Goal: Task Accomplishment & Management: Manage account settings

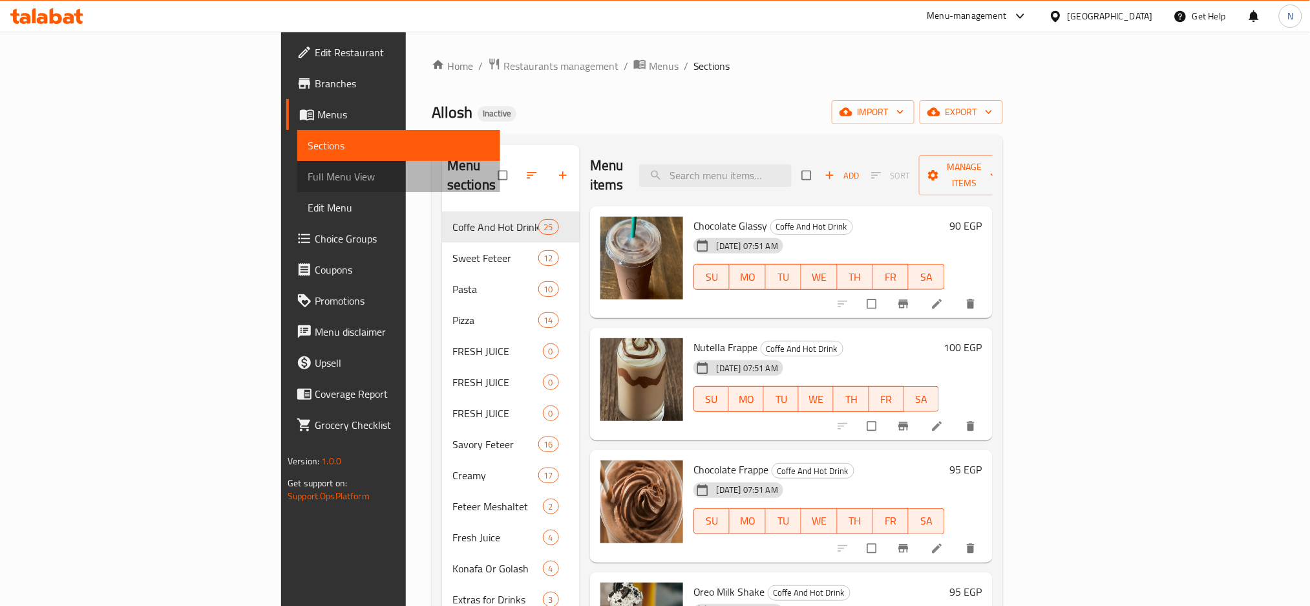
click at [308, 174] on span "Full Menu View" at bounding box center [399, 177] width 182 height 16
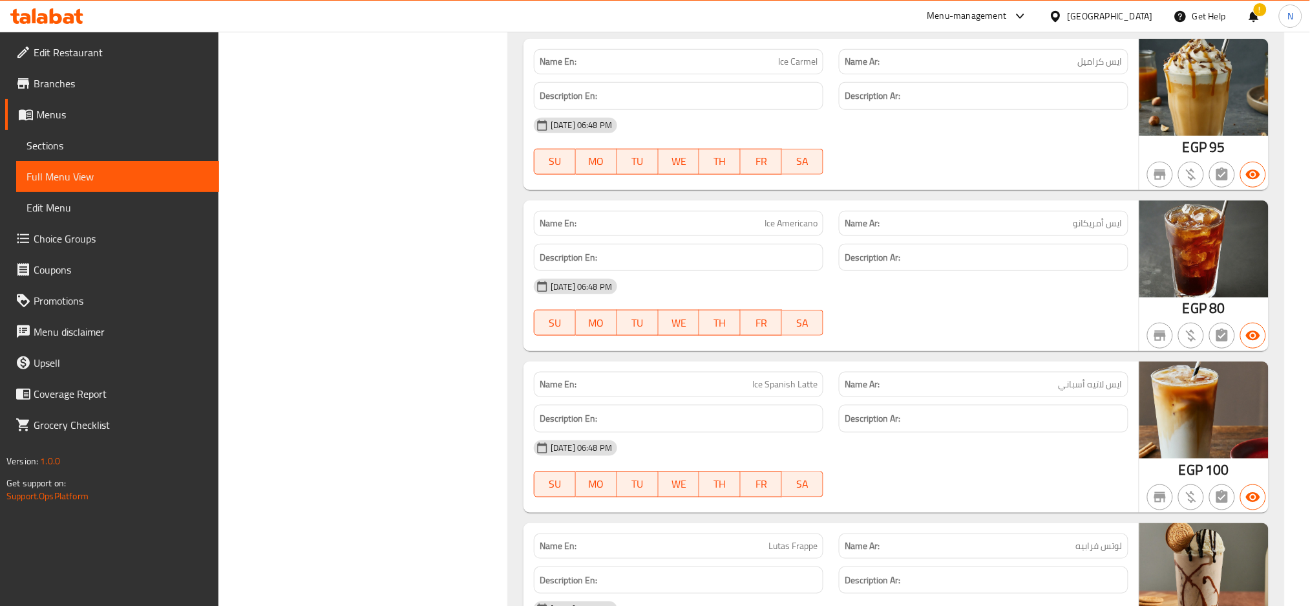
scroll to position [2222, 0]
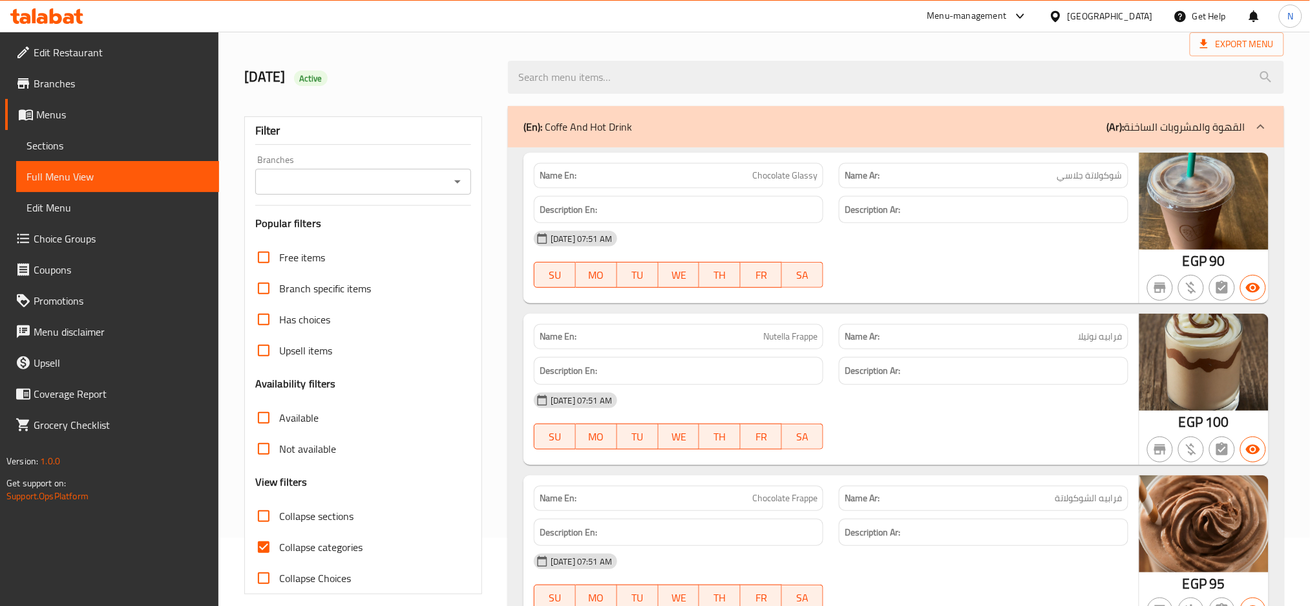
scroll to position [69, 0]
click at [338, 541] on span "Collapse categories" at bounding box center [320, 546] width 83 height 16
click at [279, 541] on input "Collapse categories" at bounding box center [263, 546] width 31 height 31
checkbox input "false"
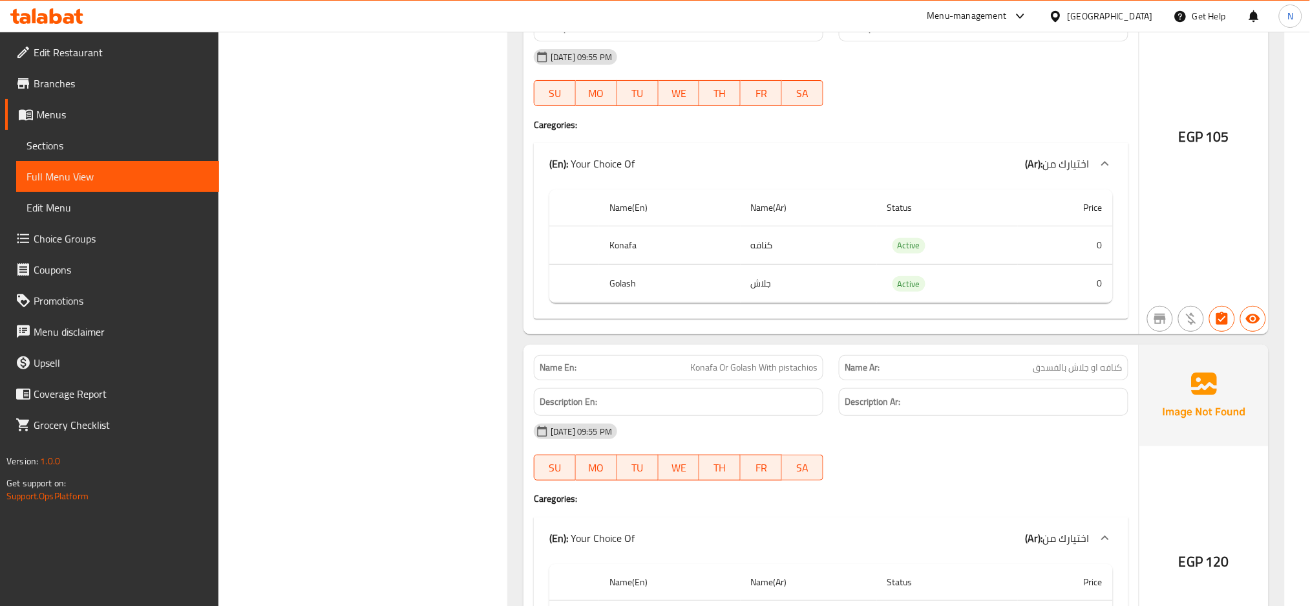
scroll to position [2902, 0]
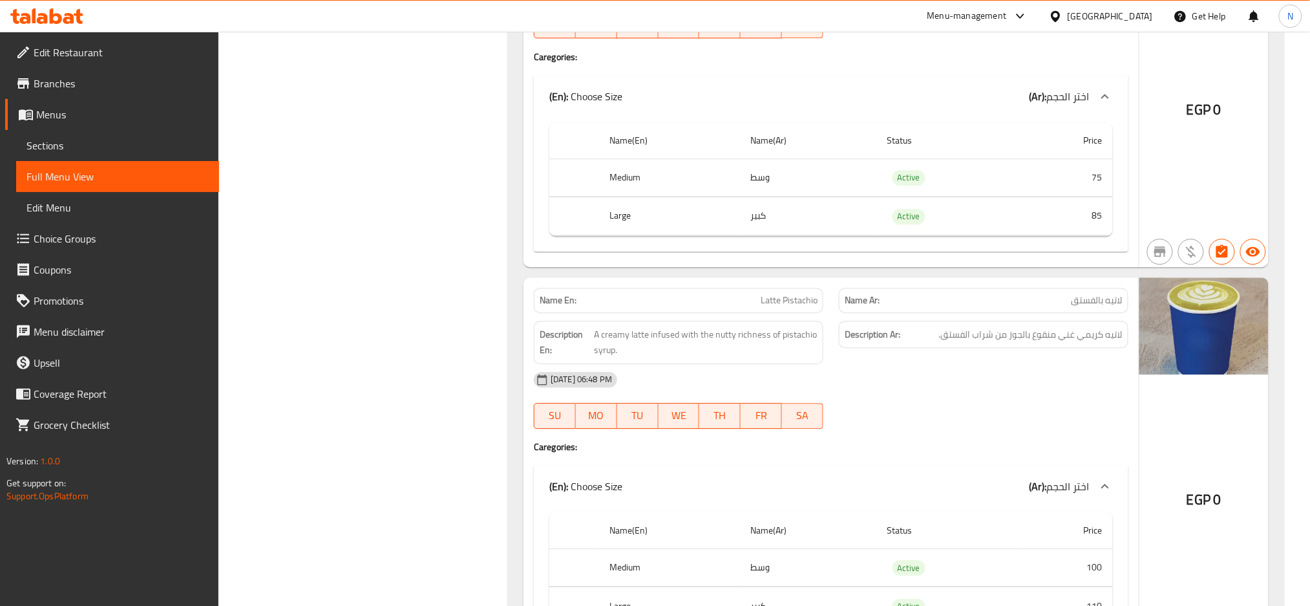
click at [773, 301] on span "Latte Pistachio" at bounding box center [789, 300] width 57 height 14
copy span "Latte Pistachio"
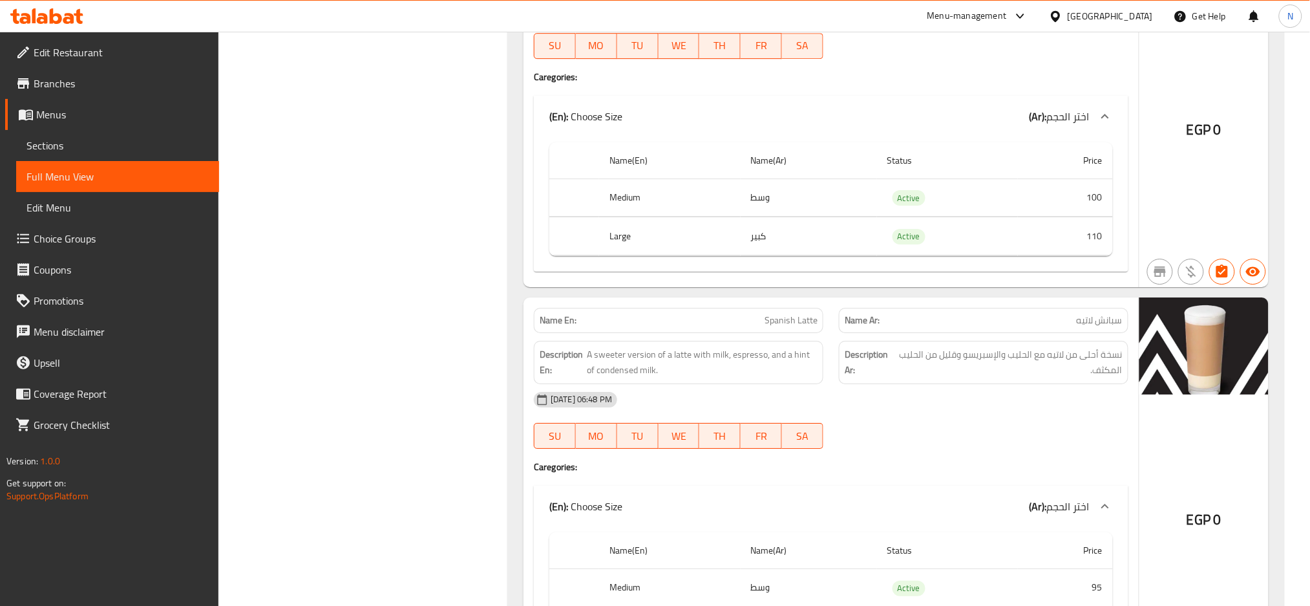
scroll to position [3281, 0]
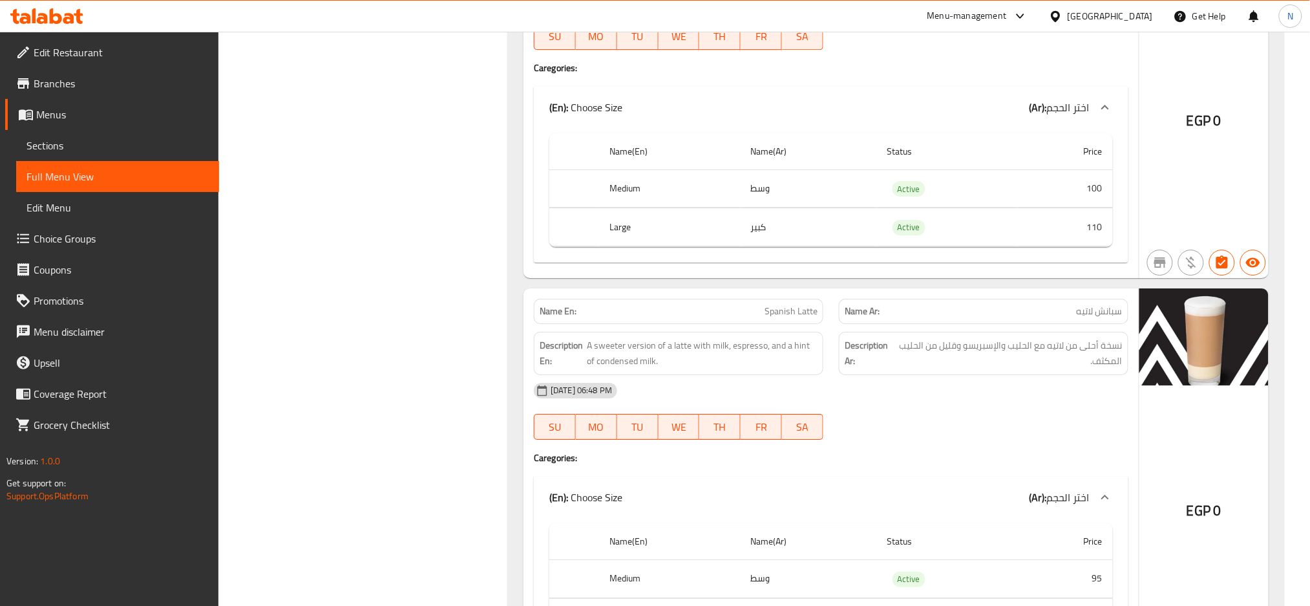
click at [925, 74] on h4 "Caregories:" at bounding box center [831, 67] width 595 height 13
click at [768, 324] on div "Name En: Spanish Latte" at bounding box center [679, 311] width 290 height 25
copy span "Spanish Latte"
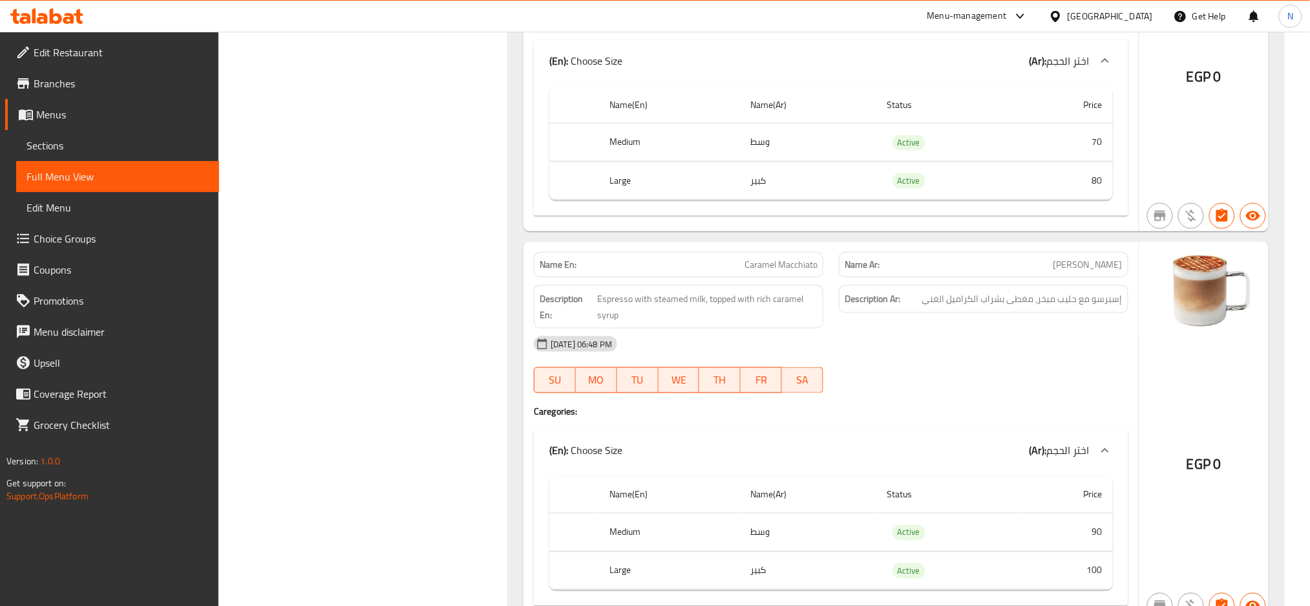
scroll to position [4108, 0]
click at [797, 271] on span "Caramel Macchiato" at bounding box center [781, 264] width 73 height 14
copy span "Caramel Macchiato"
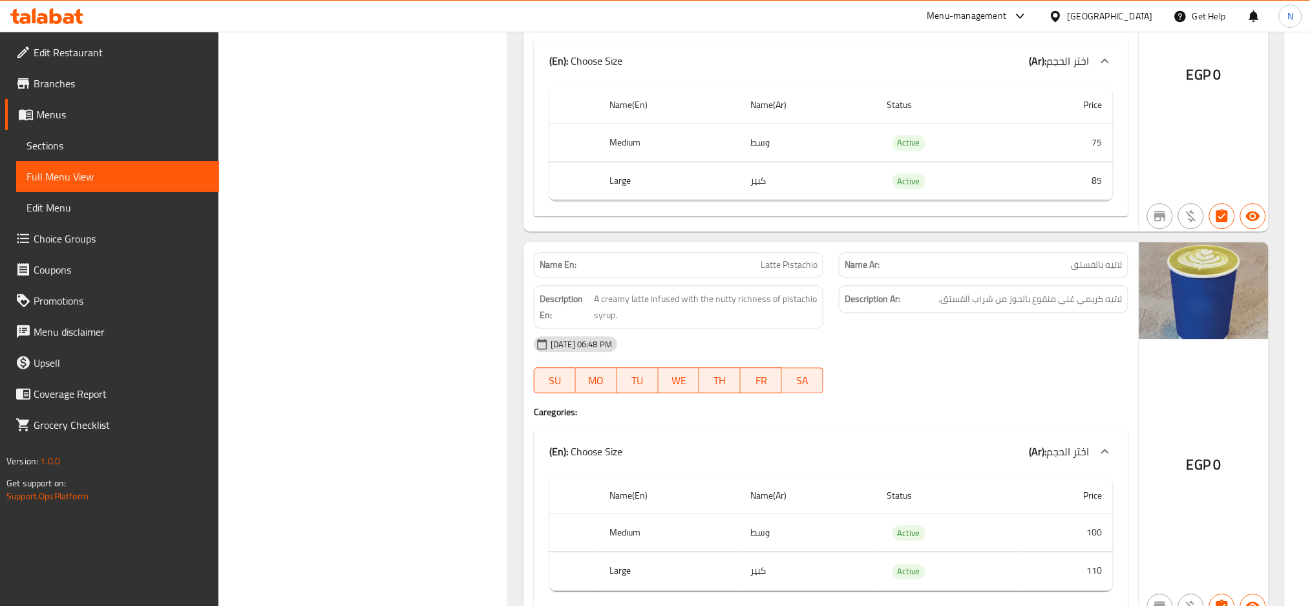
scroll to position [5603, 0]
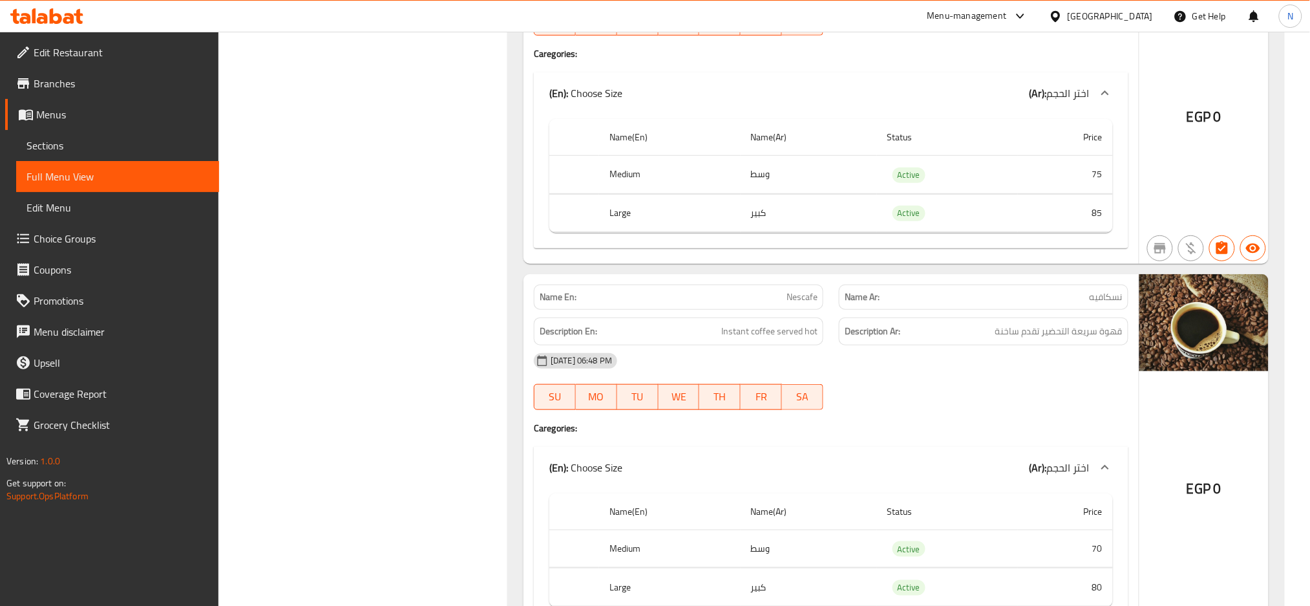
click at [797, 299] on span "Nescafe" at bounding box center [802, 297] width 31 height 14
copy span "Nescafe"
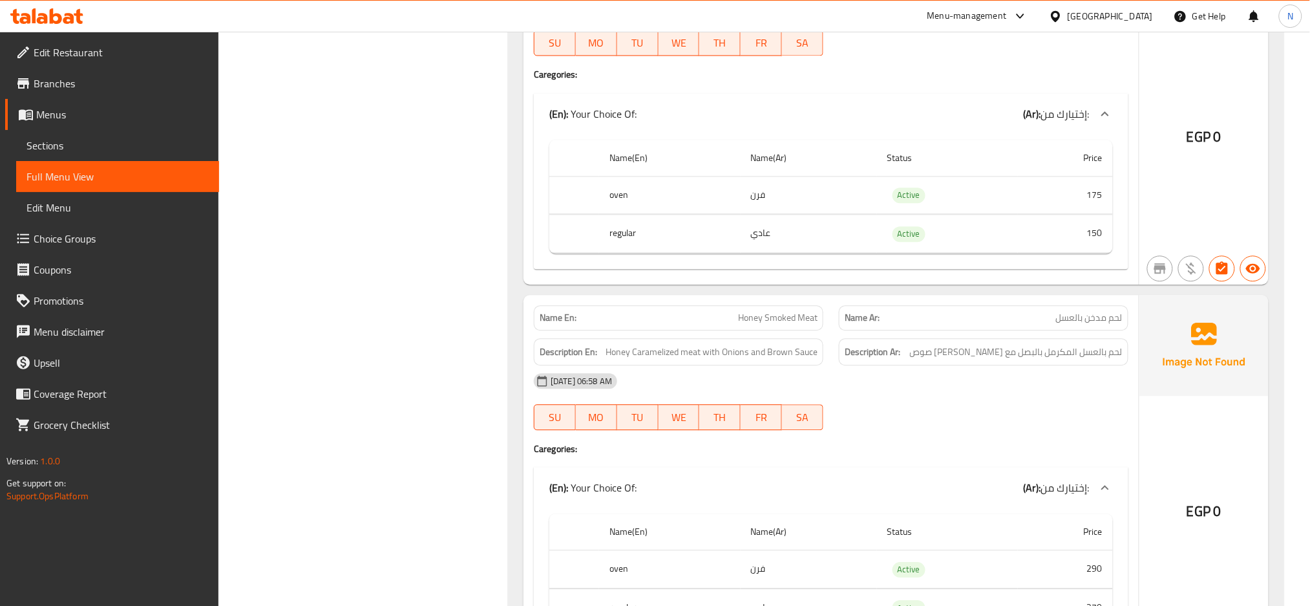
scroll to position [9850, 0]
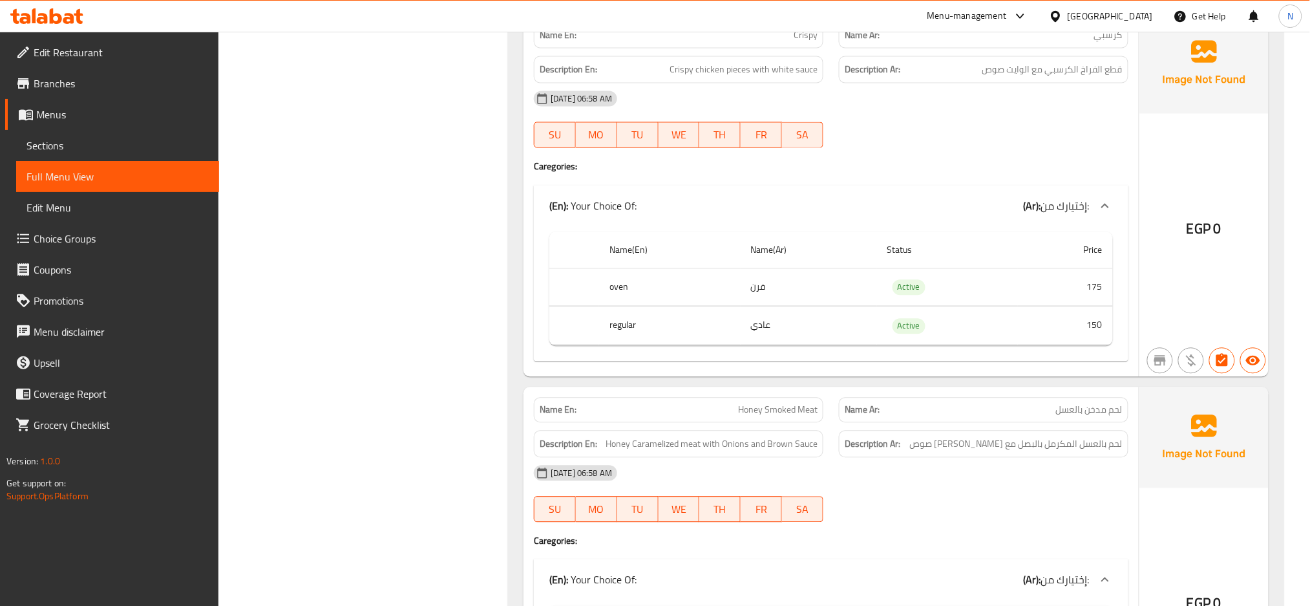
click at [629, 239] on th "Name(En)" at bounding box center [670, 249] width 142 height 37
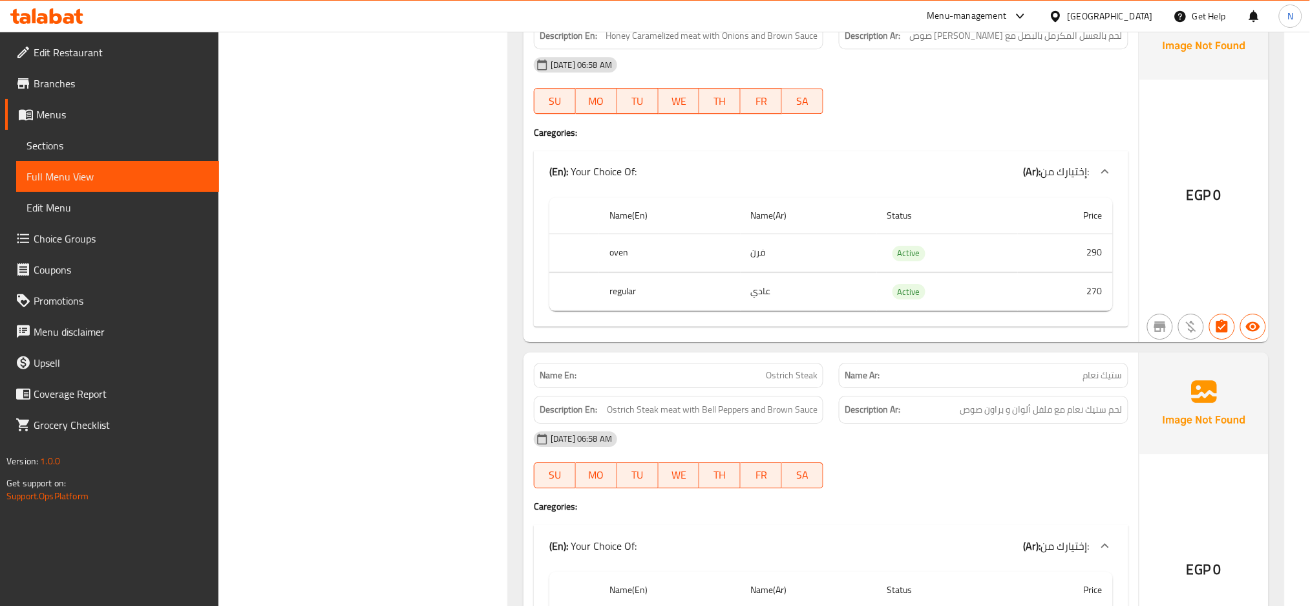
scroll to position [10401, 0]
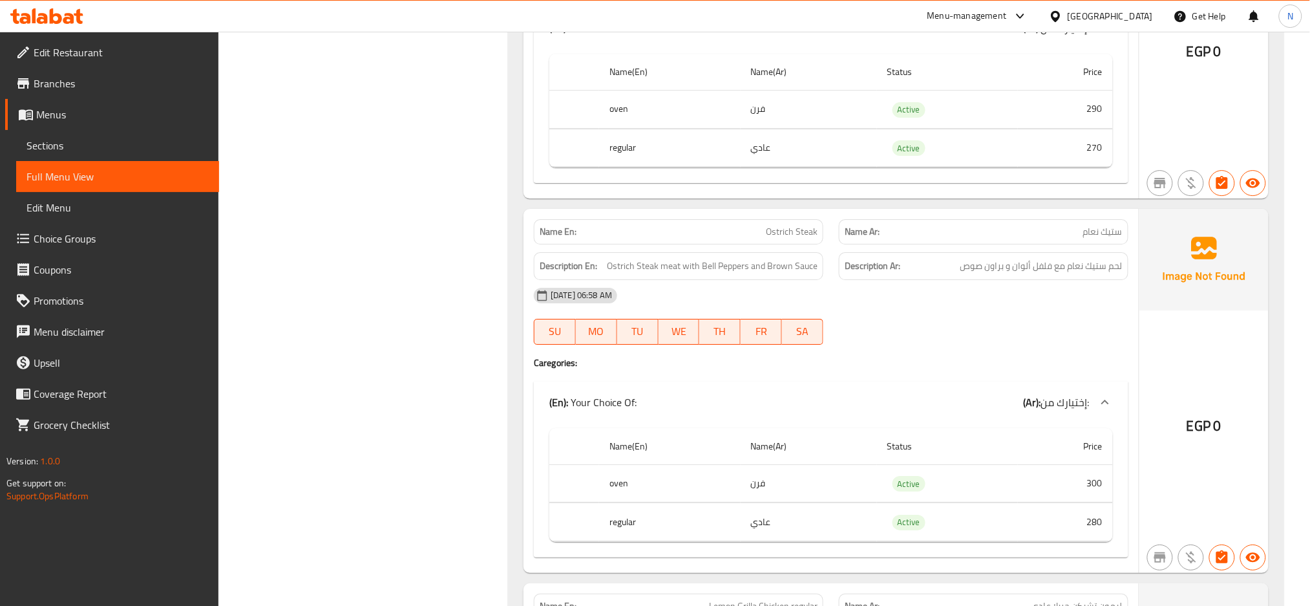
click at [1083, 225] on span "ستيك نعام" at bounding box center [1102, 232] width 39 height 14
copy span "ستيك نعام"
click at [777, 225] on span "Ostrich Steak" at bounding box center [792, 232] width 52 height 14
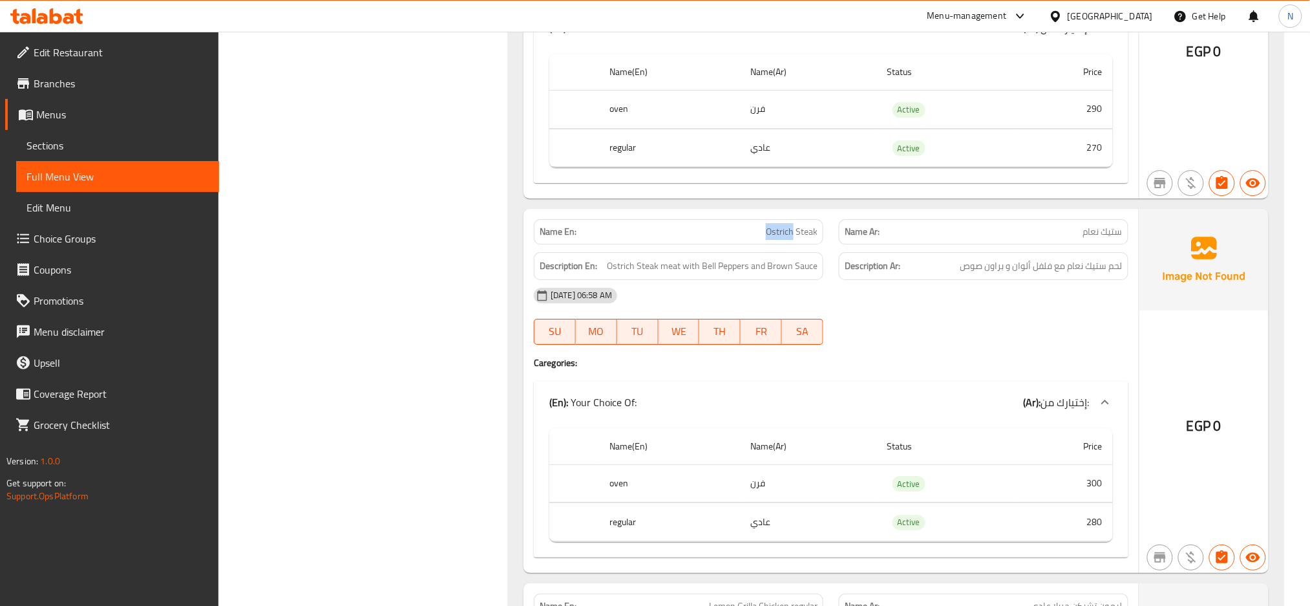
click at [777, 225] on span "Ostrich Steak" at bounding box center [792, 232] width 52 height 14
copy span "Ostrich Steak"
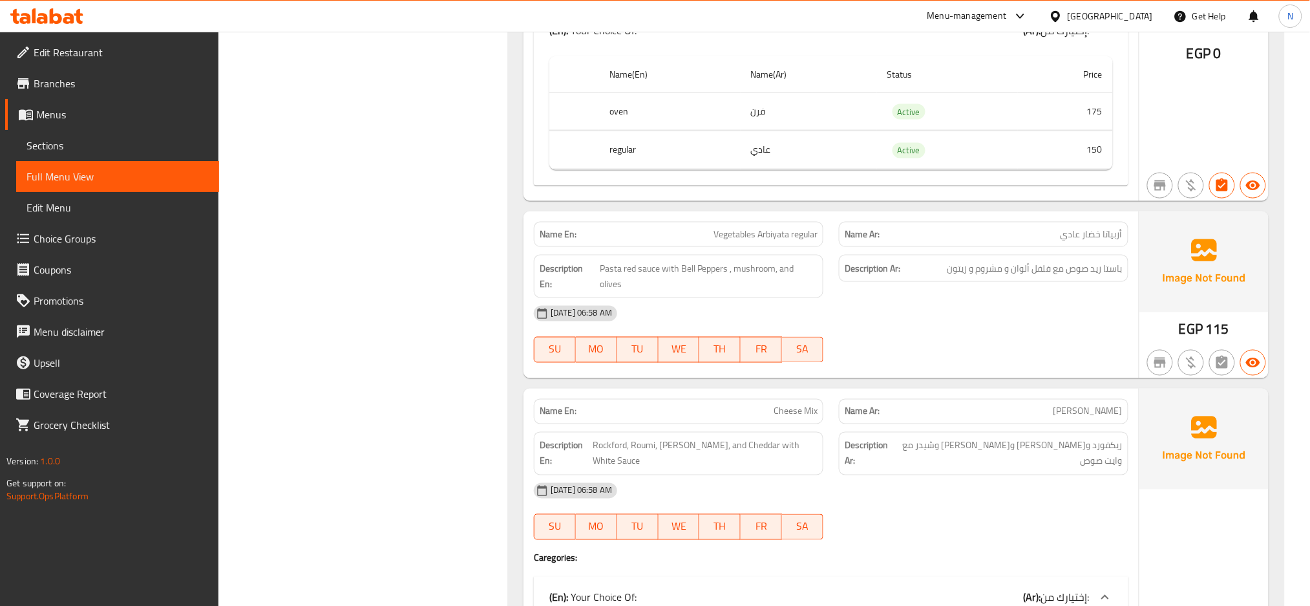
scroll to position [11325, 0]
click at [779, 226] on span "Vegetables Arbiyata regular" at bounding box center [765, 233] width 104 height 14
copy span "Vegetables Arbiyata regular"
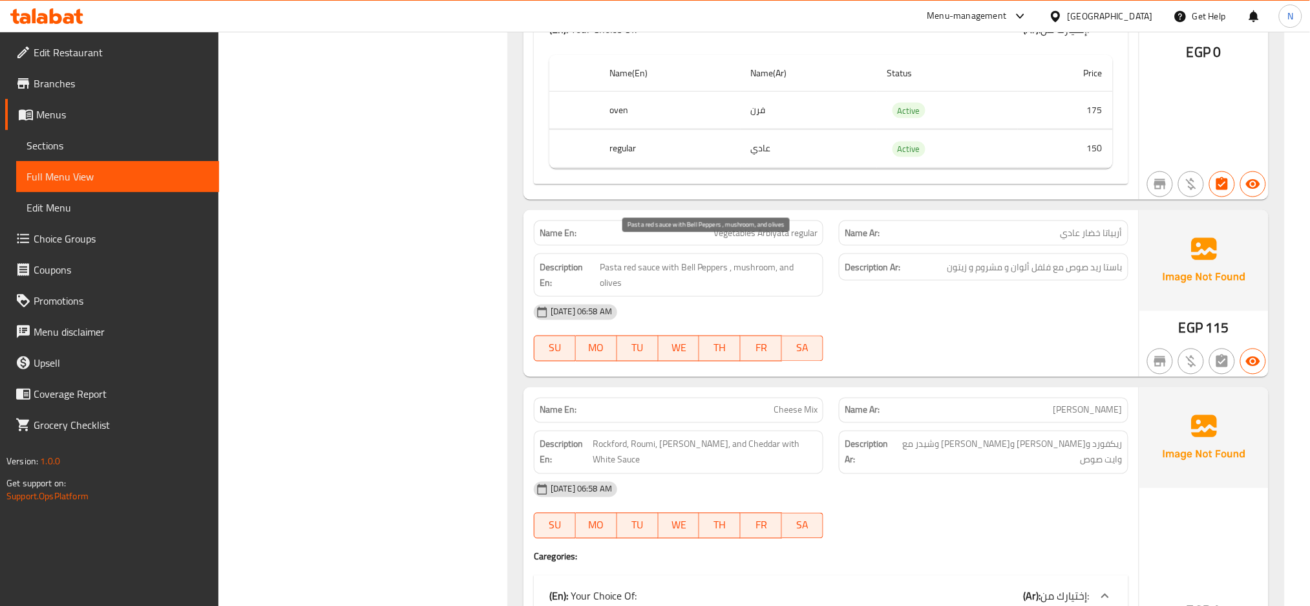
drag, startPoint x: 729, startPoint y: 248, endPoint x: 682, endPoint y: 245, distance: 46.6
drag, startPoint x: 682, startPoint y: 245, endPoint x: 671, endPoint y: 246, distance: 11.7
click at [671, 259] on span "Pasta red sauce with Bell Peppers , mushroom, and olives" at bounding box center [709, 275] width 218 height 32
click at [681, 259] on span "Pasta red sauce with Bell Peppers , mushroom, and olives" at bounding box center [709, 275] width 218 height 32
drag, startPoint x: 681, startPoint y: 248, endPoint x: 726, endPoint y: 251, distance: 46.0
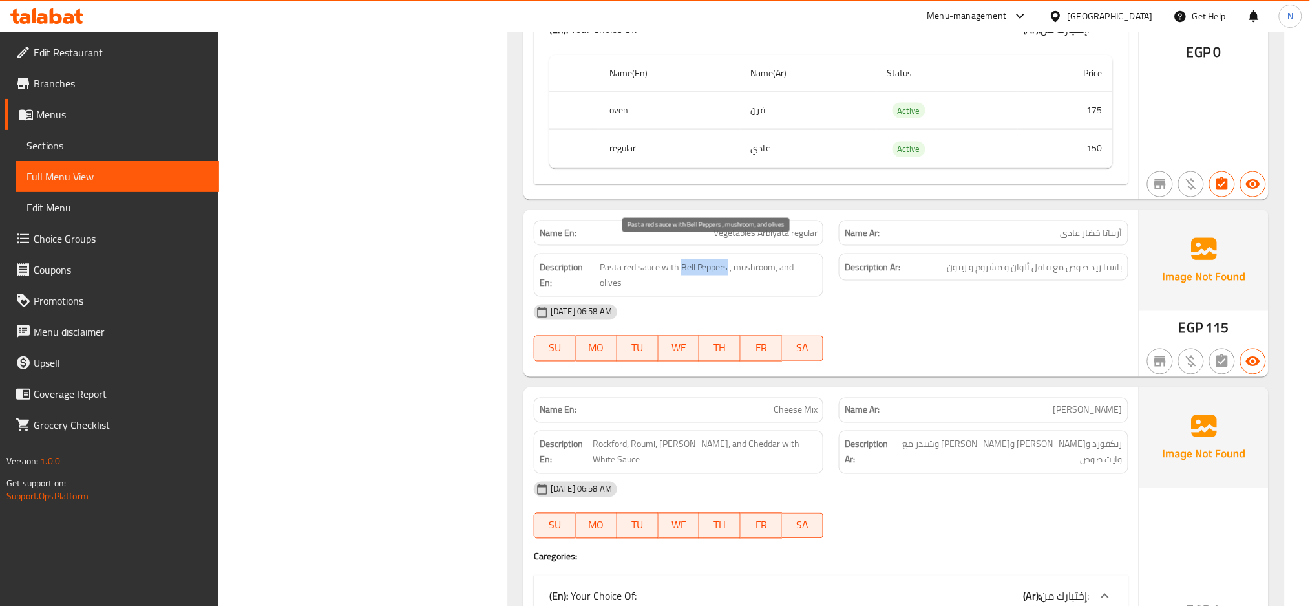
click at [726, 259] on span "Pasta red sauce with Bell Peppers , mushroom, and olives" at bounding box center [709, 275] width 218 height 32
copy span "Bell Peppers"
click at [780, 340] on div "Name En: Vegetables Arbiyata regular Name Ar: أربياتا خضار عادي Description En:…" at bounding box center [830, 293] width 615 height 167
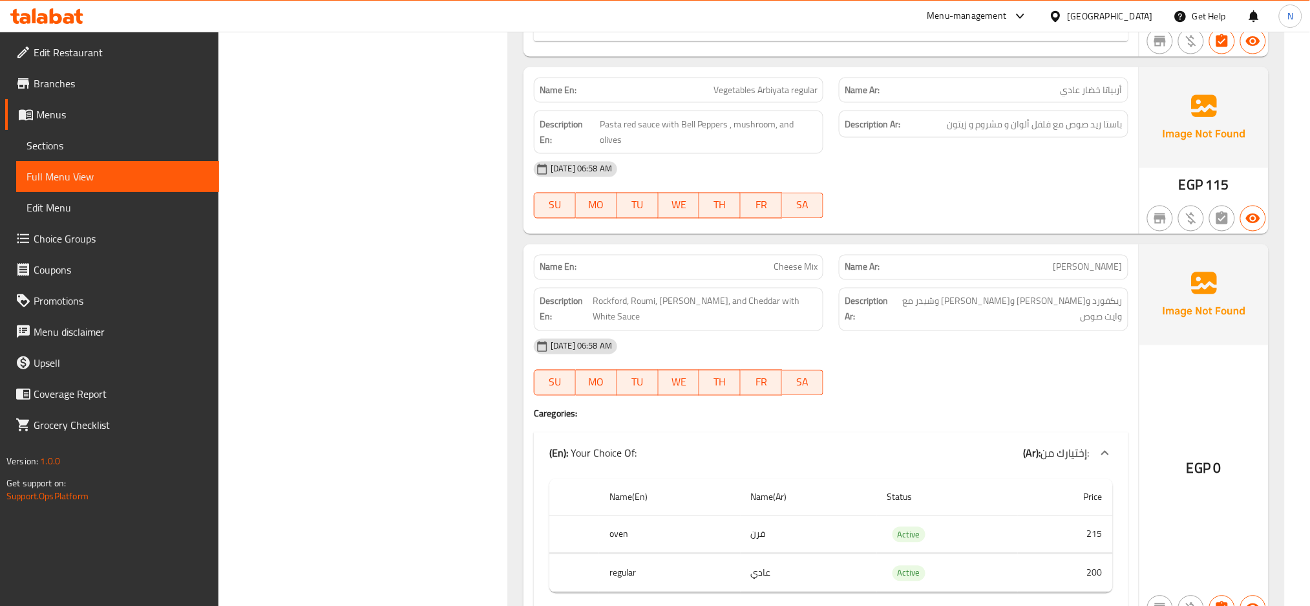
scroll to position [11469, 0]
click at [1109, 293] on span "ريكفورد ورومي وكيري وشيدر مع وايت صوص" at bounding box center [1008, 309] width 227 height 32
copy span "ريكفورد"
click at [788, 260] on span "Cheese Mix" at bounding box center [796, 267] width 44 height 14
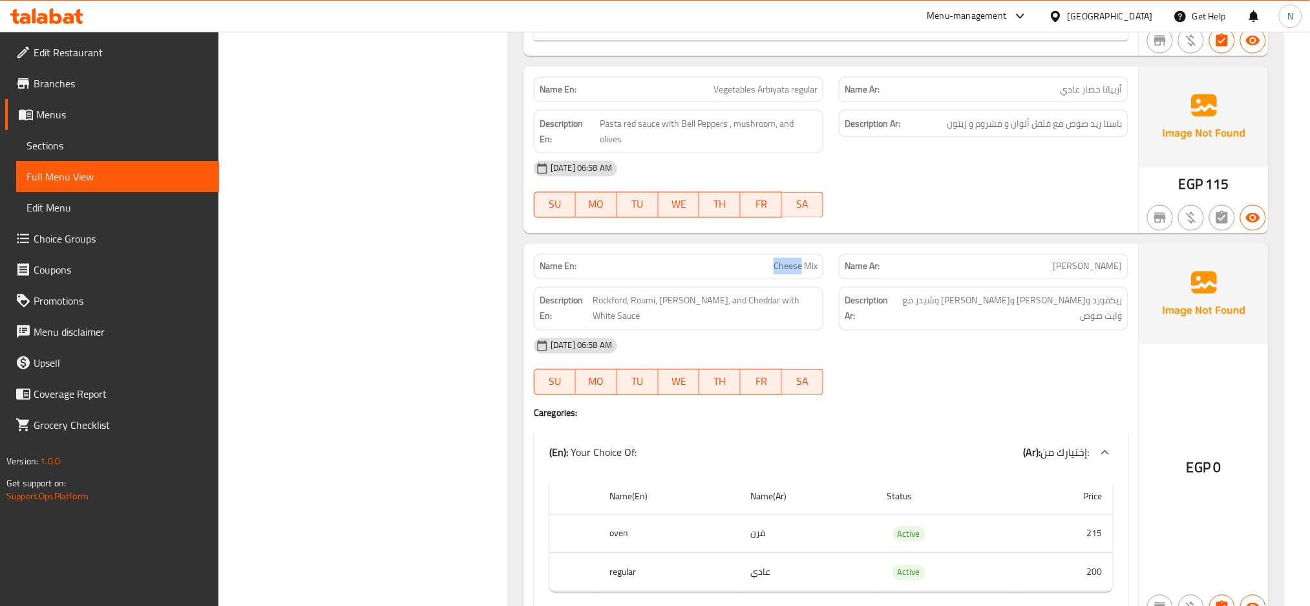
click at [788, 260] on span "Cheese Mix" at bounding box center [796, 267] width 44 height 14
copy span "Cheese Mix"
click at [776, 260] on span "Cheese Mix" at bounding box center [796, 267] width 44 height 14
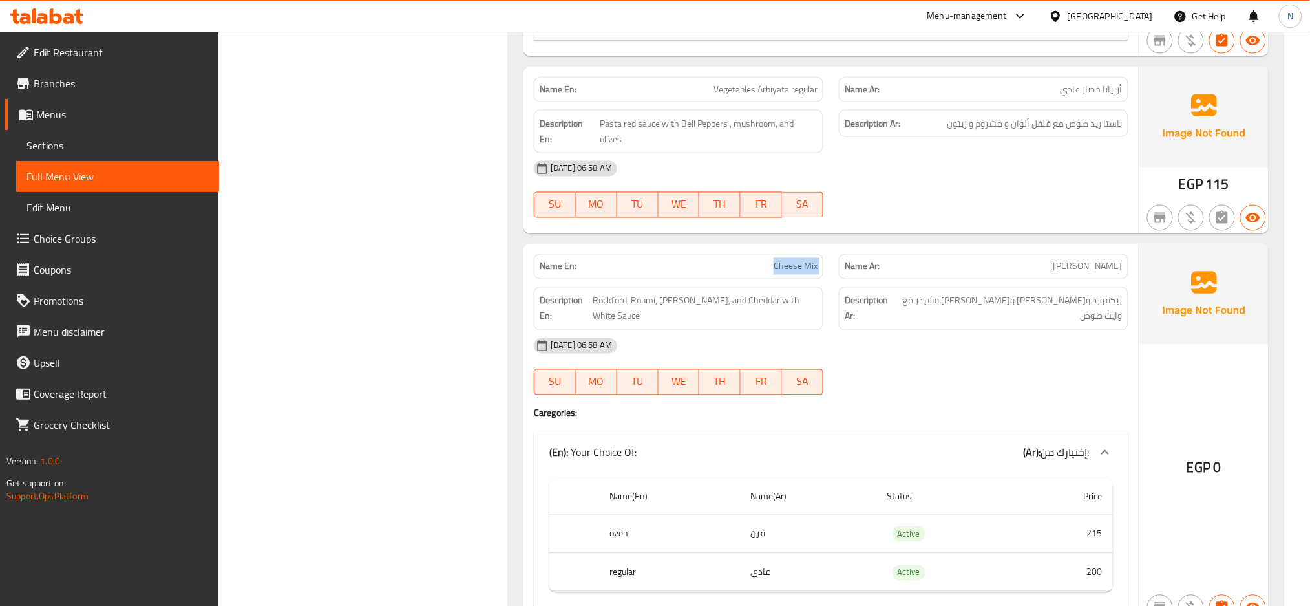
click at [776, 260] on span "Cheese Mix" at bounding box center [796, 267] width 44 height 14
click at [783, 260] on span "Cheese Mix" at bounding box center [796, 267] width 44 height 14
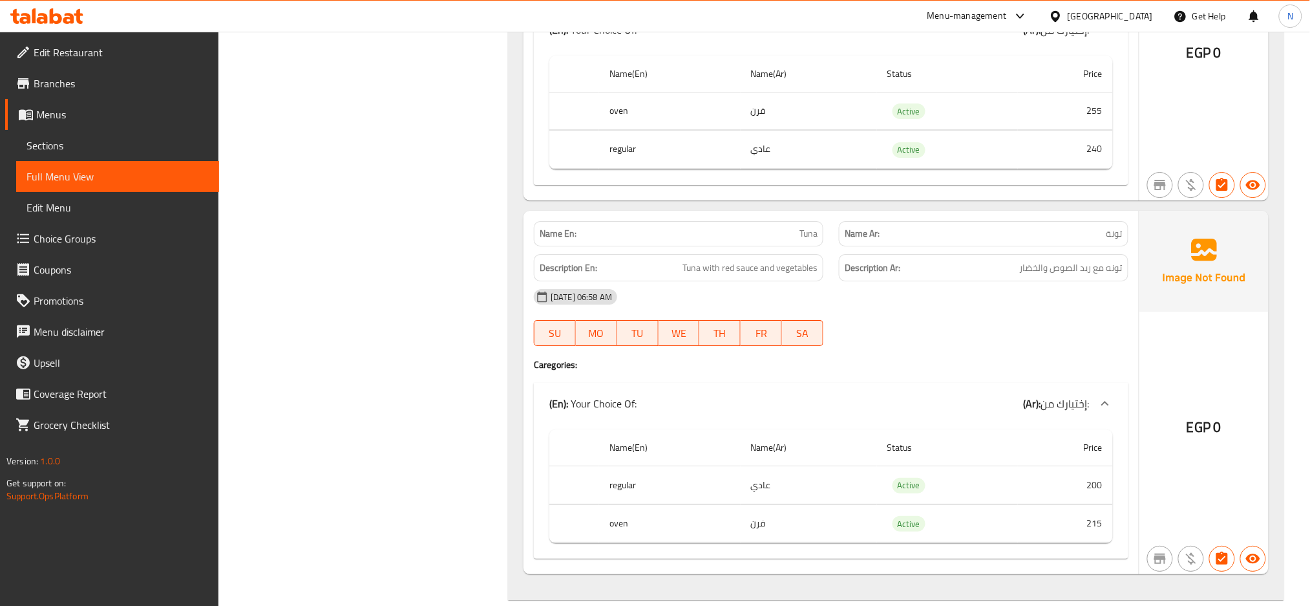
scroll to position [12266, 0]
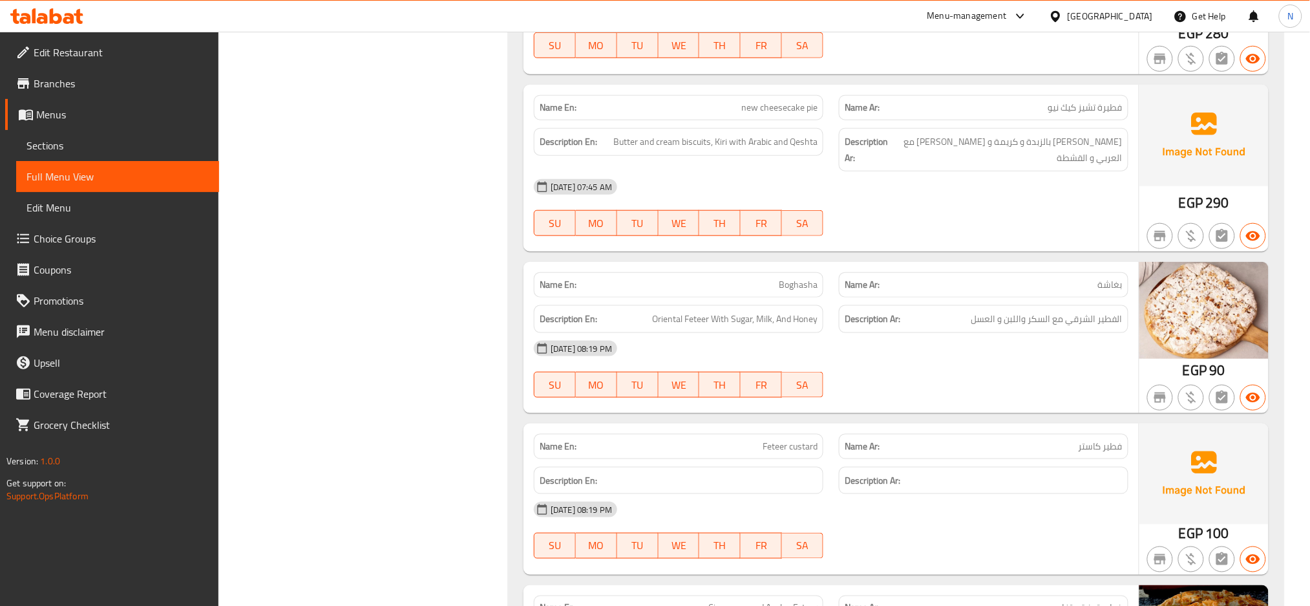
scroll to position [7524, 0]
click at [752, 478] on h6 "Description En:" at bounding box center [679, 479] width 278 height 16
click at [792, 278] on span "Boghasha" at bounding box center [798, 284] width 39 height 14
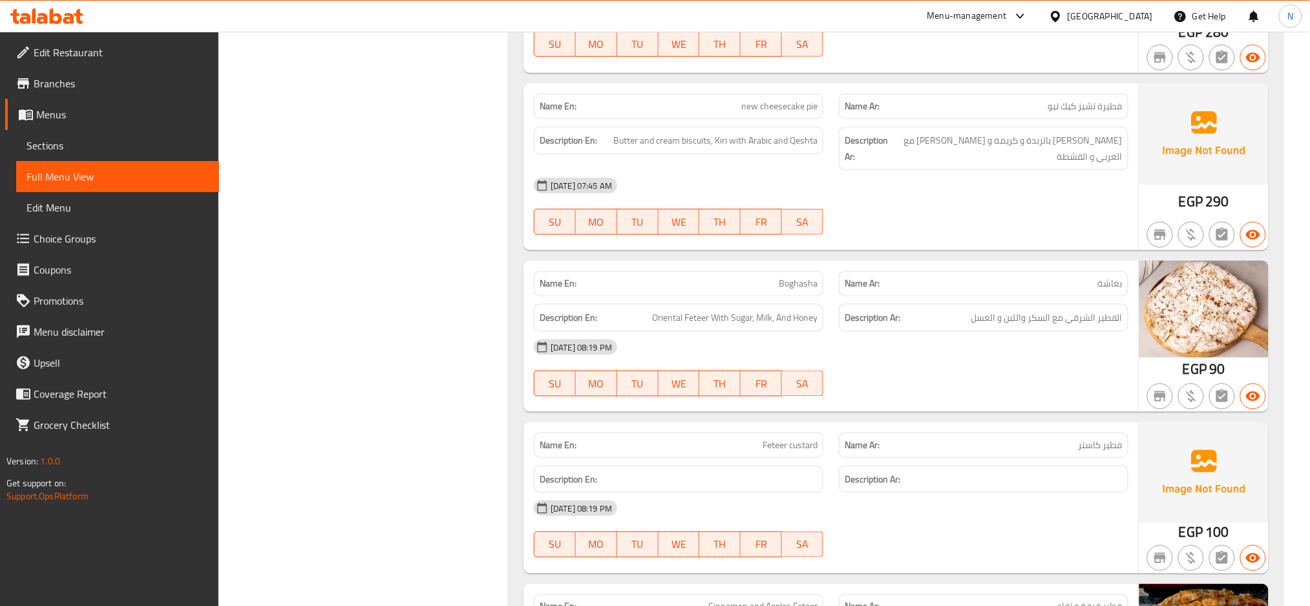
scroll to position [11433, 0]
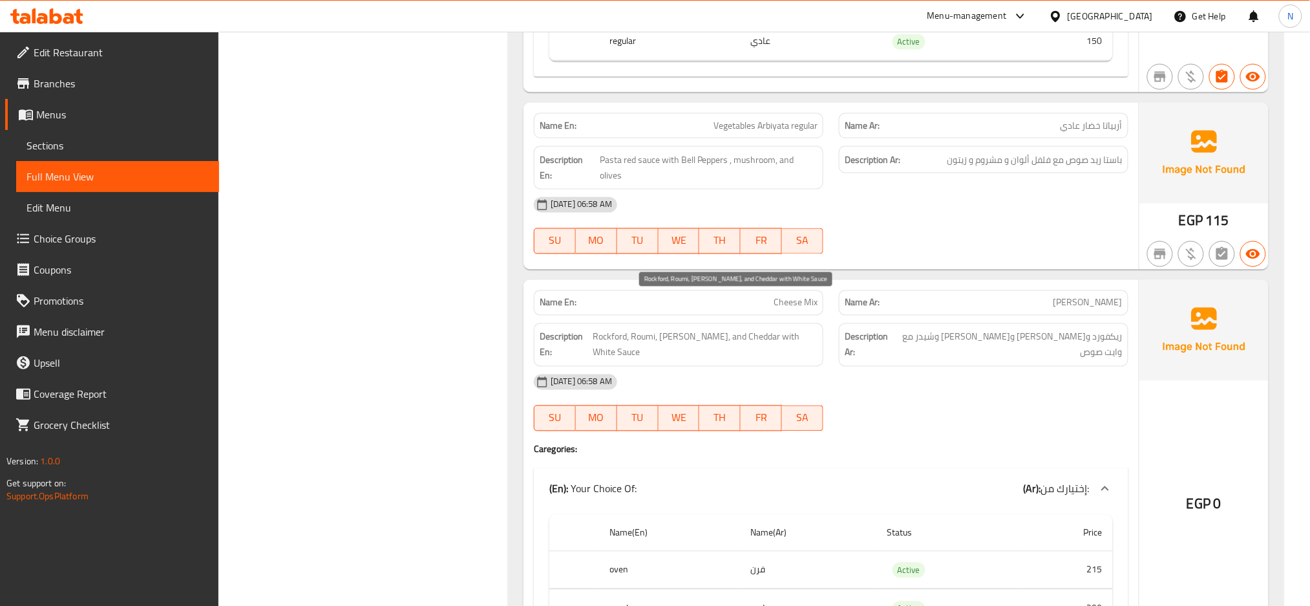
click at [669, 329] on span "Rockford, Roumi, Kiri, and Cheddar with White Sauce" at bounding box center [705, 345] width 225 height 32
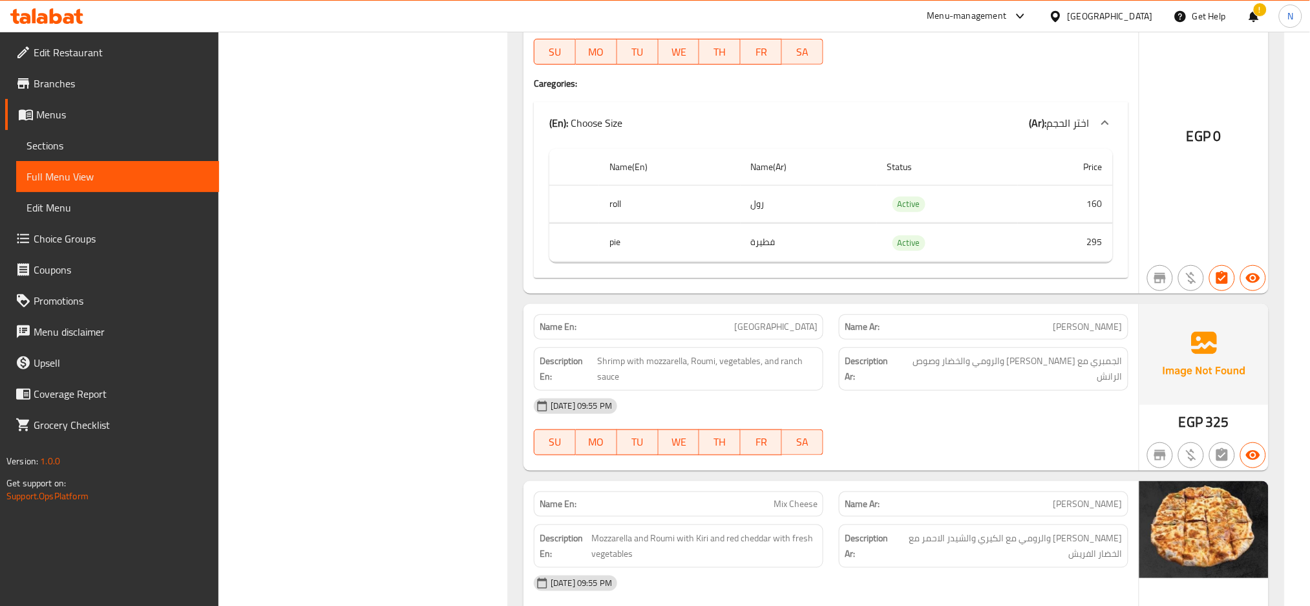
scroll to position [19933, 0]
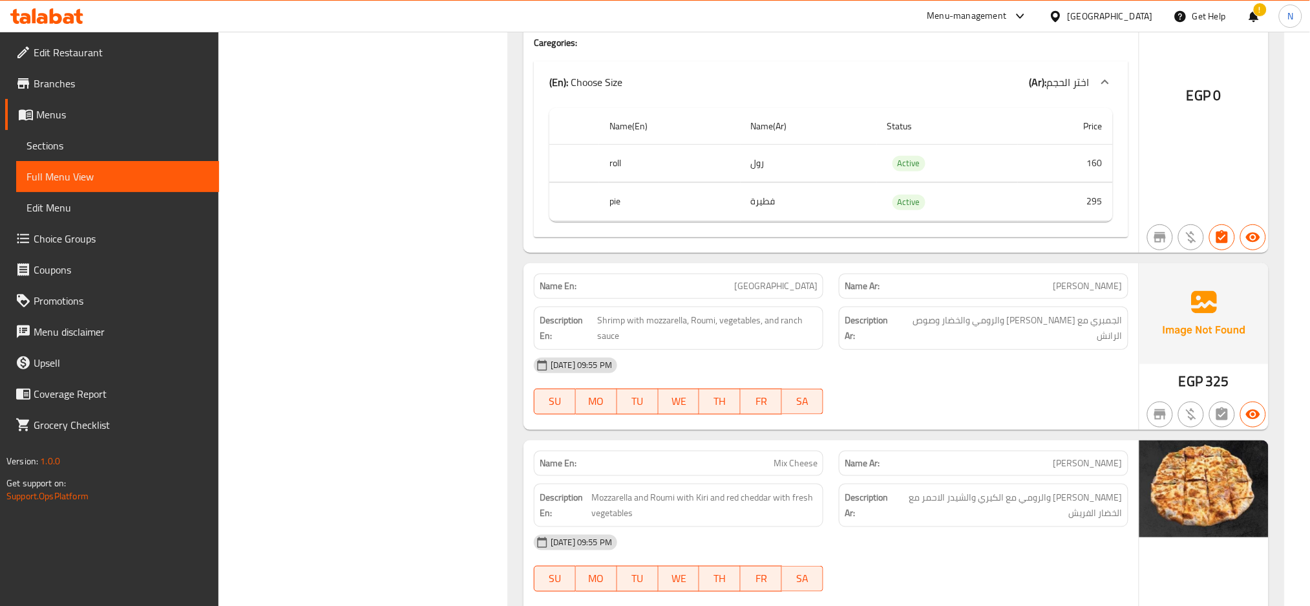
click at [778, 279] on span "Shrimp Ranch" at bounding box center [775, 286] width 83 height 14
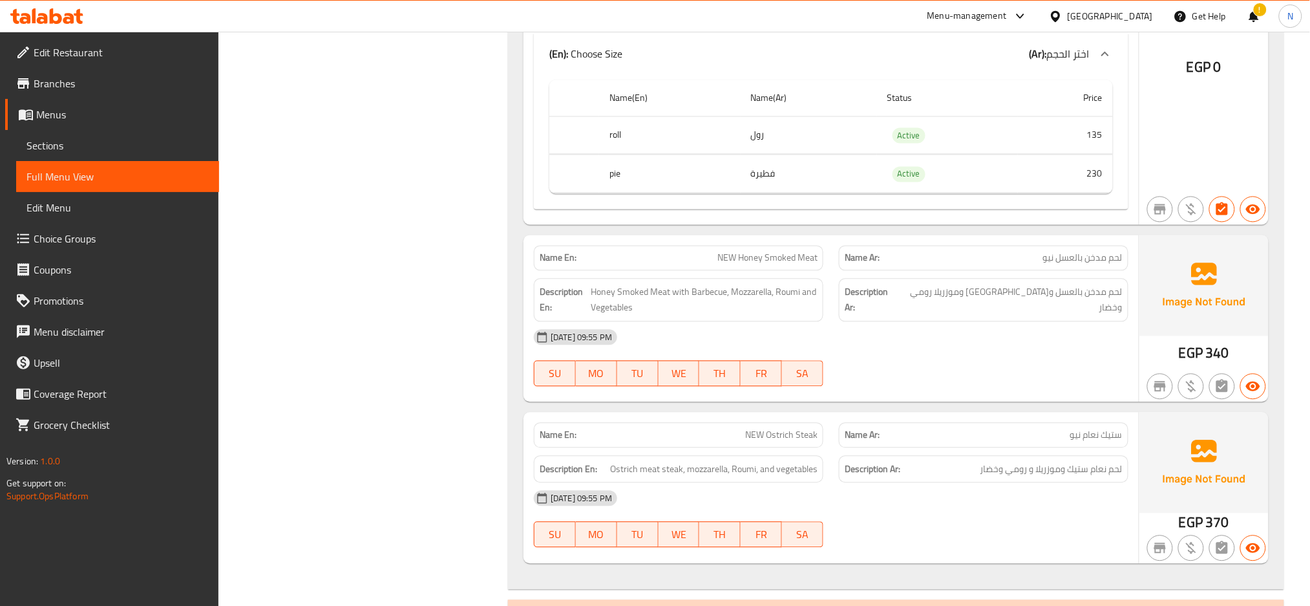
scroll to position [20530, 0]
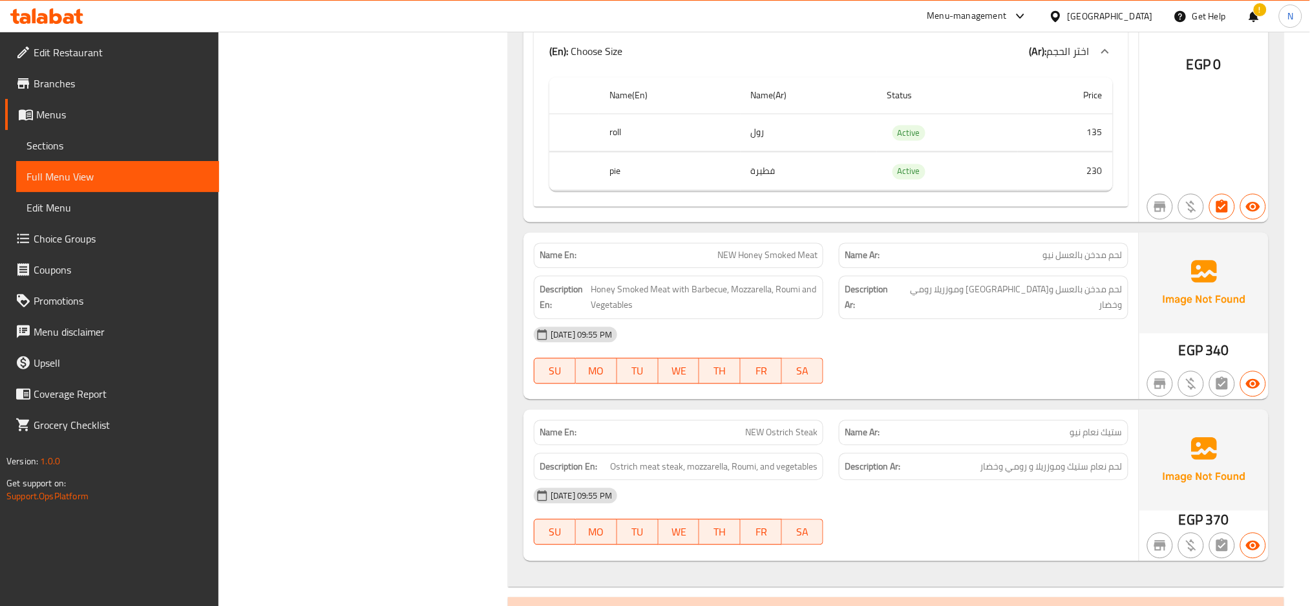
click at [779, 249] on span "NEW Honey Smoked Meat" at bounding box center [767, 256] width 100 height 14
click at [750, 426] on span "NEW Ostrich Steak" at bounding box center [781, 433] width 72 height 14
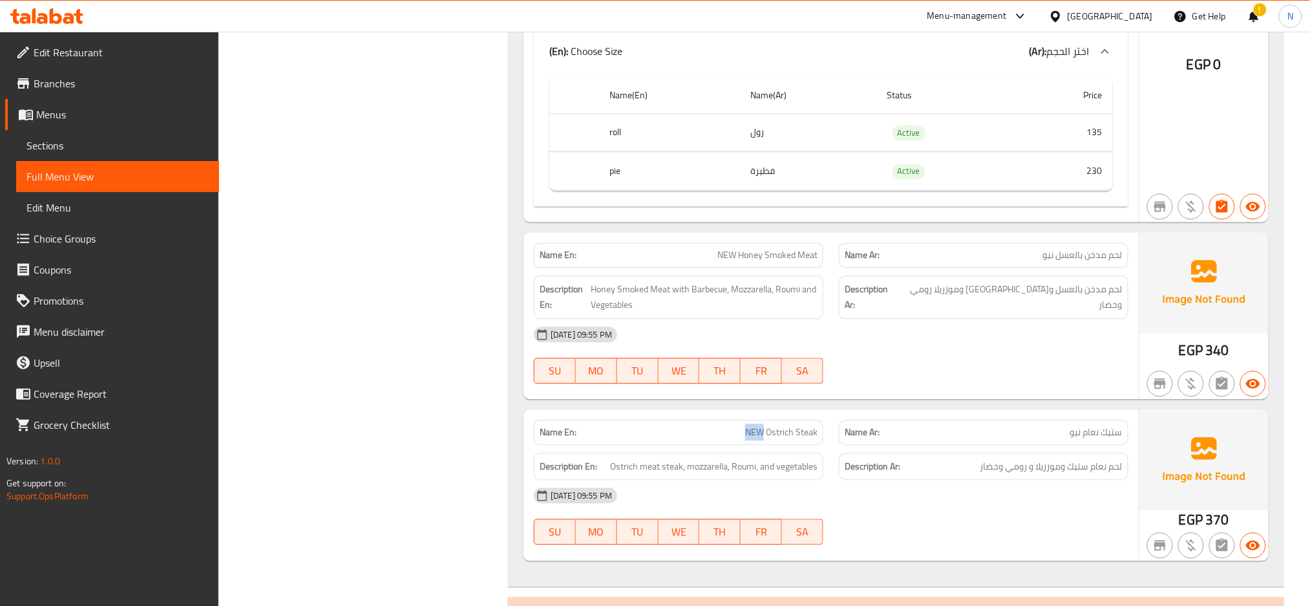
click at [750, 426] on span "NEW Ostrich Steak" at bounding box center [781, 433] width 72 height 14
click at [787, 426] on span "NEW Ostrich Steak" at bounding box center [781, 433] width 72 height 14
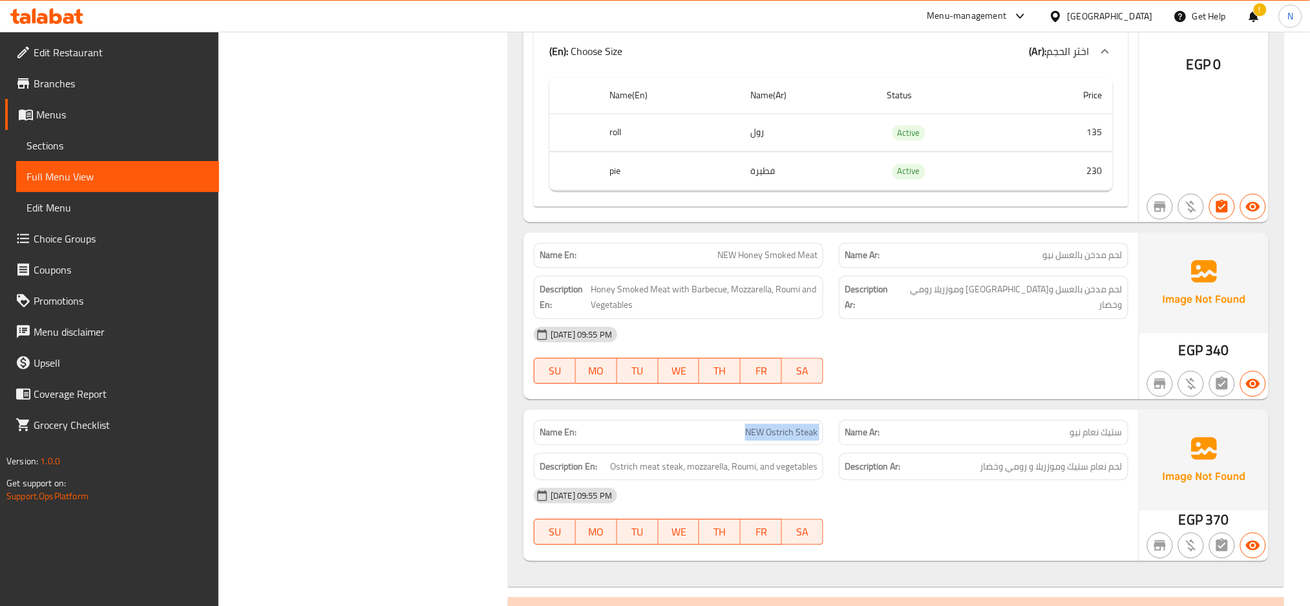
click at [787, 426] on span "NEW Ostrich Steak" at bounding box center [781, 433] width 72 height 14
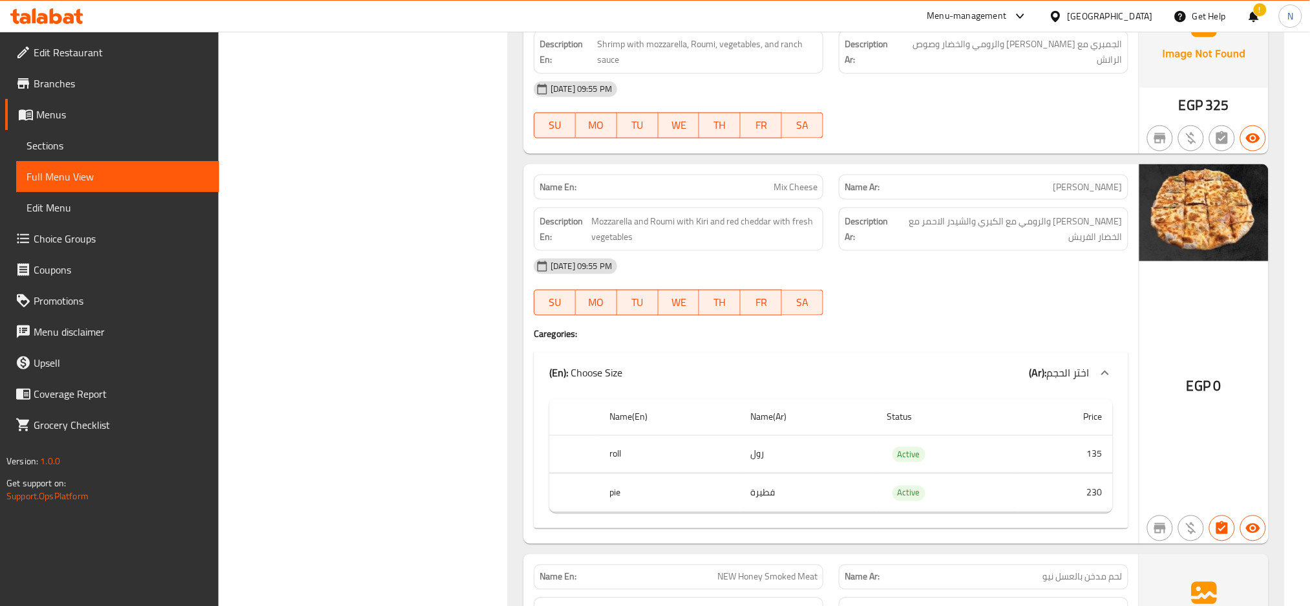
scroll to position [20100, 0]
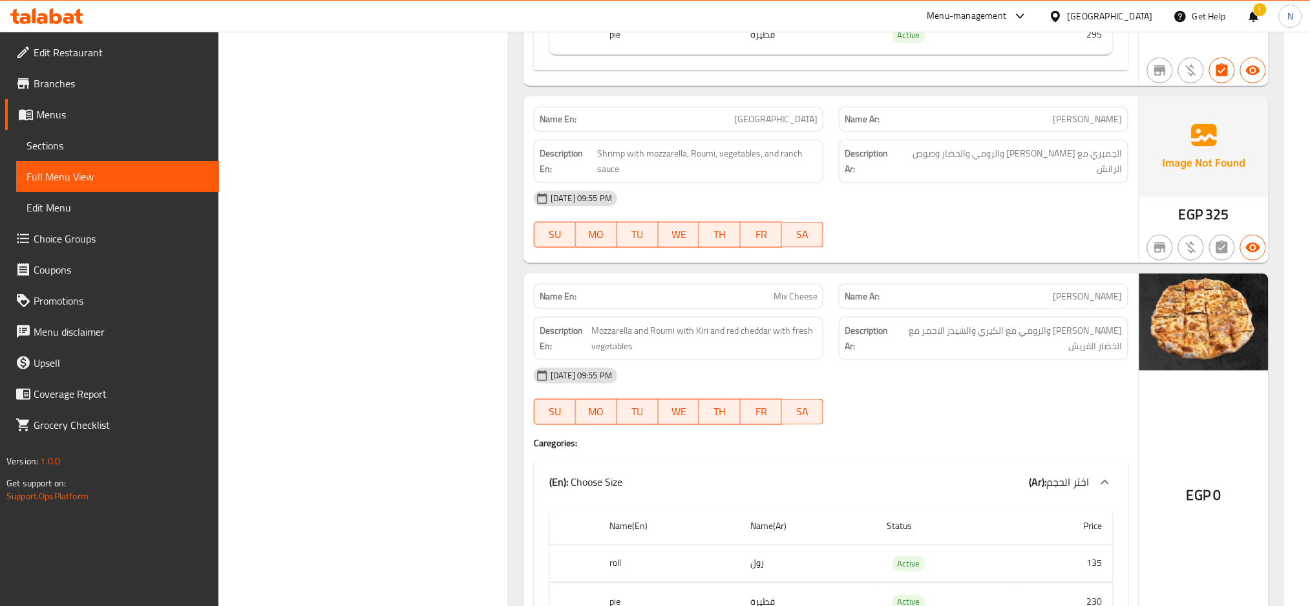
click at [812, 112] on span "Shrimp Ranch" at bounding box center [775, 119] width 83 height 14
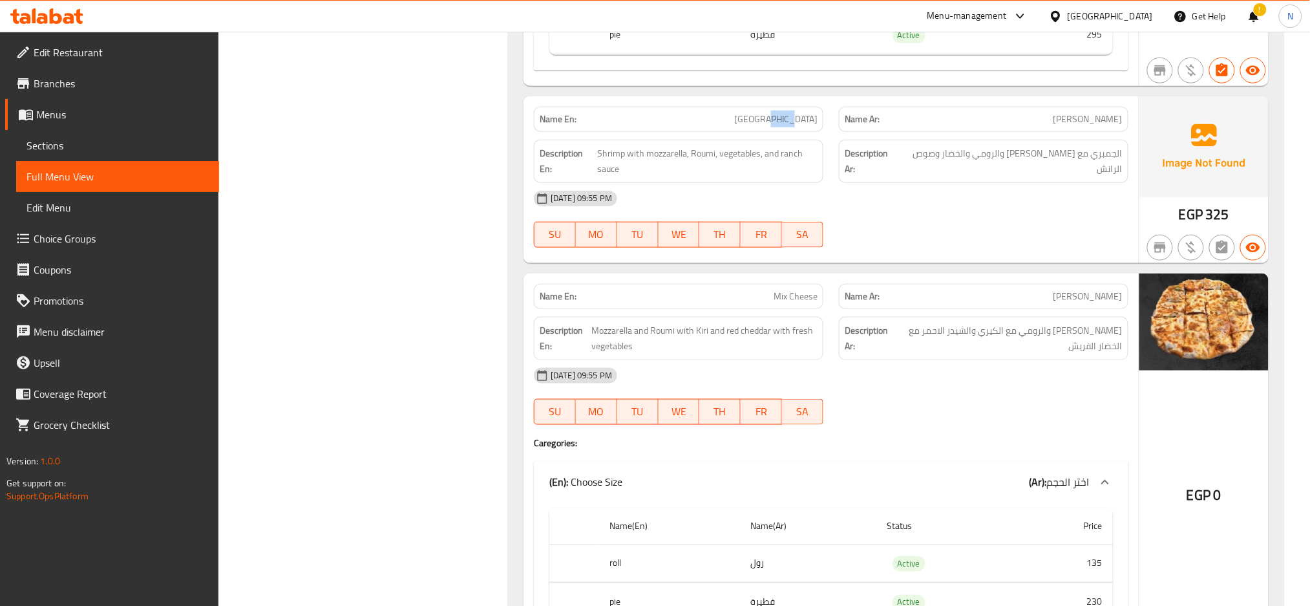
click at [812, 112] on span "Shrimp Ranch" at bounding box center [775, 119] width 83 height 14
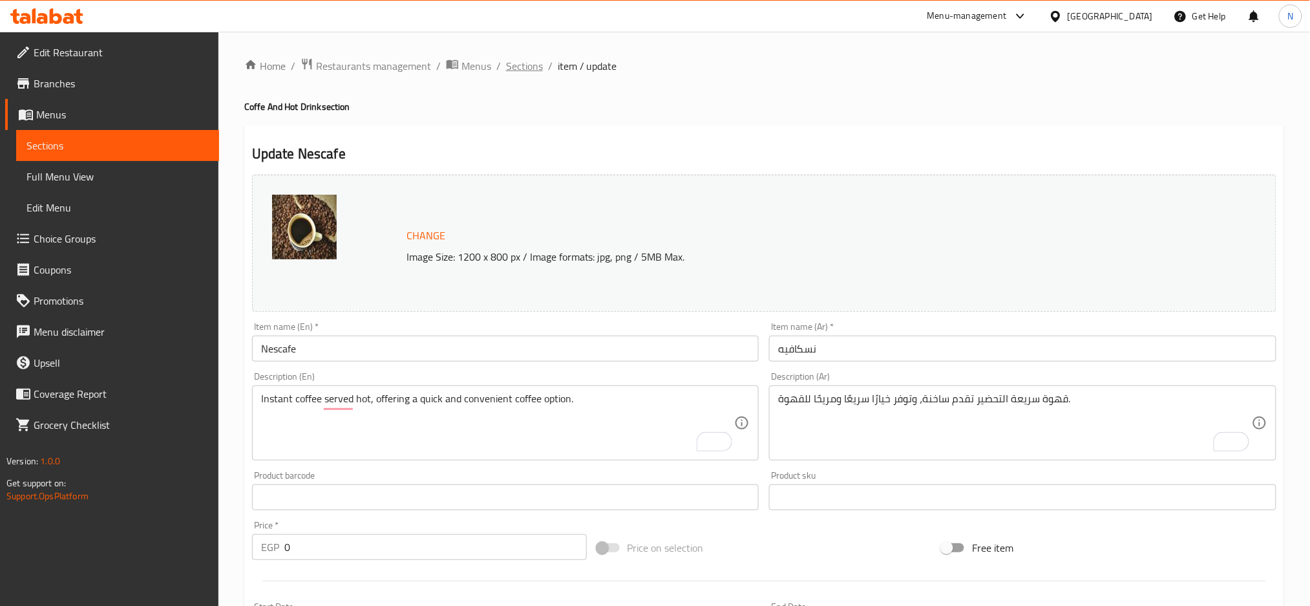
click at [517, 65] on span "Sections" at bounding box center [524, 66] width 37 height 16
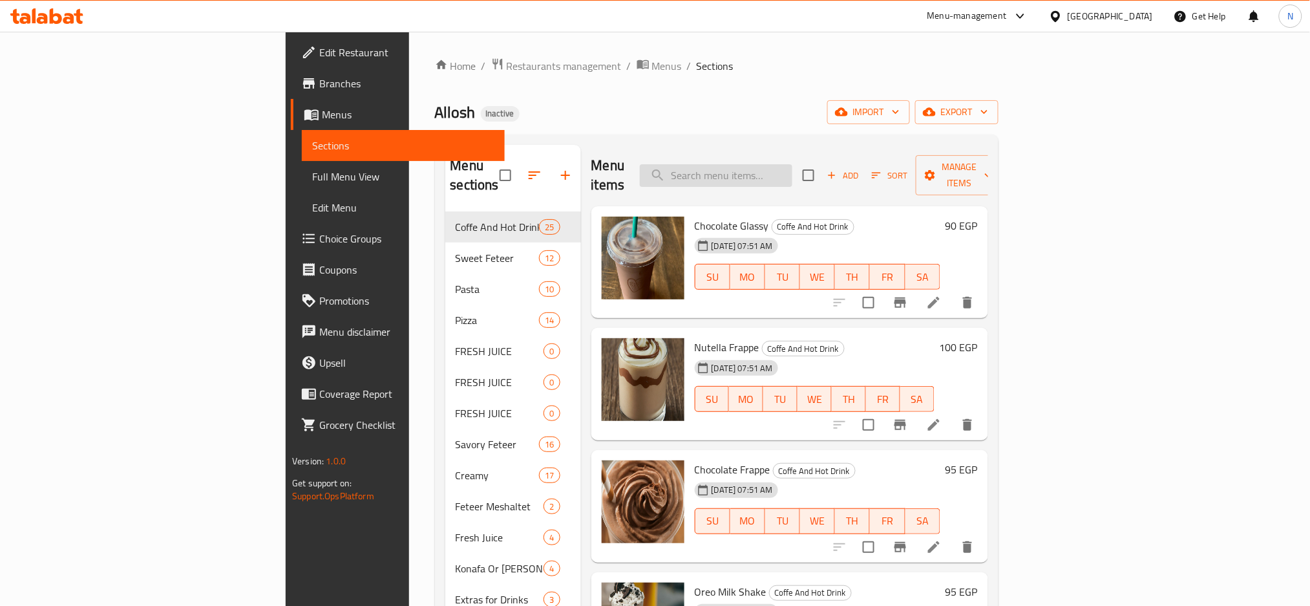
click at [792, 167] on input "search" at bounding box center [716, 175] width 153 height 23
paste input "Chocolate Glassy"
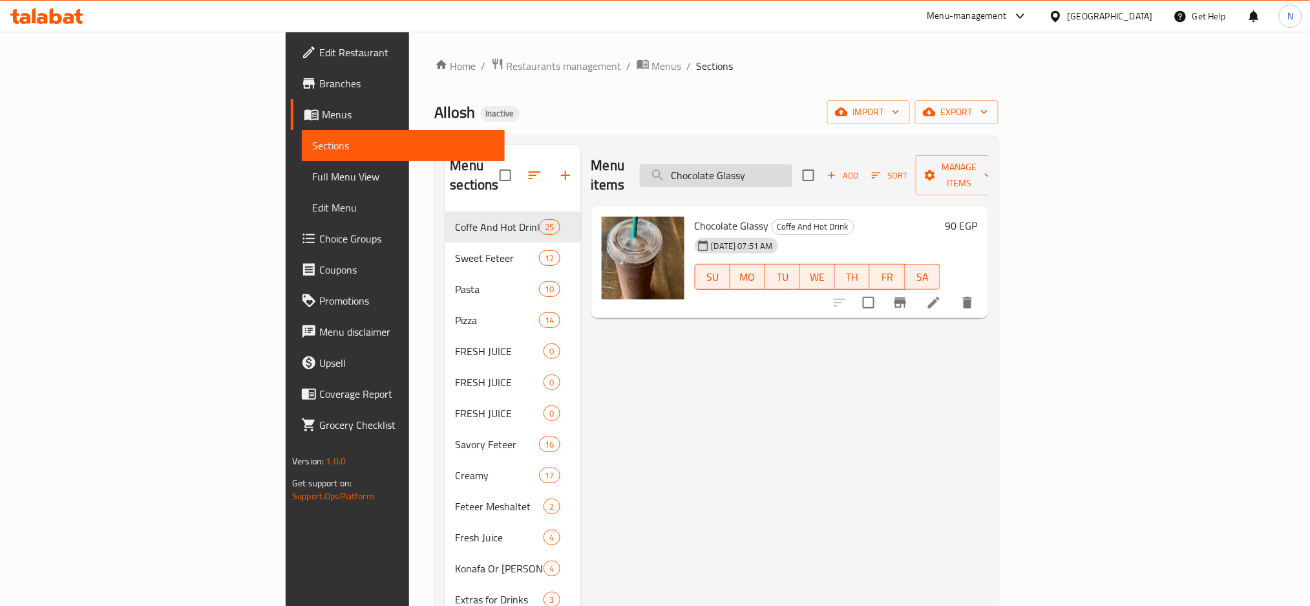
click at [792, 173] on input "Chocolate Glassy" at bounding box center [716, 175] width 153 height 23
paste input "Oreo Milk Shake"
click at [792, 167] on input "Oreo Milk Shake" at bounding box center [716, 175] width 153 height 23
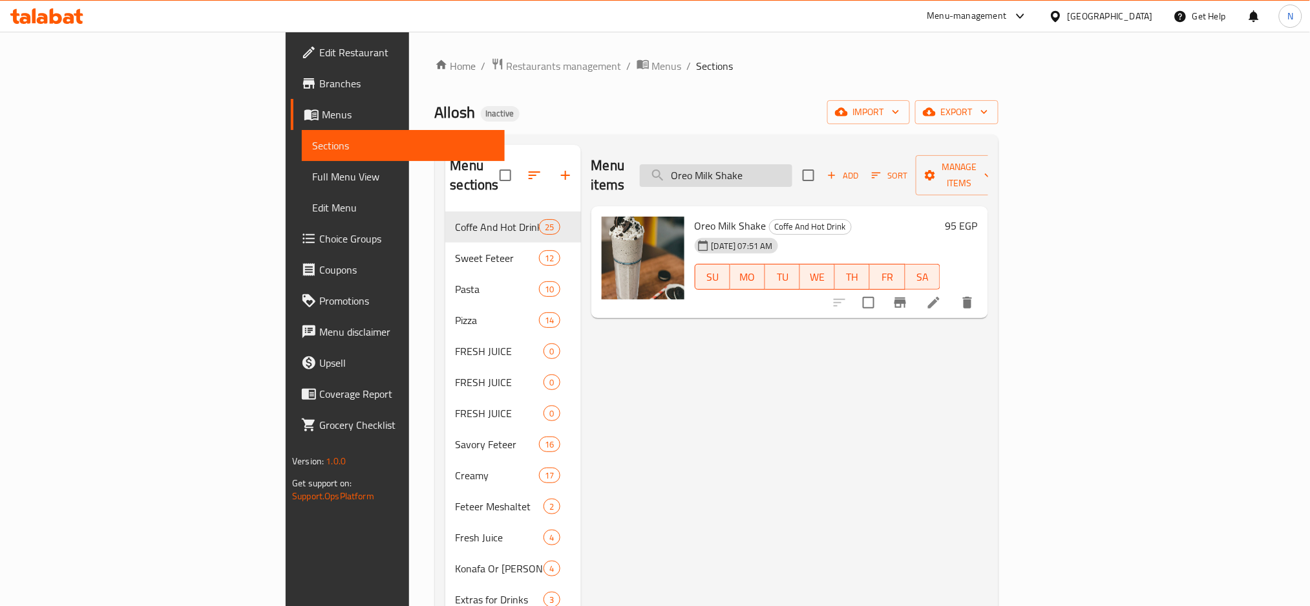
click at [792, 167] on input "Oreo Milk Shake" at bounding box center [716, 175] width 153 height 23
paste input "Chocolate Frapp"
click at [792, 164] on input "Chocolate Frappe" at bounding box center [716, 175] width 153 height 23
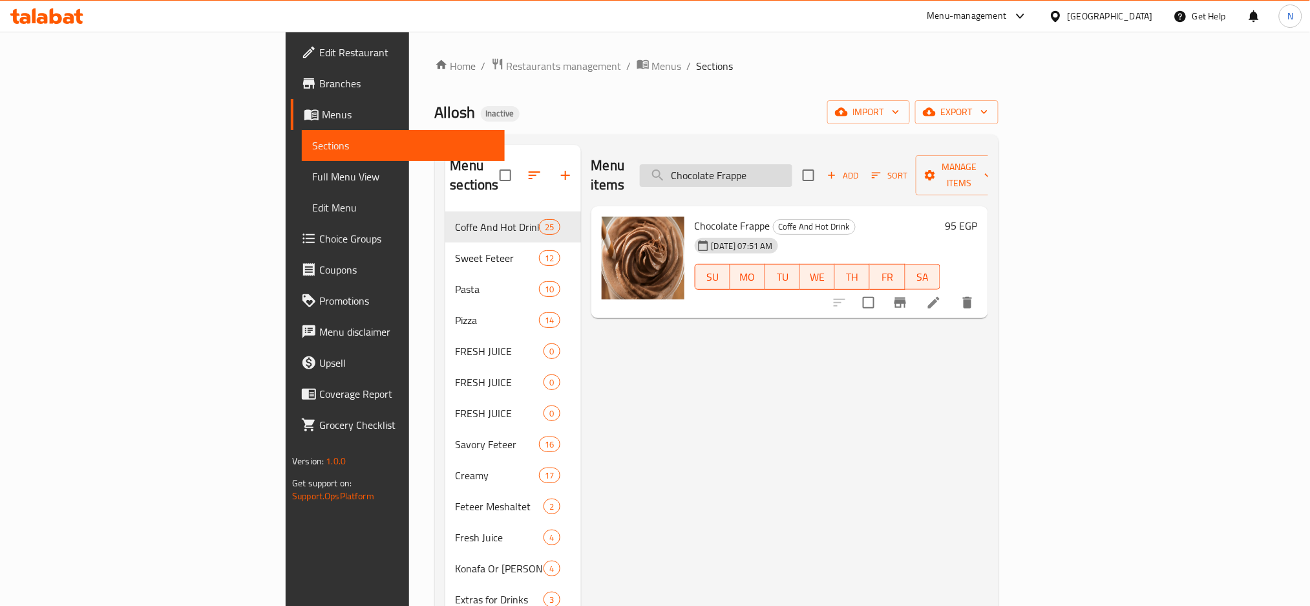
click at [792, 164] on input "Chocolate Frappe" at bounding box center [716, 175] width 153 height 23
paste input "armel"
click at [792, 171] on input "[PERSON_NAME]" at bounding box center [716, 175] width 153 height 23
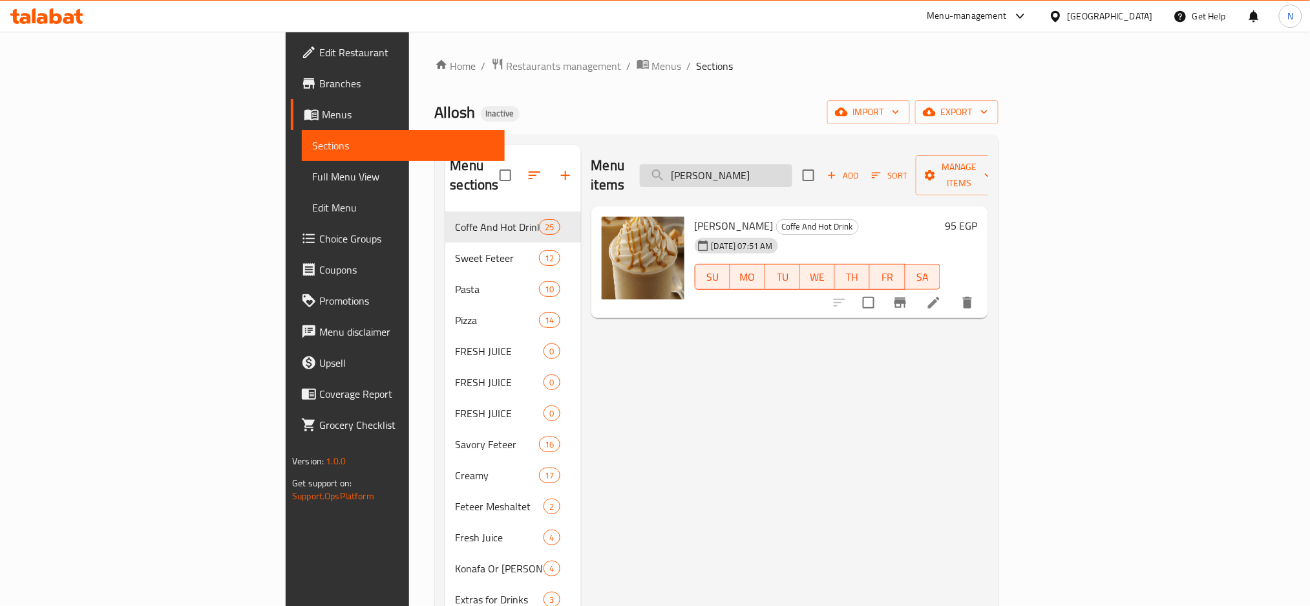
paste input "Dulce DeLeche"
click at [792, 173] on input "Dulce DeLeche Frappe" at bounding box center [716, 175] width 153 height 23
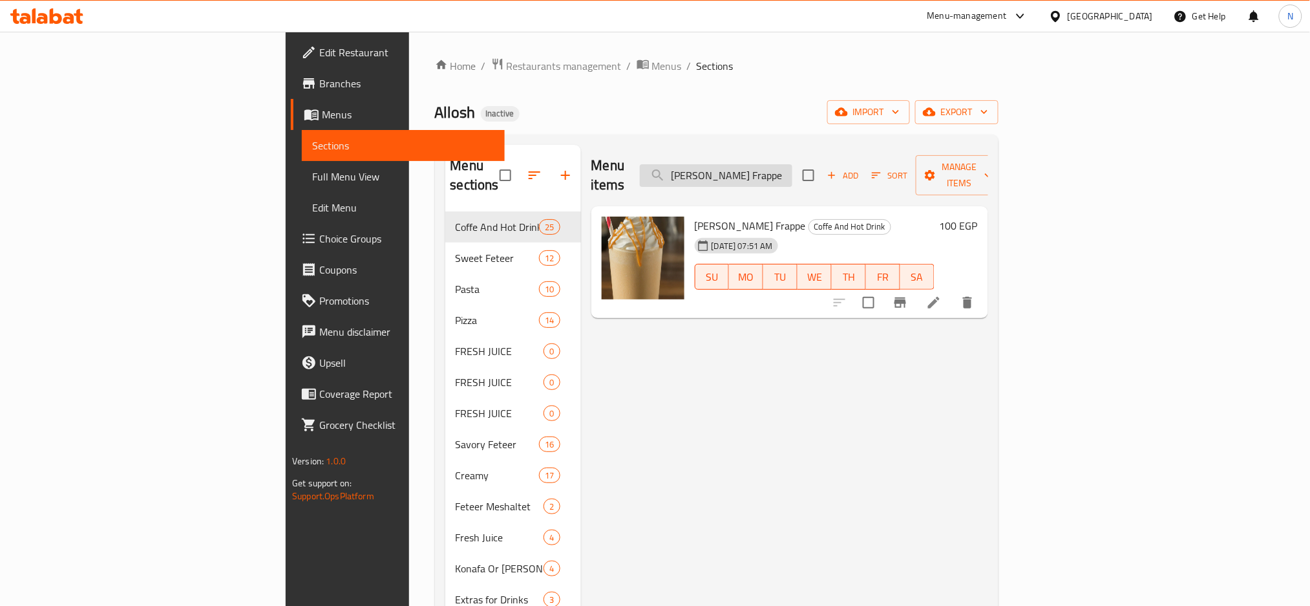
paste input "Nutella"
click at [792, 166] on input "Nutella Frappe" at bounding box center [716, 175] width 153 height 23
paste input "Ostrich Steak"
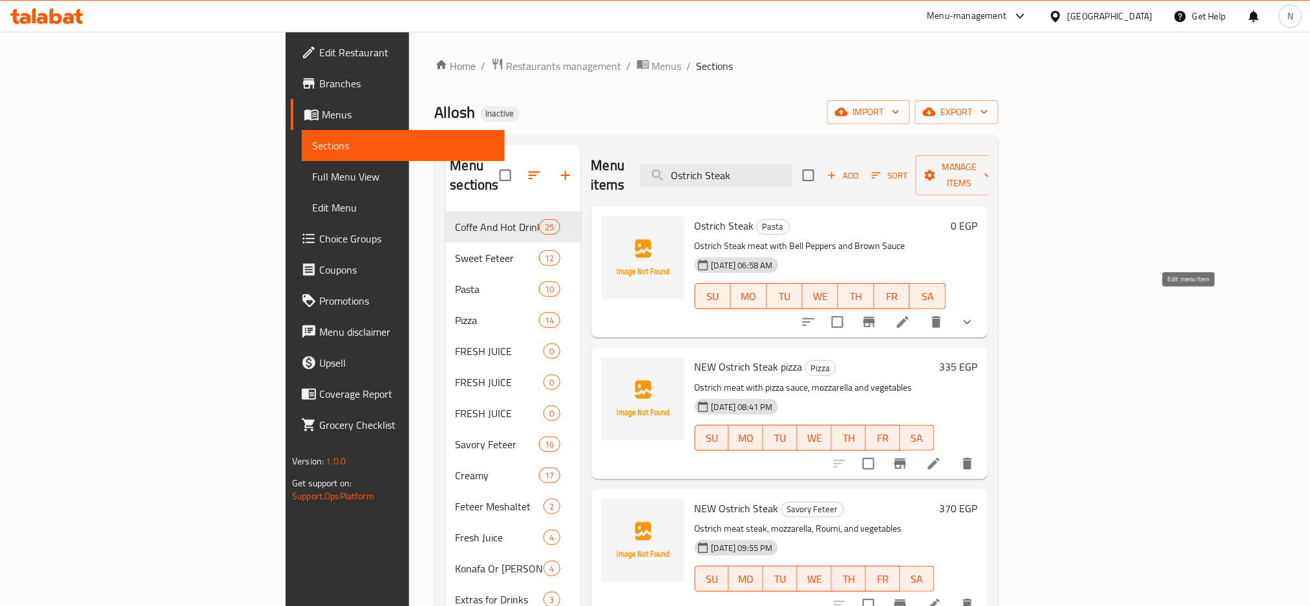
type input "Ostrich Steak"
click at [911, 314] on icon at bounding box center [903, 322] width 16 height 16
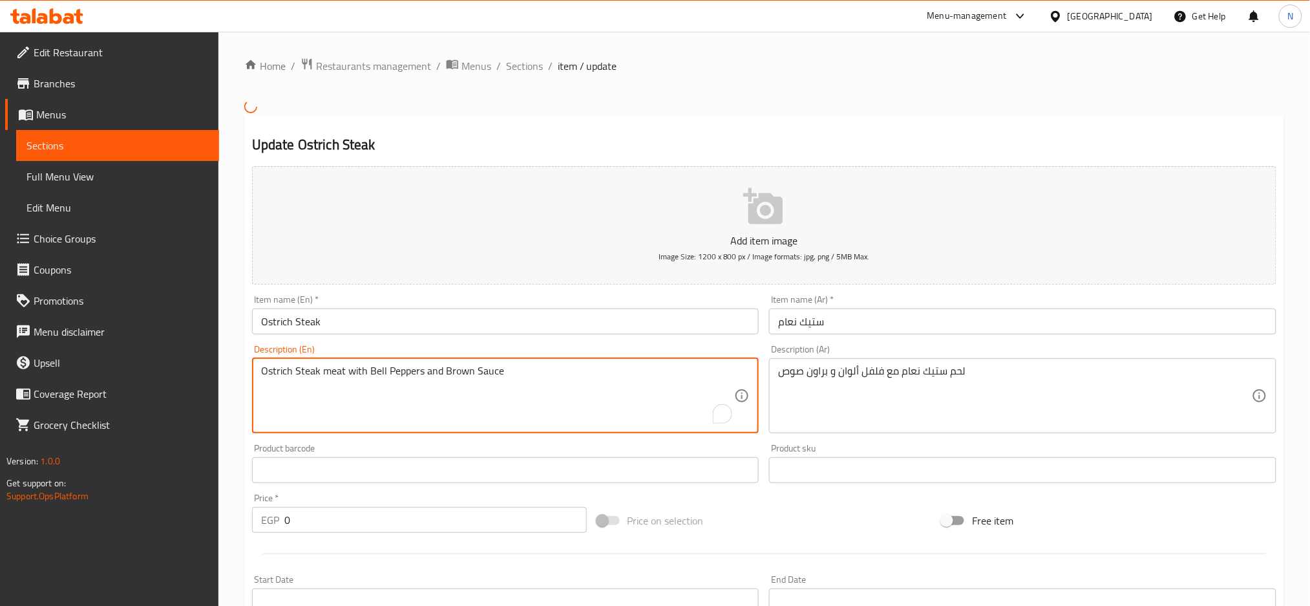
click at [371, 374] on textarea "Ostrich Steak meat with Bell Peppers and Brown Sauce" at bounding box center [498, 394] width 474 height 61
type textarea "Ostrich Steak meat with colored Peppers and Brown Sauce"
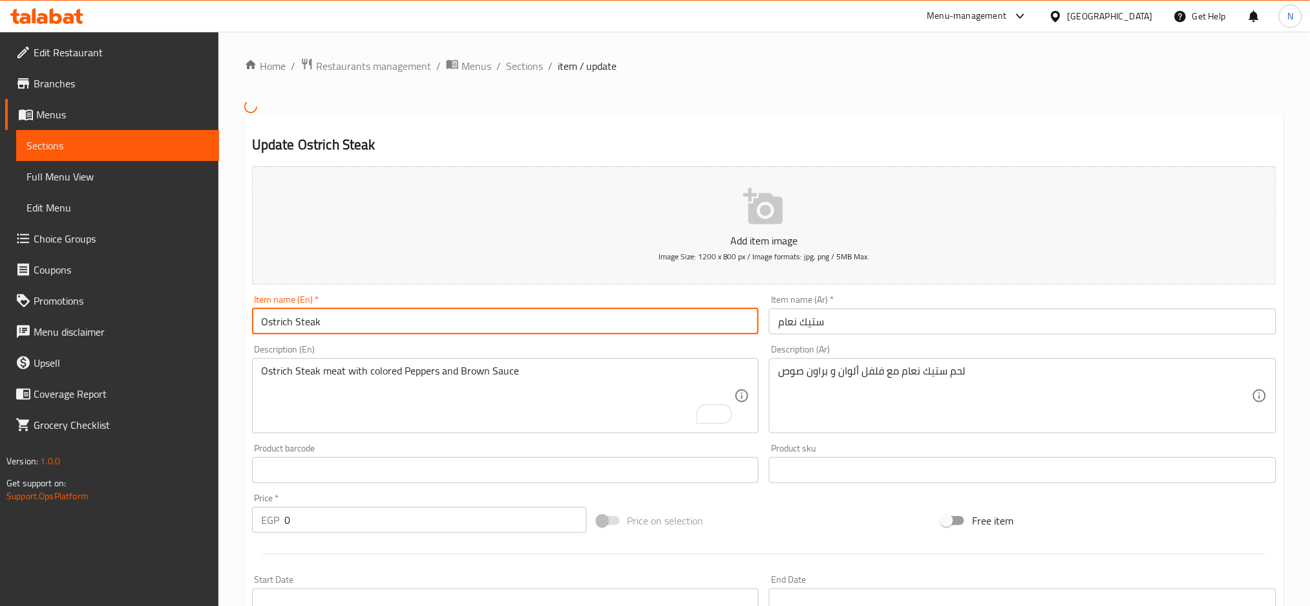
click at [335, 318] on input "Ostrich Steak" at bounding box center [505, 321] width 507 height 26
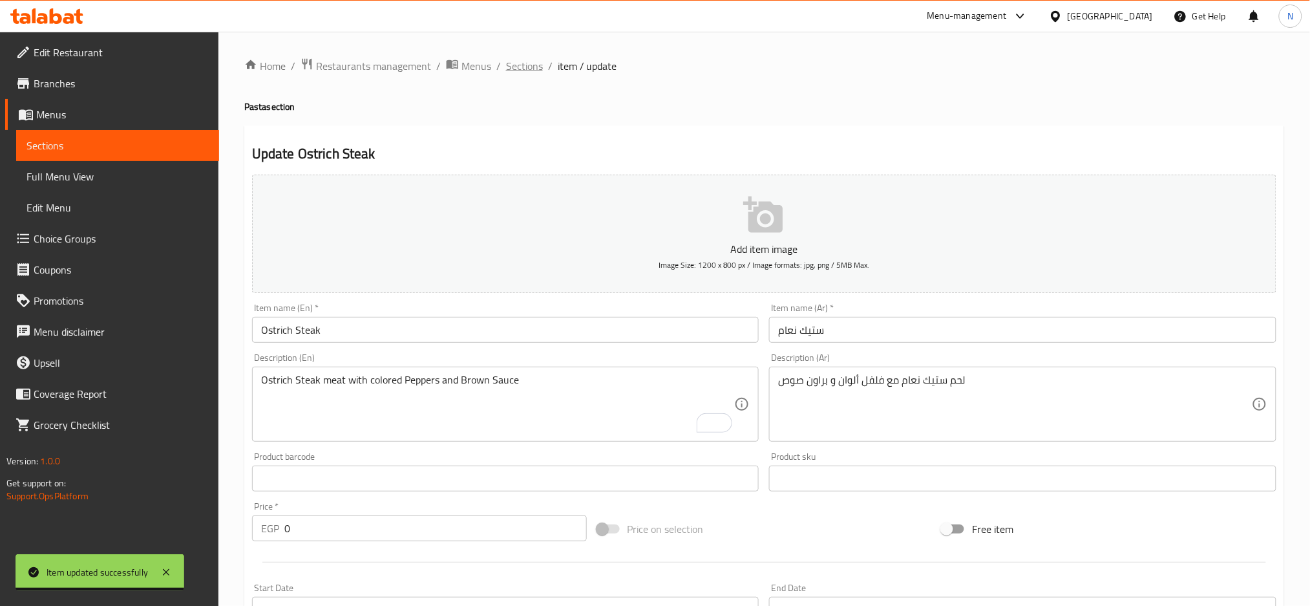
click at [514, 66] on span "Sections" at bounding box center [524, 66] width 37 height 16
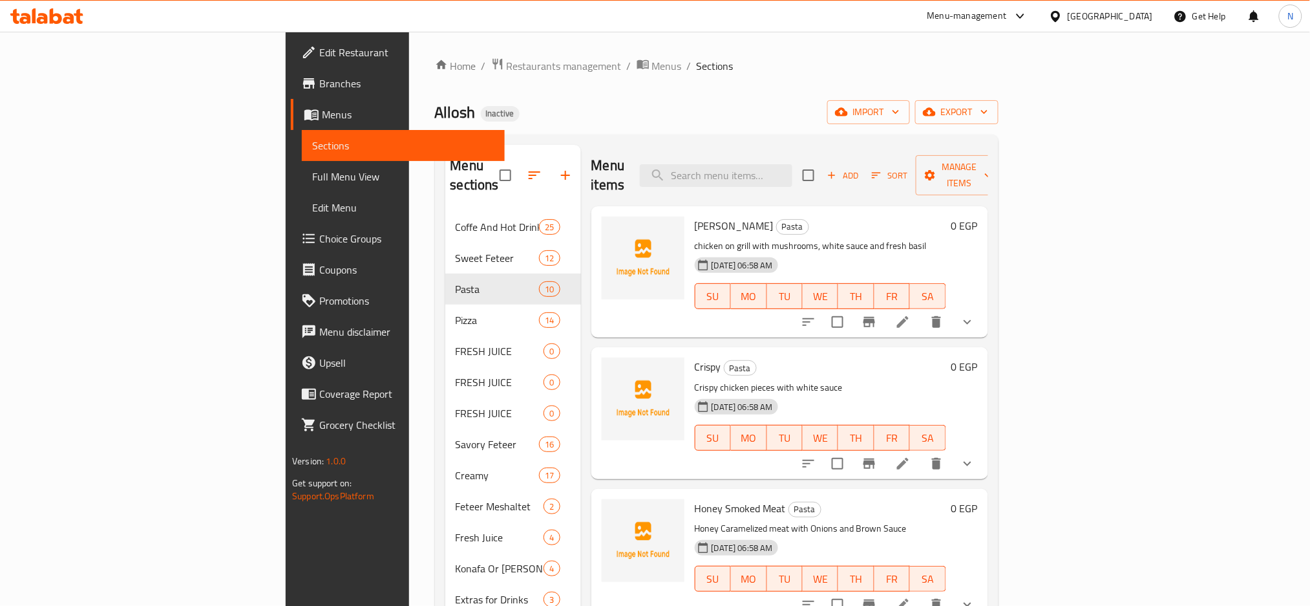
click at [736, 154] on div "Menu items Add Sort Manage items" at bounding box center [789, 175] width 397 height 61
click at [763, 164] on input "search" at bounding box center [716, 175] width 153 height 23
paste input "Vegetables Arbiyata regular"
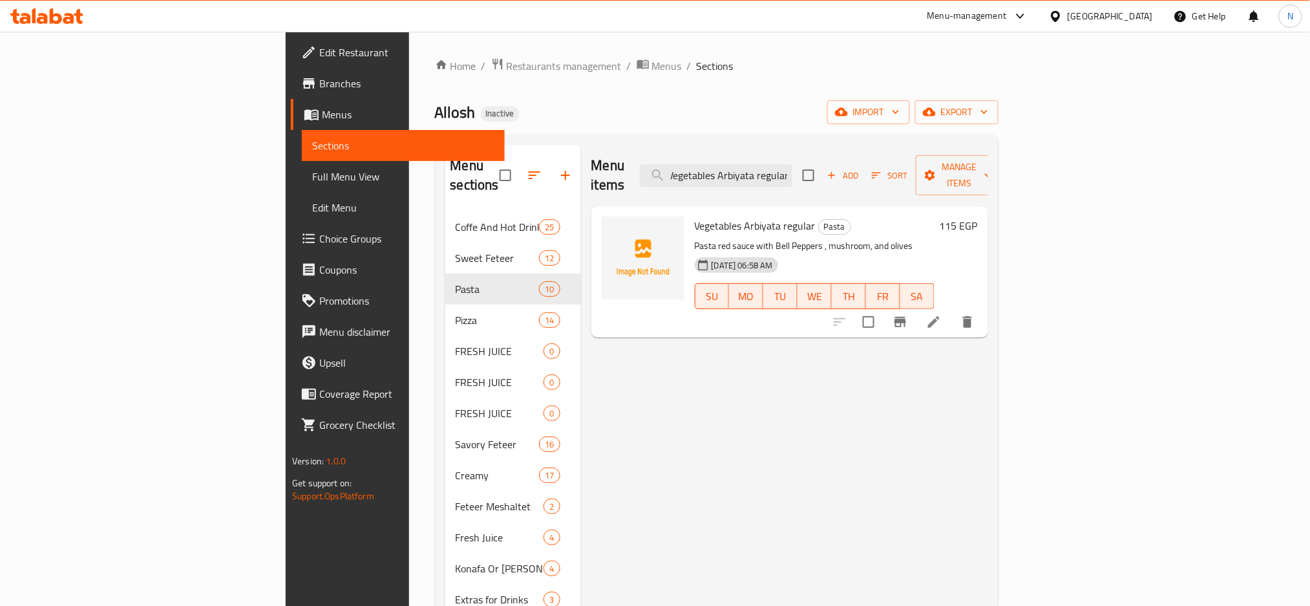
type input "Vegetables Arbiyata regular"
click at [952, 310] on li at bounding box center [934, 321] width 36 height 23
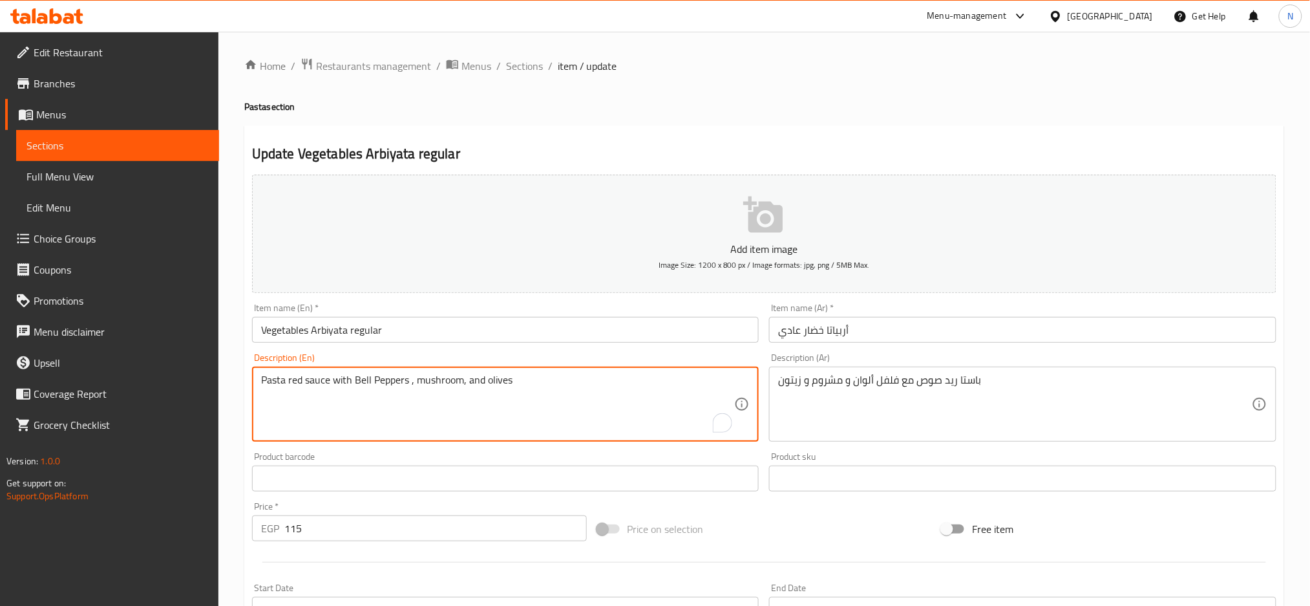
click at [360, 386] on textarea "Pasta red sauce with Bell Peppers , mushroom, and olives" at bounding box center [498, 404] width 474 height 61
type textarea "Pasta red sauce with colored Peppers , mushroom, and olives"
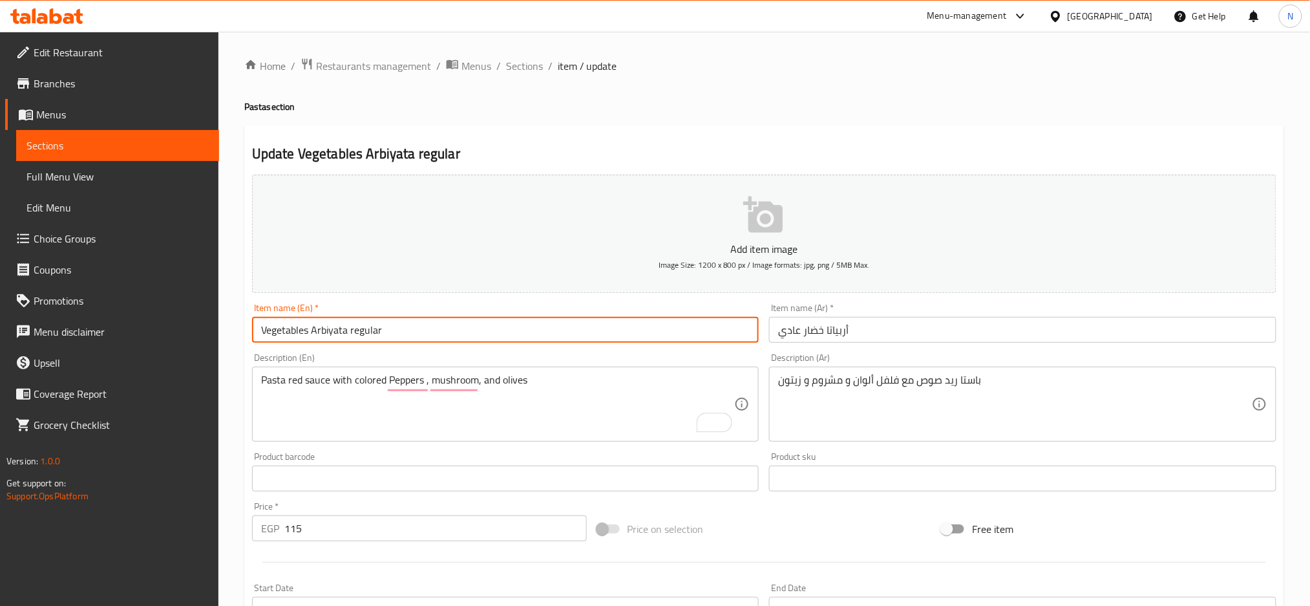
click at [384, 326] on input "Vegetables Arbiyata regular" at bounding box center [505, 330] width 507 height 26
click at [511, 66] on span "Sections" at bounding box center [524, 66] width 37 height 16
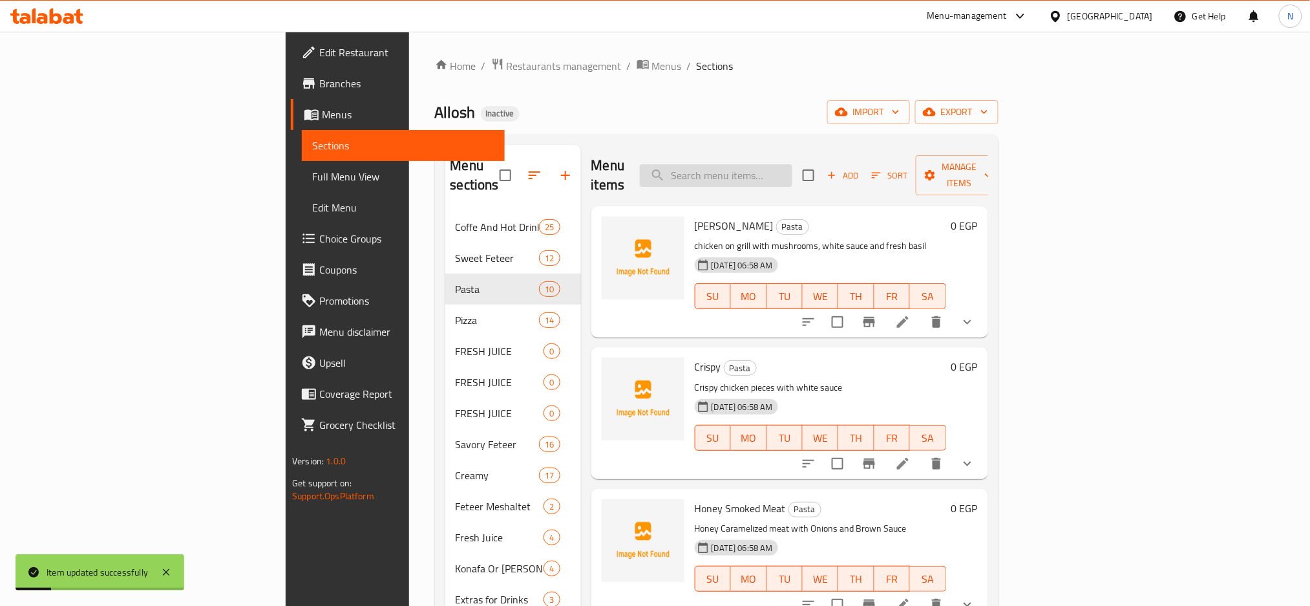
click at [774, 165] on input "search" at bounding box center [716, 175] width 153 height 23
paste input "ريكفورد"
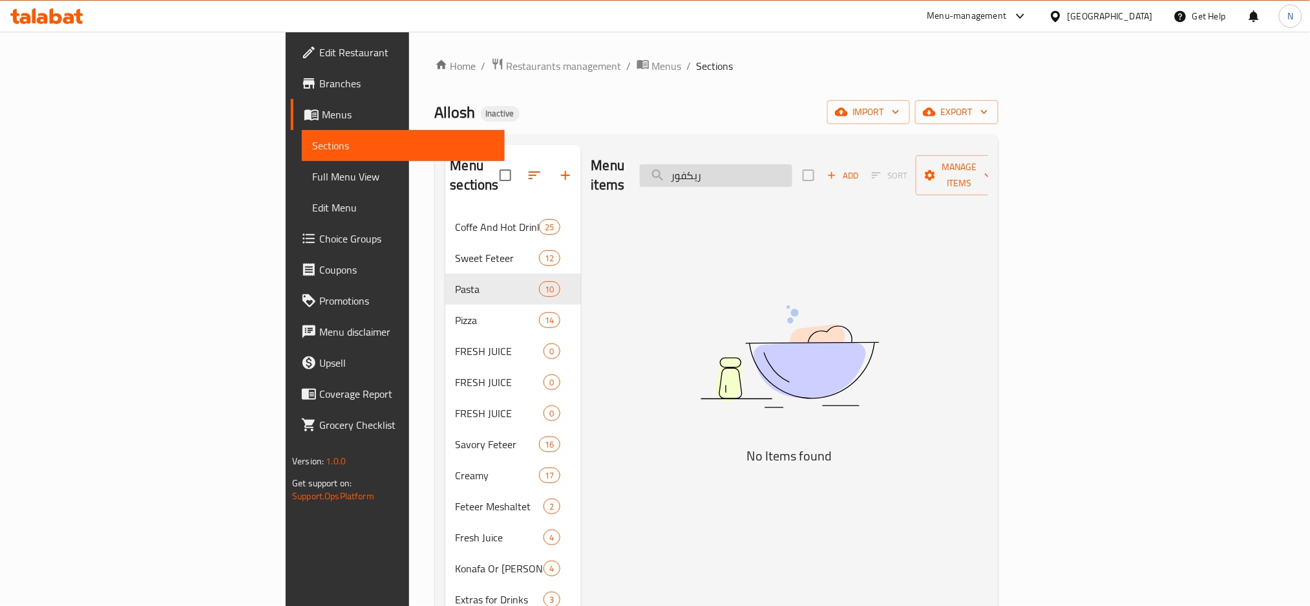
click at [792, 168] on input "ريكفور" at bounding box center [716, 175] width 153 height 23
paste input "Cheese Mix"
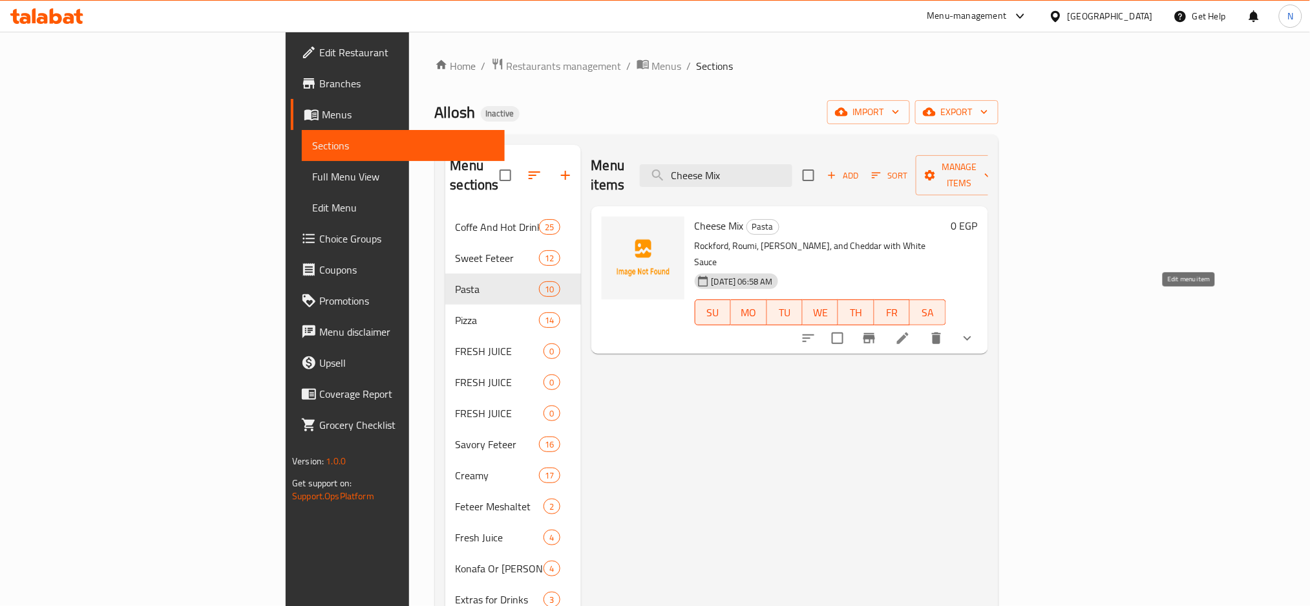
type input "Cheese Mix"
click at [909, 332] on icon at bounding box center [903, 338] width 12 height 12
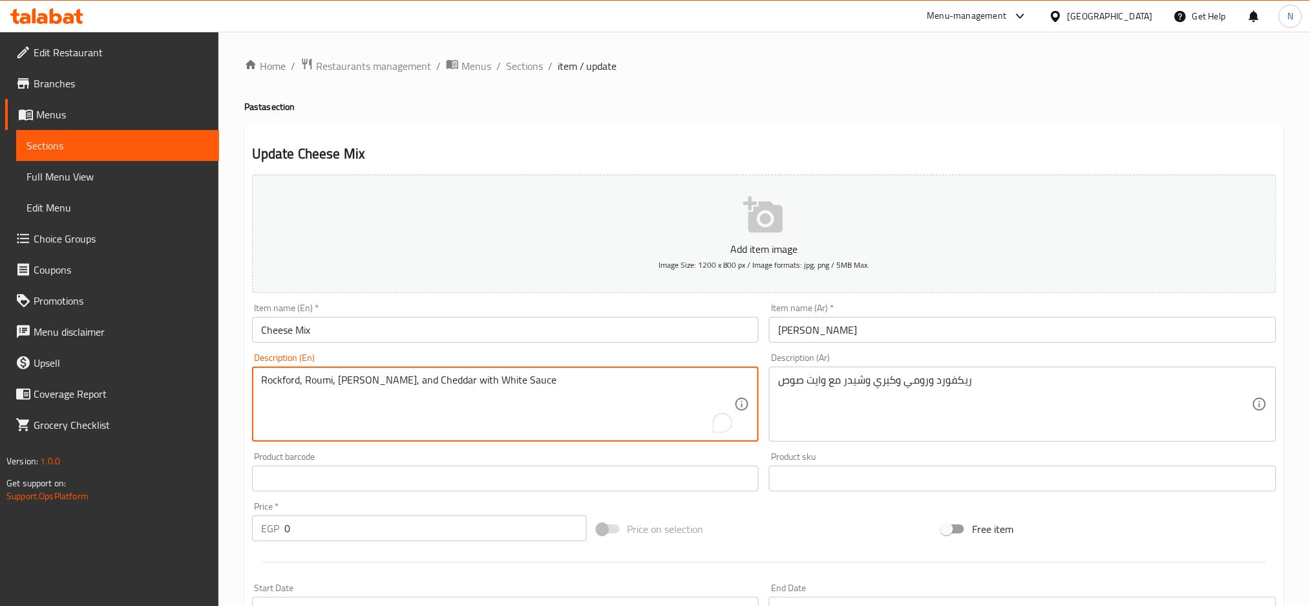
click at [277, 383] on textarea "Rockford, Roumi, Kiri, and Cheddar with White Sauce" at bounding box center [498, 404] width 474 height 61
paste textarea "quefort Cheese"
type textarea "Roquefort, Roumi, [PERSON_NAME], and Cheddar with White Sauce"
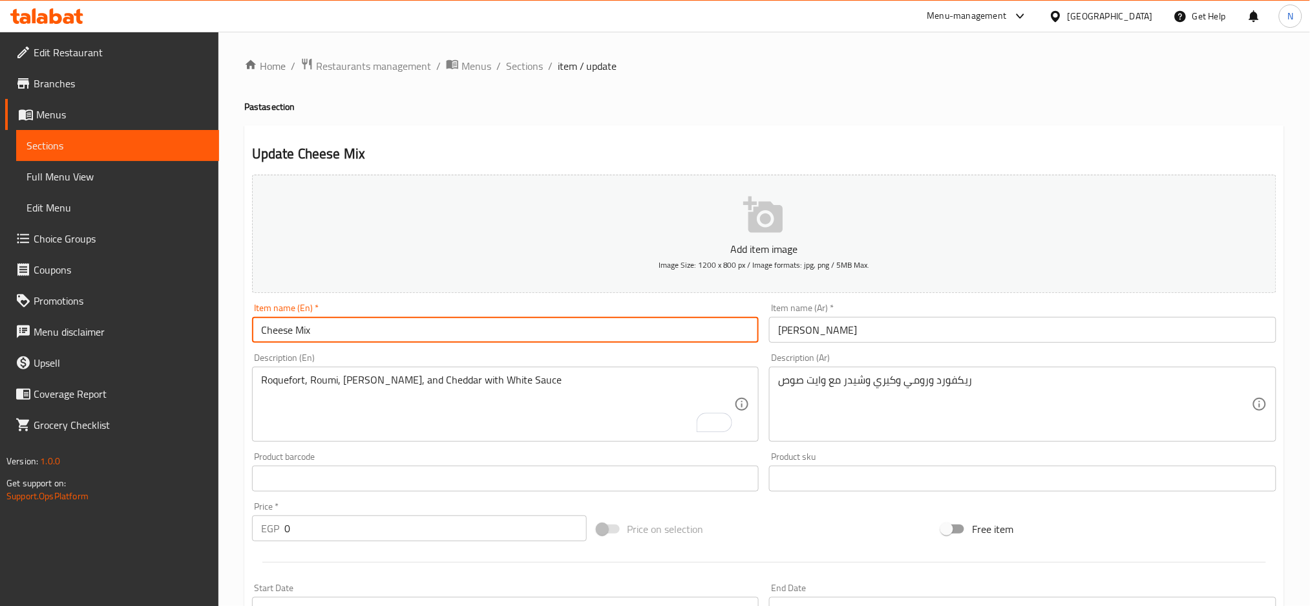
click at [355, 326] on input "Cheese Mix" at bounding box center [505, 330] width 507 height 26
click at [345, 340] on input "Cheese Mix" at bounding box center [505, 330] width 507 height 26
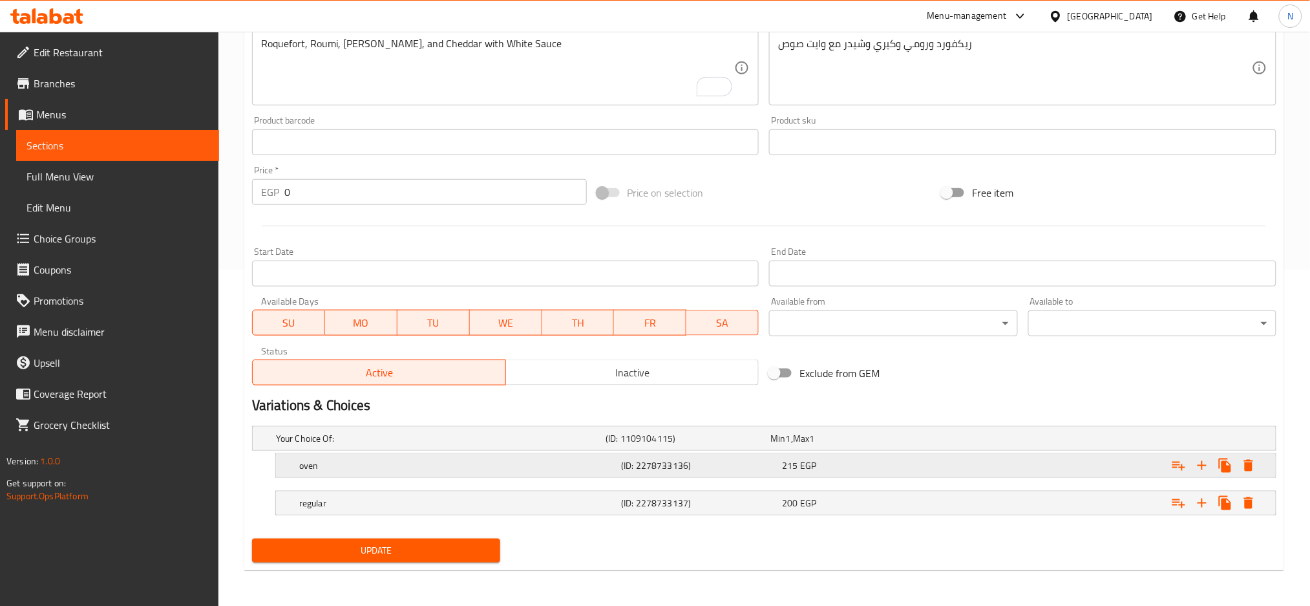
click at [900, 468] on div "215 EGP" at bounding box center [860, 465] width 156 height 13
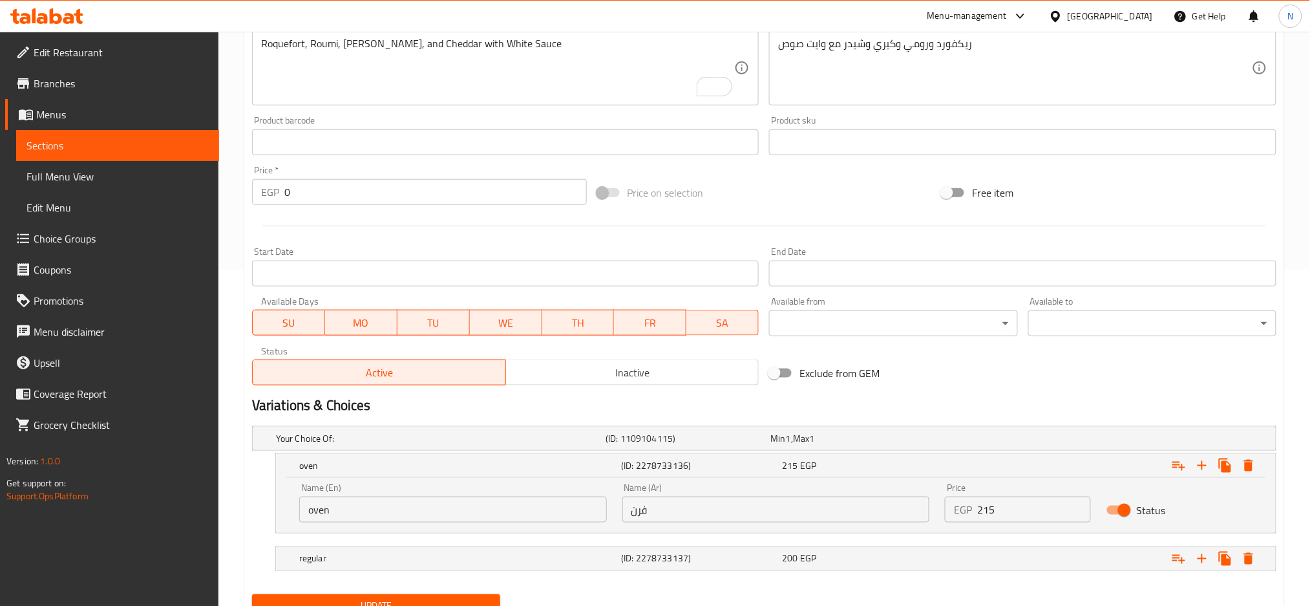
click at [1004, 514] on input "215" at bounding box center [1034, 509] width 114 height 26
type input "175"
click at [929, 555] on div "200 EGP" at bounding box center [860, 558] width 156 height 13
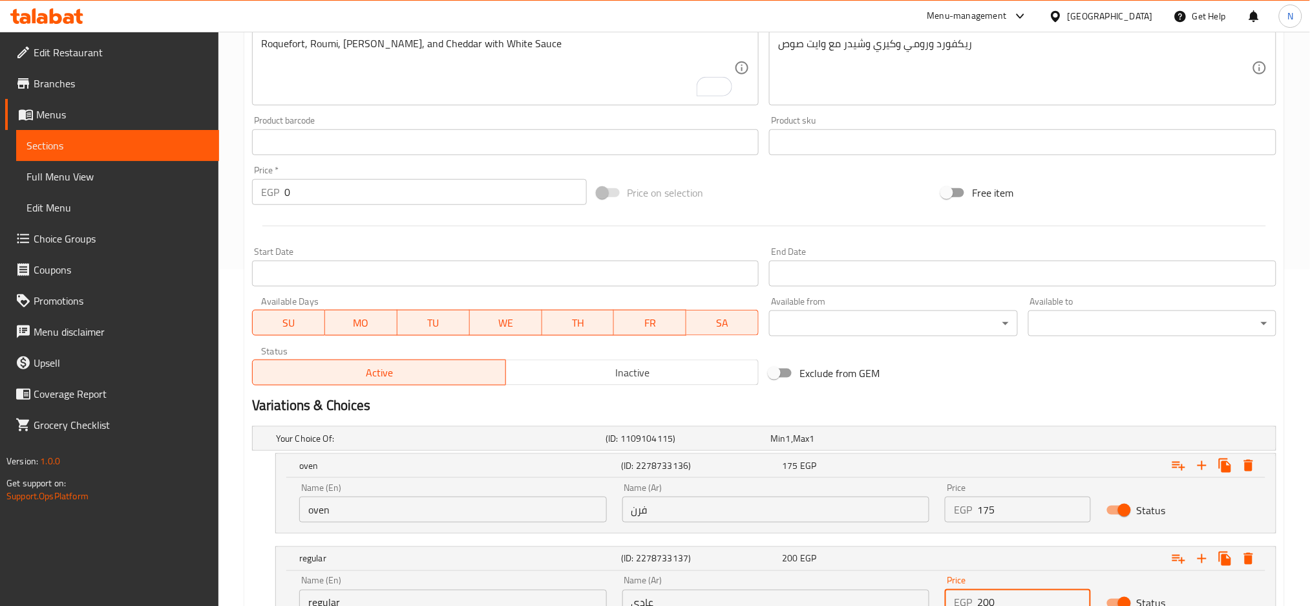
click at [1009, 600] on input "200" at bounding box center [1034, 602] width 114 height 26
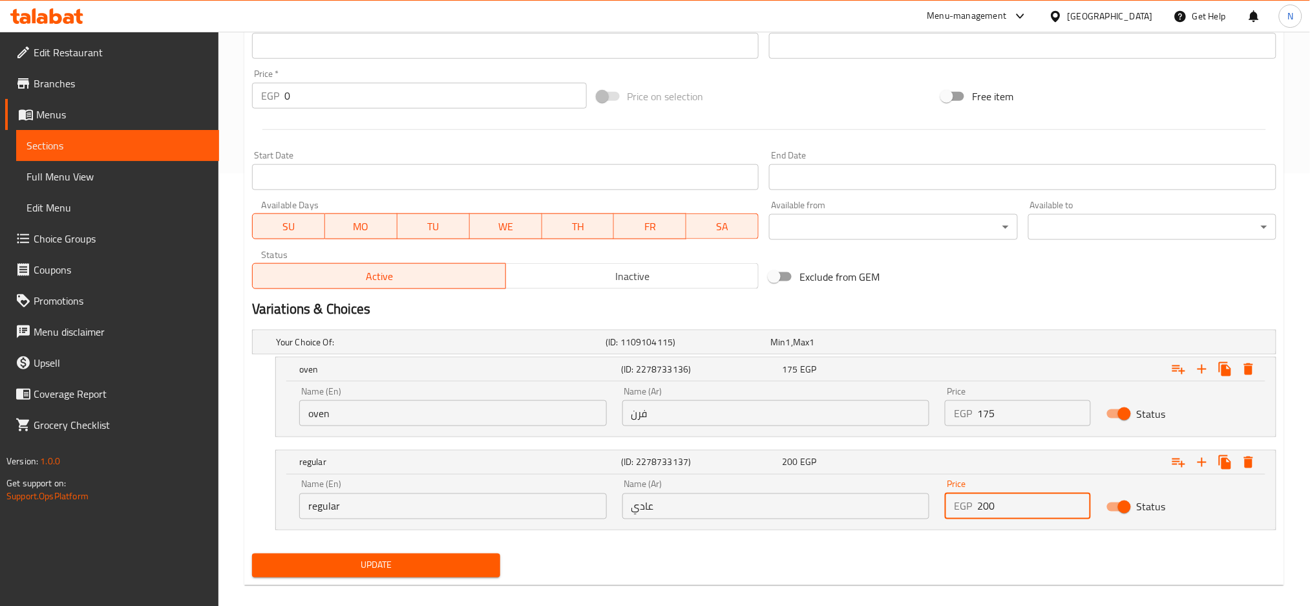
scroll to position [447, 0]
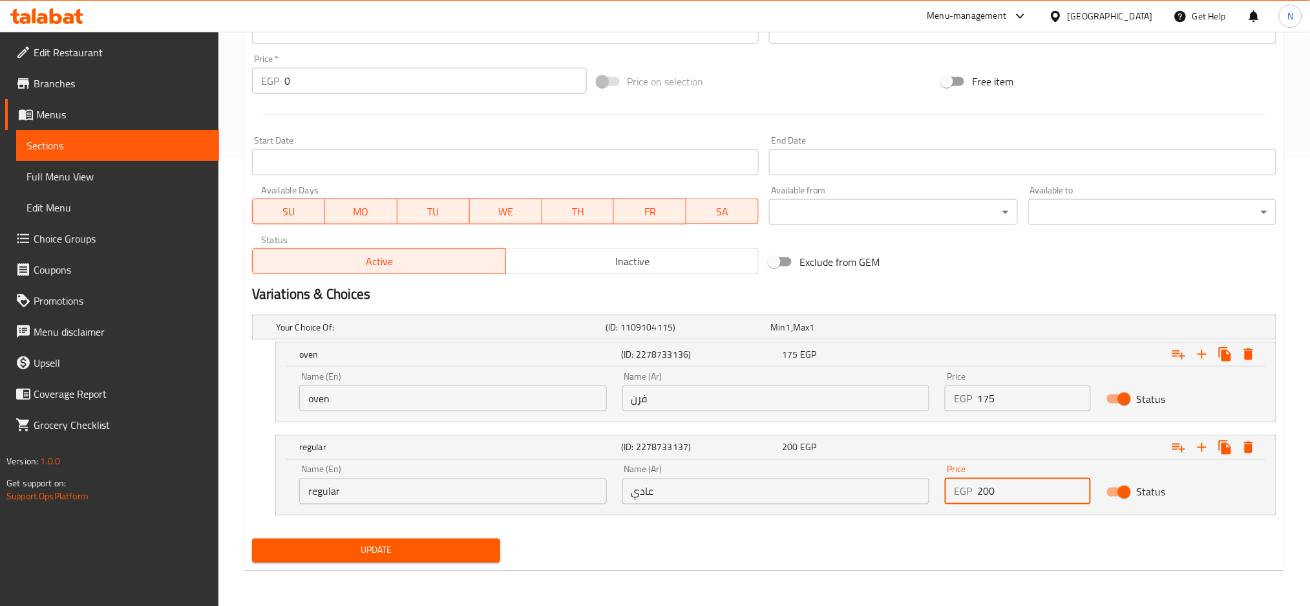
click at [1009, 600] on div "Home / Restaurants management / Menus / Sections / item / update Pasta section …" at bounding box center [764, 95] width 1092 height 1022
type input "150"
click at [373, 548] on span "Update" at bounding box center [375, 550] width 227 height 16
click at [457, 542] on span "Update" at bounding box center [375, 550] width 227 height 16
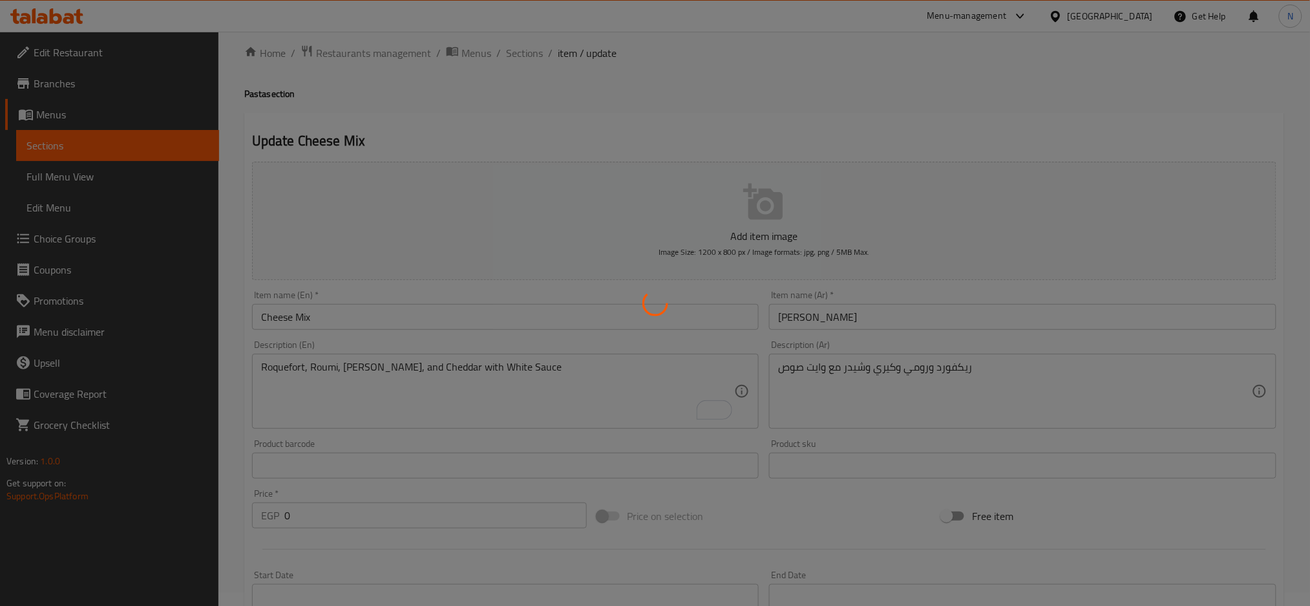
scroll to position [0, 0]
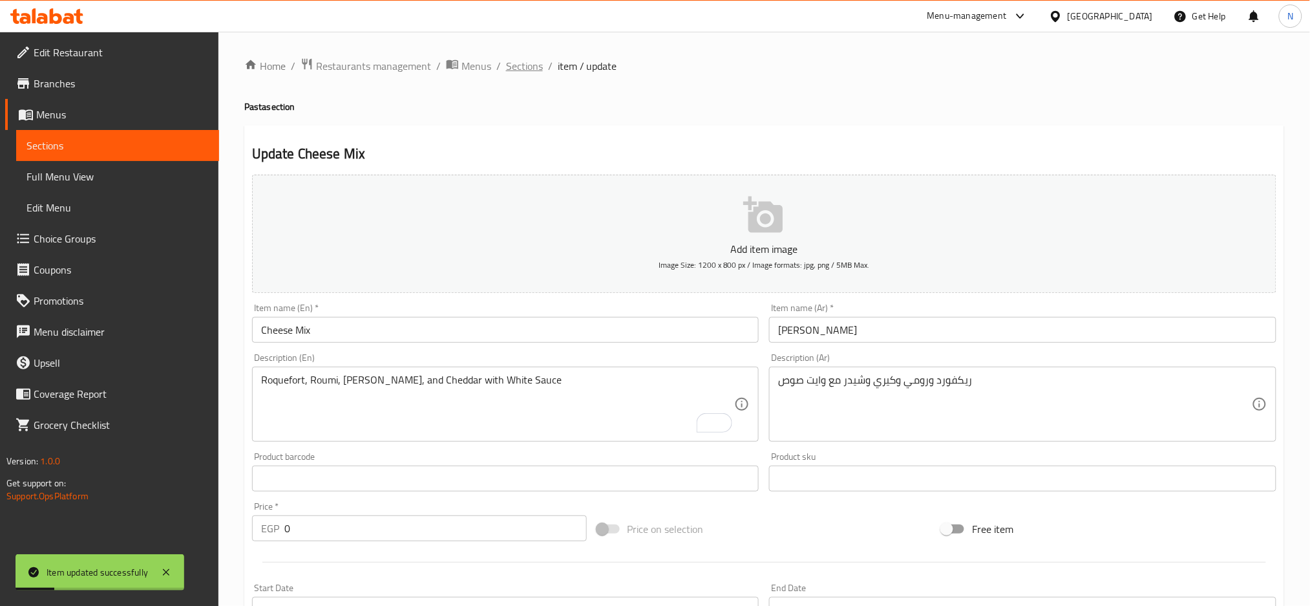
click at [536, 67] on span "Sections" at bounding box center [524, 66] width 37 height 16
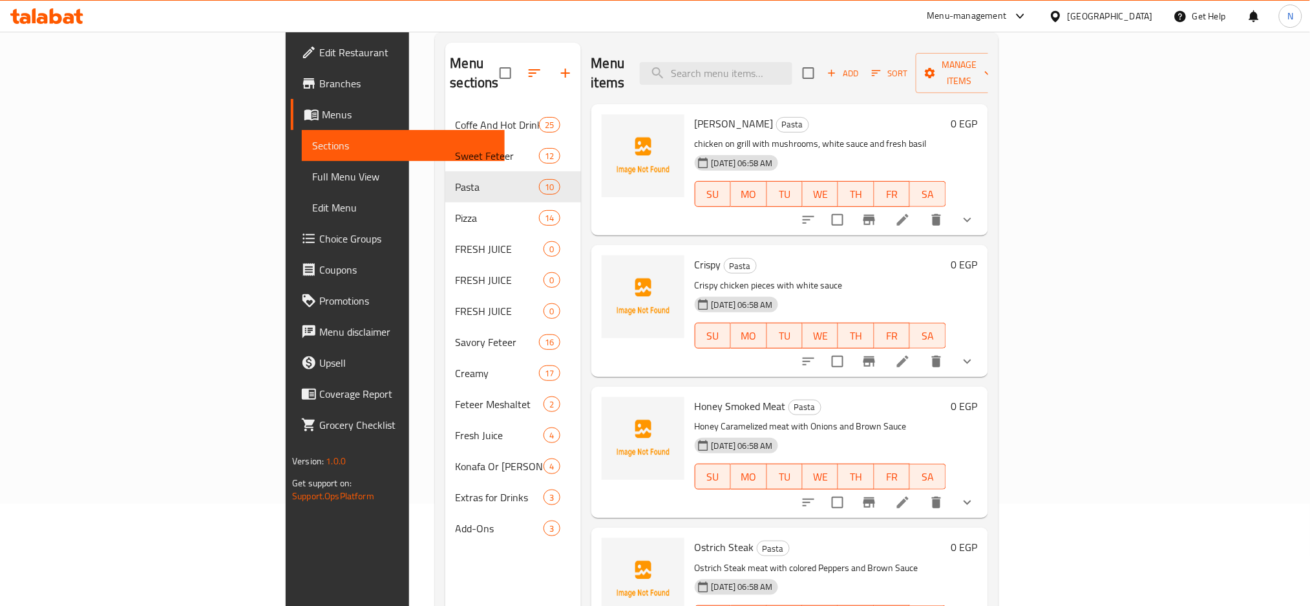
scroll to position [103, 0]
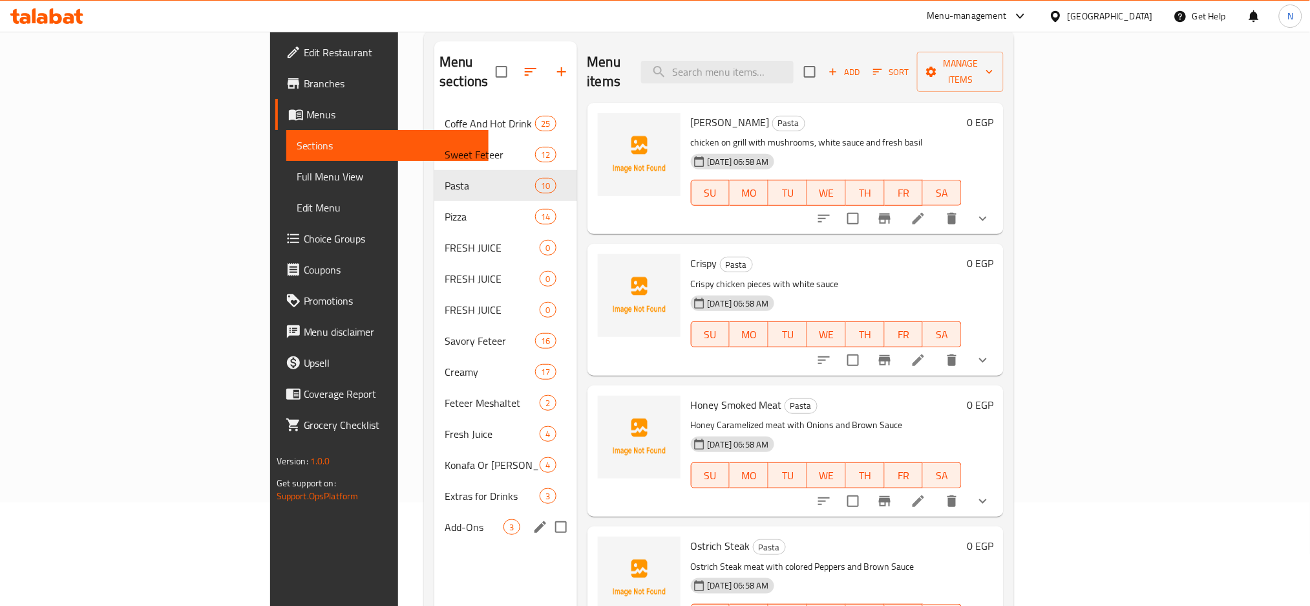
click at [434, 511] on div "Add-Ons 3" at bounding box center [505, 526] width 142 height 31
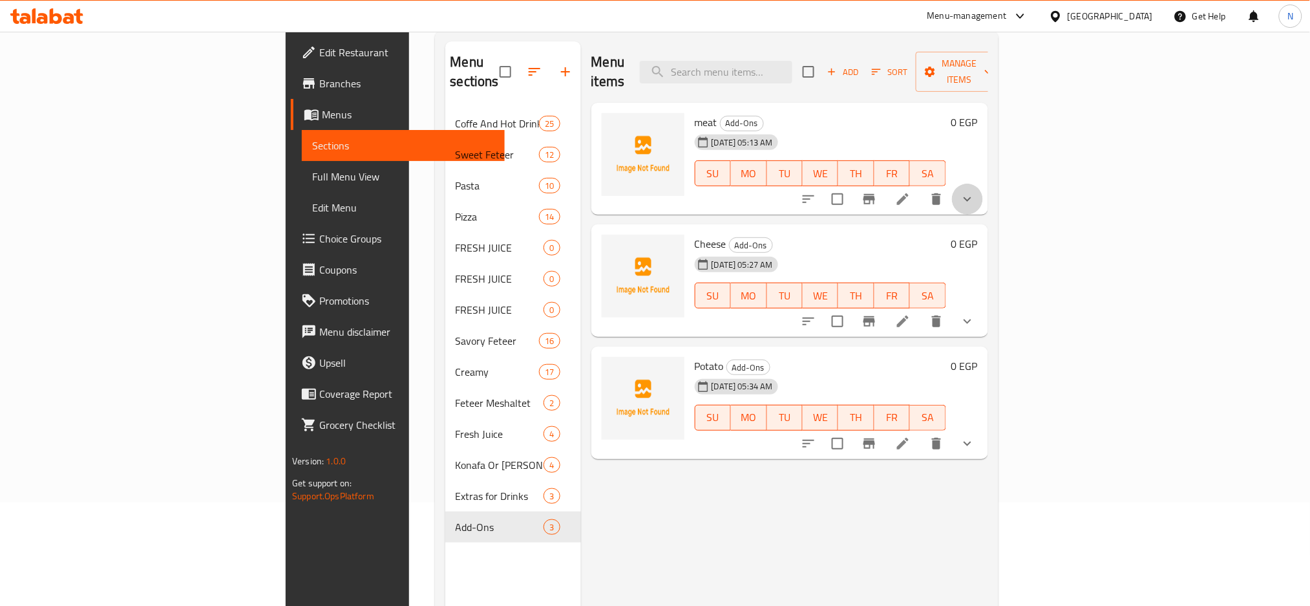
click at [983, 185] on button "show more" at bounding box center [967, 199] width 31 height 31
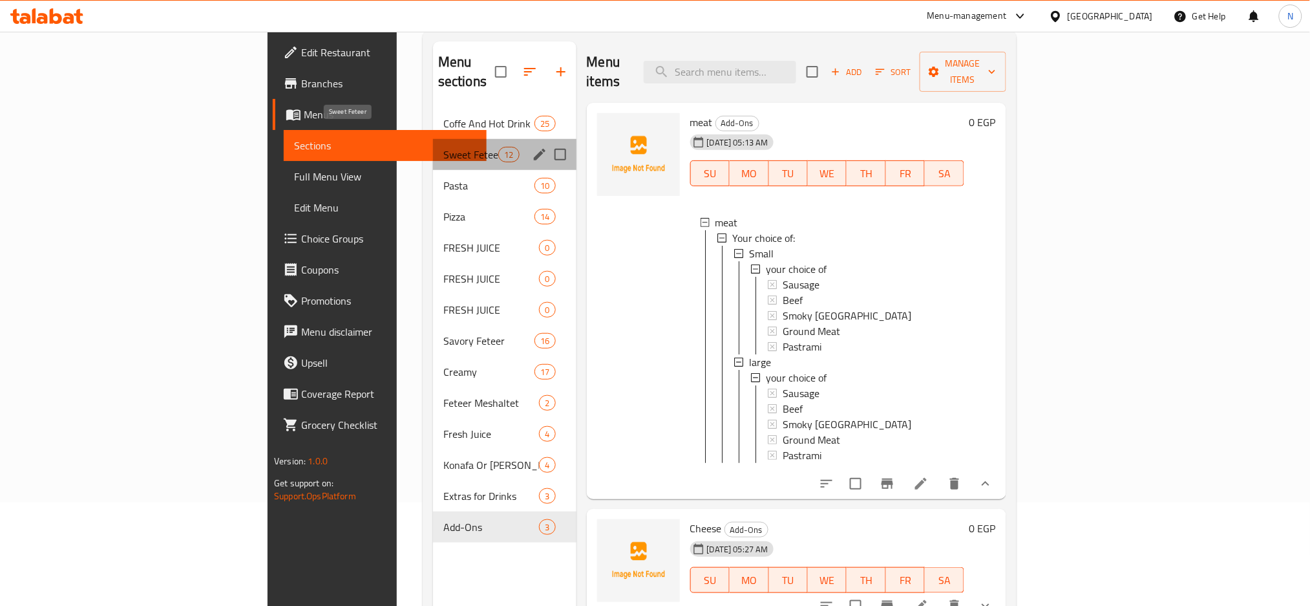
click at [443, 147] on span "Sweet Feteer" at bounding box center [470, 155] width 55 height 16
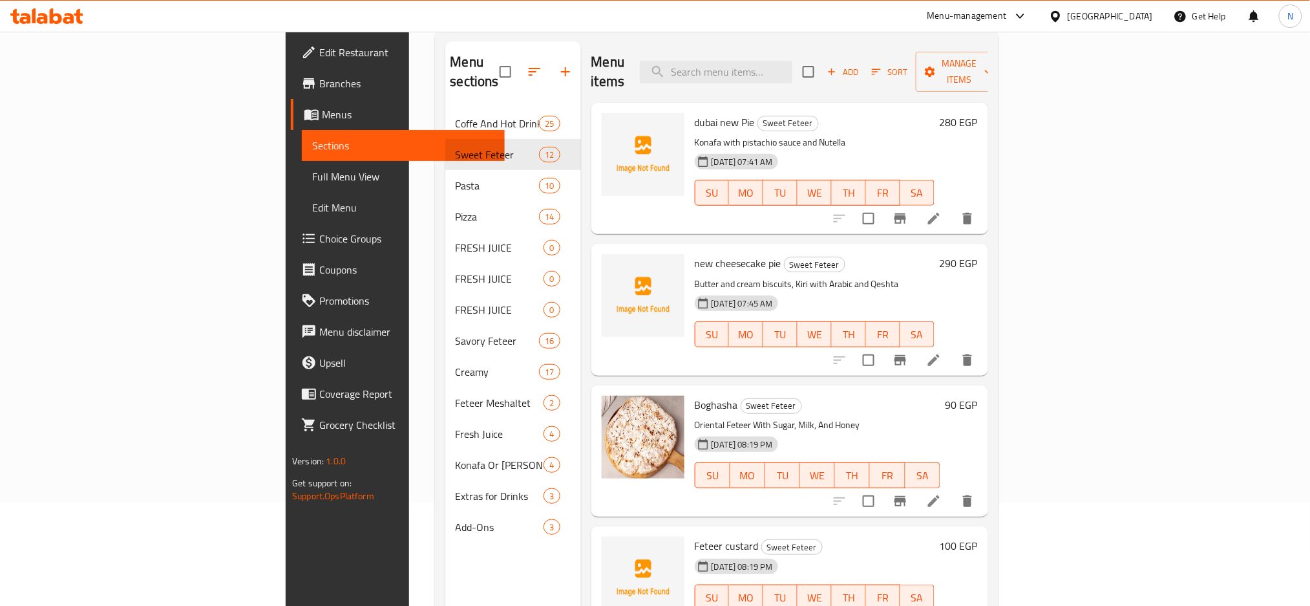
click at [695, 112] on span "dubai new Pie" at bounding box center [725, 121] width 60 height 19
copy h6 "dubai new Pie"
click at [940, 213] on icon at bounding box center [934, 219] width 12 height 12
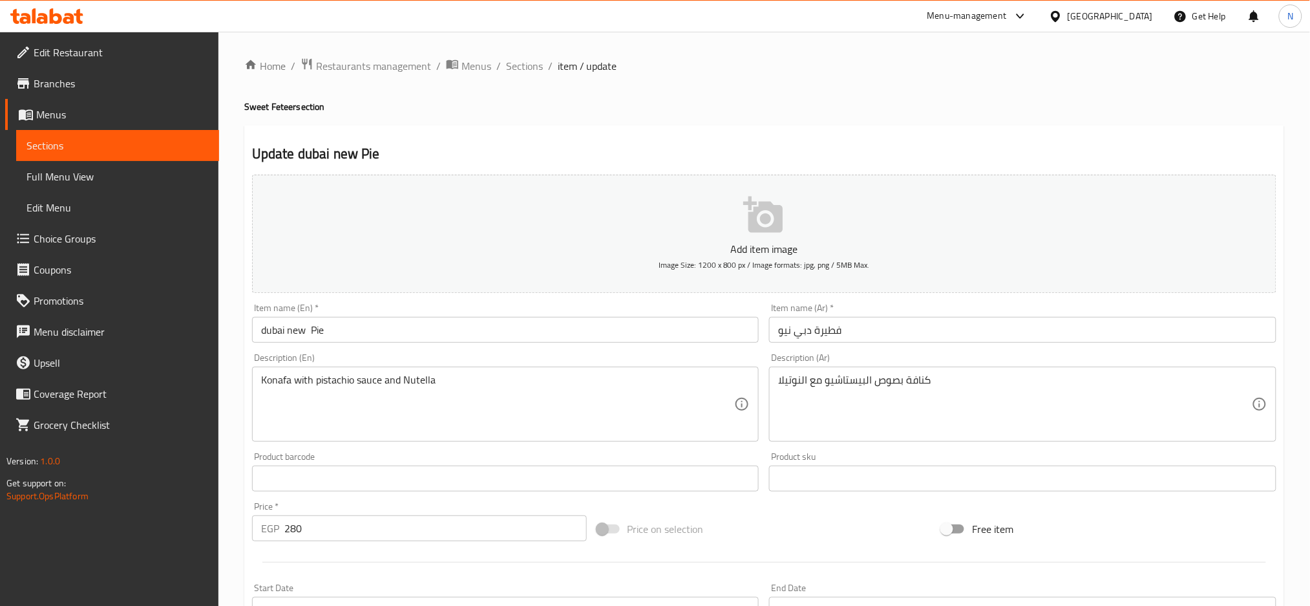
click at [274, 330] on input "dubai new Pie" at bounding box center [505, 330] width 507 height 26
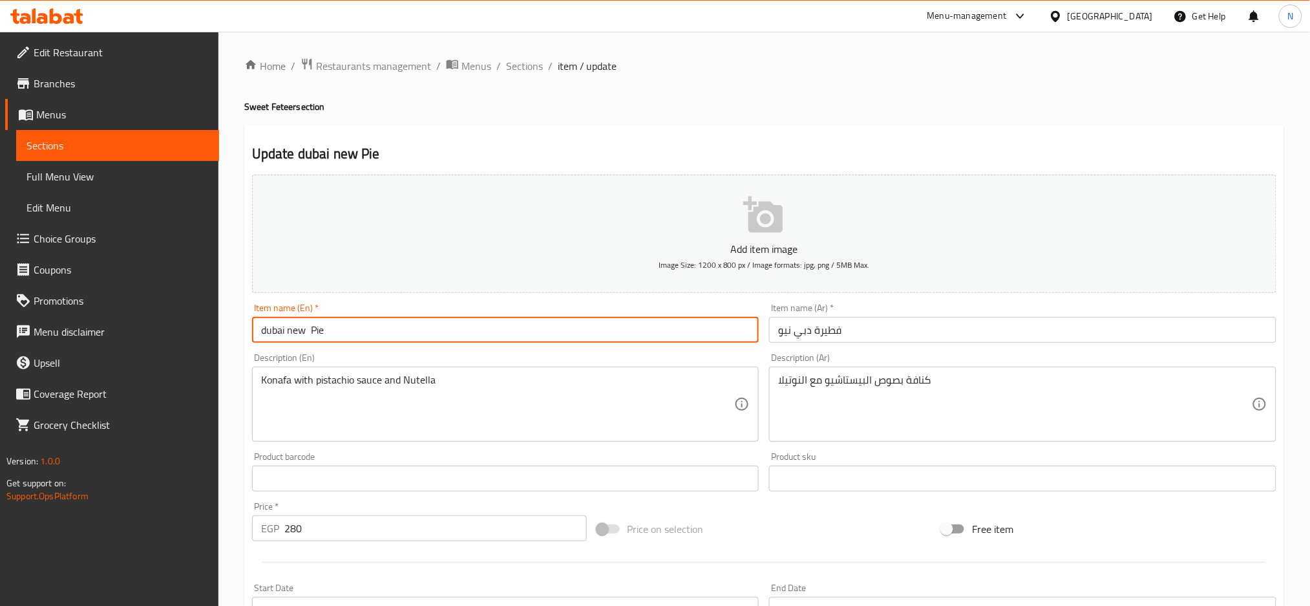
click at [274, 330] on input "dubai new Pie" at bounding box center [505, 330] width 507 height 26
click at [292, 331] on input "new Pie" at bounding box center [505, 330] width 507 height 26
paste input "dubai"
type input "new dubai Pie"
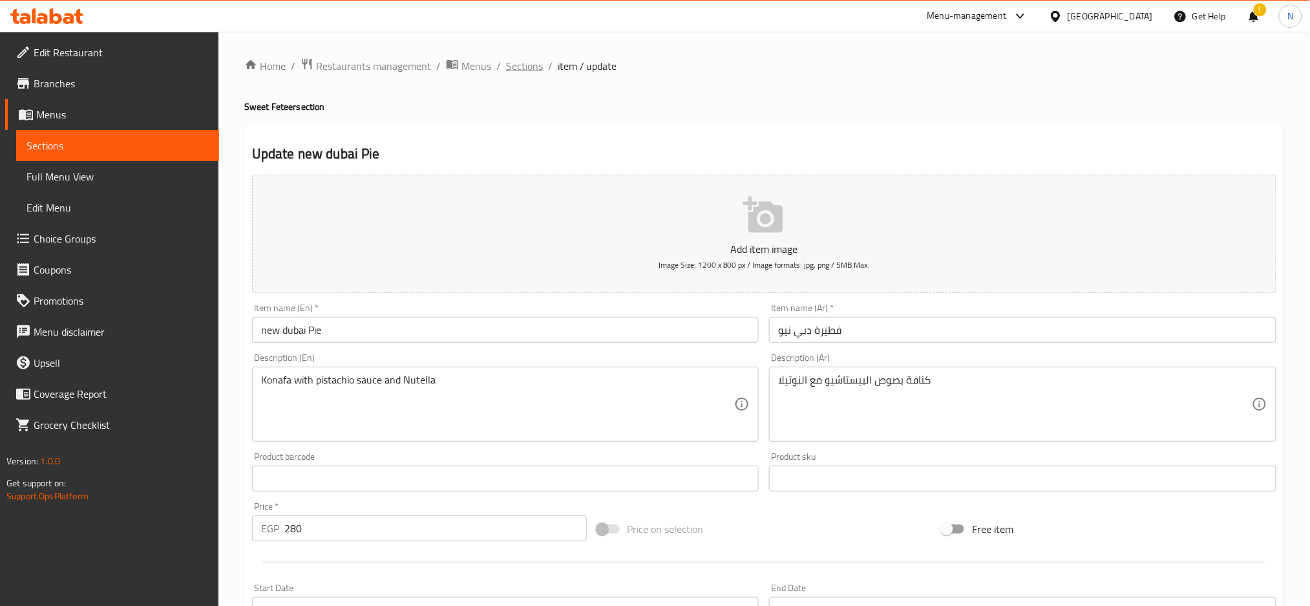
click at [533, 73] on span "Sections" at bounding box center [524, 66] width 37 height 16
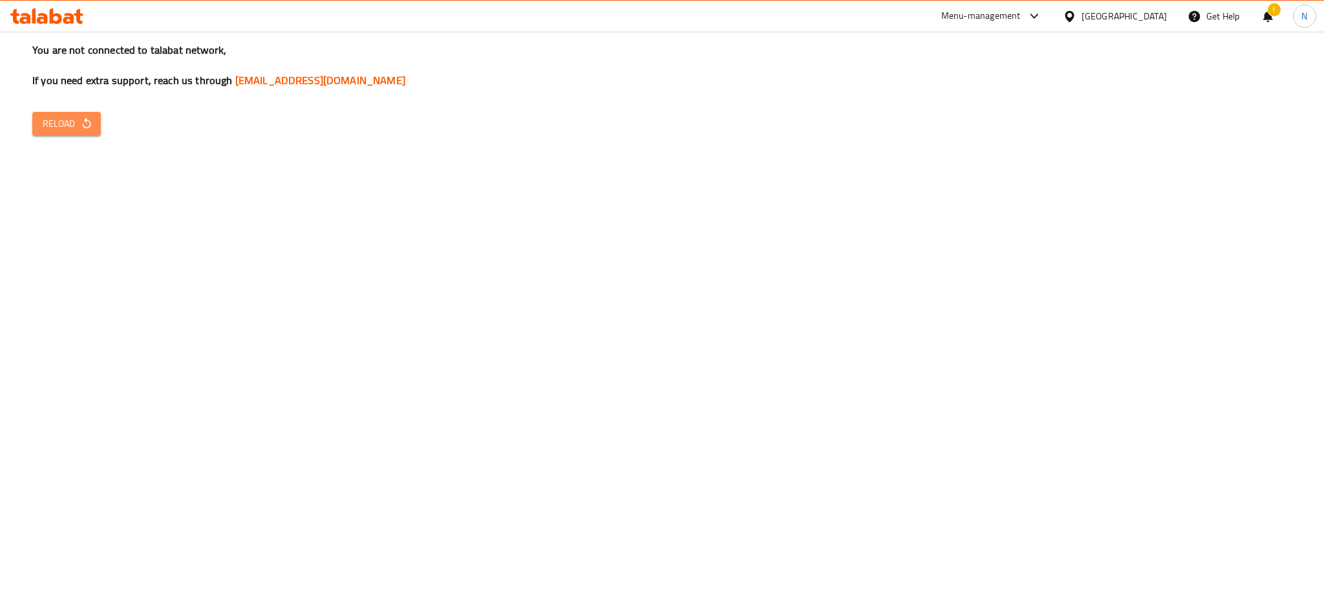
click at [75, 114] on button "Reload" at bounding box center [66, 124] width 69 height 24
click at [78, 123] on span "Reload" at bounding box center [67, 124] width 48 height 16
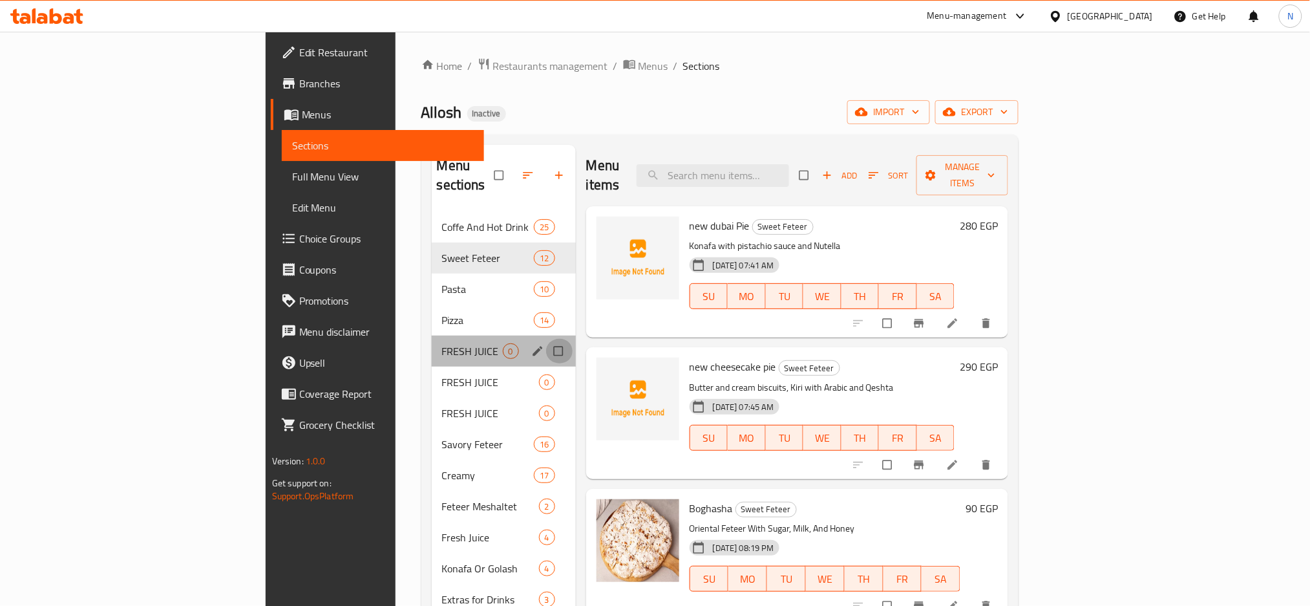
click at [546, 339] on input "Menu sections" at bounding box center [559, 351] width 27 height 25
checkbox input "true"
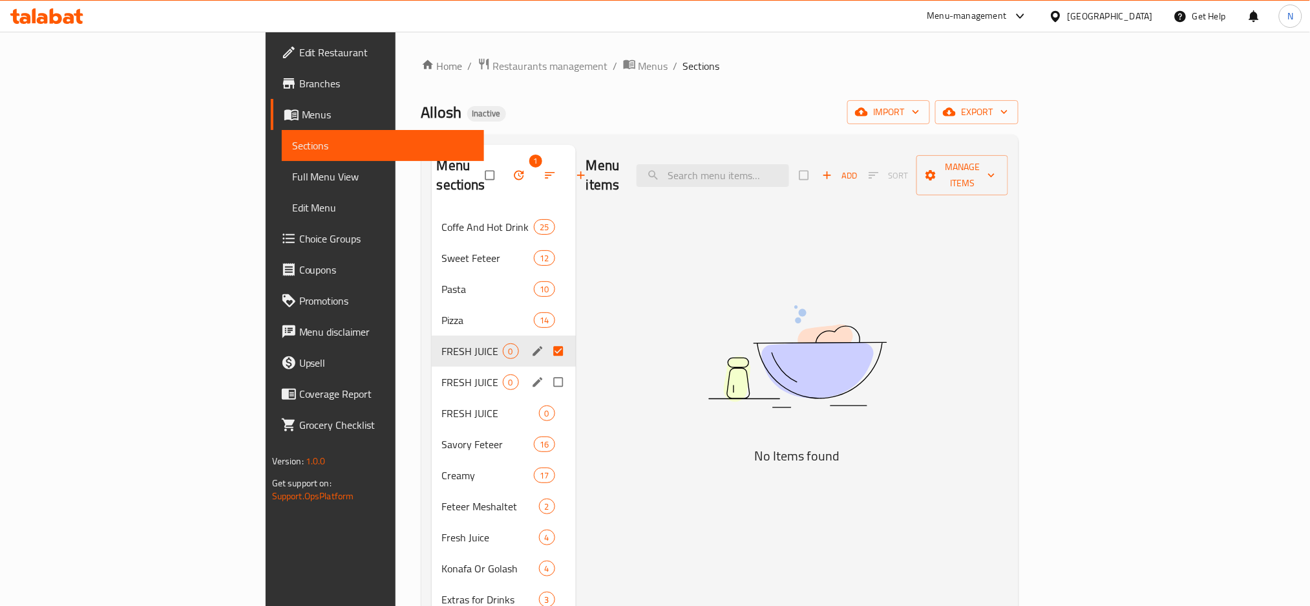
click at [546, 370] on input "Menu sections" at bounding box center [559, 382] width 27 height 25
checkbox input "true"
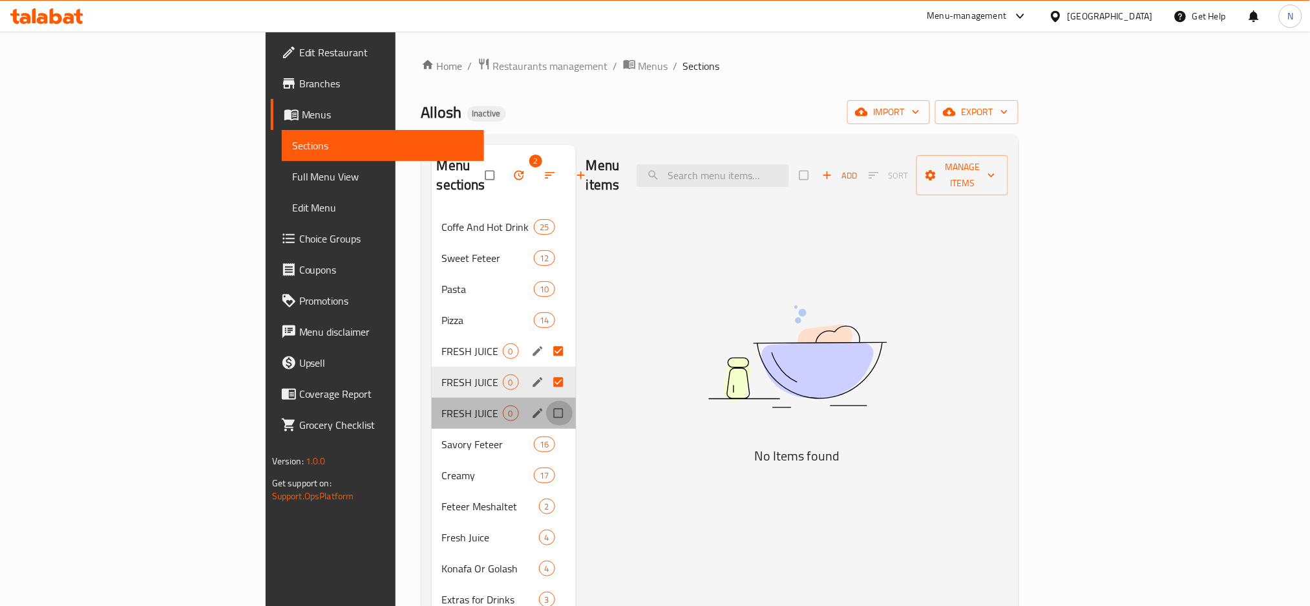
click at [546, 401] on input "Menu sections" at bounding box center [559, 413] width 27 height 25
checkbox input "true"
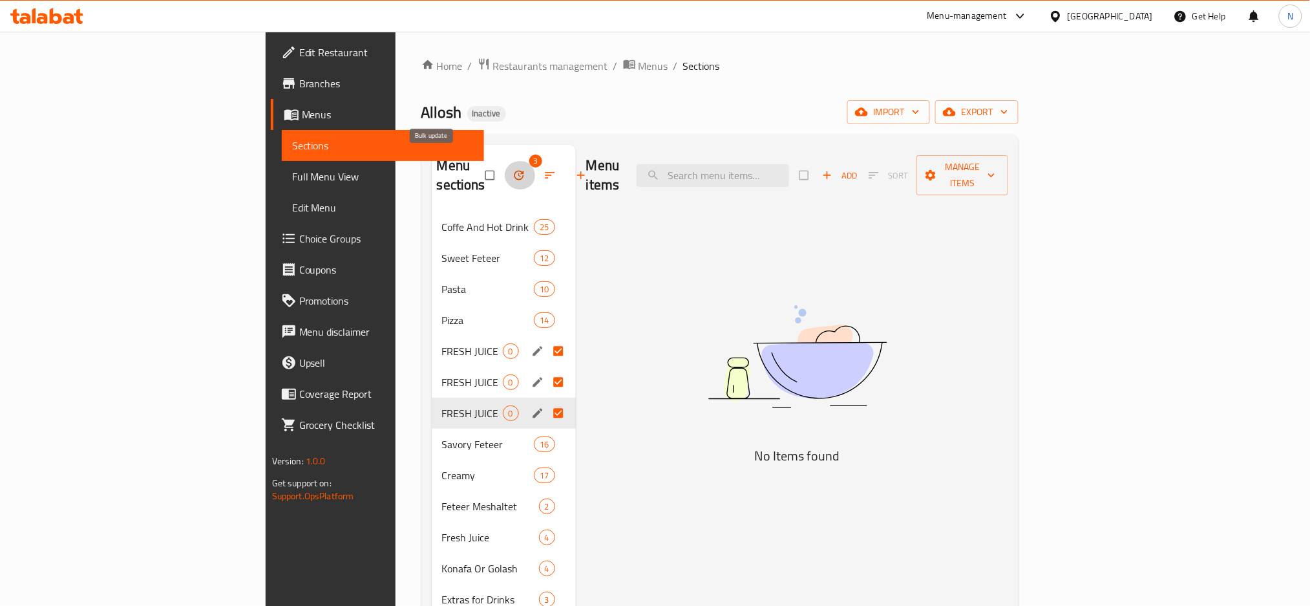
click at [514, 171] on icon "button" at bounding box center [519, 176] width 10 height 10
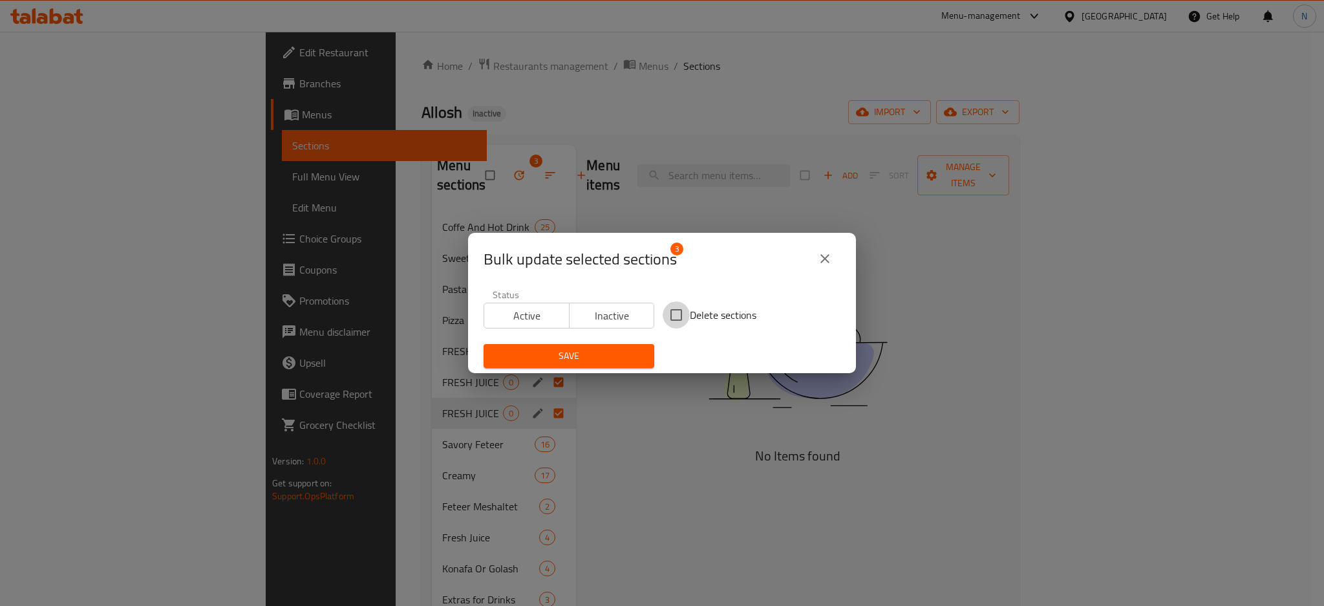
click at [675, 322] on input "Delete sections" at bounding box center [675, 314] width 27 height 27
checkbox input "true"
click at [598, 350] on span "Save" at bounding box center [569, 356] width 150 height 16
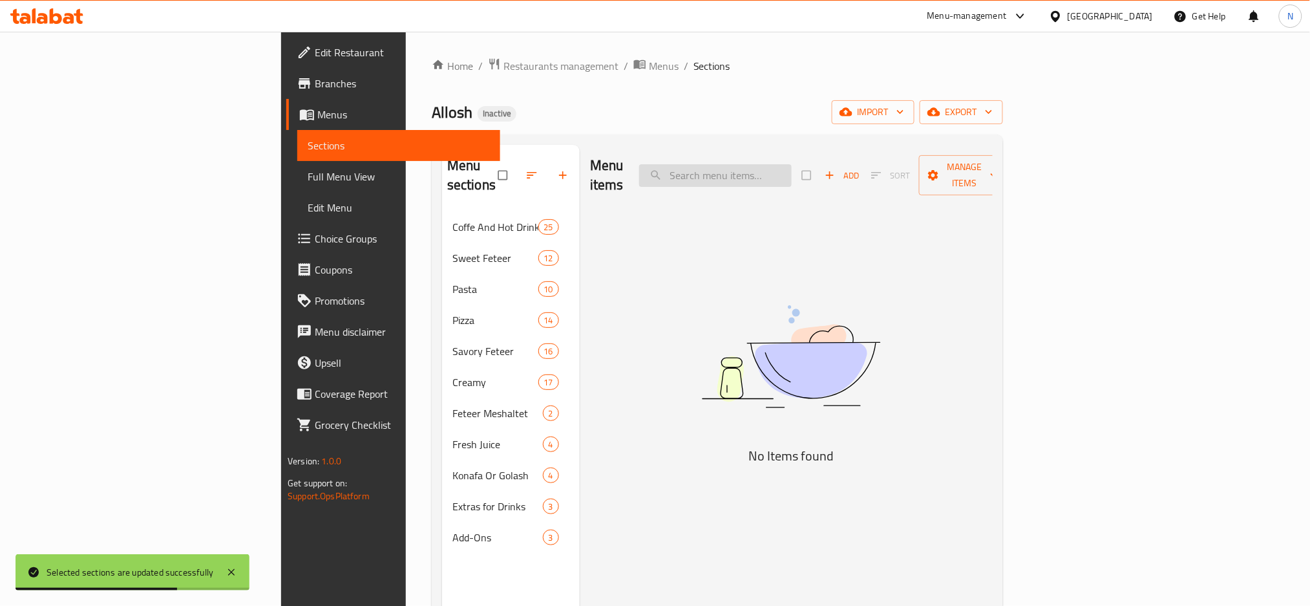
click at [792, 174] on input "search" at bounding box center [715, 175] width 153 height 23
paste input "NEW Honey Smoked Meat"
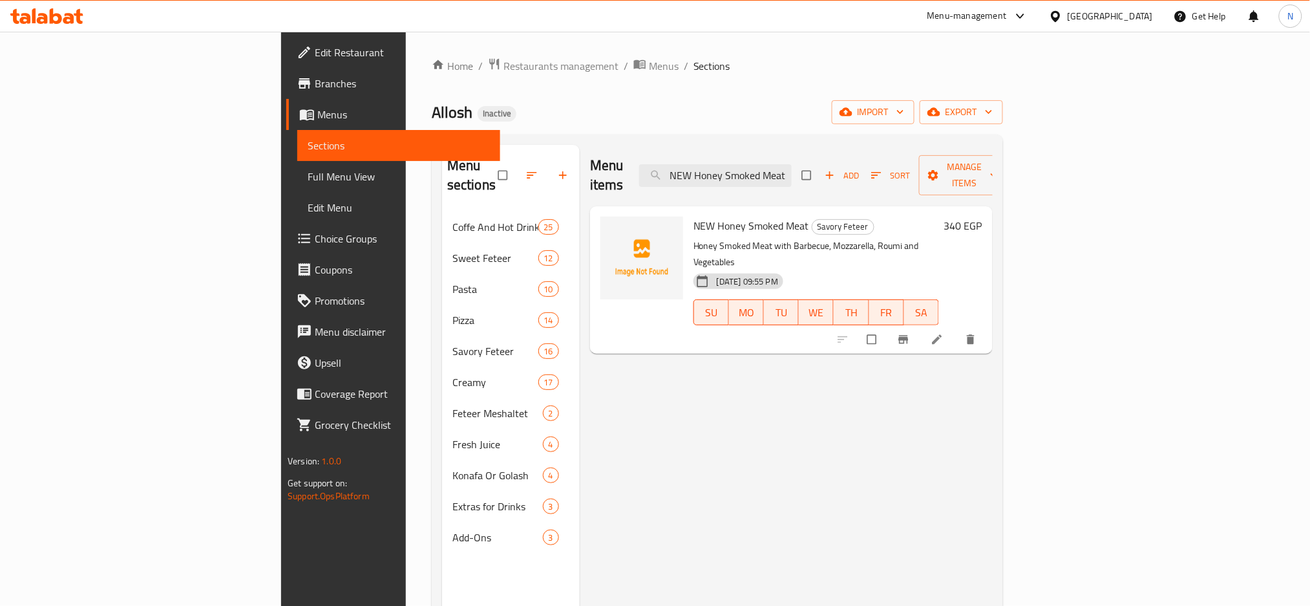
type input "NEW Honey Smoked Meat"
click at [956, 329] on li at bounding box center [938, 339] width 36 height 21
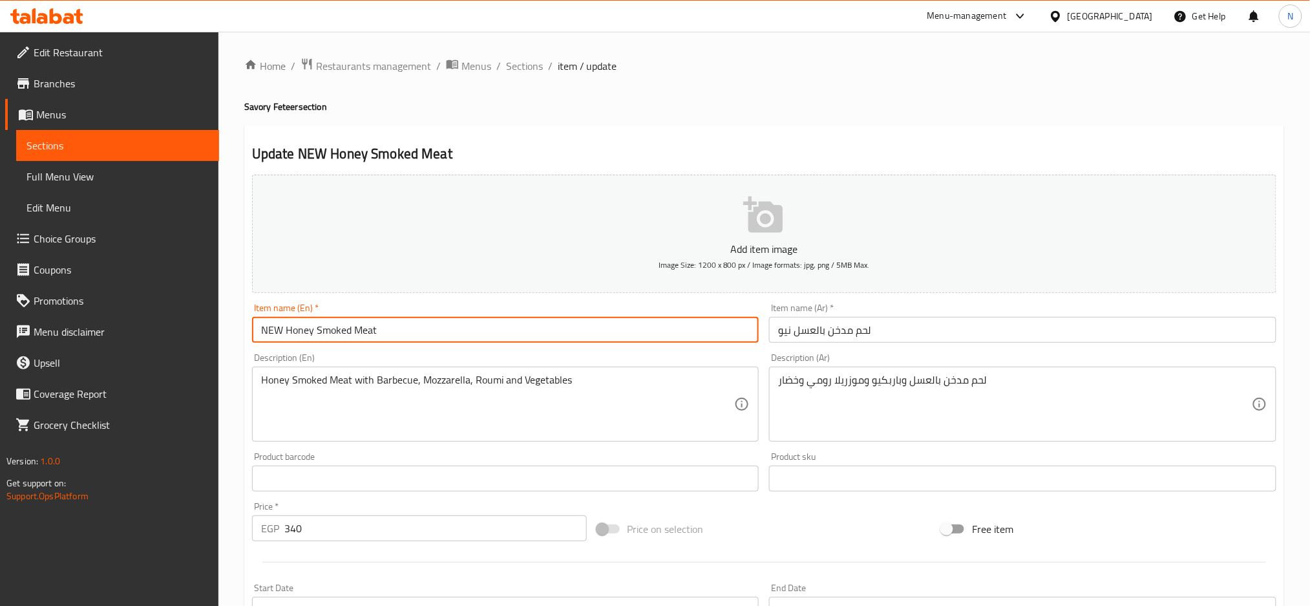
click at [396, 324] on input "NEW Honey Smoked Meat" at bounding box center [505, 330] width 507 height 26
type input "NEW Honey Smoked Meat pie"
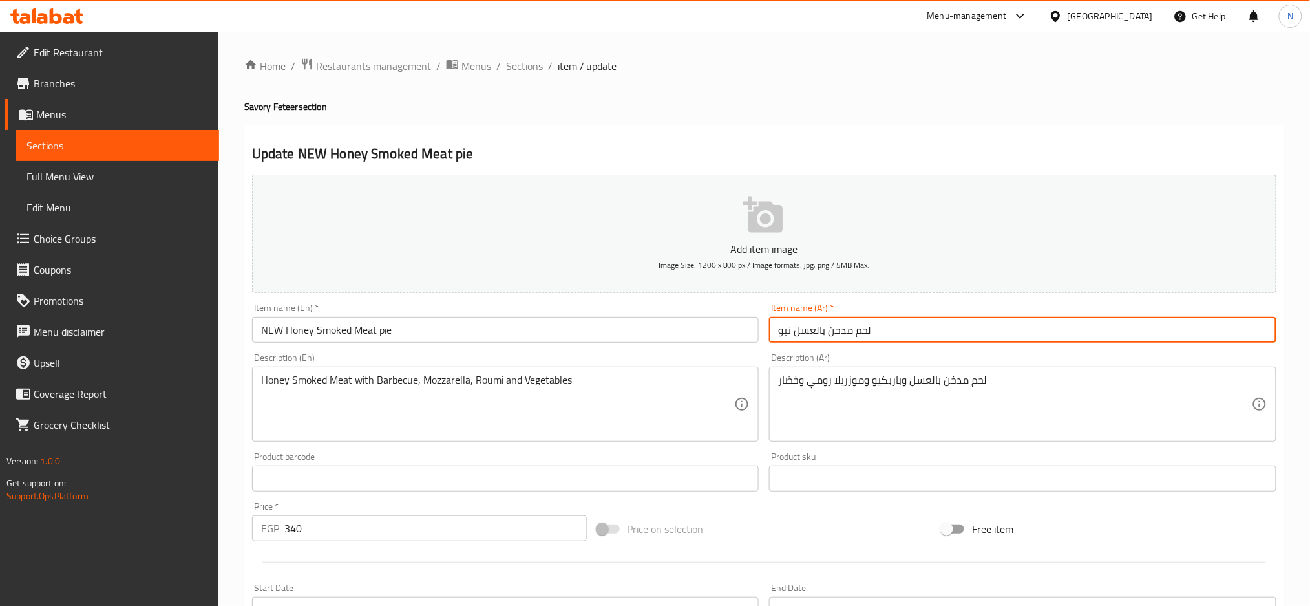
click at [882, 339] on input "لحم مدخن بالعسل نيو" at bounding box center [1022, 330] width 507 height 26
click at [774, 329] on input "لحم مدخن بالعسل نيو" at bounding box center [1022, 330] width 507 height 26
type input "قطيرة لحم مدخن بالعسل نيو"
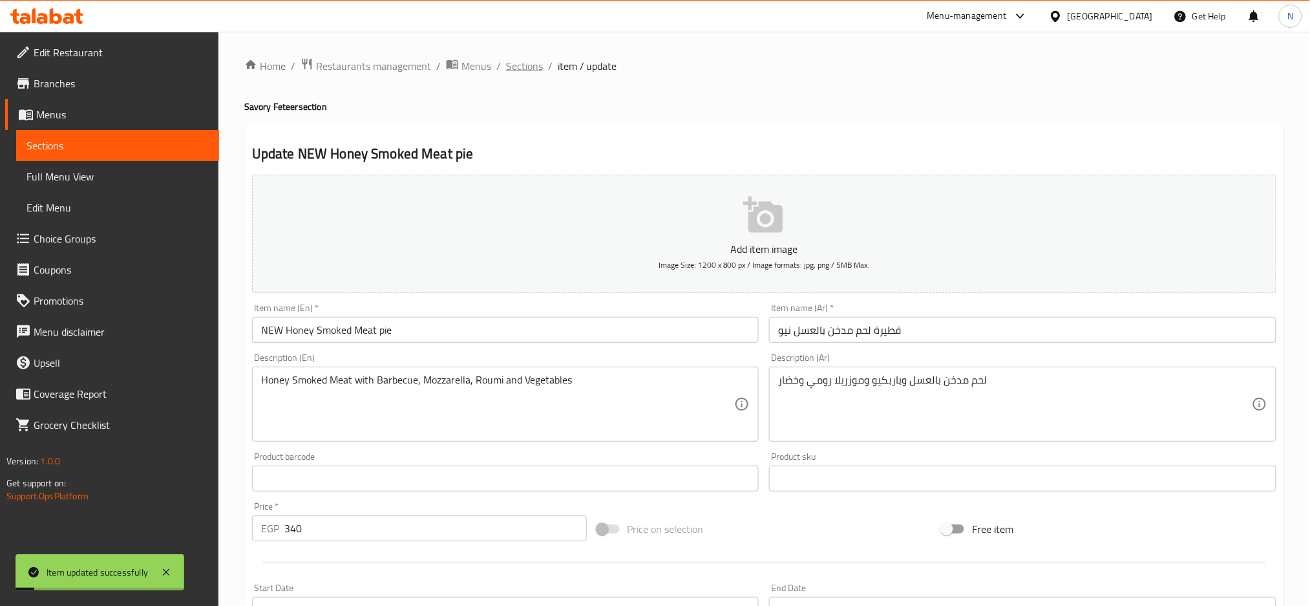
click at [525, 62] on span "Sections" at bounding box center [524, 66] width 37 height 16
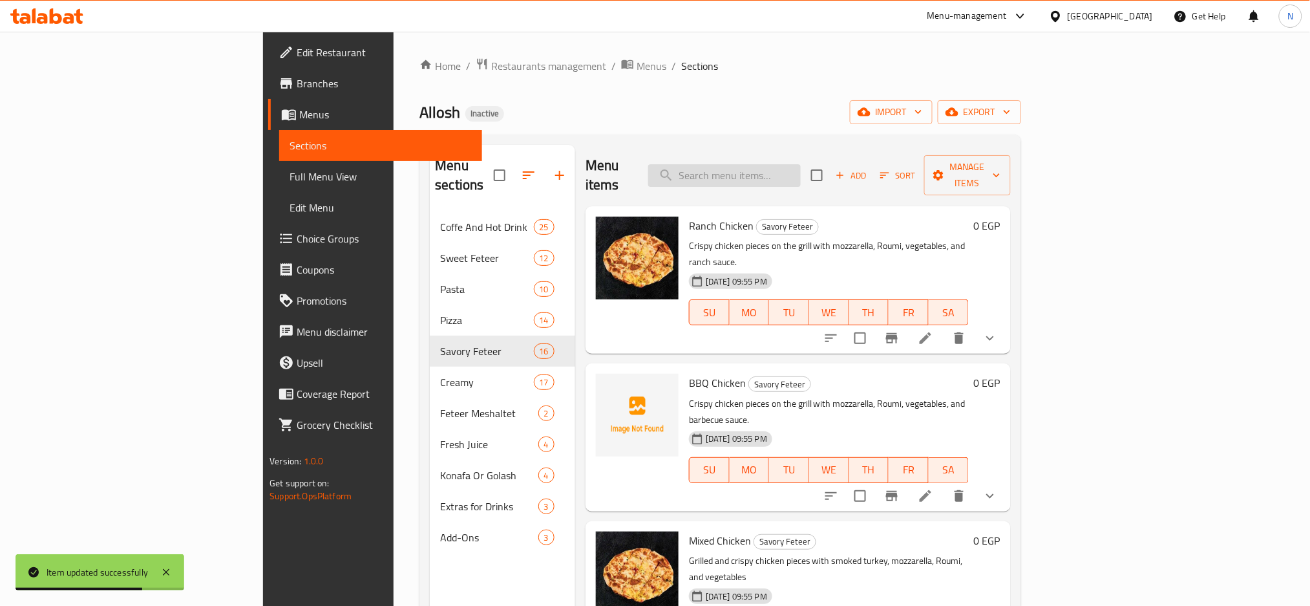
click at [801, 164] on input "search" at bounding box center [724, 175] width 153 height 23
paste input "NEW Ostrich Steak"
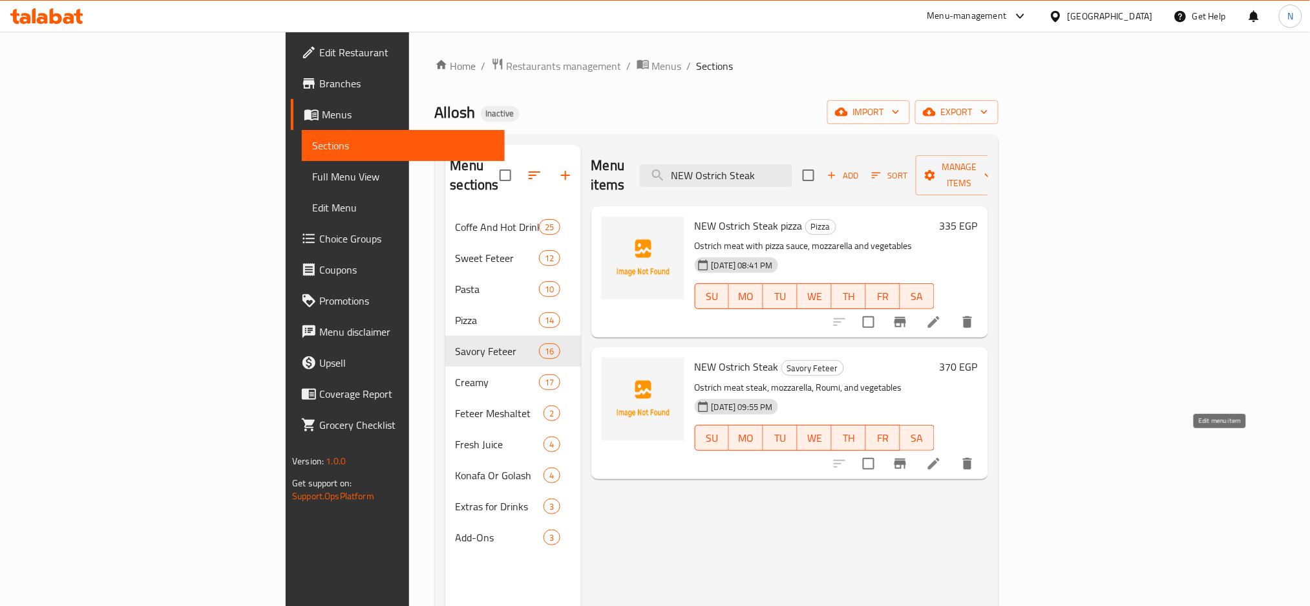
type input "NEW Ostrich Steak"
click at [942, 456] on icon at bounding box center [934, 464] width 16 height 16
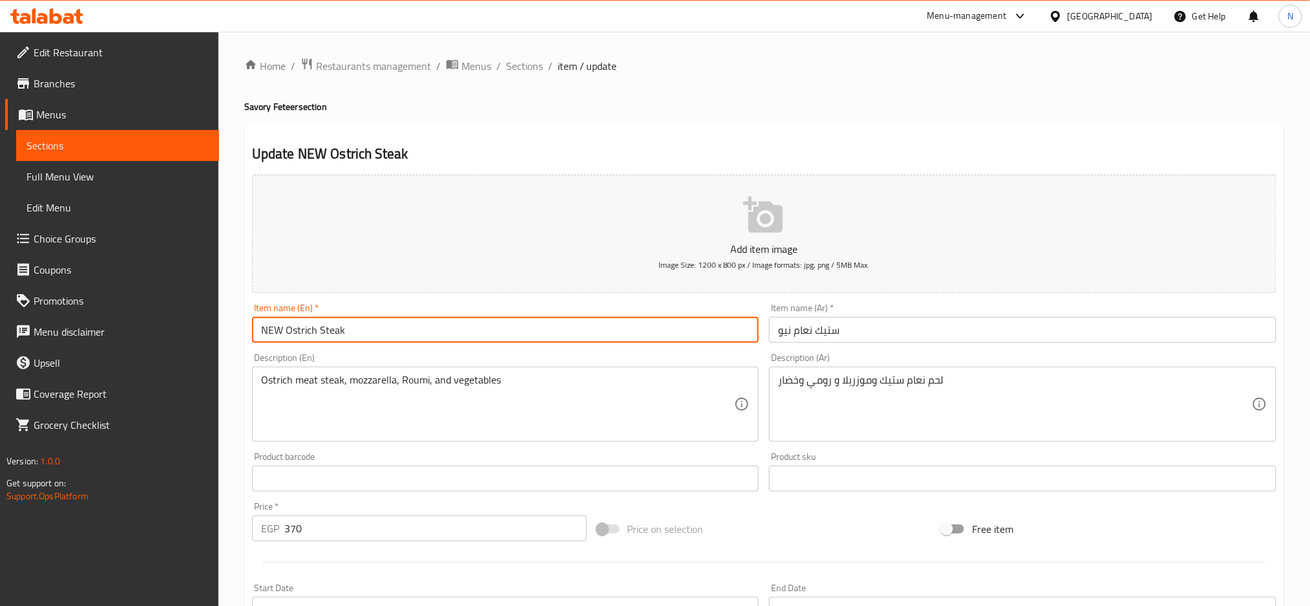
click at [595, 339] on input "NEW Ostrich Steak" at bounding box center [505, 330] width 507 height 26
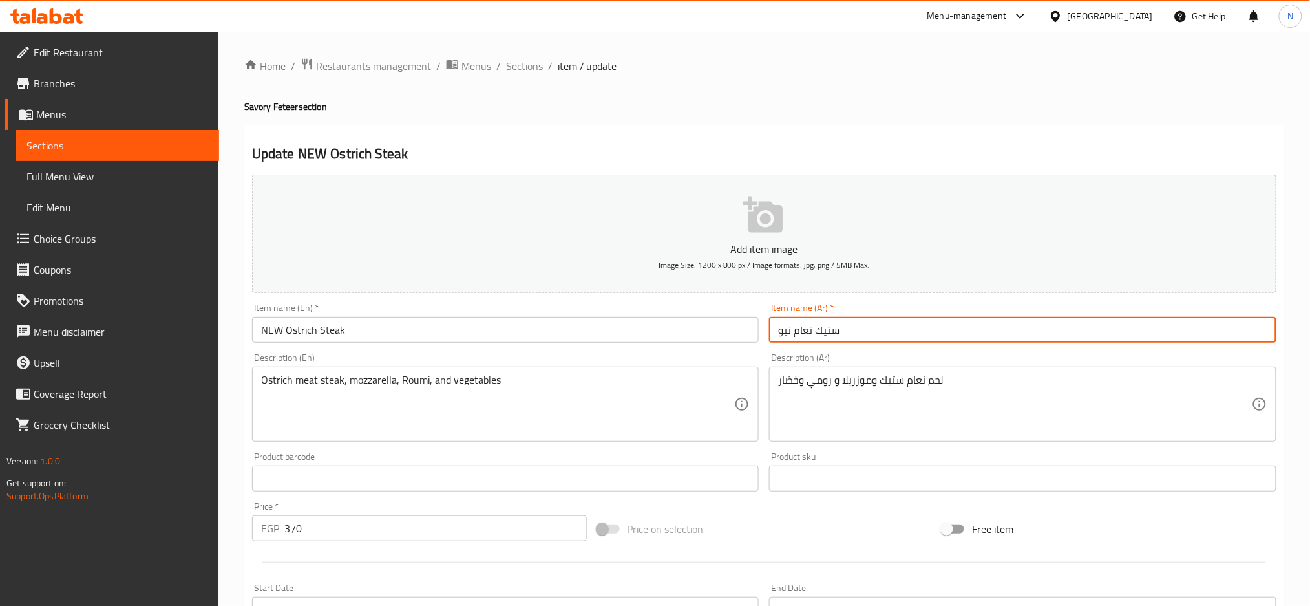
click at [777, 335] on input "ستيك نعام نيو" at bounding box center [1022, 330] width 507 height 26
type input "فطيرة ستيك نعام نيو"
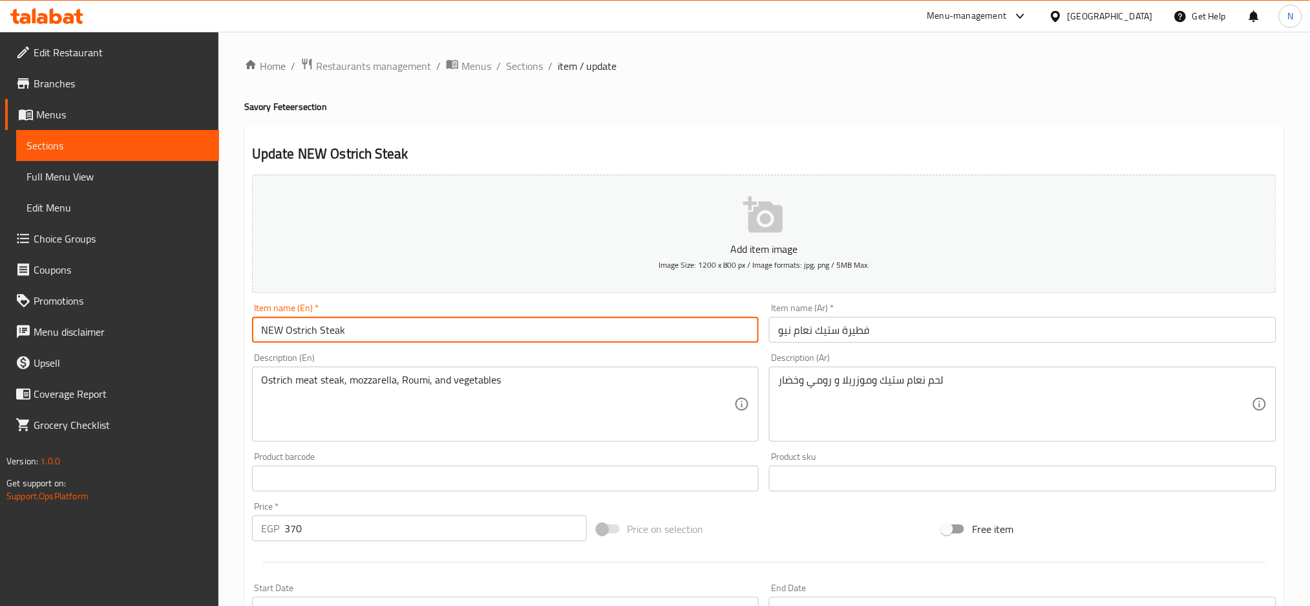
click at [594, 330] on input "NEW Ostrich Steak" at bounding box center [505, 330] width 507 height 26
type input "NEW Ostrich Steak pie"
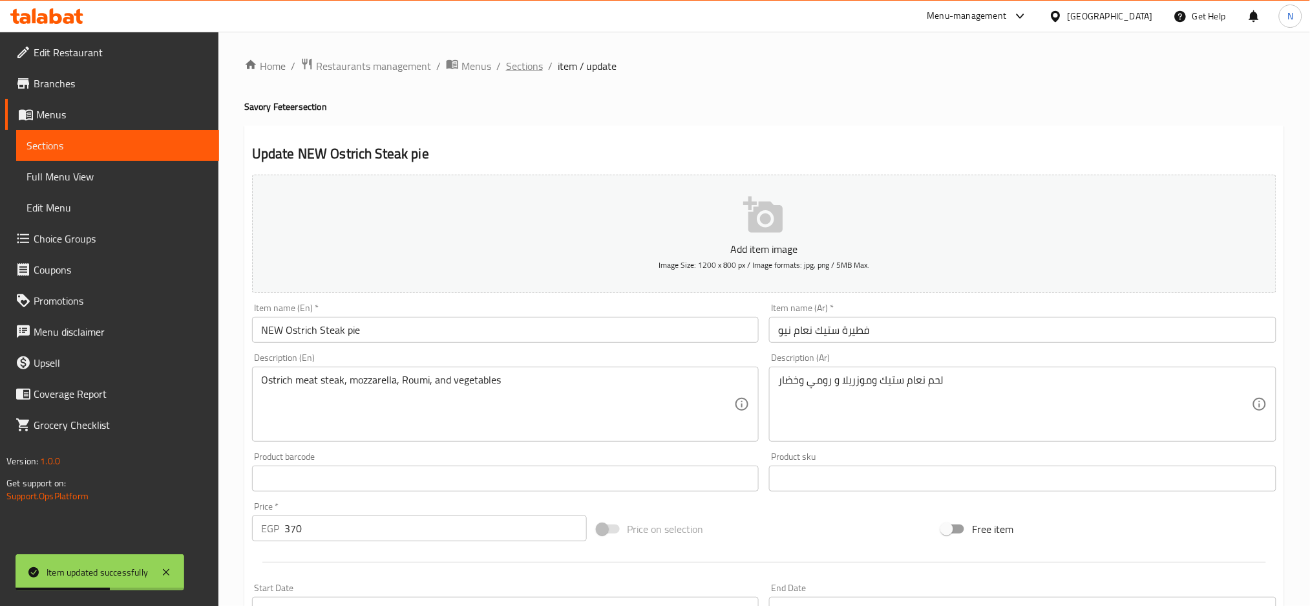
click at [515, 62] on span "Sections" at bounding box center [524, 66] width 37 height 16
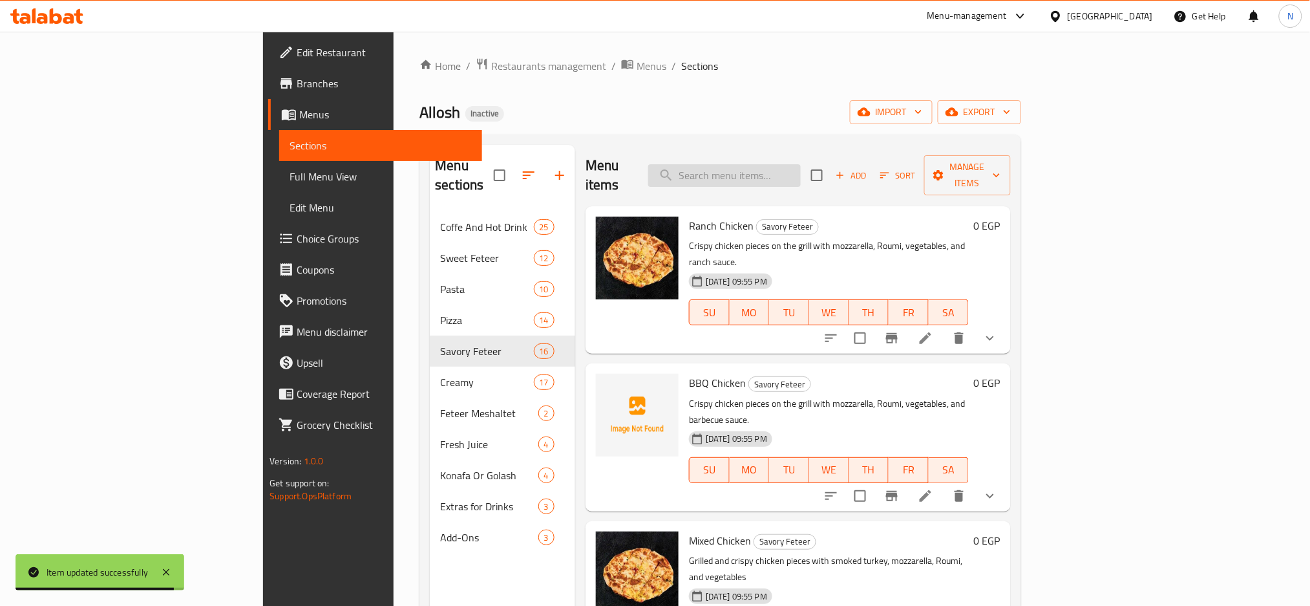
click at [801, 164] on input "search" at bounding box center [724, 175] width 153 height 23
paste input "[GEOGRAPHIC_DATA]"
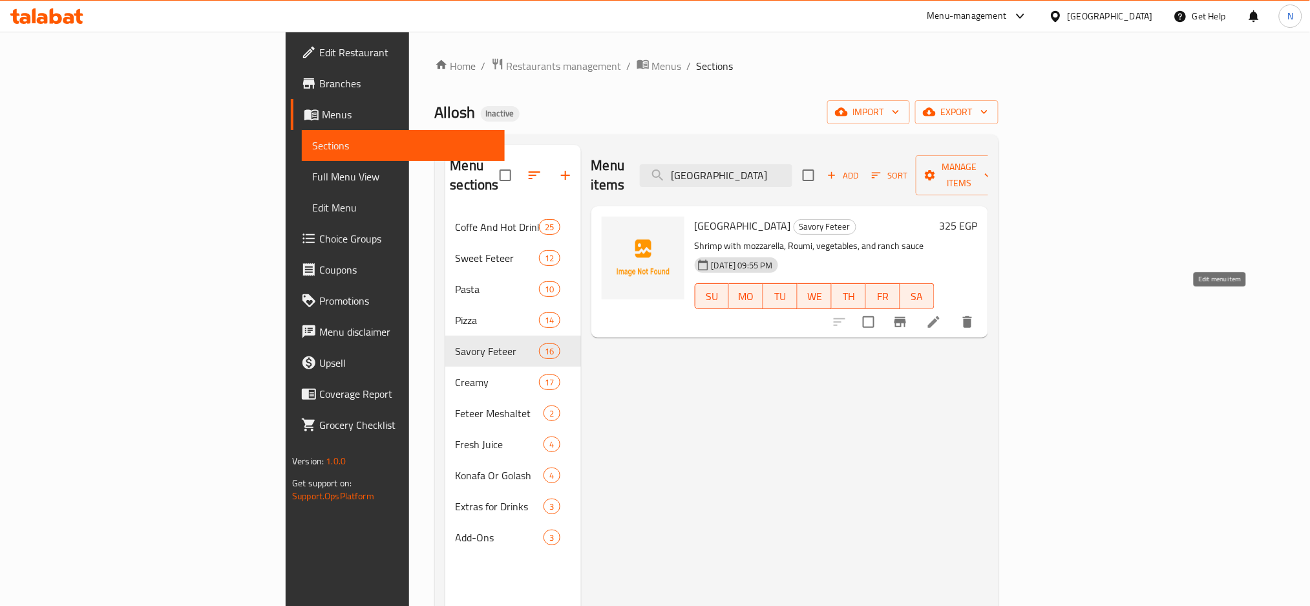
type input "[GEOGRAPHIC_DATA]"
click at [942, 314] on icon at bounding box center [934, 322] width 16 height 16
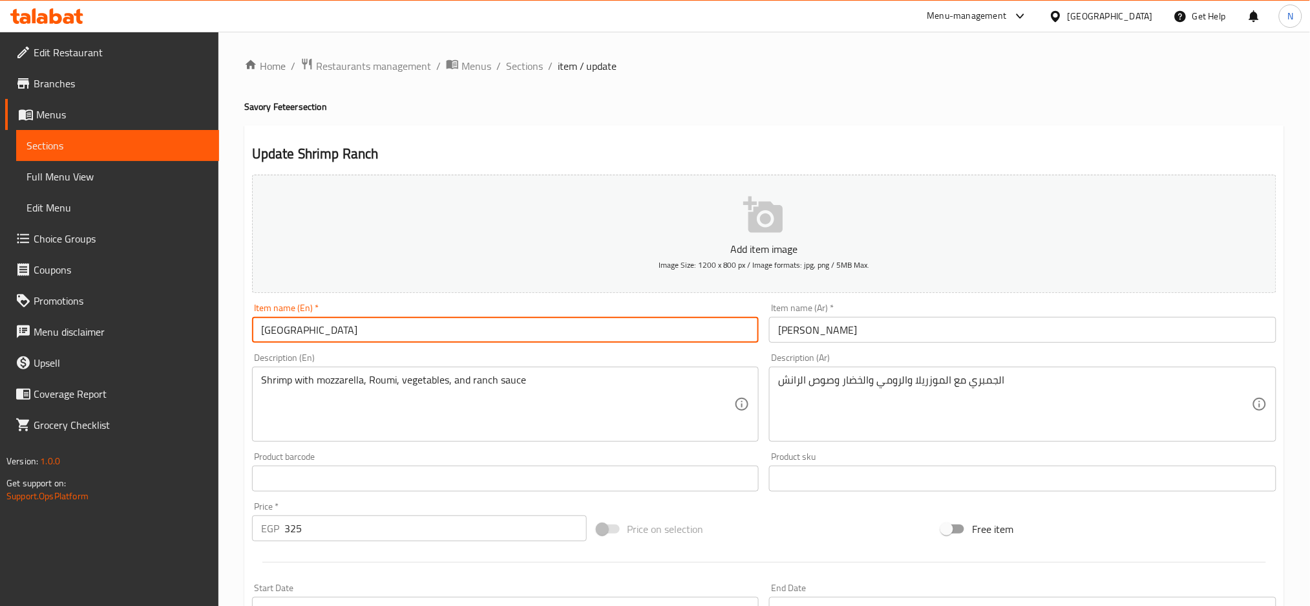
click at [472, 337] on input "[GEOGRAPHIC_DATA]" at bounding box center [505, 330] width 507 height 26
type input "Shrimp Ranch pie"
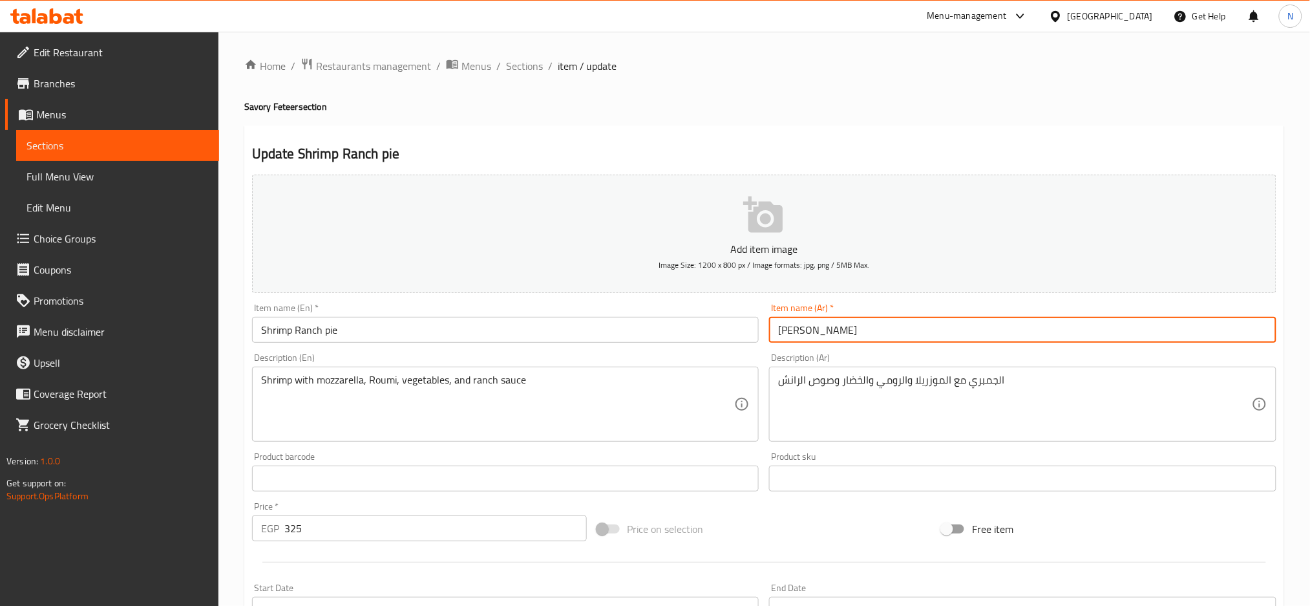
click at [776, 336] on input "[PERSON_NAME]" at bounding box center [1022, 330] width 507 height 26
type input "فطيرة [PERSON_NAME]"
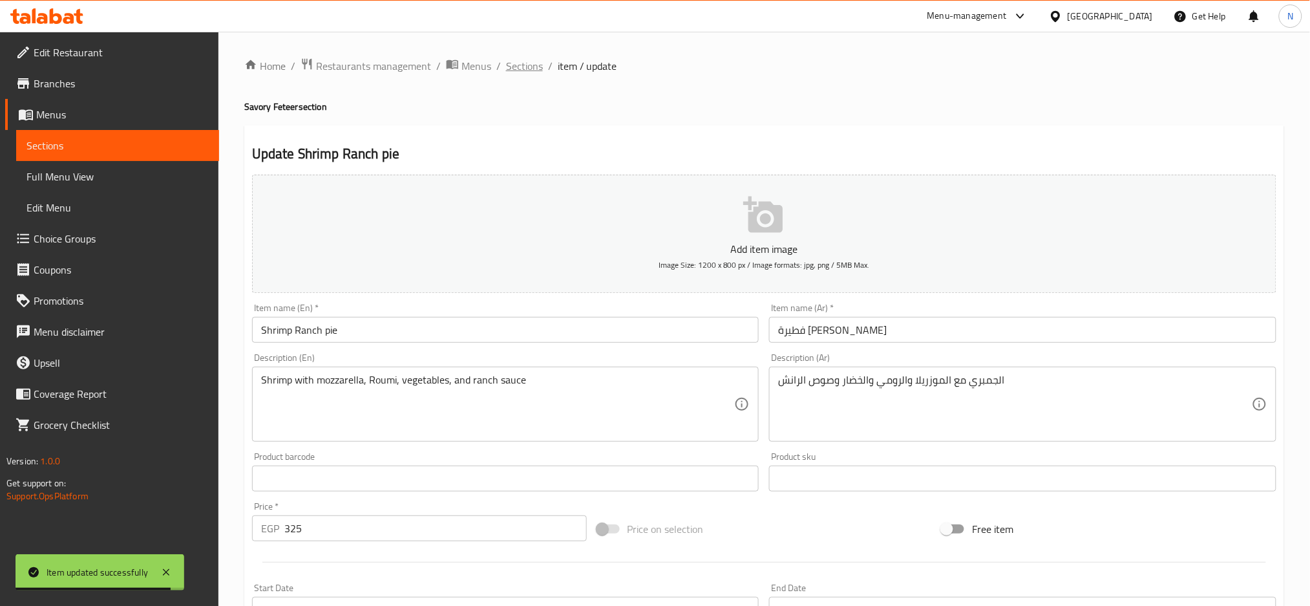
click at [531, 63] on span "Sections" at bounding box center [524, 66] width 37 height 16
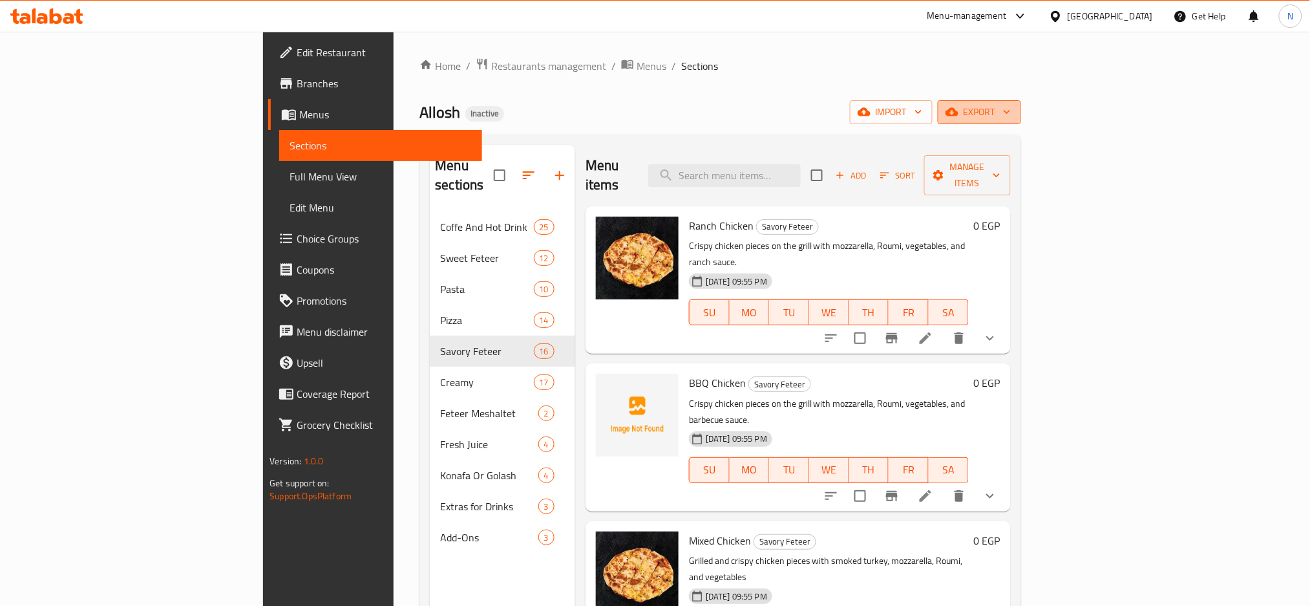
click at [1021, 101] on button "export" at bounding box center [979, 112] width 83 height 24
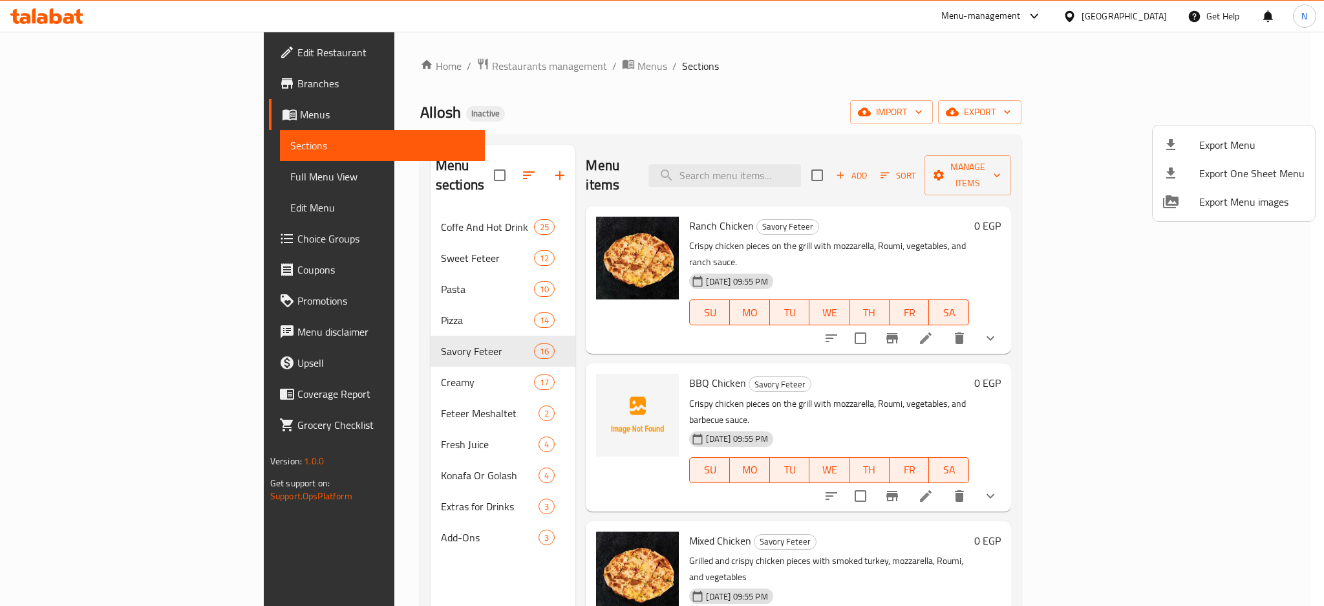
click at [487, 65] on div at bounding box center [662, 303] width 1324 height 606
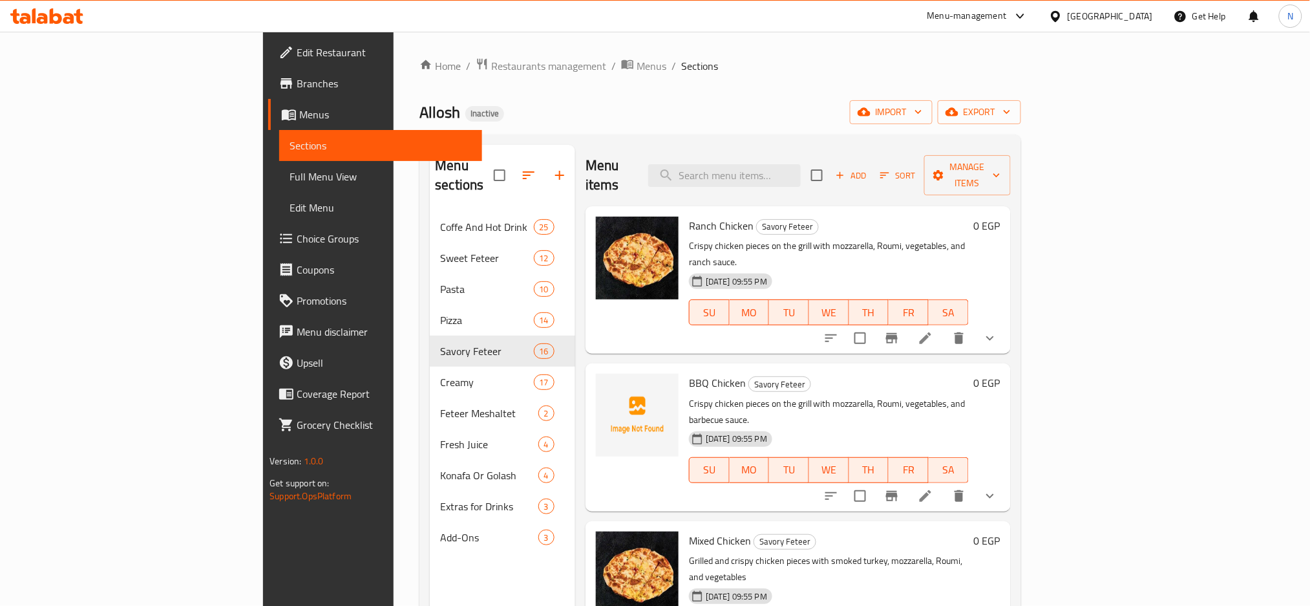
click at [637, 65] on span "Menus" at bounding box center [652, 66] width 30 height 16
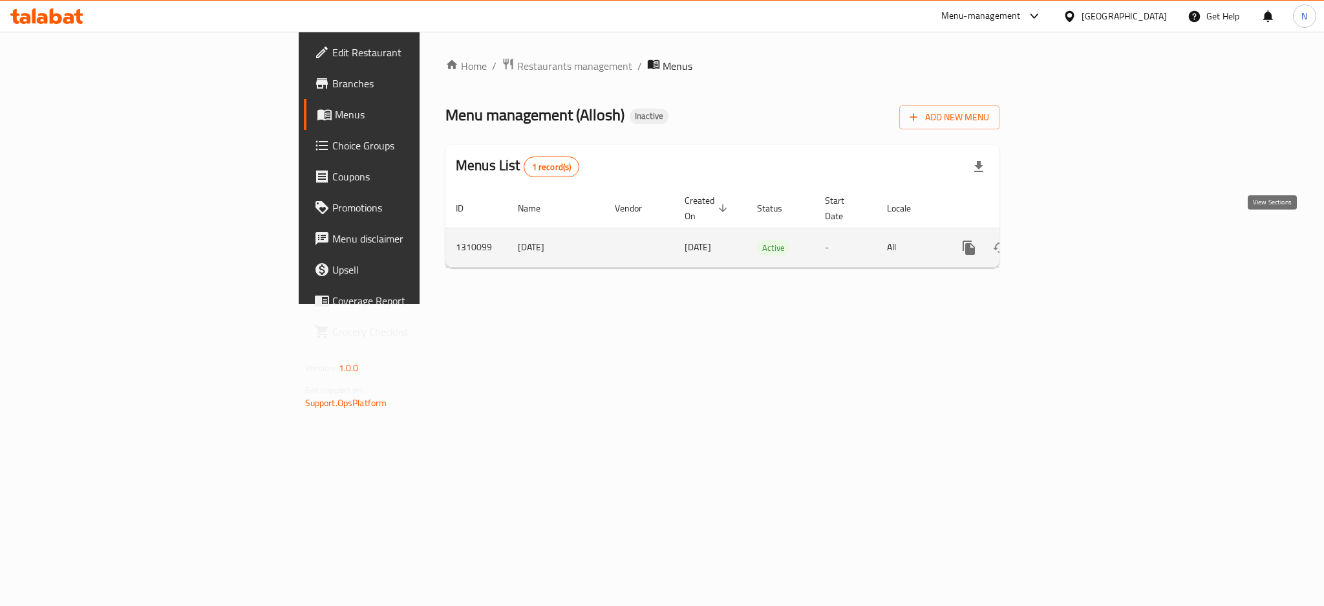
click at [1070, 240] on icon "enhanced table" at bounding box center [1062, 248] width 16 height 16
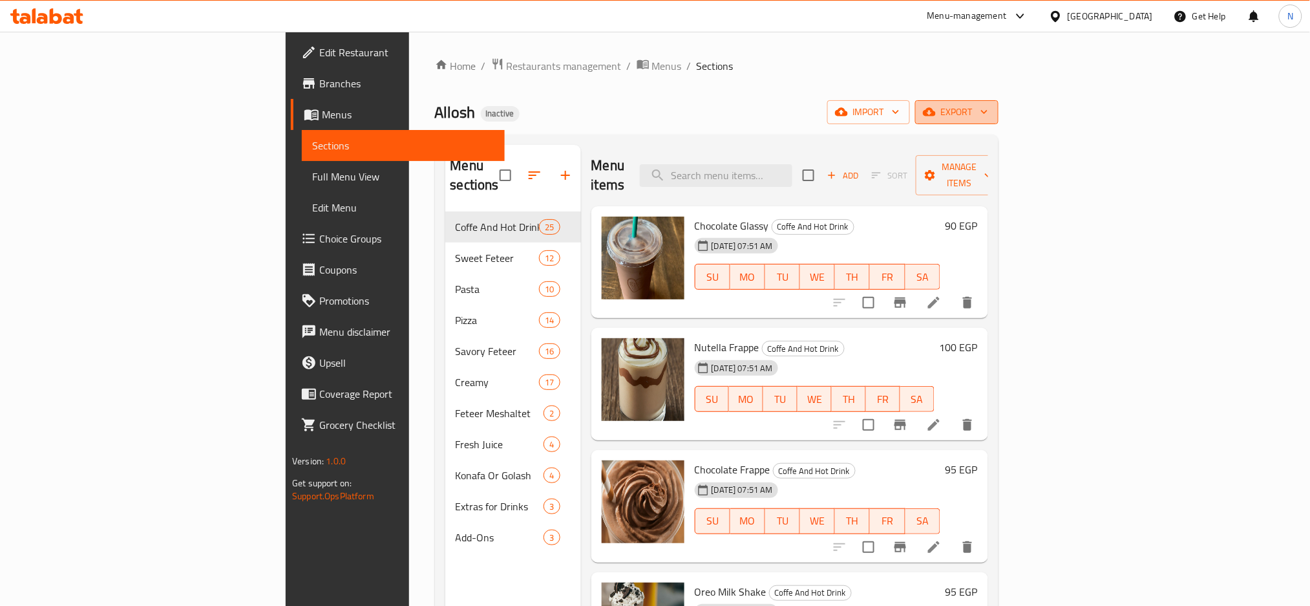
click at [998, 102] on button "export" at bounding box center [956, 112] width 83 height 24
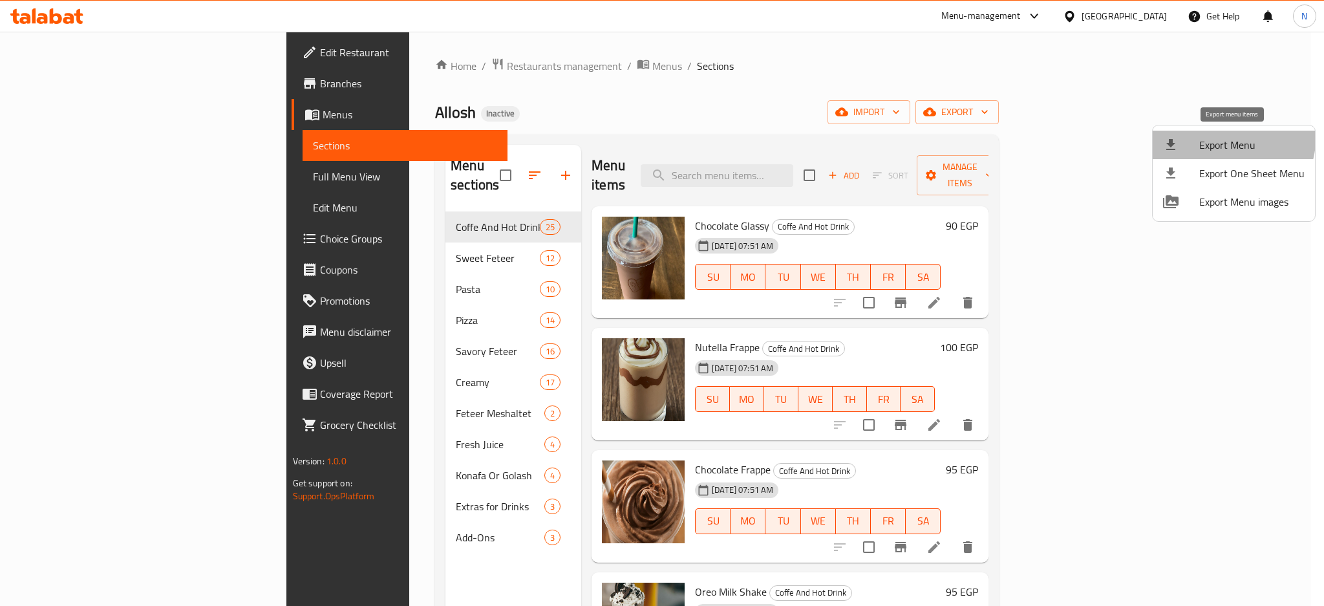
click at [1203, 133] on li "Export Menu" at bounding box center [1233, 145] width 162 height 28
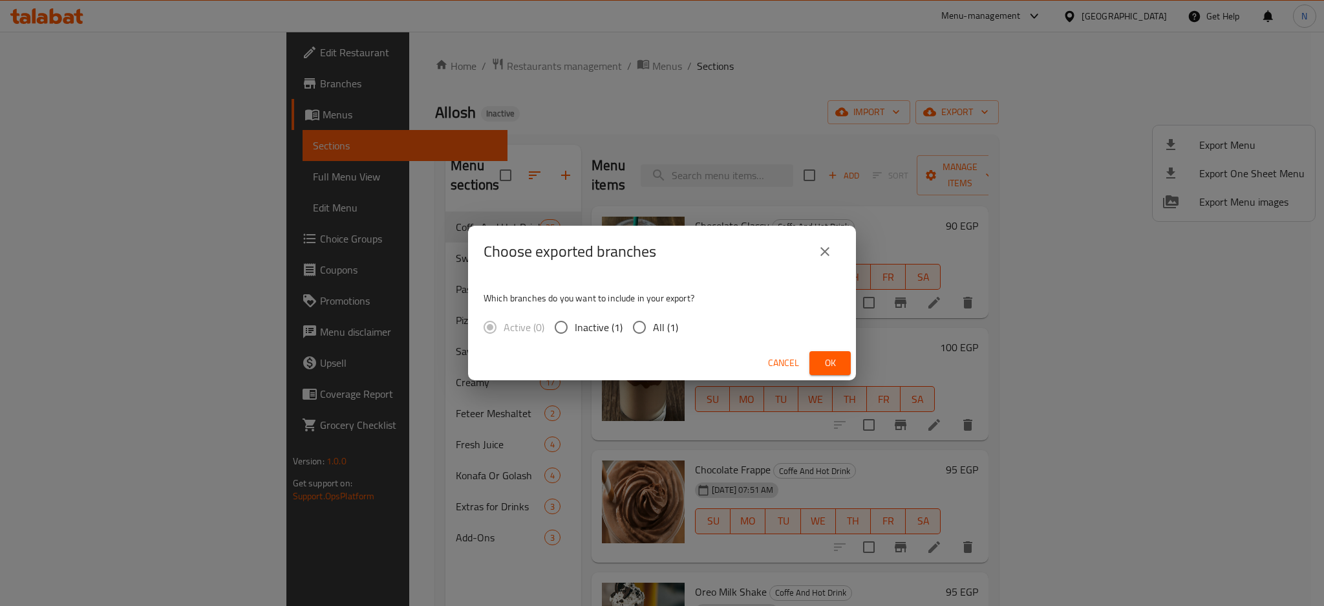
click at [657, 332] on span "All (1)" at bounding box center [665, 327] width 25 height 16
click at [653, 332] on input "All (1)" at bounding box center [639, 326] width 27 height 27
radio input "true"
click at [828, 356] on span "Ok" at bounding box center [829, 363] width 21 height 16
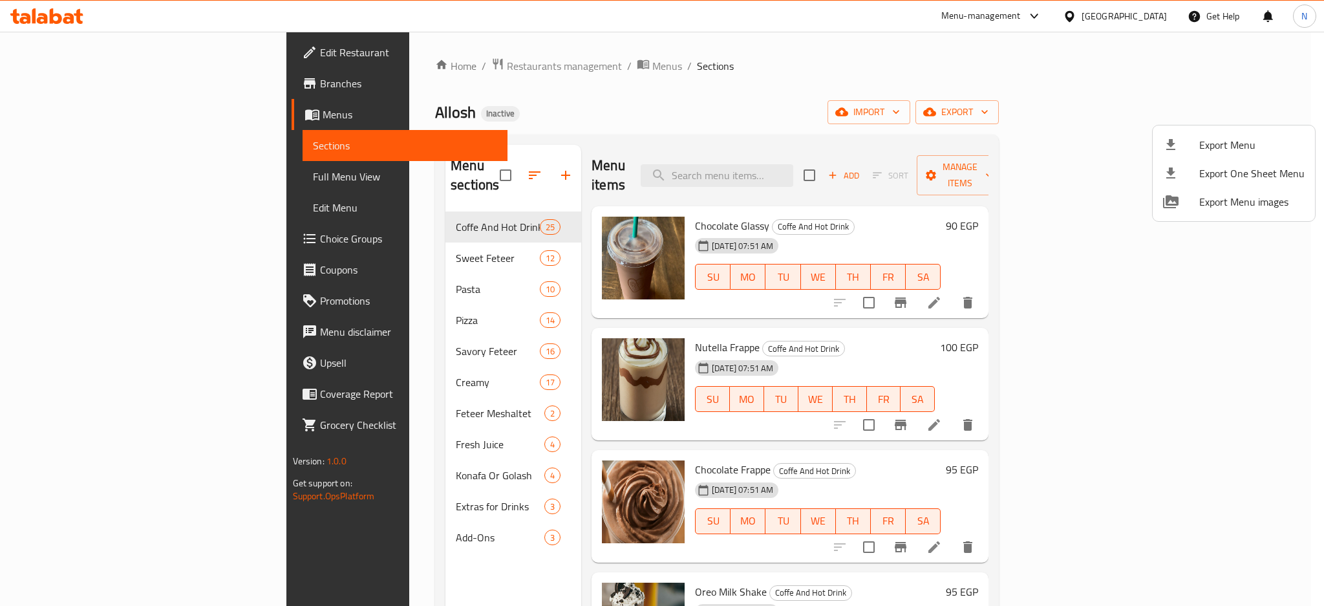
click at [850, 156] on div at bounding box center [662, 303] width 1324 height 606
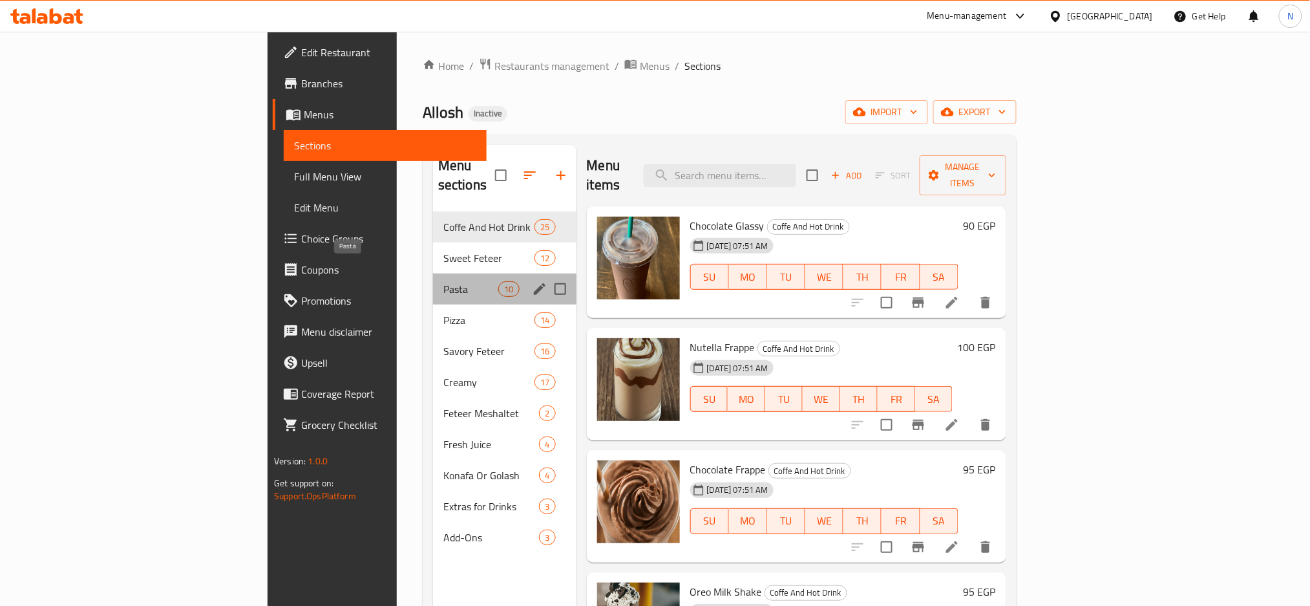
click at [443, 281] on span "Pasta" at bounding box center [470, 289] width 55 height 16
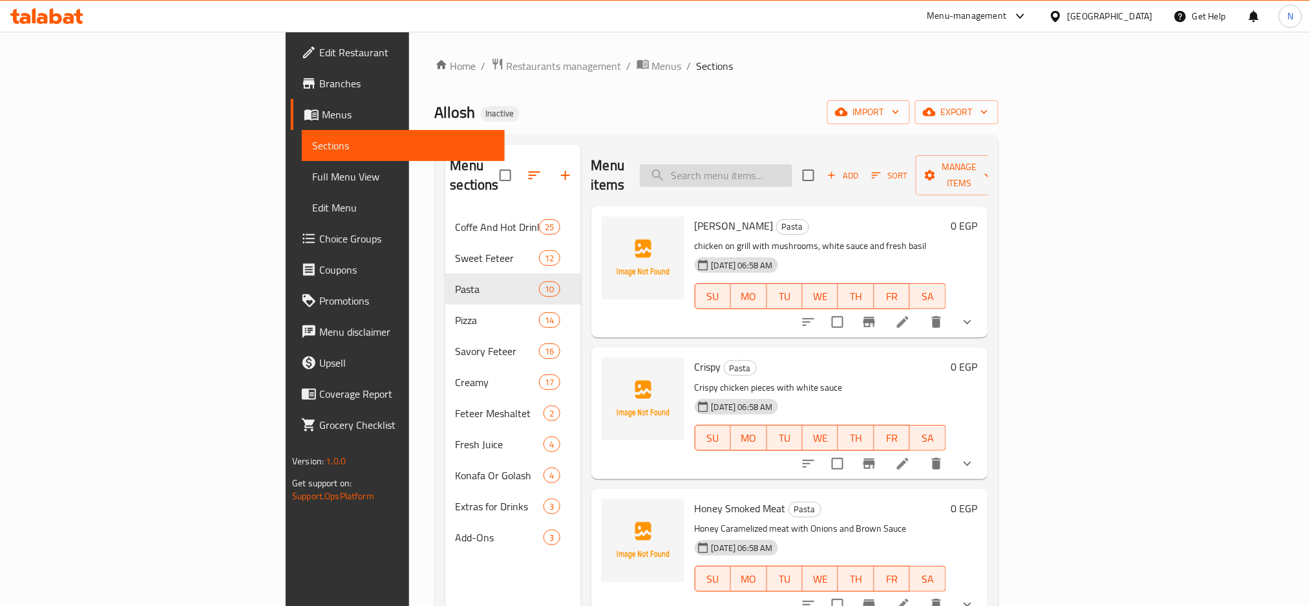
click at [792, 176] on input "search" at bounding box center [716, 175] width 153 height 23
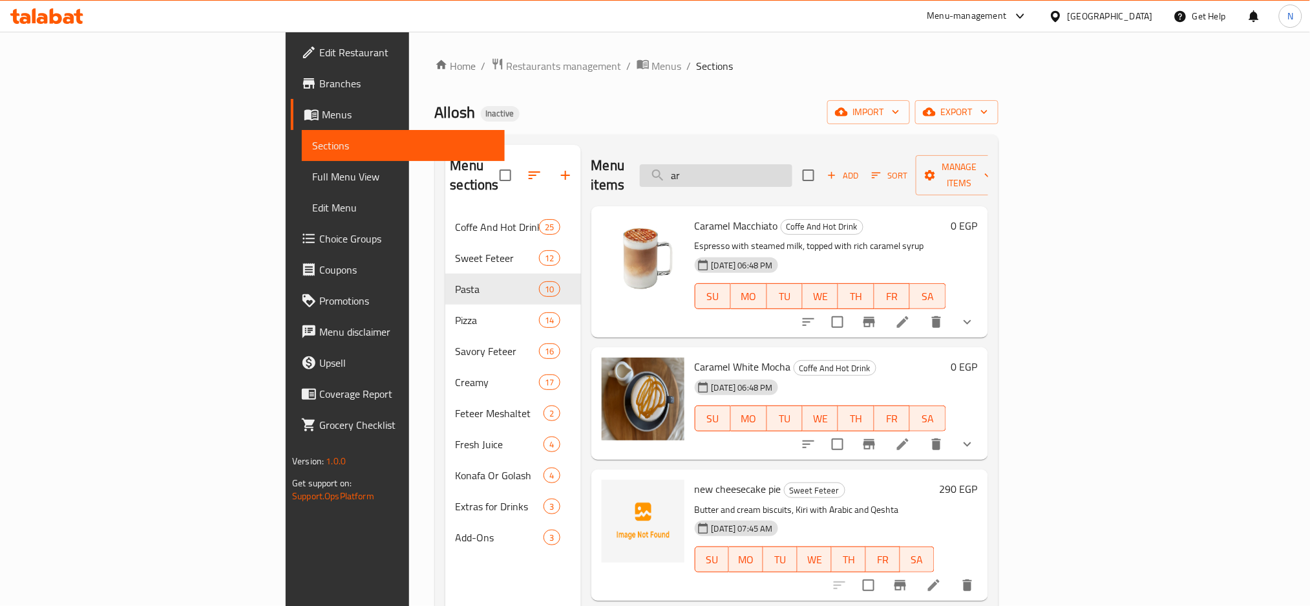
type input "a"
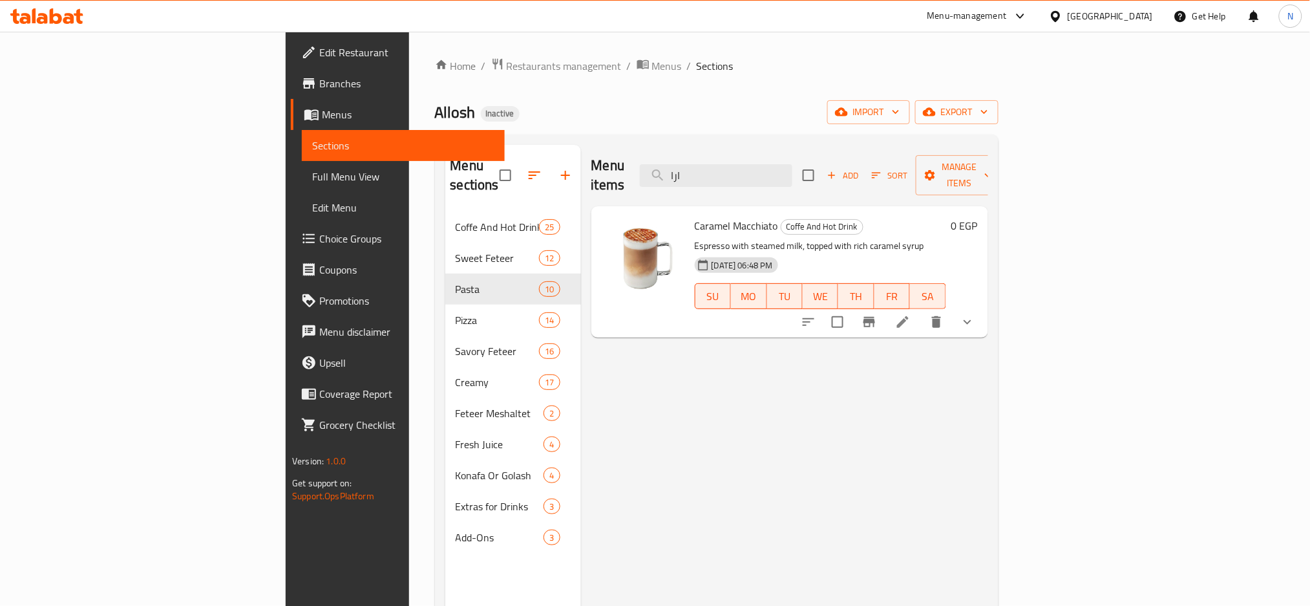
type input "ارا"
click at [936, 112] on icon "button" at bounding box center [929, 112] width 13 height 8
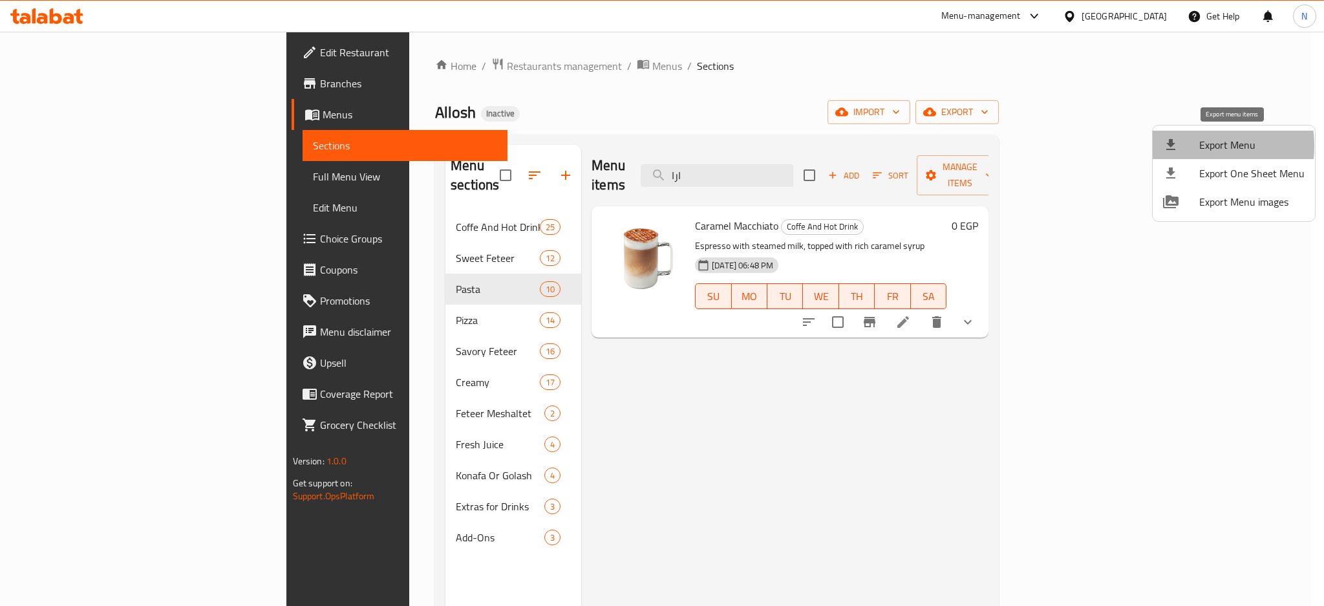
click at [1188, 146] on div at bounding box center [1181, 145] width 36 height 16
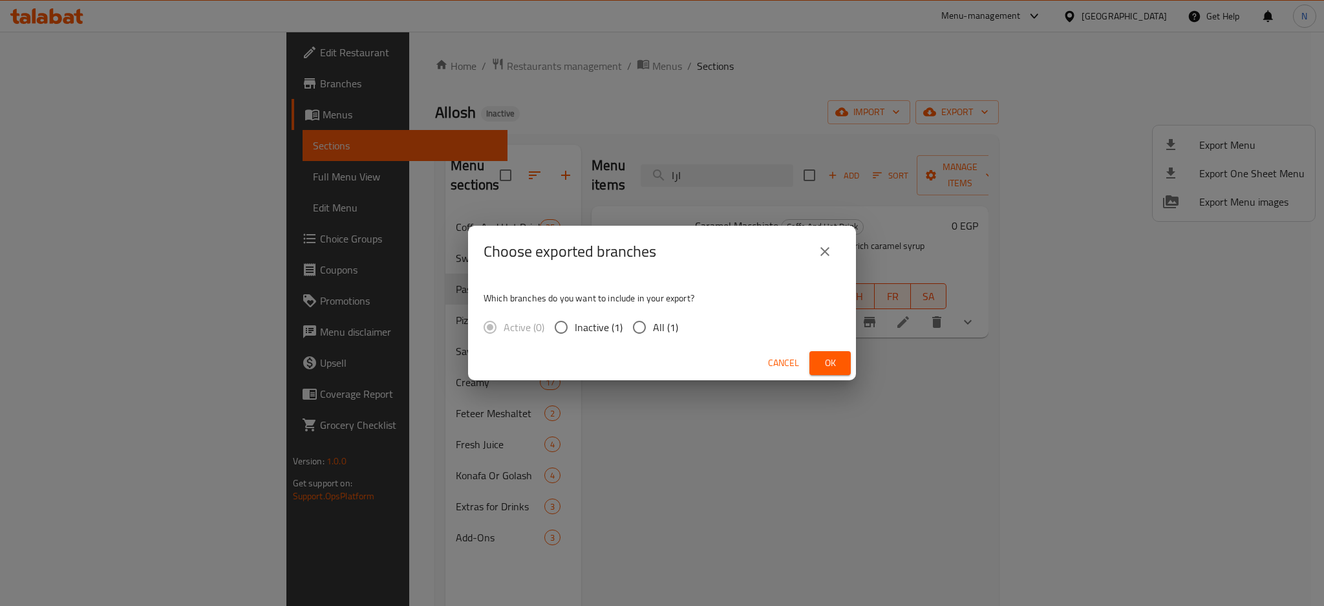
click at [649, 328] on input "All (1)" at bounding box center [639, 326] width 27 height 27
radio input "true"
click at [819, 363] on span "Ok" at bounding box center [829, 363] width 21 height 16
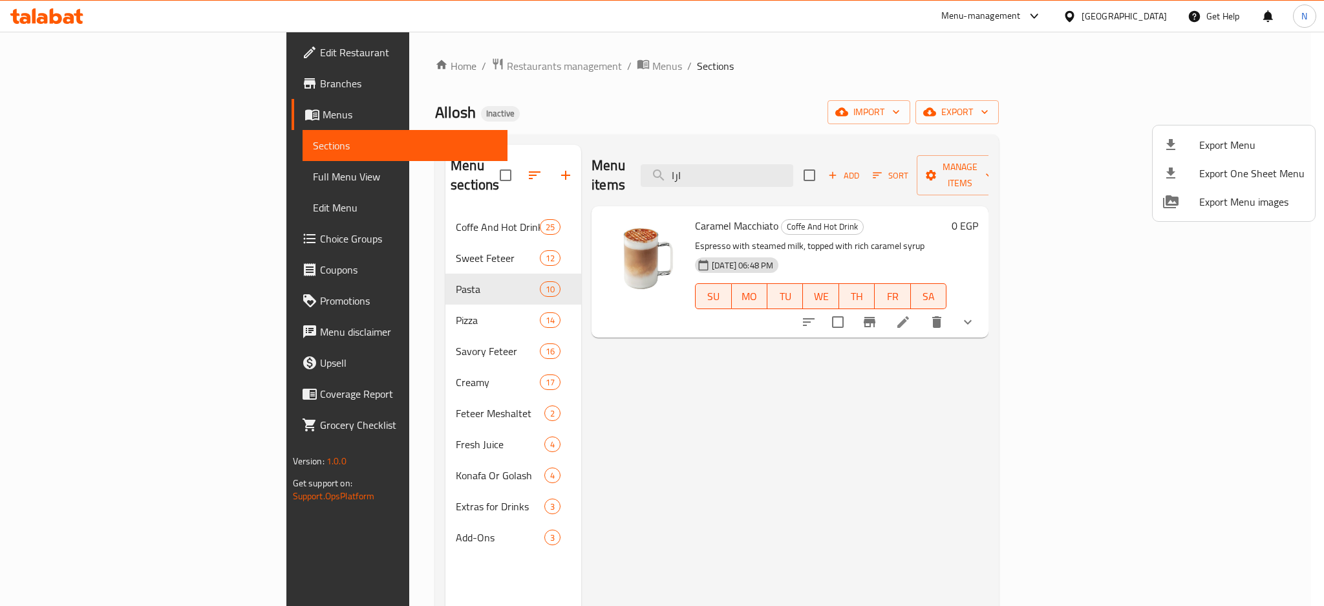
click at [1158, 17] on div at bounding box center [662, 303] width 1324 height 606
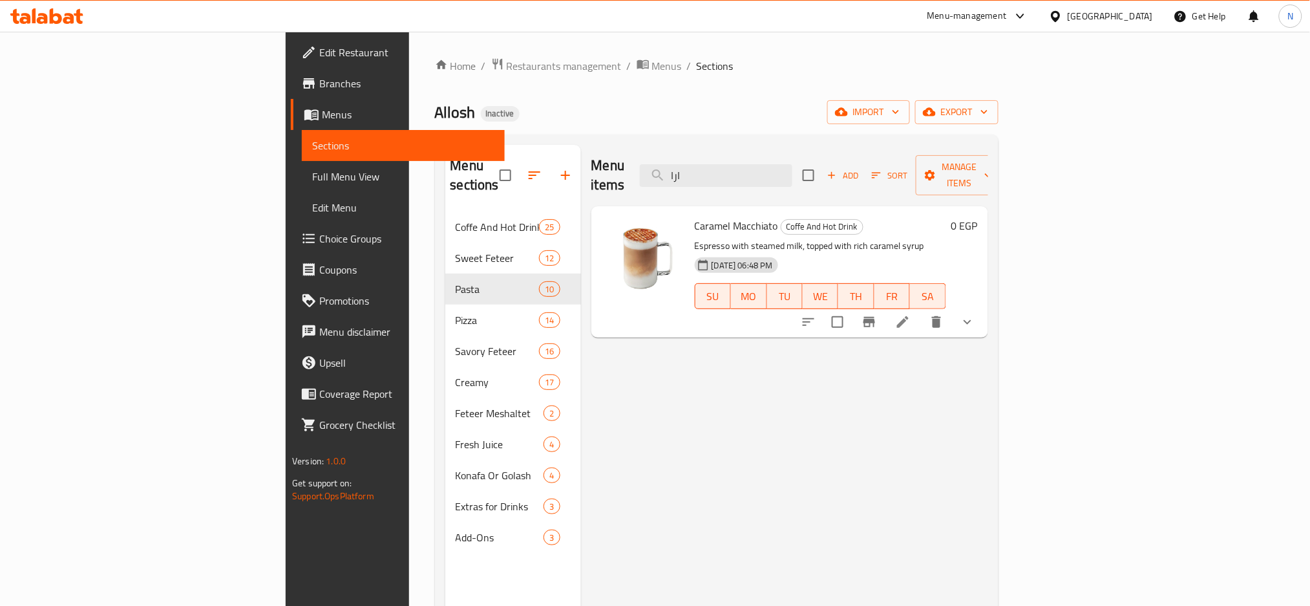
click at [1158, 17] on div "[GEOGRAPHIC_DATA]" at bounding box center [1101, 16] width 125 height 31
click at [1148, 18] on div "[GEOGRAPHIC_DATA]" at bounding box center [1110, 16] width 85 height 14
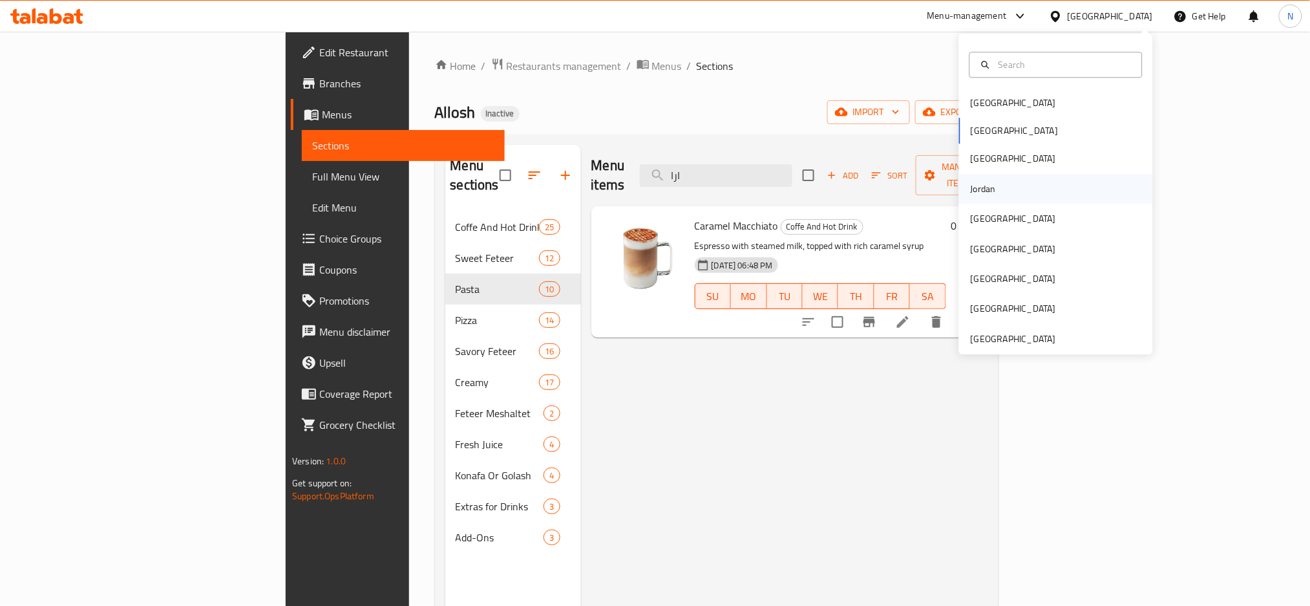
click at [1009, 196] on div "Jordan" at bounding box center [1056, 189] width 194 height 30
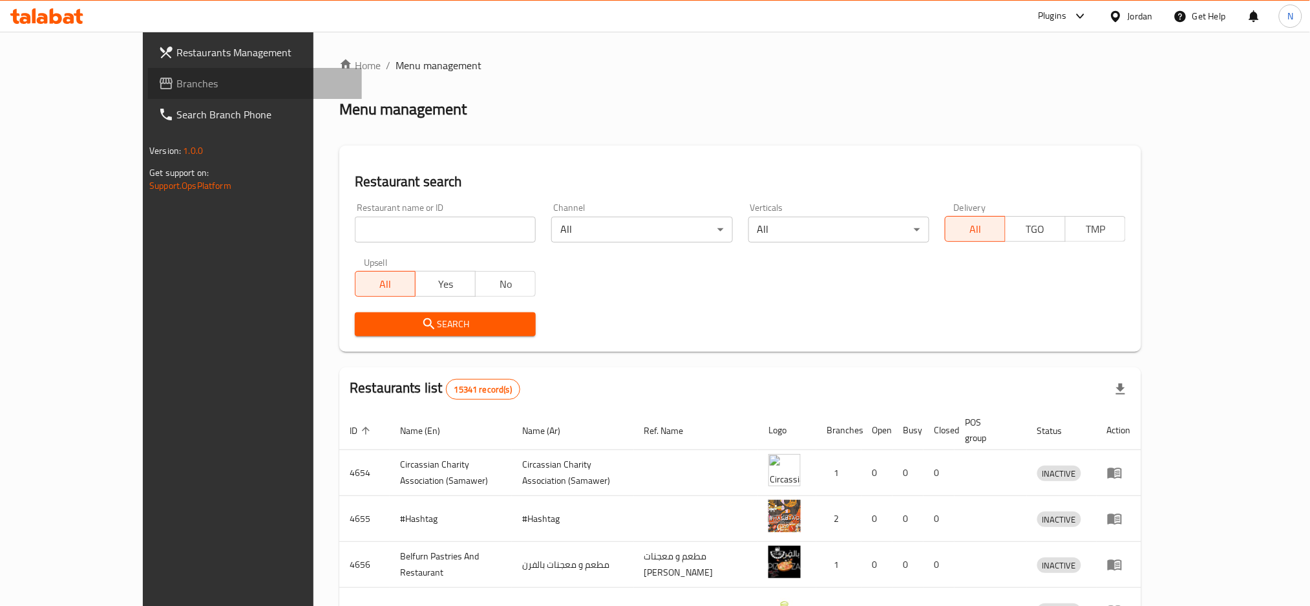
click at [184, 84] on span "Branches" at bounding box center [263, 84] width 175 height 16
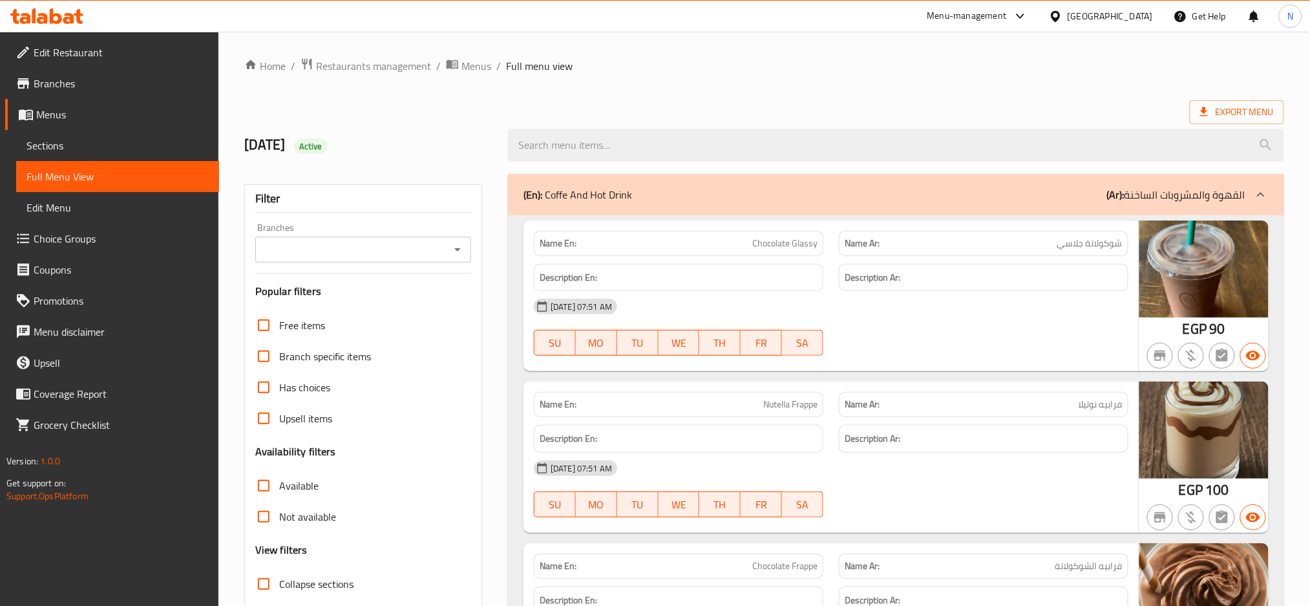
scroll to position [15160, 0]
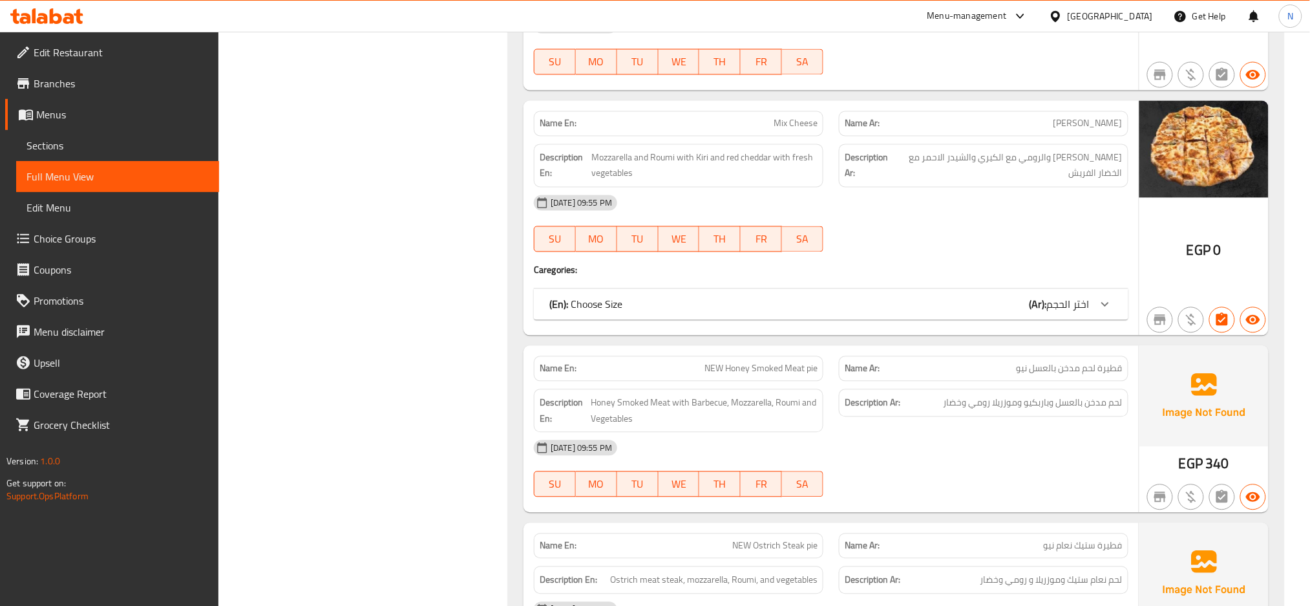
drag, startPoint x: 420, startPoint y: 207, endPoint x: 405, endPoint y: 207, distance: 14.9
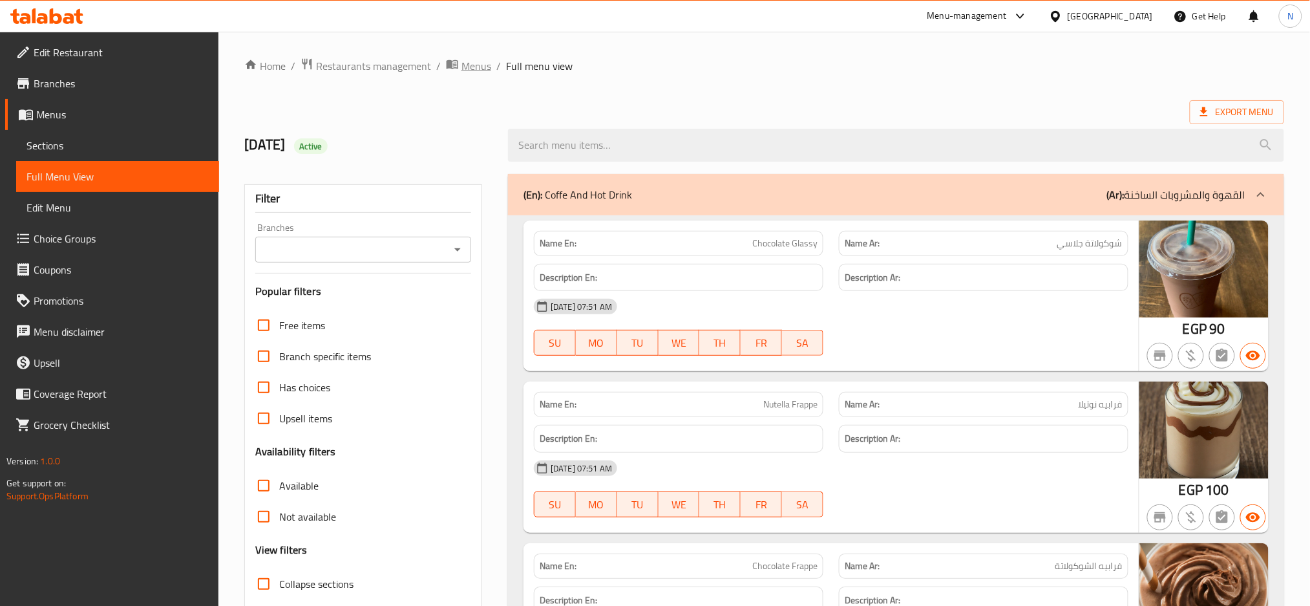
click at [465, 68] on span "Menus" at bounding box center [476, 66] width 30 height 16
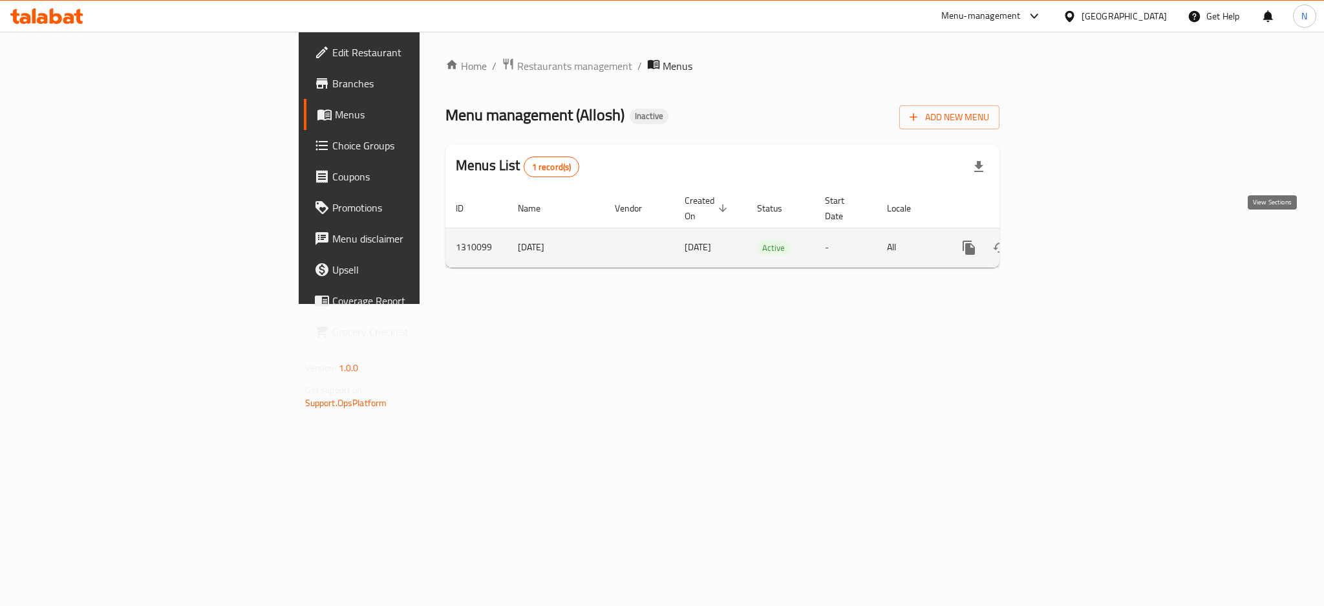
click at [1070, 240] on icon "enhanced table" at bounding box center [1062, 248] width 16 height 16
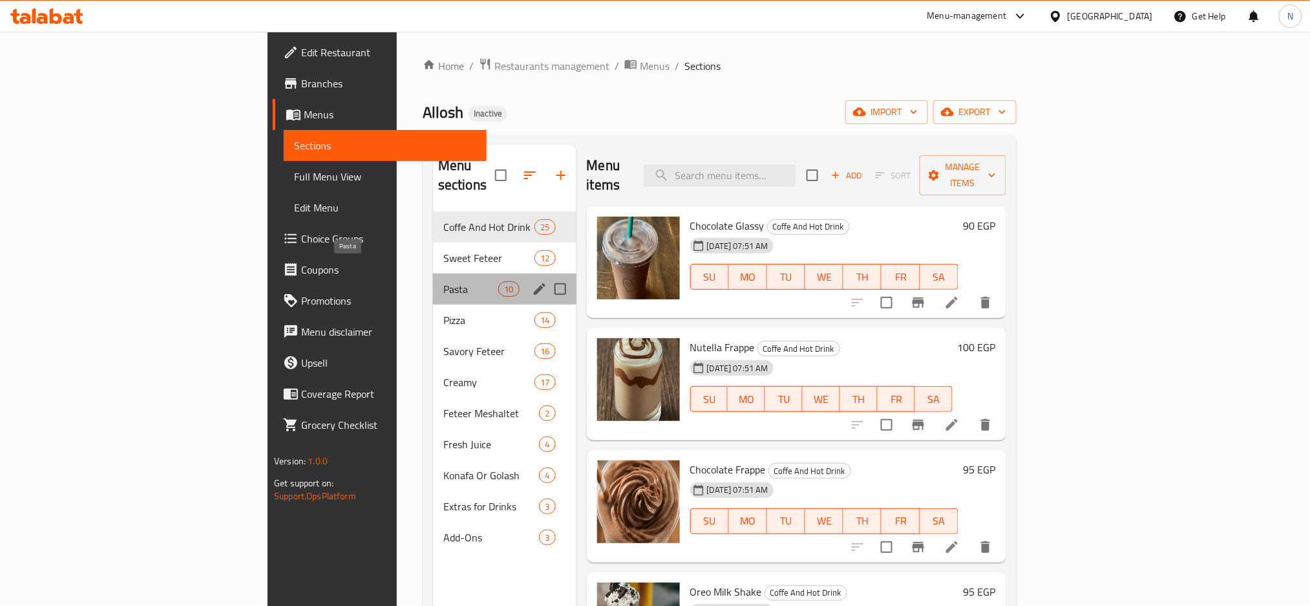
click at [443, 281] on span "Pasta" at bounding box center [470, 289] width 55 height 16
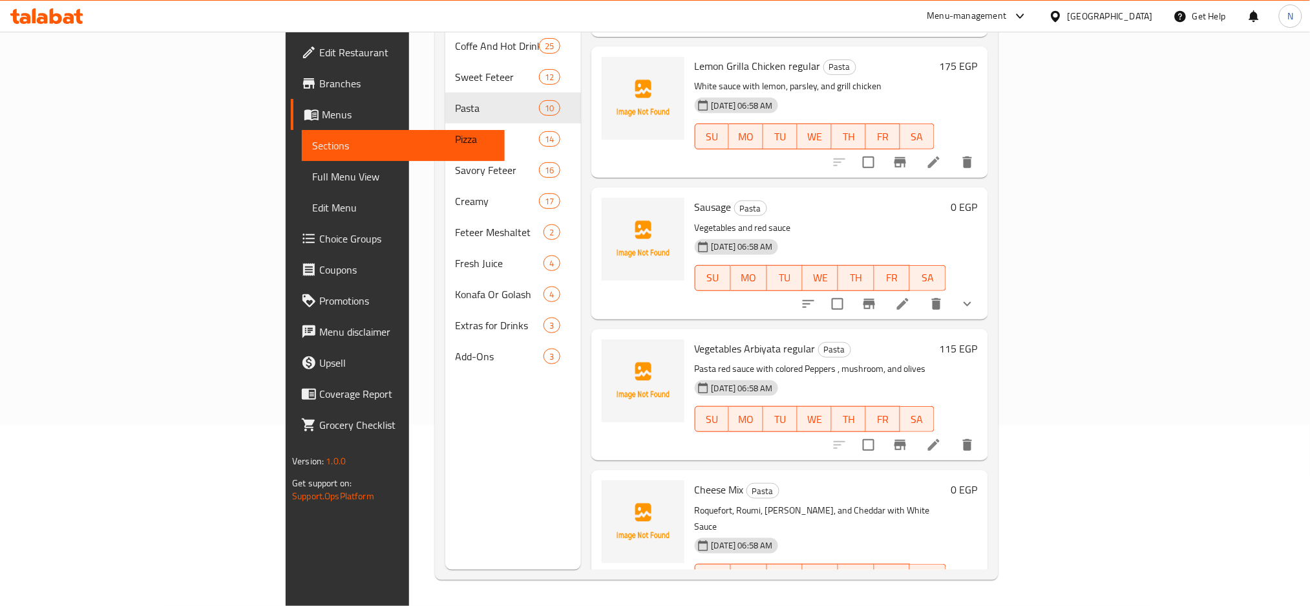
scroll to position [544, 0]
click at [988, 469] on div "Cheese Mix Pasta Roquefort, Roumi, Kiri, and Cheddar with White Sauce 06-09-202…" at bounding box center [789, 542] width 397 height 147
click at [952, 432] on li at bounding box center [934, 443] width 36 height 23
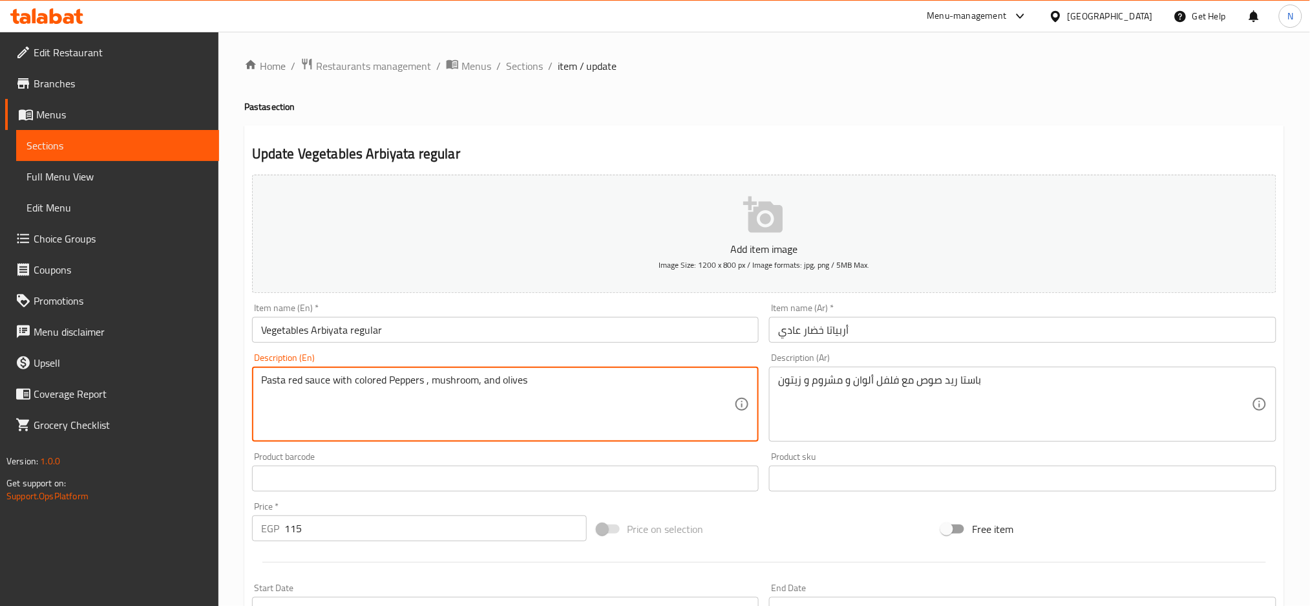
click at [628, 386] on textarea "Pasta red sauce with colored Peppers , mushroom, and olives" at bounding box center [498, 404] width 474 height 61
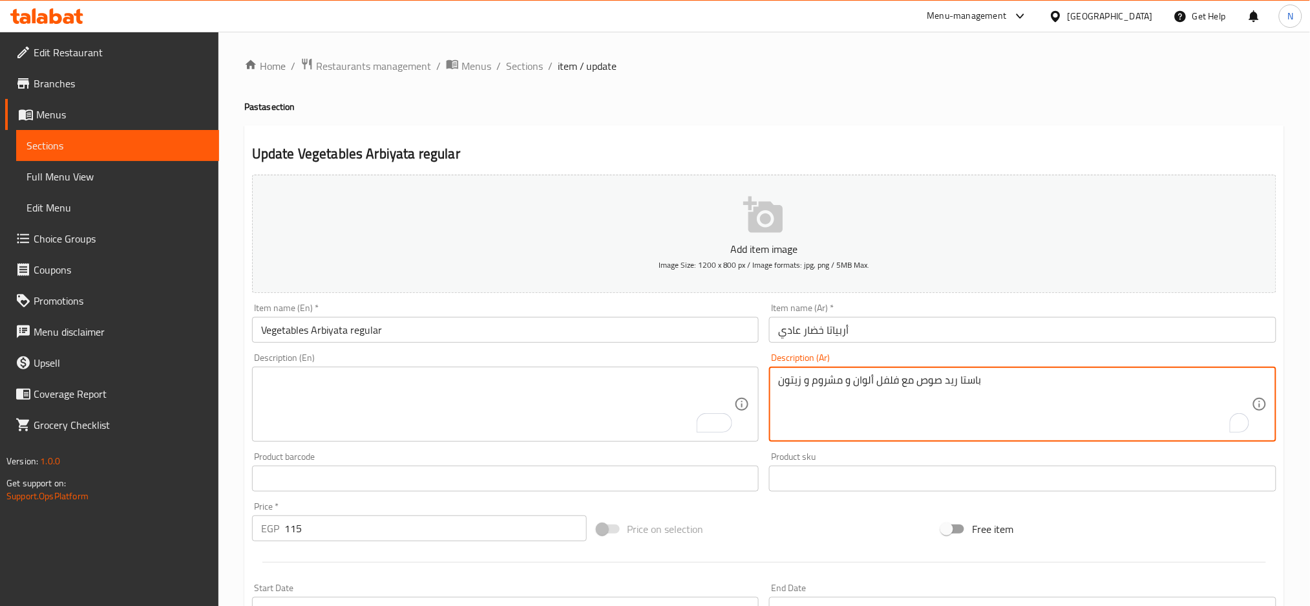
click at [827, 388] on textarea "باستا ريد صوص مع فلفل ألوان و مشروم و زيتون" at bounding box center [1015, 404] width 474 height 61
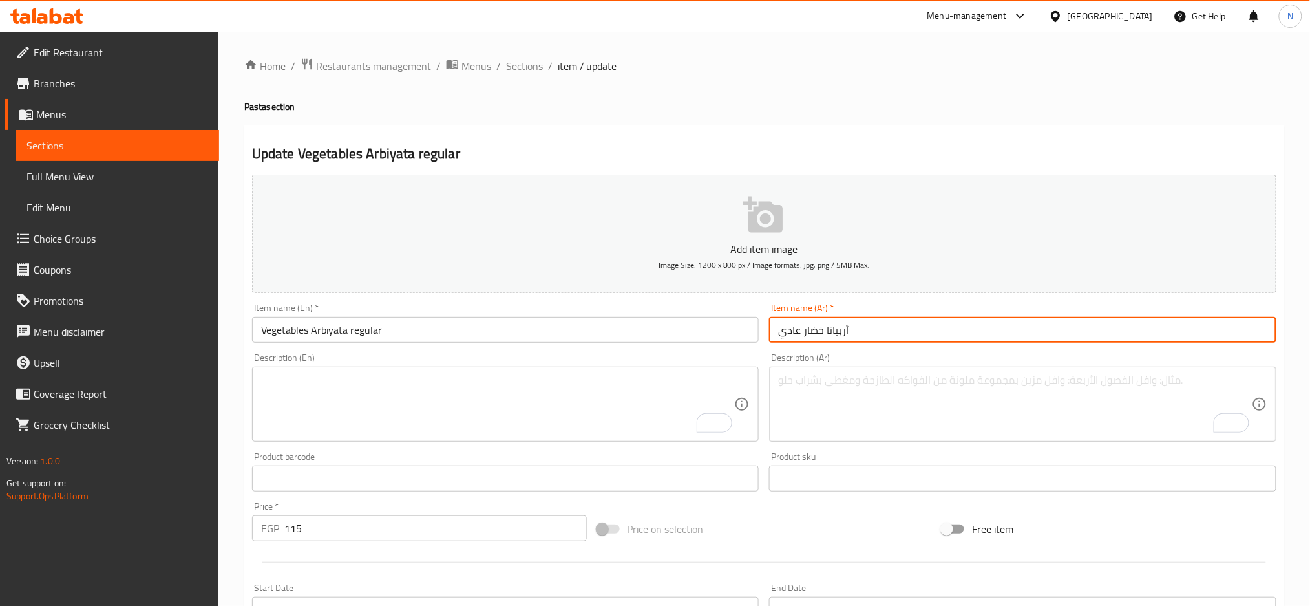
click at [803, 338] on input "أربياتا خضار عادي" at bounding box center [1022, 330] width 507 height 26
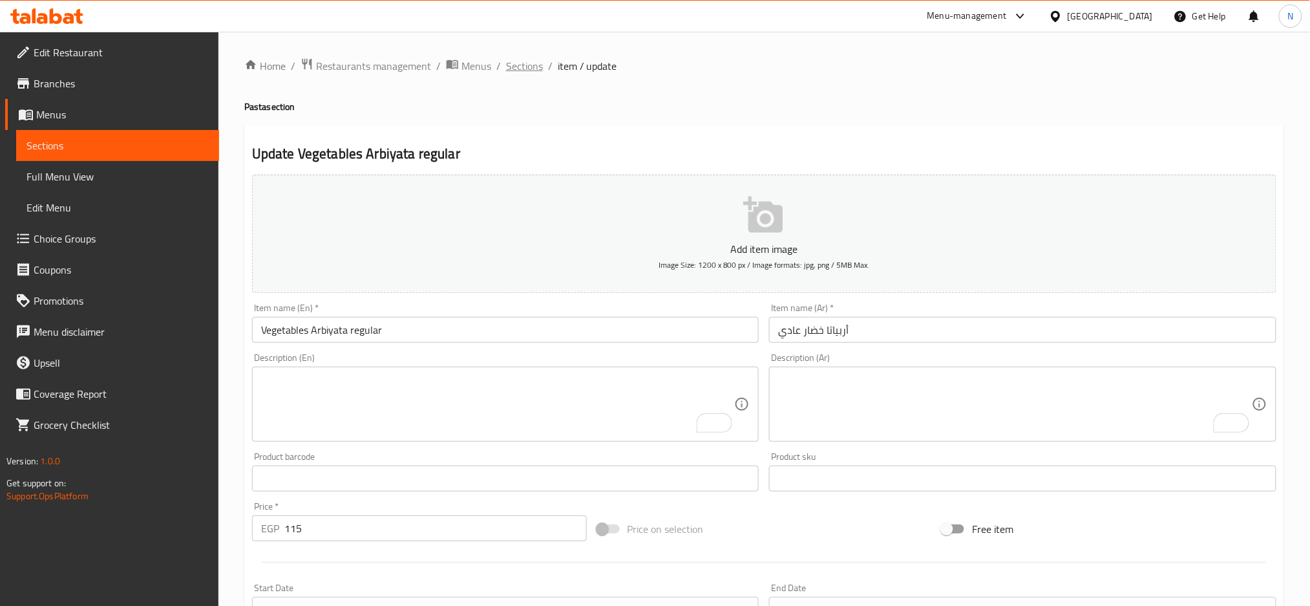
click at [528, 59] on span "Sections" at bounding box center [524, 66] width 37 height 16
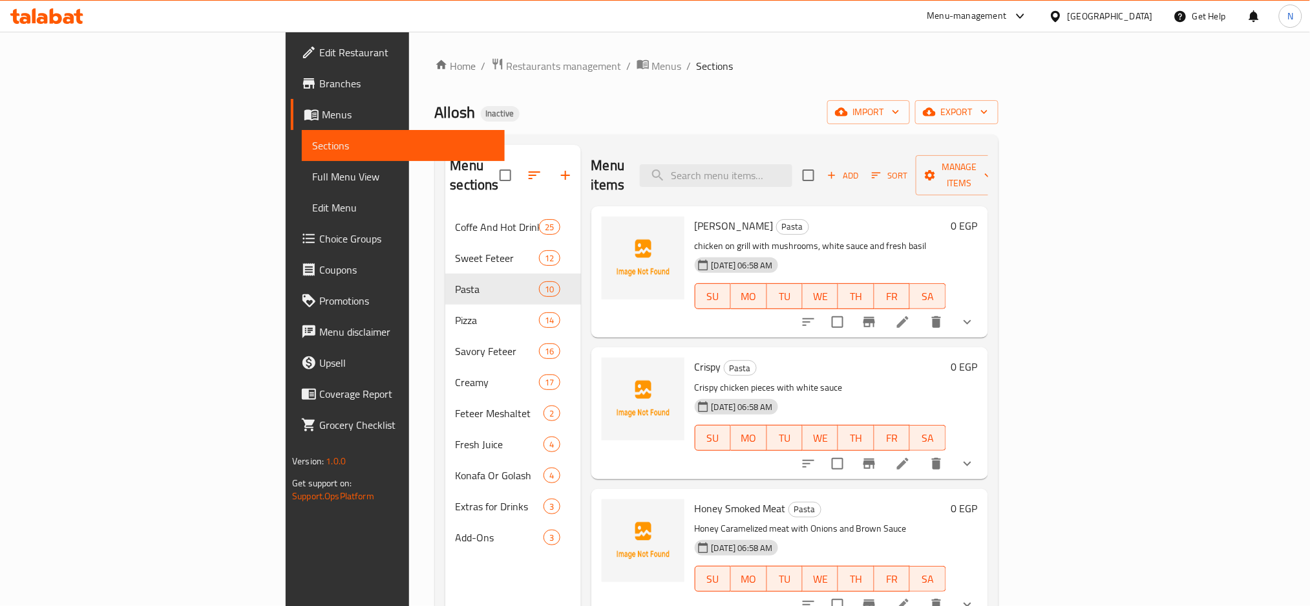
click at [697, 59] on span "Sections" at bounding box center [715, 66] width 37 height 16
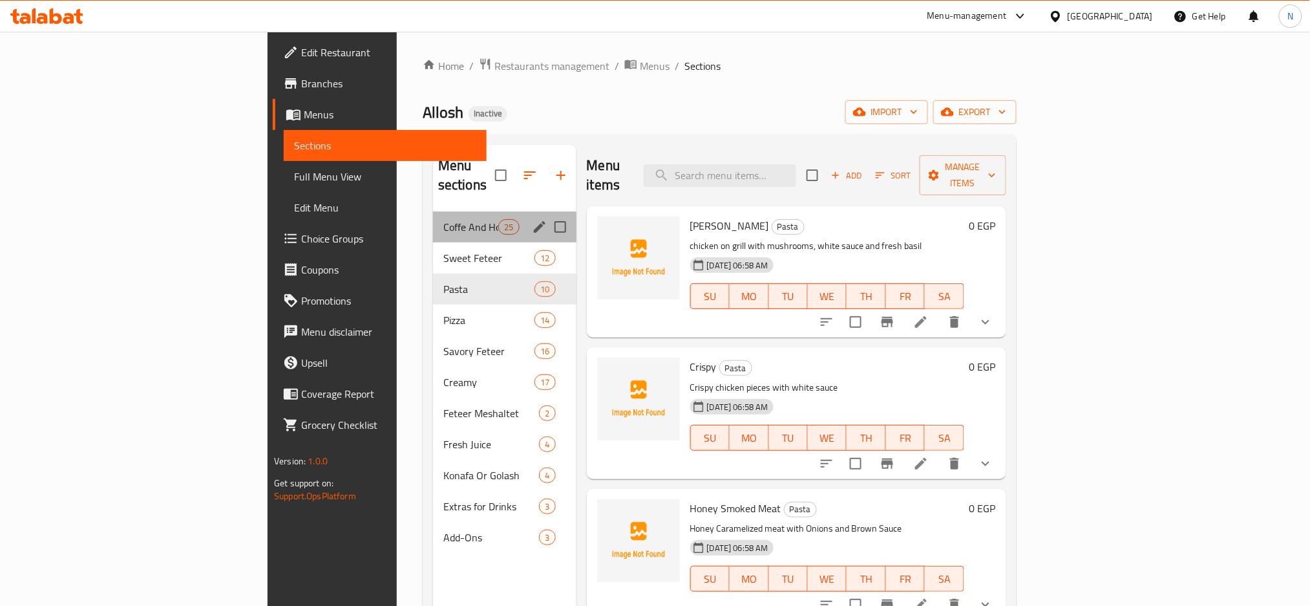
click at [530, 217] on div "Menu sections" at bounding box center [539, 226] width 19 height 19
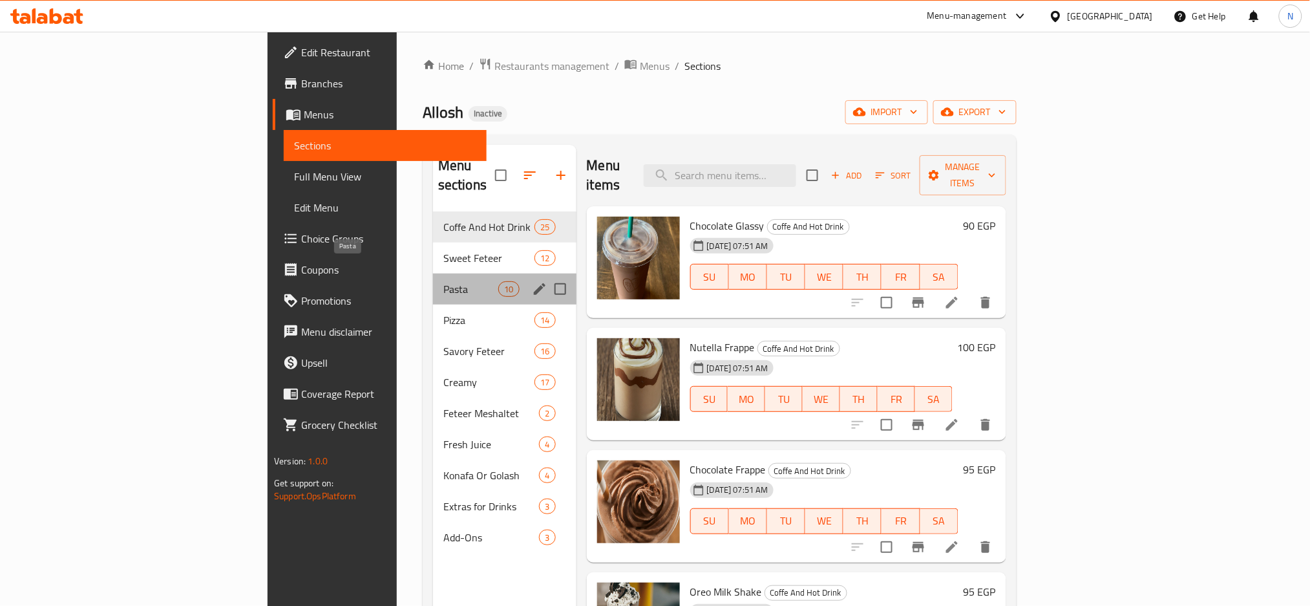
click at [443, 281] on span "Pasta" at bounding box center [470, 289] width 55 height 16
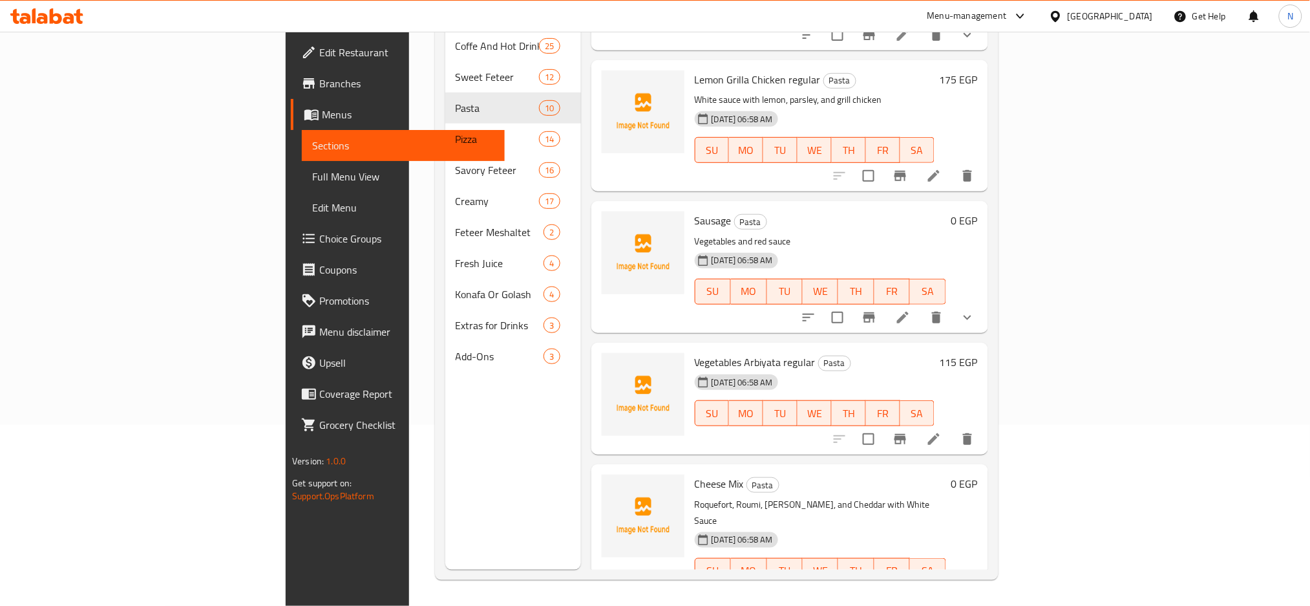
scroll to position [819, 0]
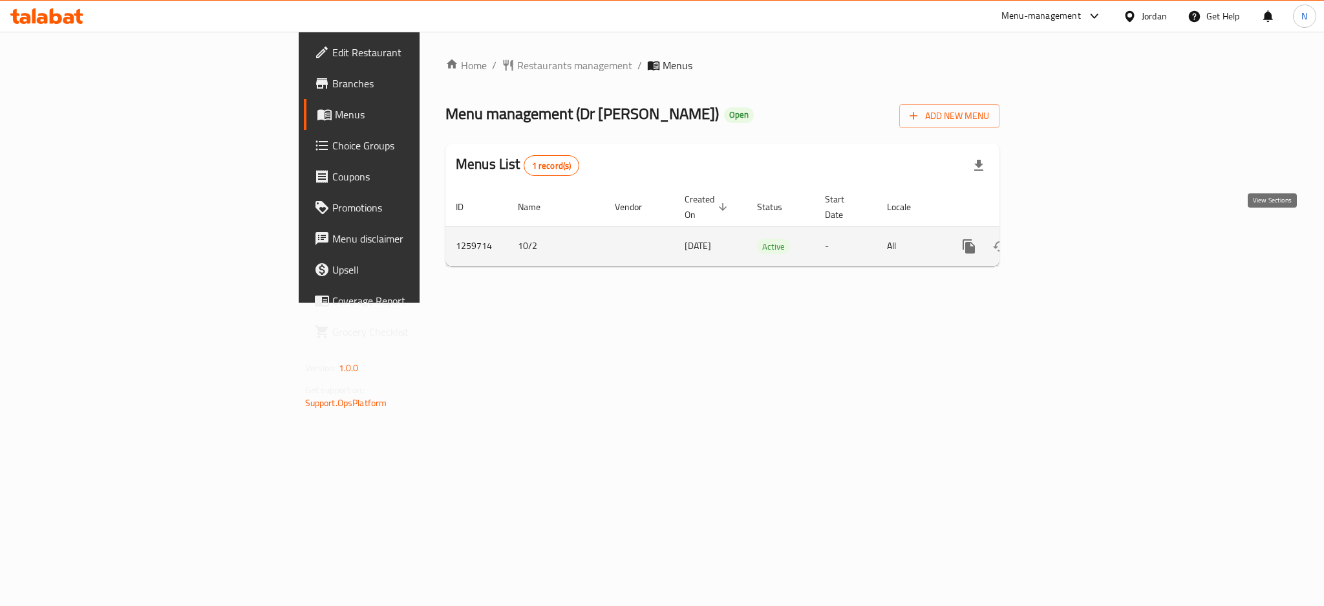
click at [1077, 237] on link "enhanced table" at bounding box center [1061, 246] width 31 height 31
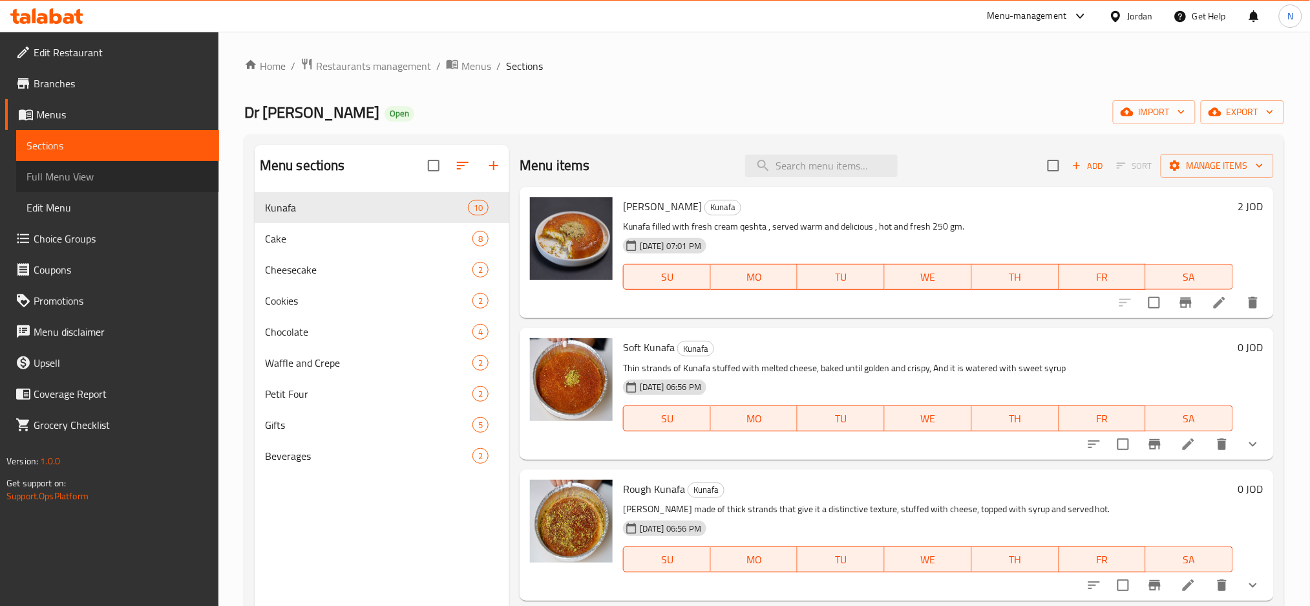
click at [140, 169] on span "Full Menu View" at bounding box center [117, 177] width 182 height 16
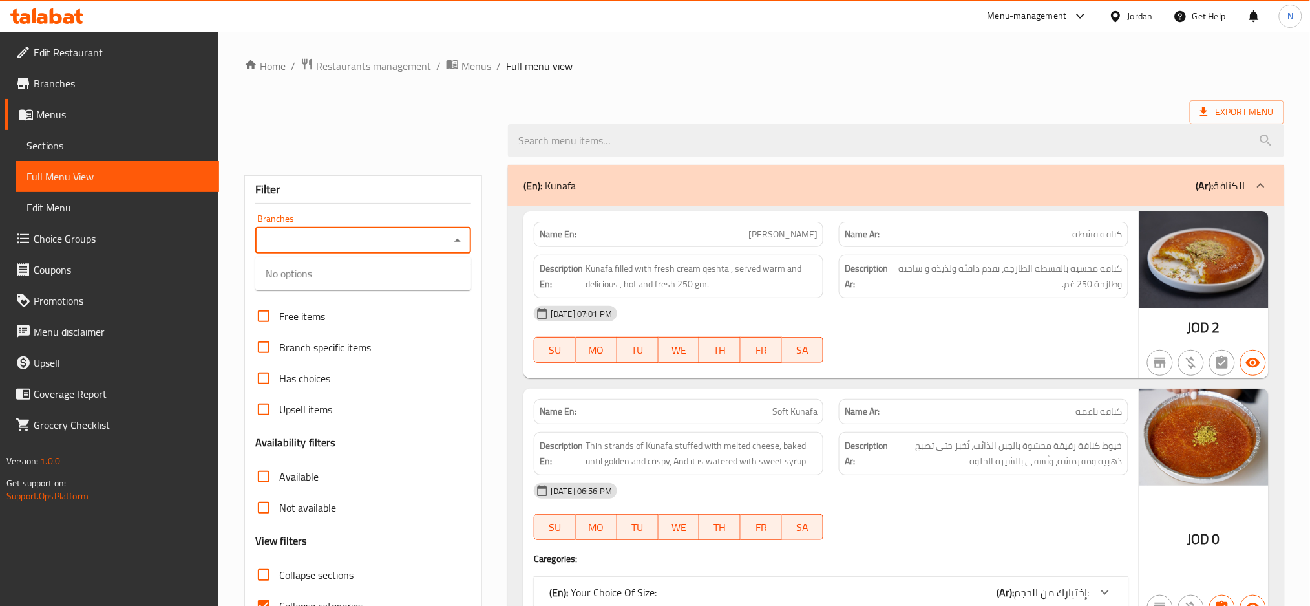
click at [388, 237] on input "Branches" at bounding box center [352, 240] width 187 height 18
click at [352, 252] on div "Branches" at bounding box center [363, 240] width 216 height 26
click at [477, 67] on span "Menus" at bounding box center [476, 66] width 30 height 16
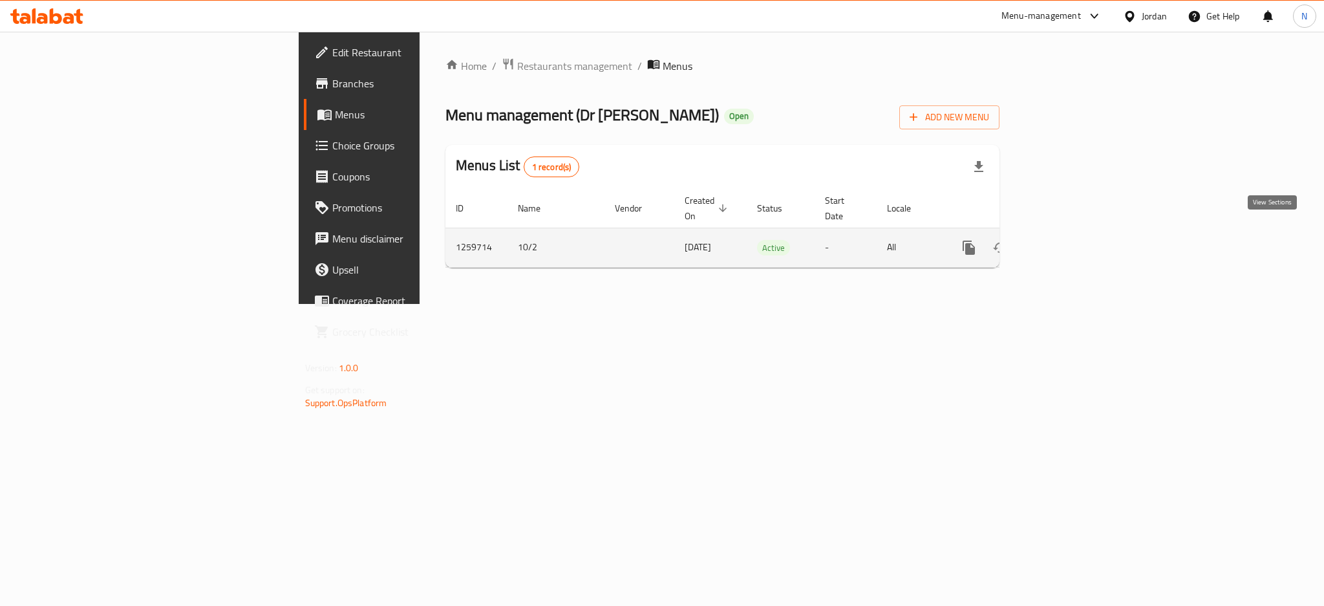
click at [1070, 240] on icon "enhanced table" at bounding box center [1062, 248] width 16 height 16
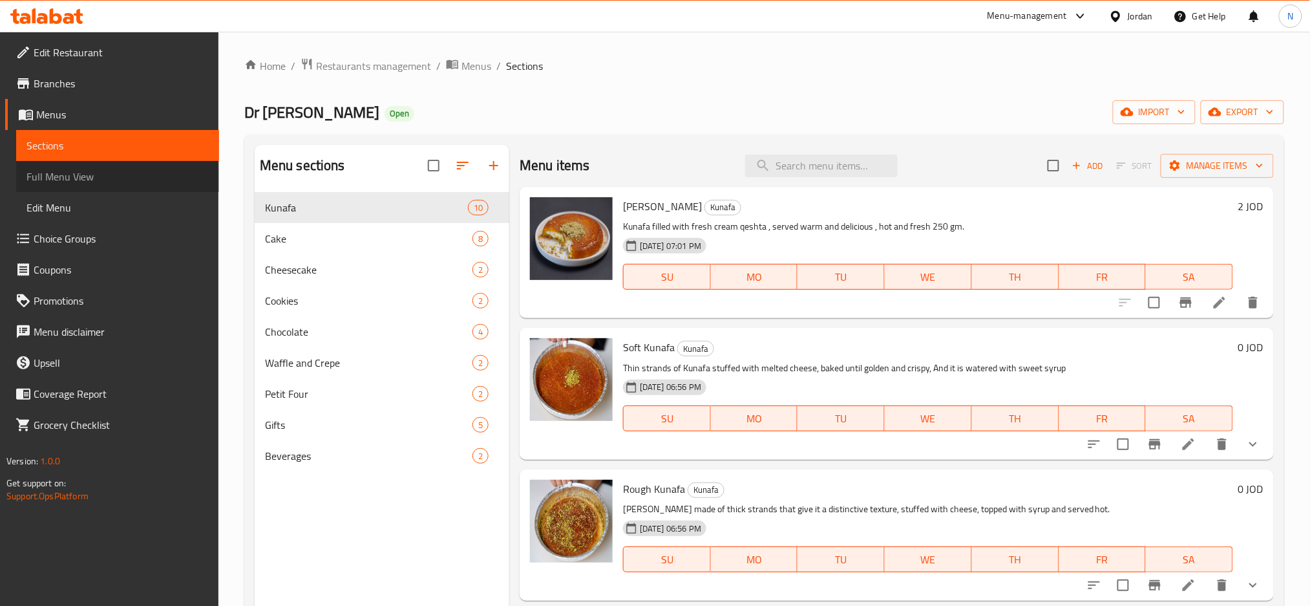
click at [77, 180] on span "Full Menu View" at bounding box center [117, 177] width 182 height 16
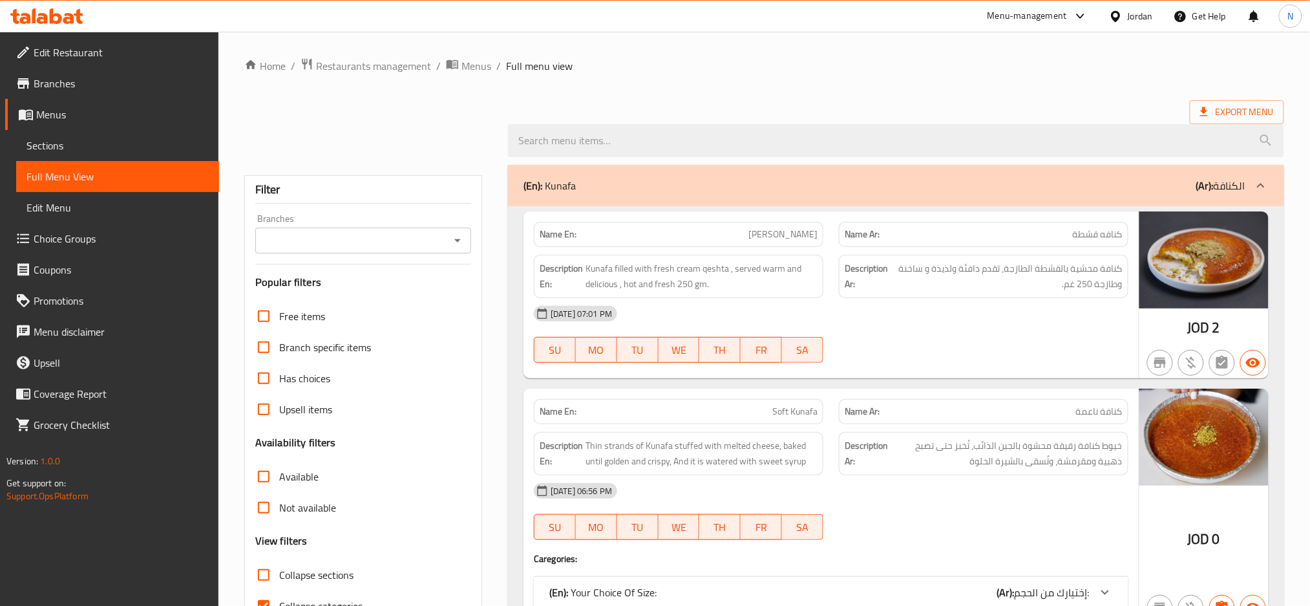
click at [462, 239] on icon "Open" at bounding box center [458, 241] width 16 height 16
click at [415, 237] on input "Branches" at bounding box center [352, 240] width 187 height 18
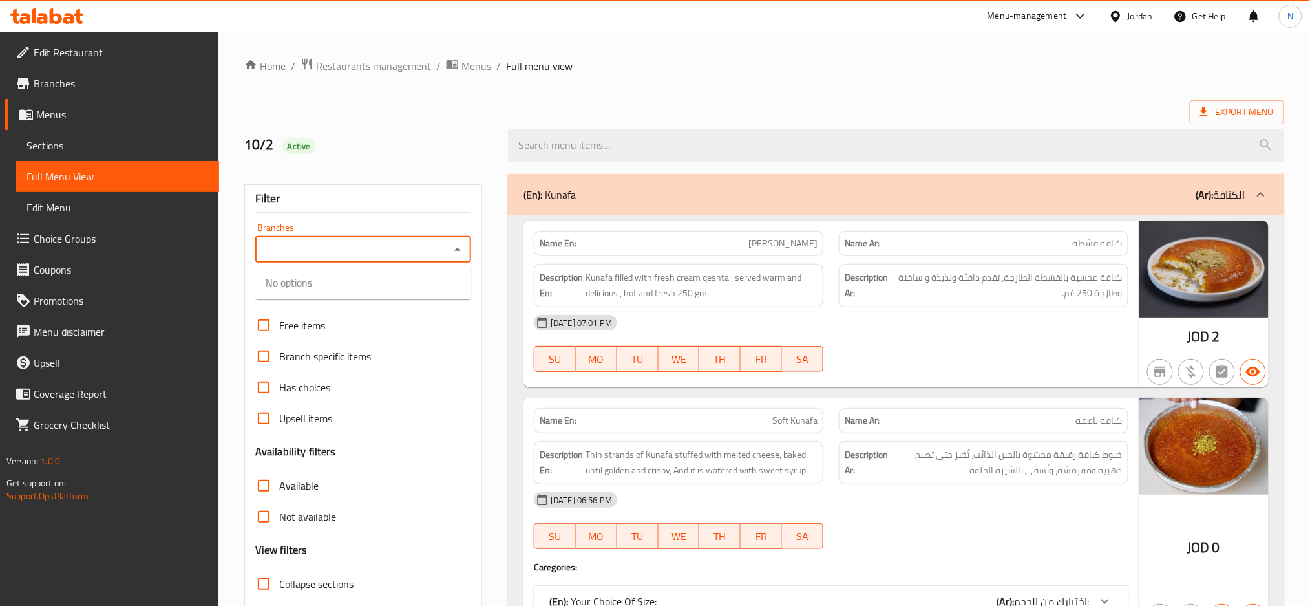
drag, startPoint x: 555, startPoint y: 5, endPoint x: 348, endPoint y: 249, distance: 320.6
click at [348, 249] on input "Branches" at bounding box center [352, 249] width 187 height 18
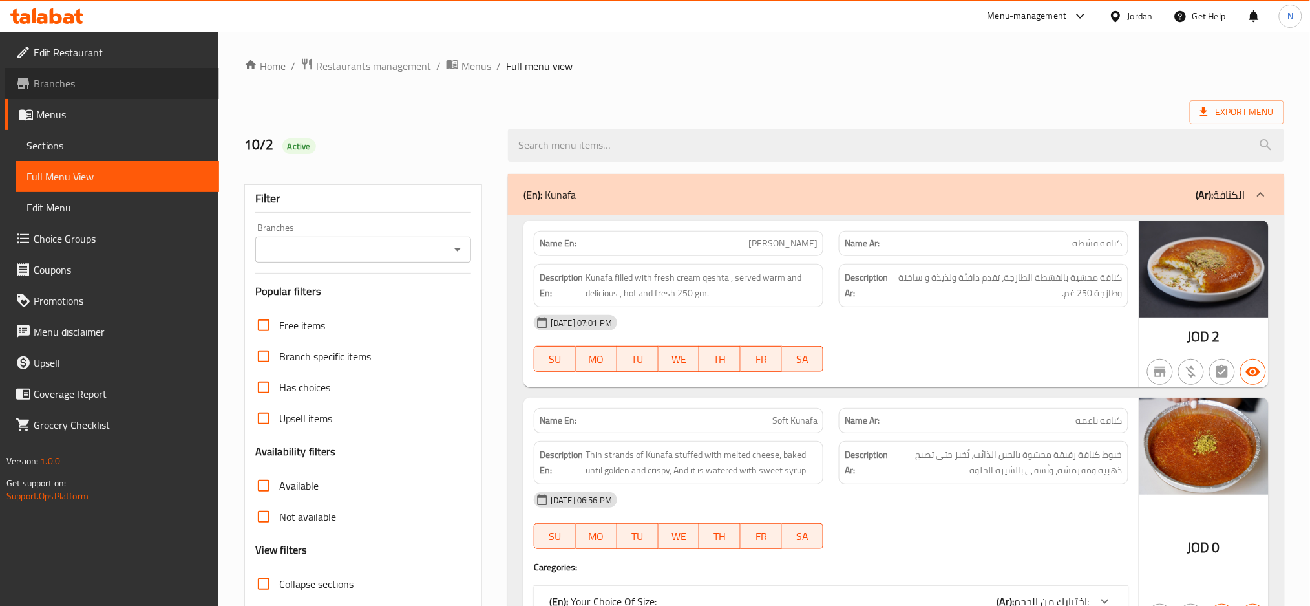
click at [89, 84] on span "Branches" at bounding box center [121, 84] width 175 height 16
click at [432, 254] on input "Branches" at bounding box center [352, 249] width 187 height 18
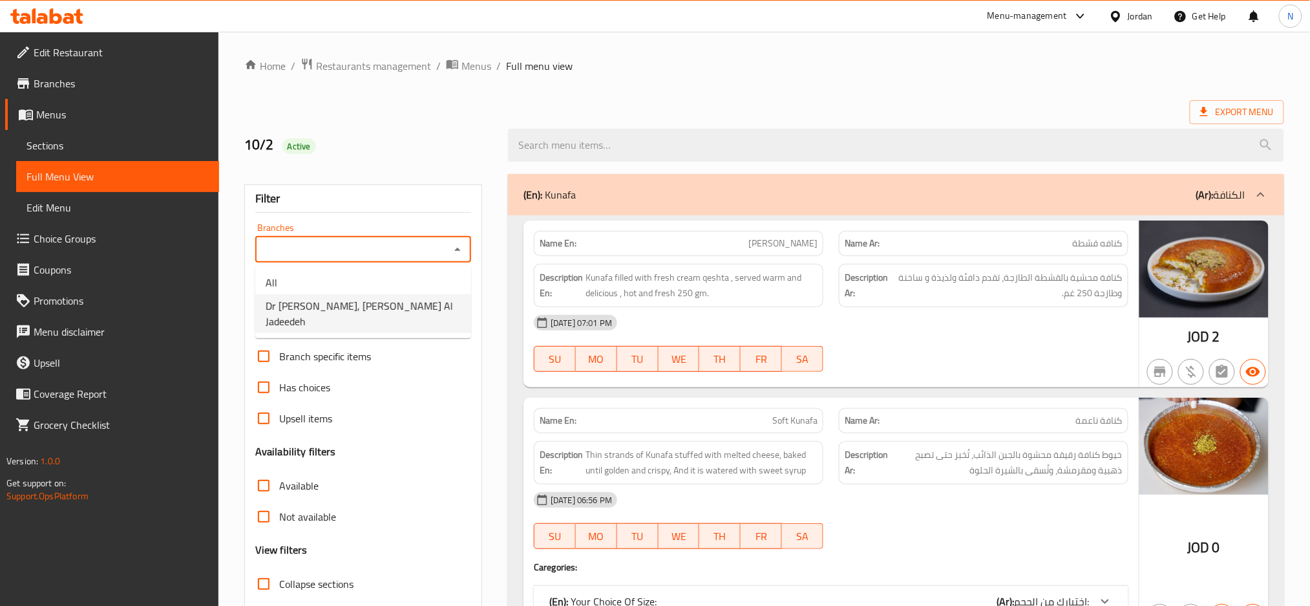
click at [423, 299] on li "Dr [PERSON_NAME], [PERSON_NAME] Al Jadeedeh" at bounding box center [363, 313] width 216 height 39
type input "Dr [PERSON_NAME], [PERSON_NAME] Al Jadeedeh"
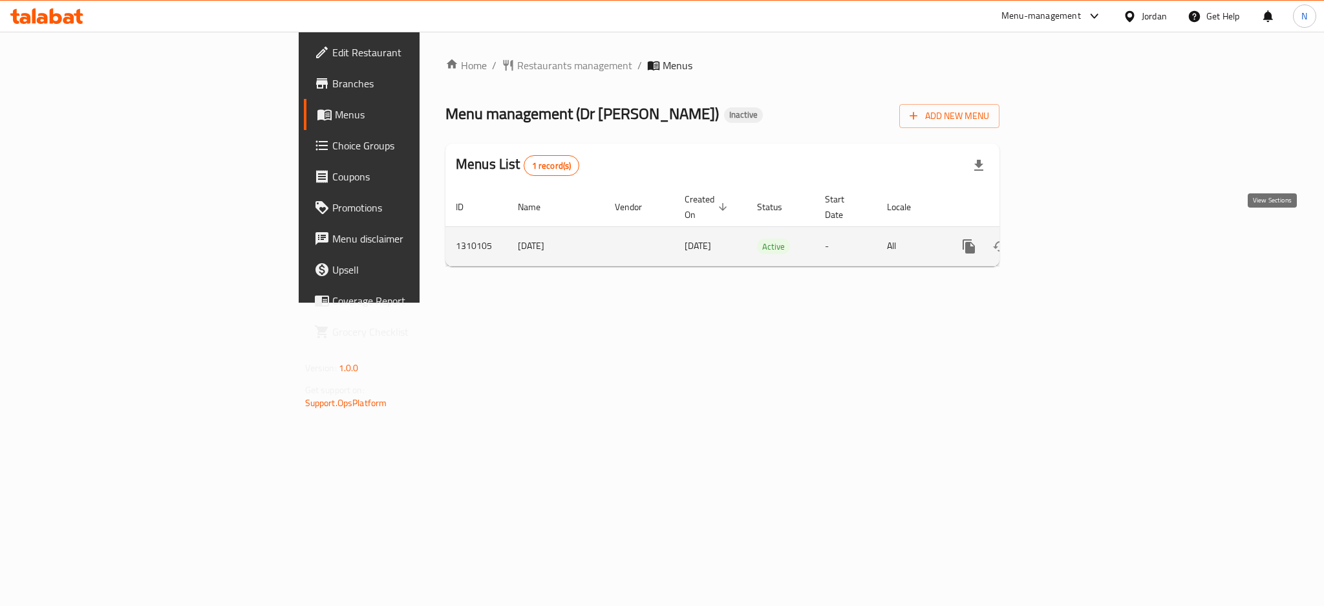
click at [1070, 238] on icon "enhanced table" at bounding box center [1062, 246] width 16 height 16
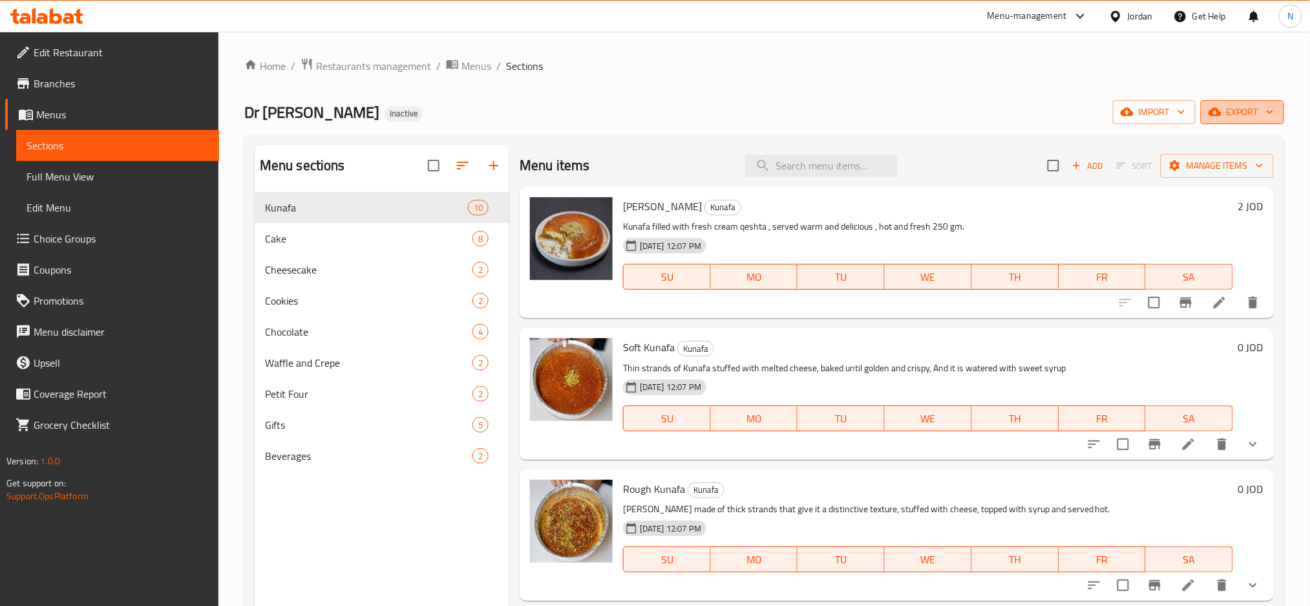
click at [1231, 114] on span "export" at bounding box center [1242, 112] width 63 height 16
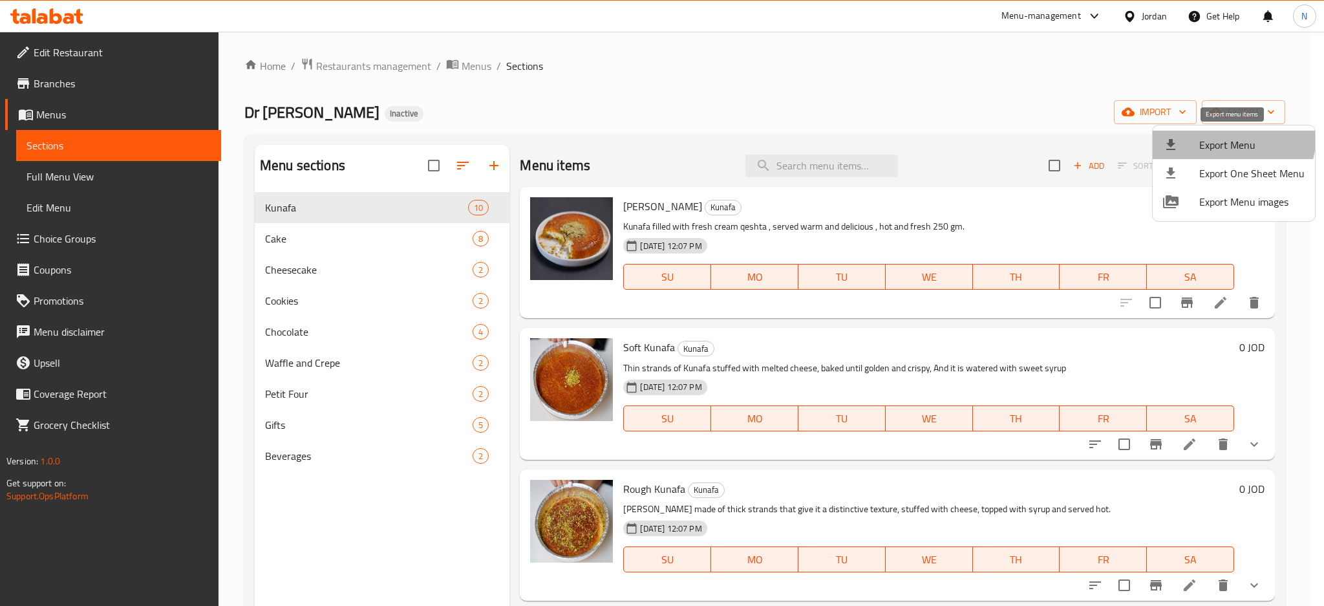
click at [1217, 137] on span "Export Menu" at bounding box center [1251, 145] width 105 height 16
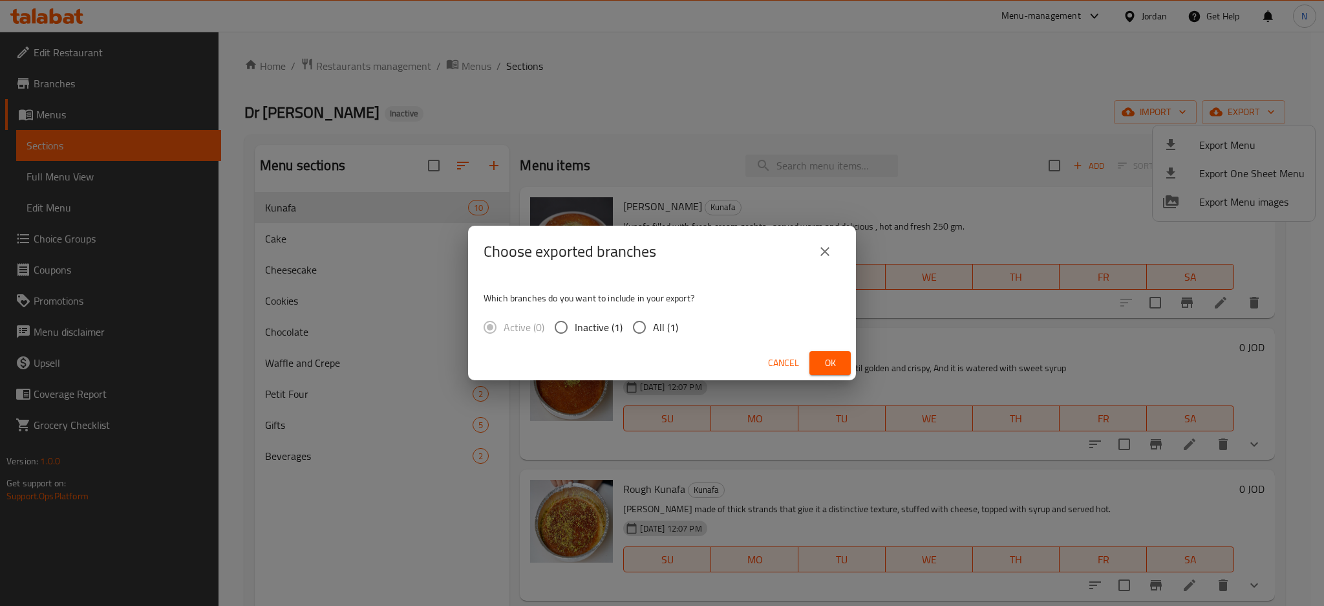
click at [656, 328] on span "All (1)" at bounding box center [665, 327] width 25 height 16
click at [653, 328] on input "All (1)" at bounding box center [639, 326] width 27 height 27
radio input "true"
click at [829, 360] on span "Ok" at bounding box center [829, 363] width 21 height 16
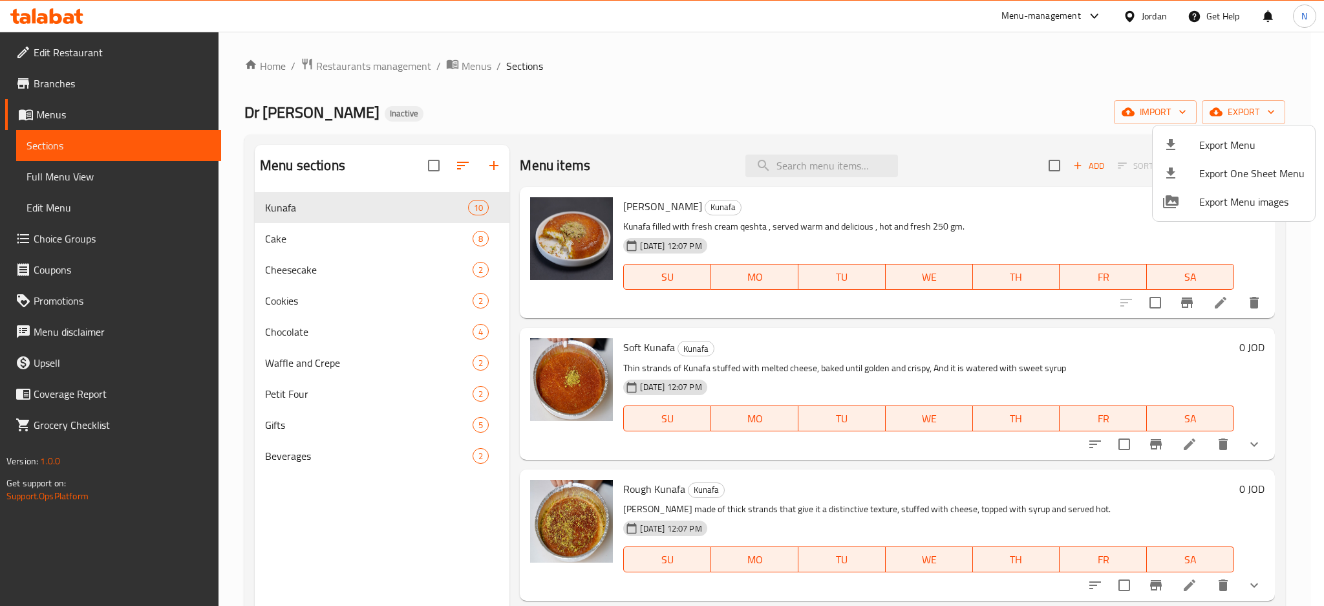
click at [143, 176] on div at bounding box center [662, 303] width 1324 height 606
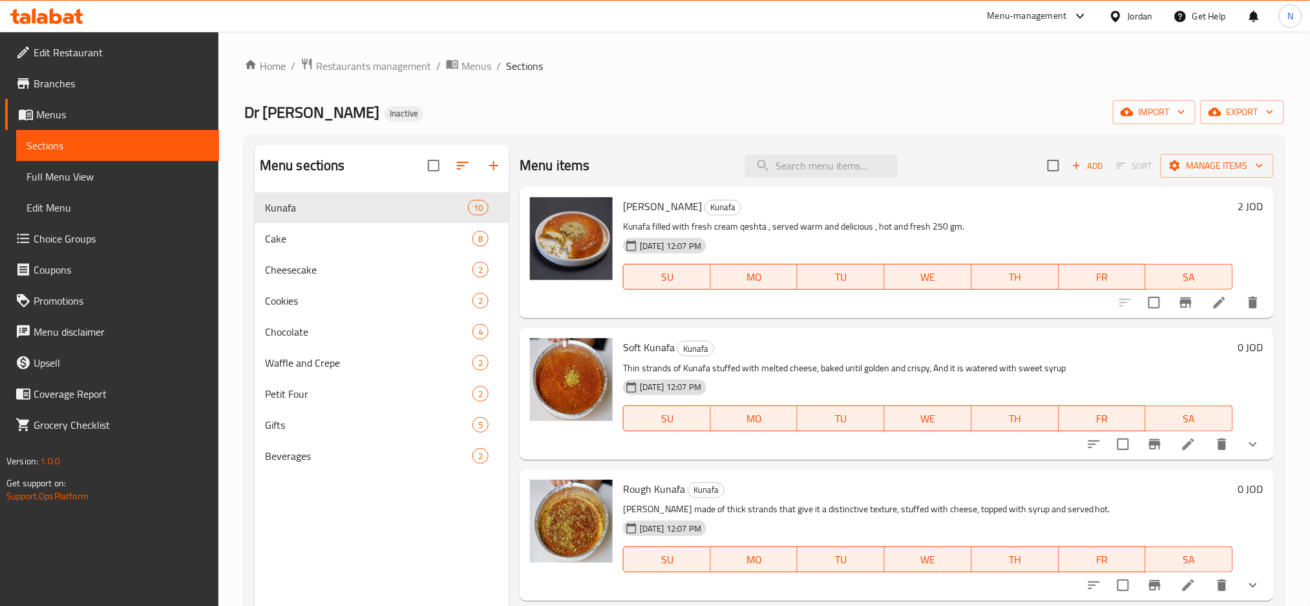
click at [143, 176] on span "Full Menu View" at bounding box center [117, 177] width 182 height 16
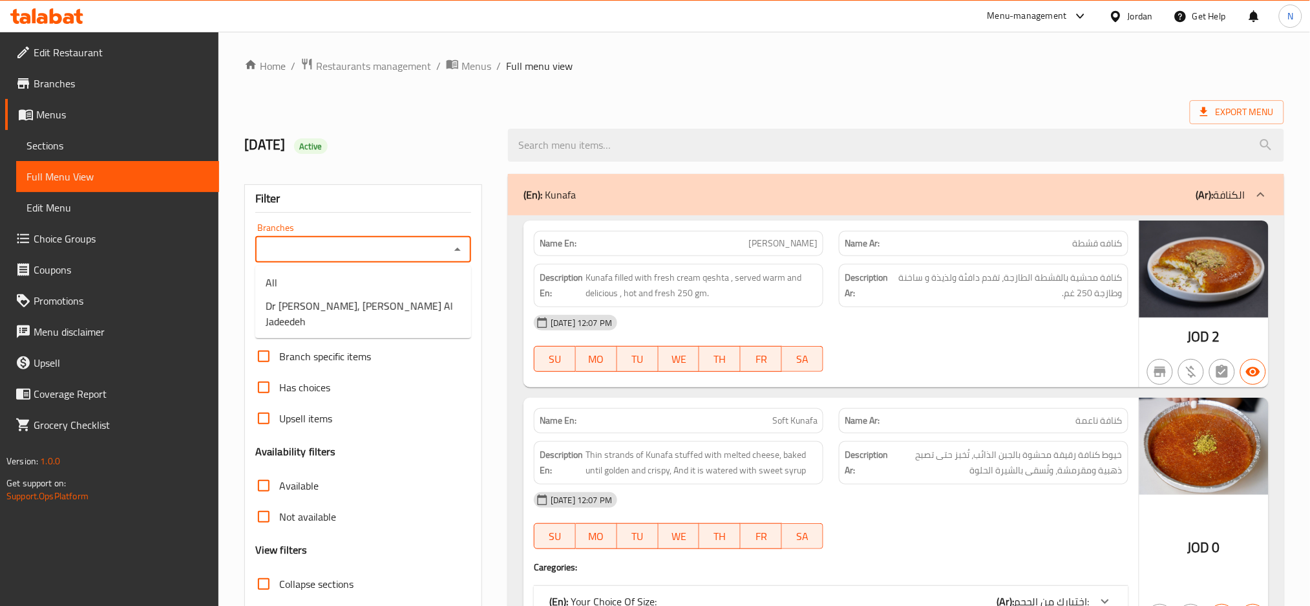
click at [386, 243] on input "Branches" at bounding box center [352, 249] width 187 height 18
click at [379, 304] on span "Dr [PERSON_NAME], [PERSON_NAME] Al Jadeedeh" at bounding box center [363, 313] width 195 height 31
type input "Dr [PERSON_NAME], [PERSON_NAME] Al Jadeedeh"
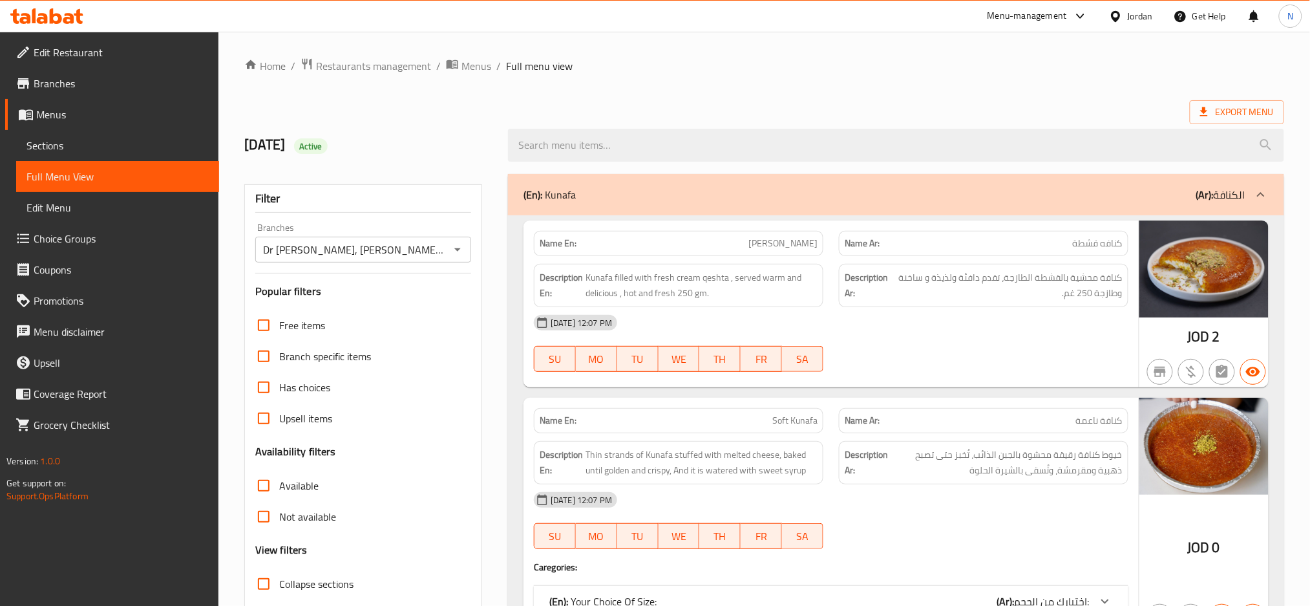
click at [316, 522] on span "Not available" at bounding box center [307, 517] width 57 height 16
click at [279, 522] on input "Not available" at bounding box center [263, 516] width 31 height 31
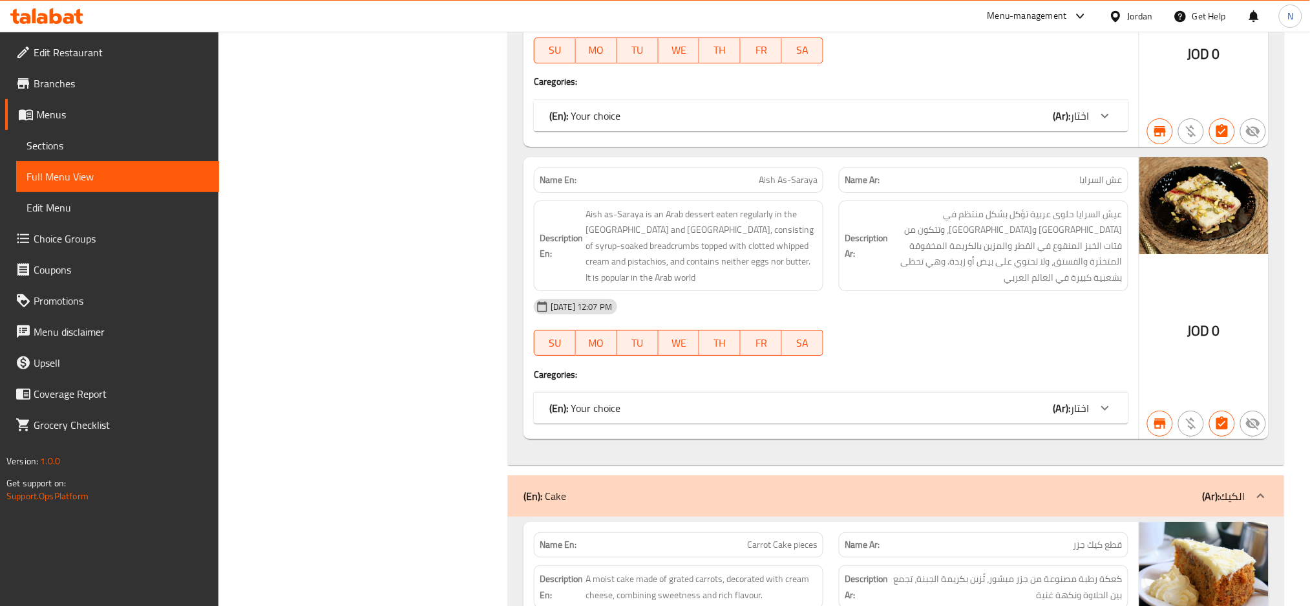
scroll to position [410, 0]
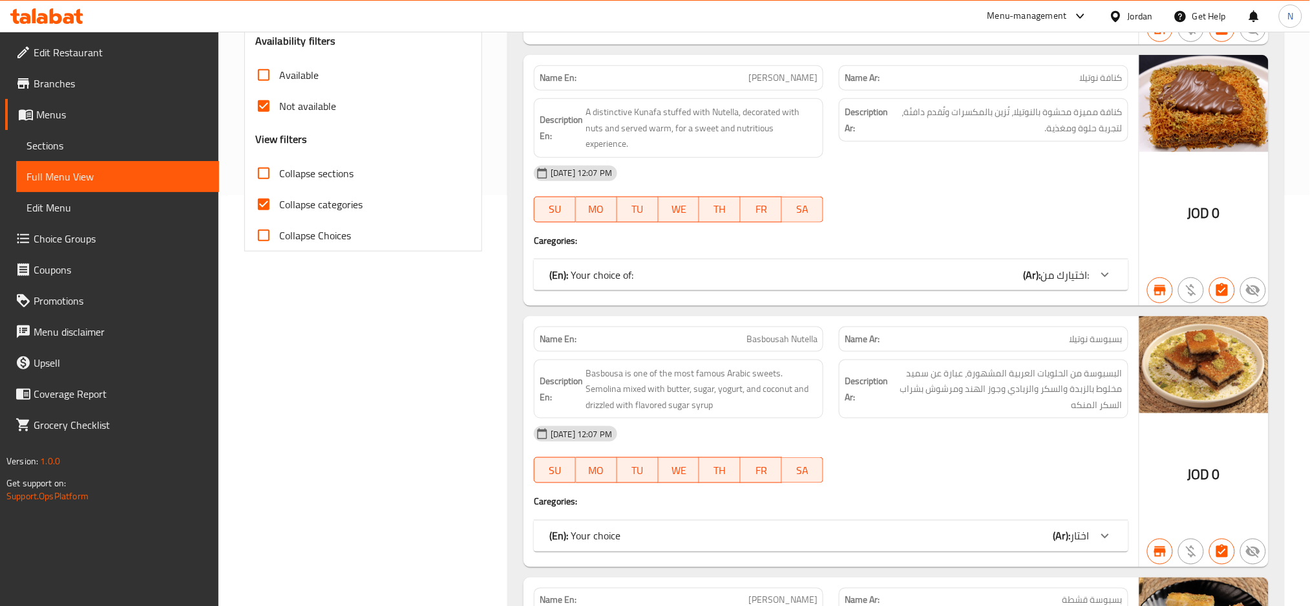
click at [321, 110] on span "Not available" at bounding box center [307, 106] width 57 height 16
click at [279, 110] on input "Not available" at bounding box center [263, 105] width 31 height 31
checkbox input "false"
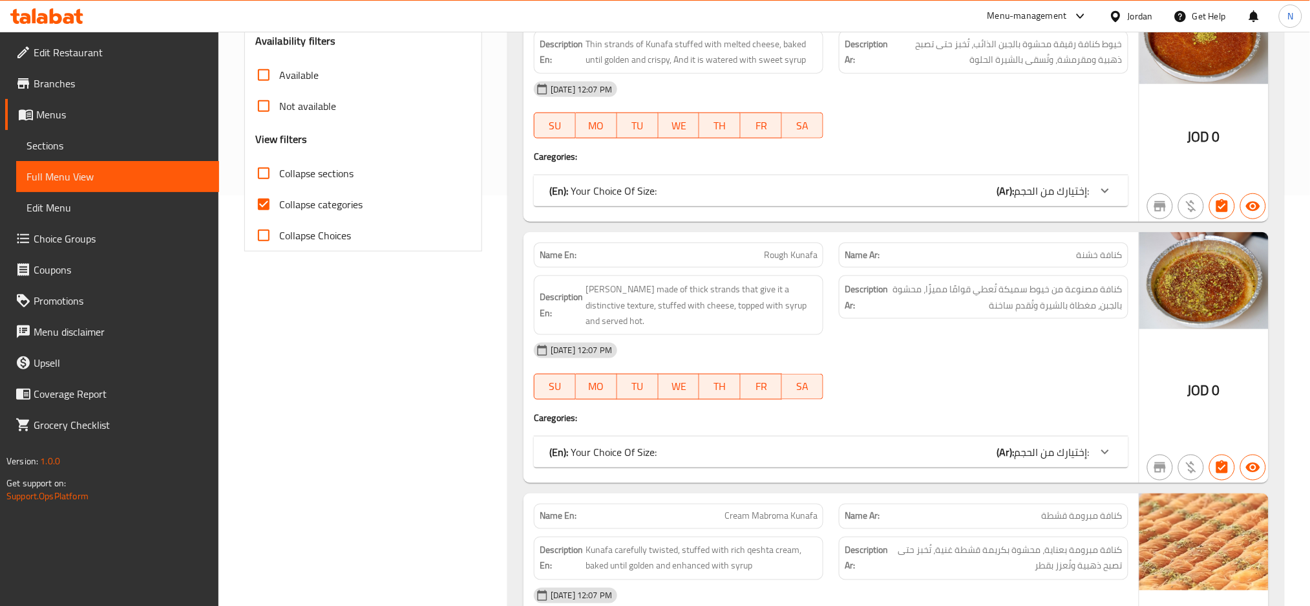
click at [301, 206] on span "Collapse categories" at bounding box center [320, 204] width 83 height 16
click at [279, 206] on input "Collapse categories" at bounding box center [263, 204] width 31 height 31
checkbox input "false"
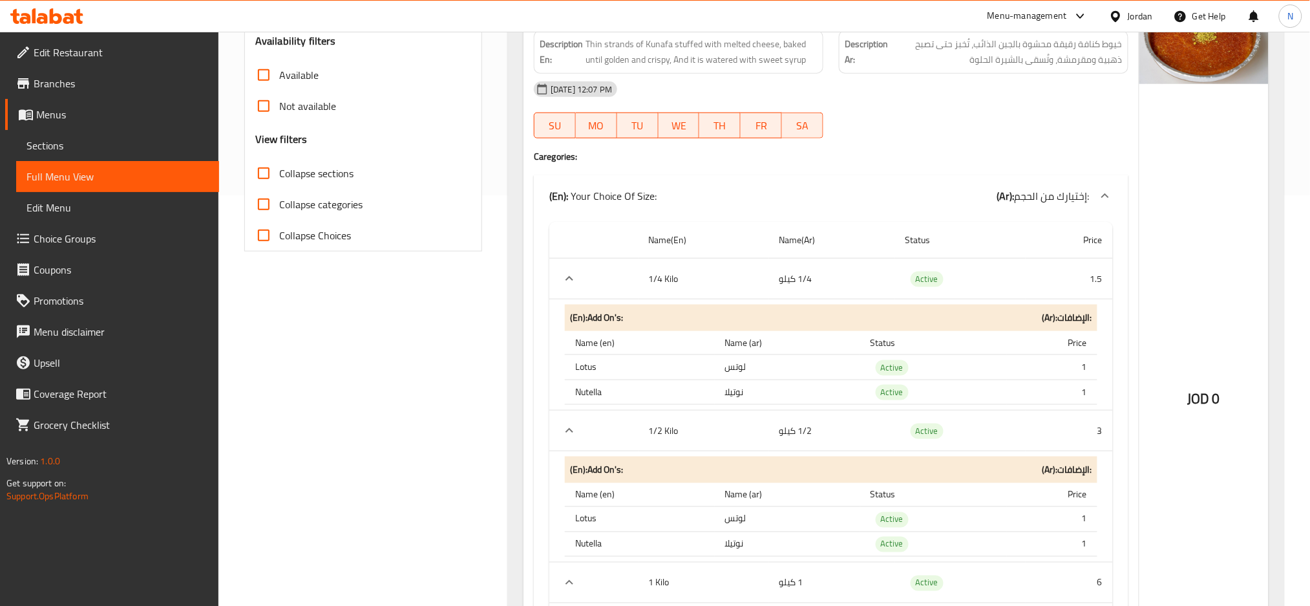
scroll to position [4857, 0]
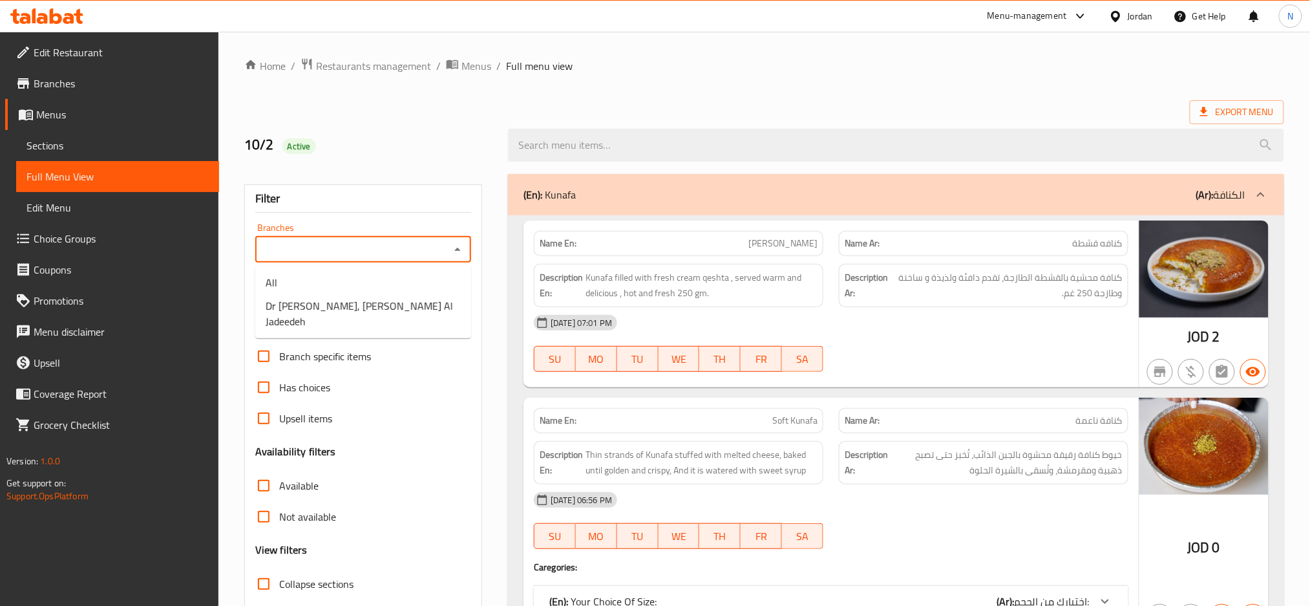
click at [427, 244] on input "Branches" at bounding box center [352, 249] width 187 height 18
click at [419, 305] on li "Dr [PERSON_NAME], [PERSON_NAME] Al Jadeedeh" at bounding box center [363, 313] width 216 height 39
type input "Dr [PERSON_NAME], [PERSON_NAME] Al Jadeedeh"
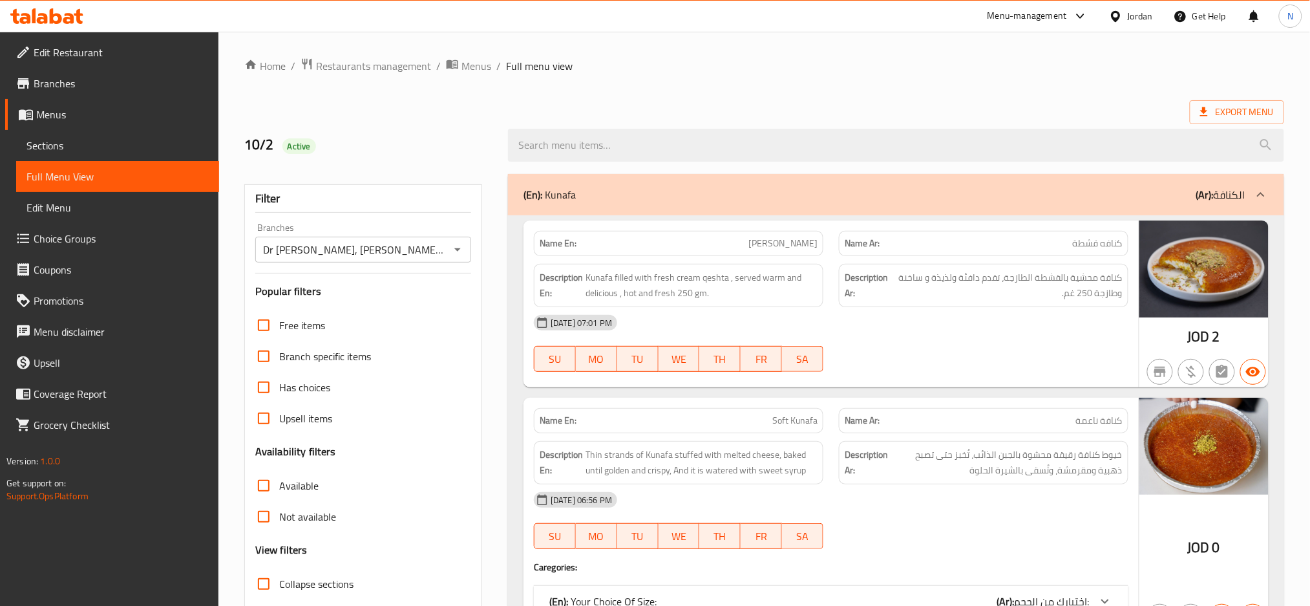
click at [319, 514] on span "Not available" at bounding box center [307, 517] width 57 height 16
click at [279, 514] on input "Not available" at bounding box center [263, 516] width 31 height 31
checkbox input "true"
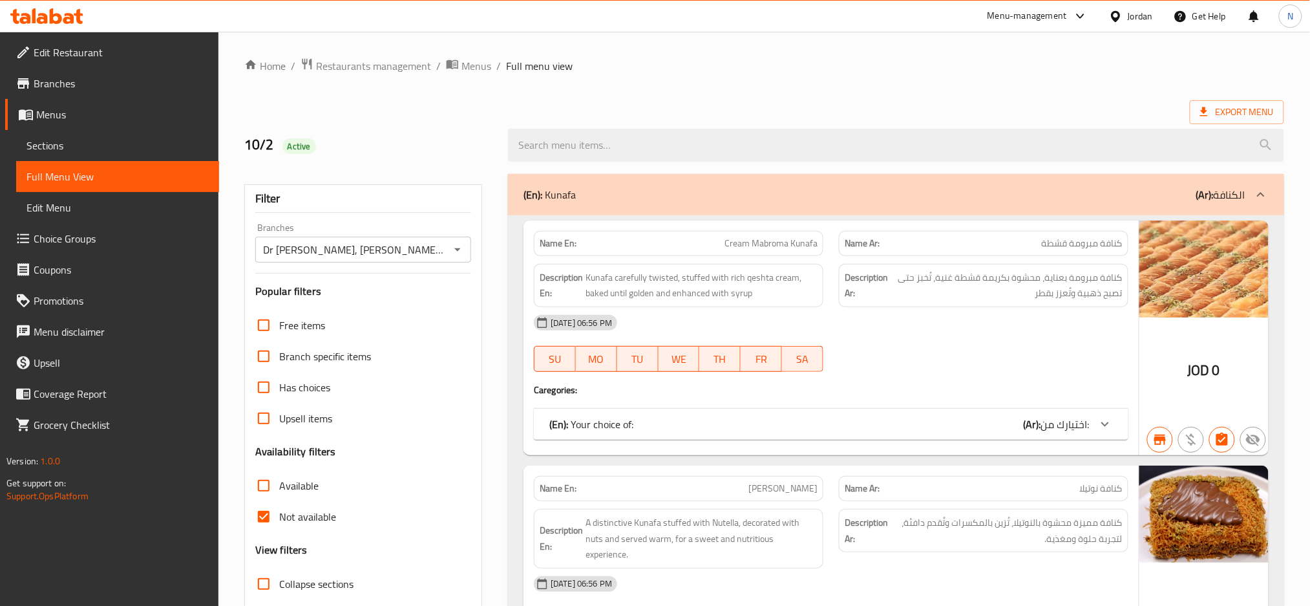
click at [763, 497] on div "Name En: Nutella Kunafa" at bounding box center [679, 488] width 290 height 25
copy span "[PERSON_NAME]"
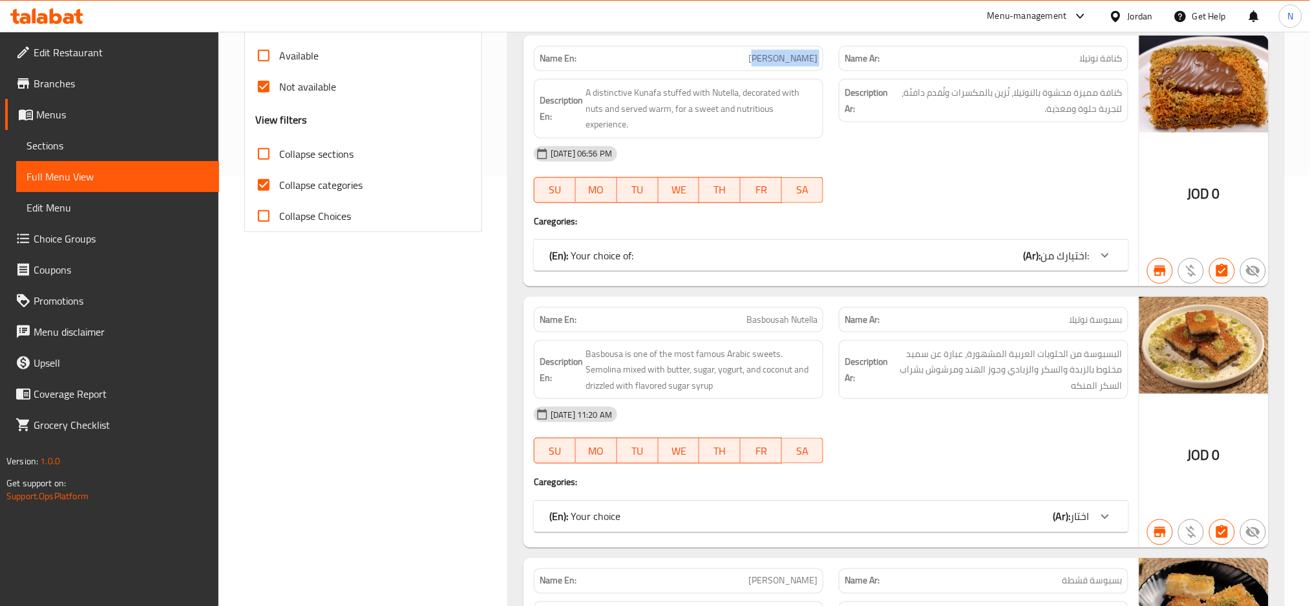
scroll to position [441, 0]
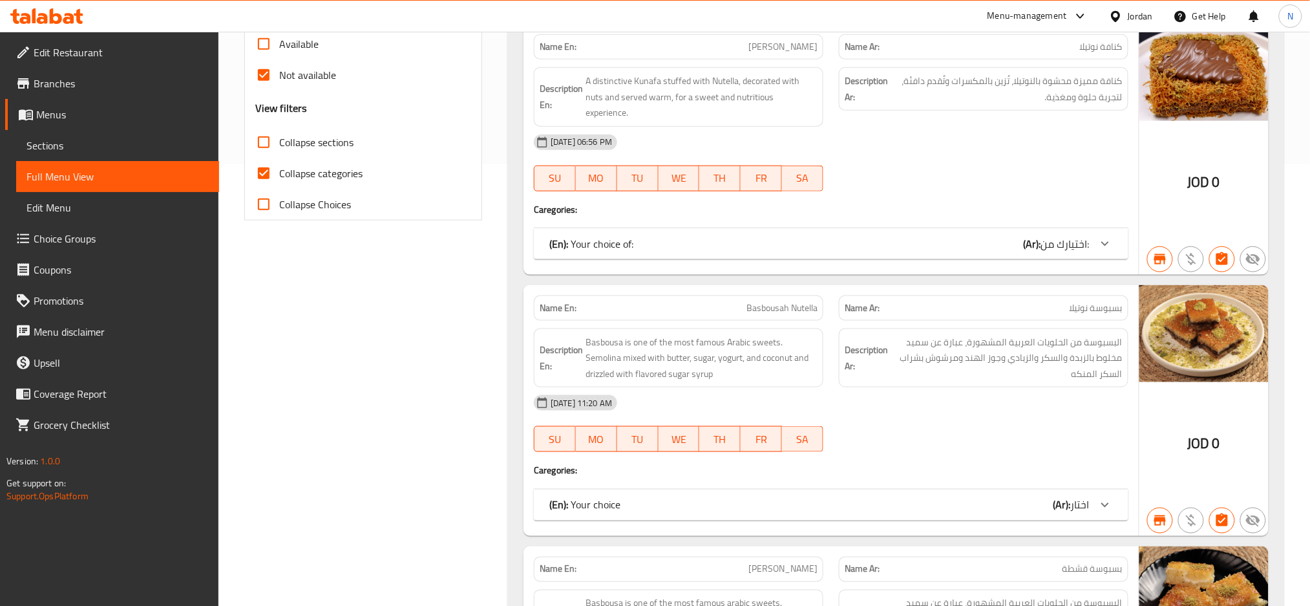
click at [800, 301] on span "Basbousah Nutella" at bounding box center [781, 308] width 71 height 14
copy span "Basbousah Nutella"
click at [788, 562] on div "Name En: Basbousah Qeshta" at bounding box center [679, 568] width 290 height 25
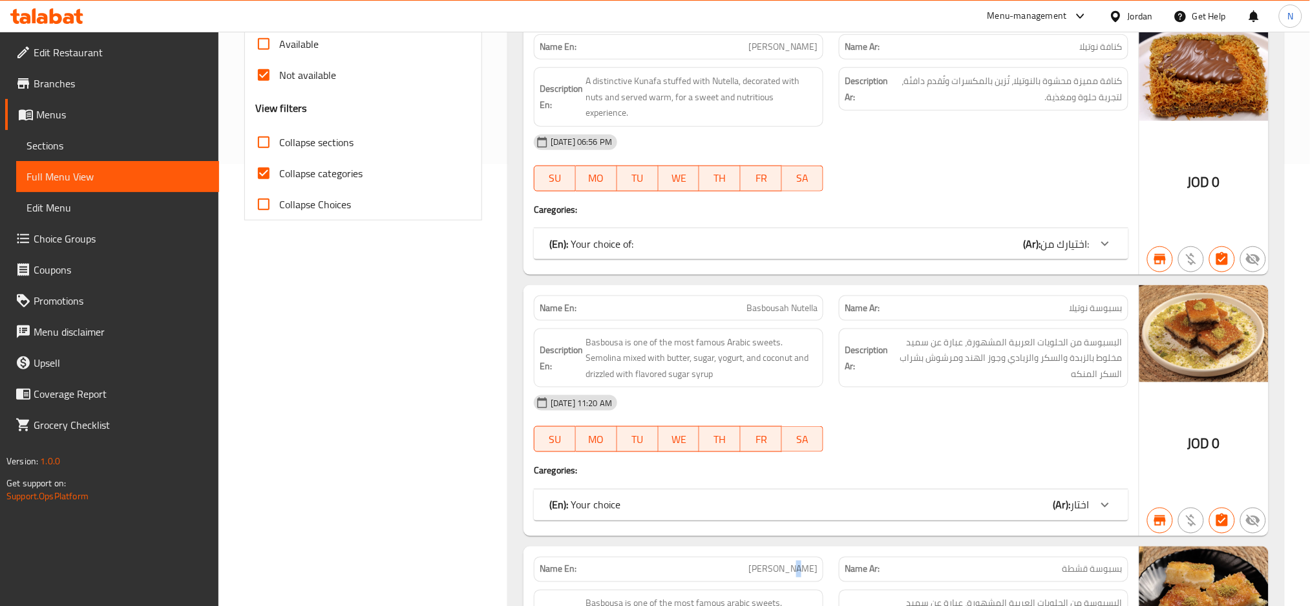
click at [788, 562] on div "Name En: Basbousah Qeshta" at bounding box center [679, 568] width 290 height 25
copy span "[PERSON_NAME]"
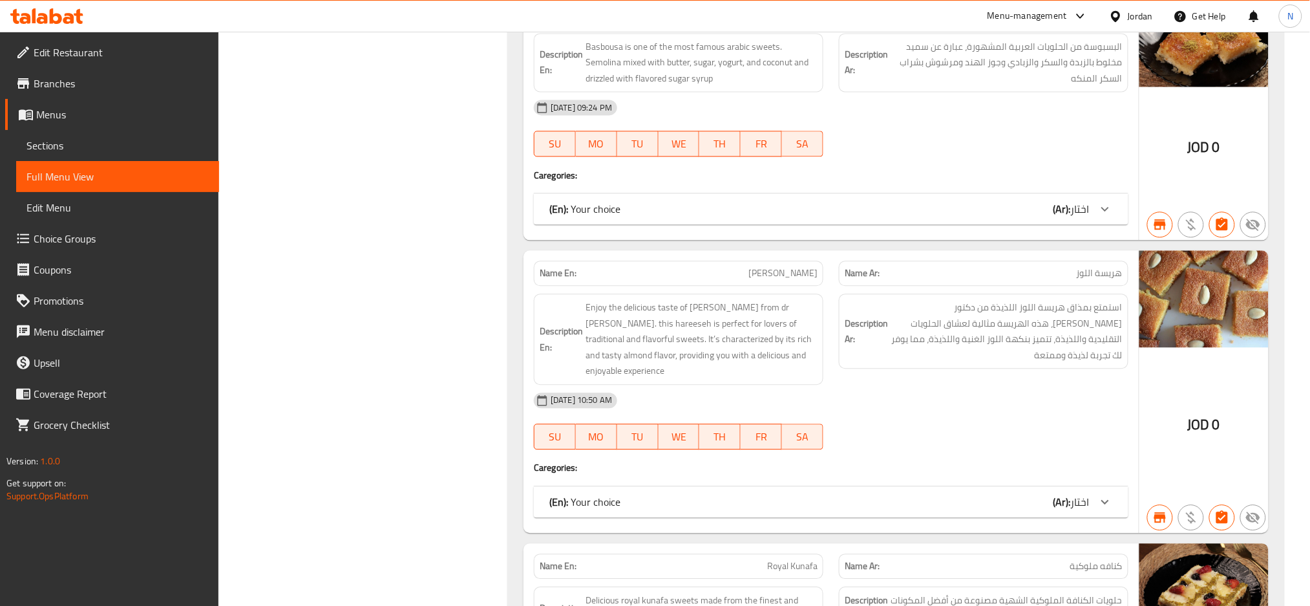
scroll to position [1066, 0]
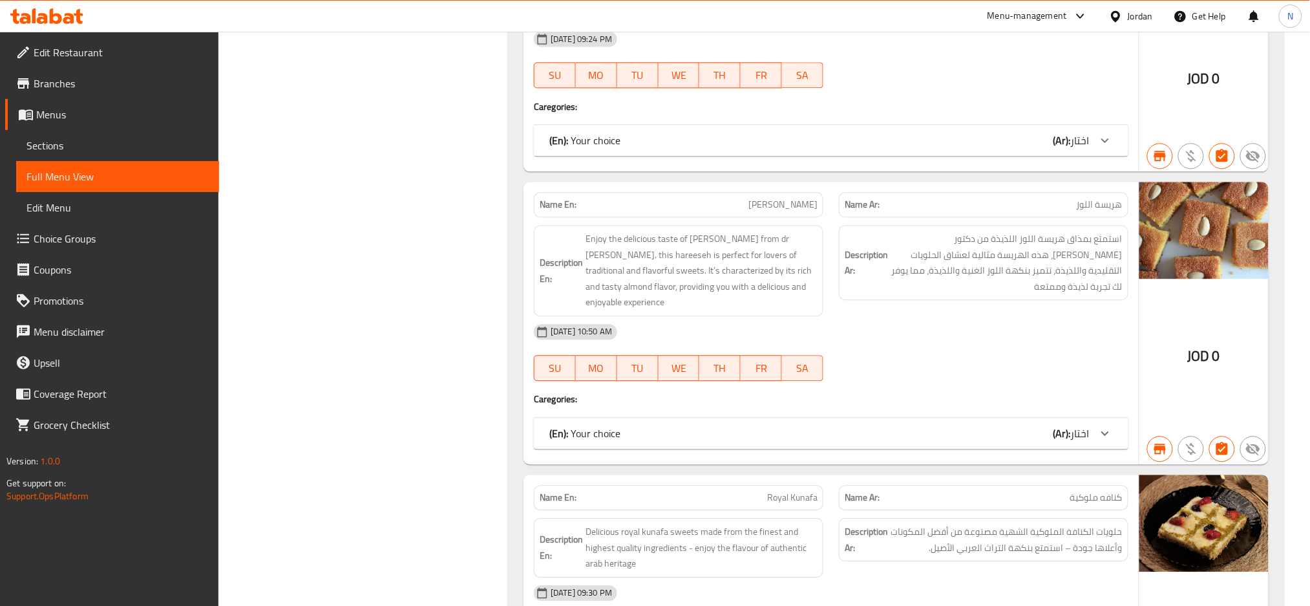
click at [810, 198] on span "[PERSON_NAME]" at bounding box center [782, 205] width 69 height 14
copy span "[PERSON_NAME]"
click at [776, 491] on span "Royal Kunafa" at bounding box center [792, 498] width 50 height 14
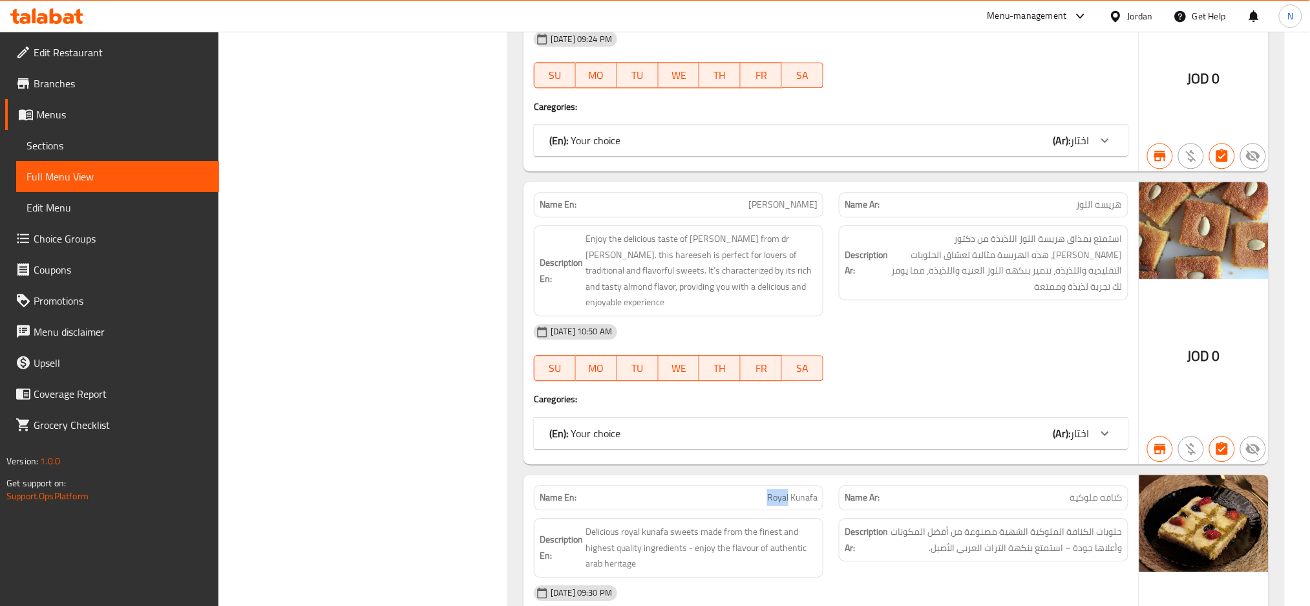
click at [776, 491] on span "Royal Kunafa" at bounding box center [792, 498] width 50 height 14
copy span "Royal Kunafa"
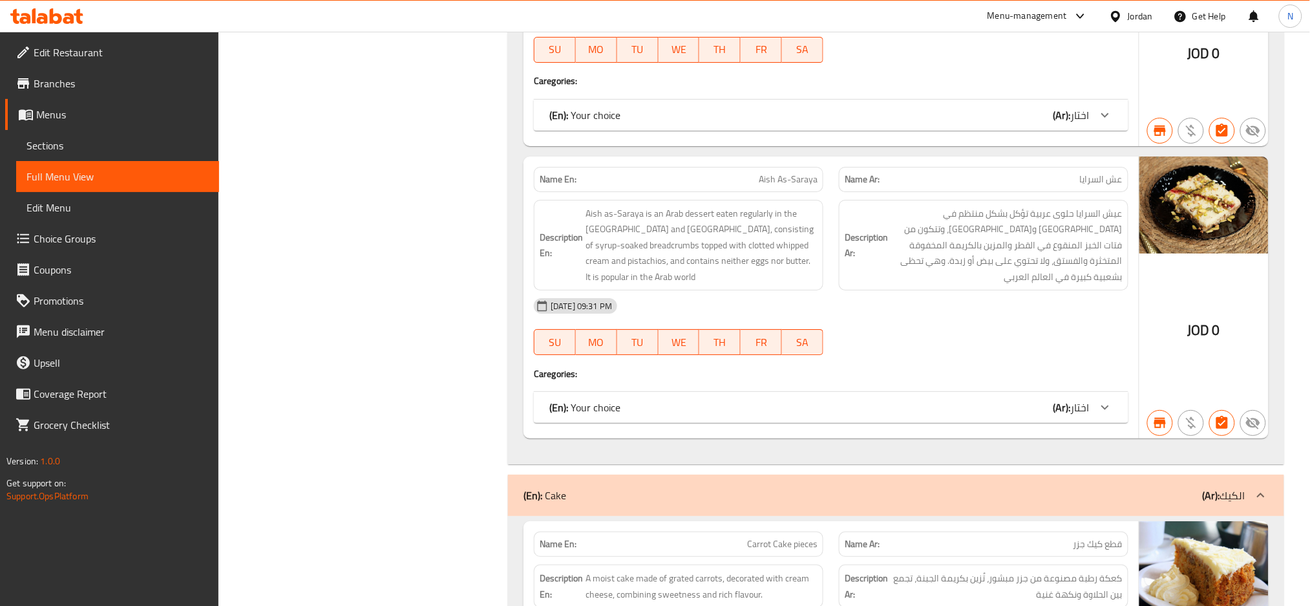
scroll to position [1709, 0]
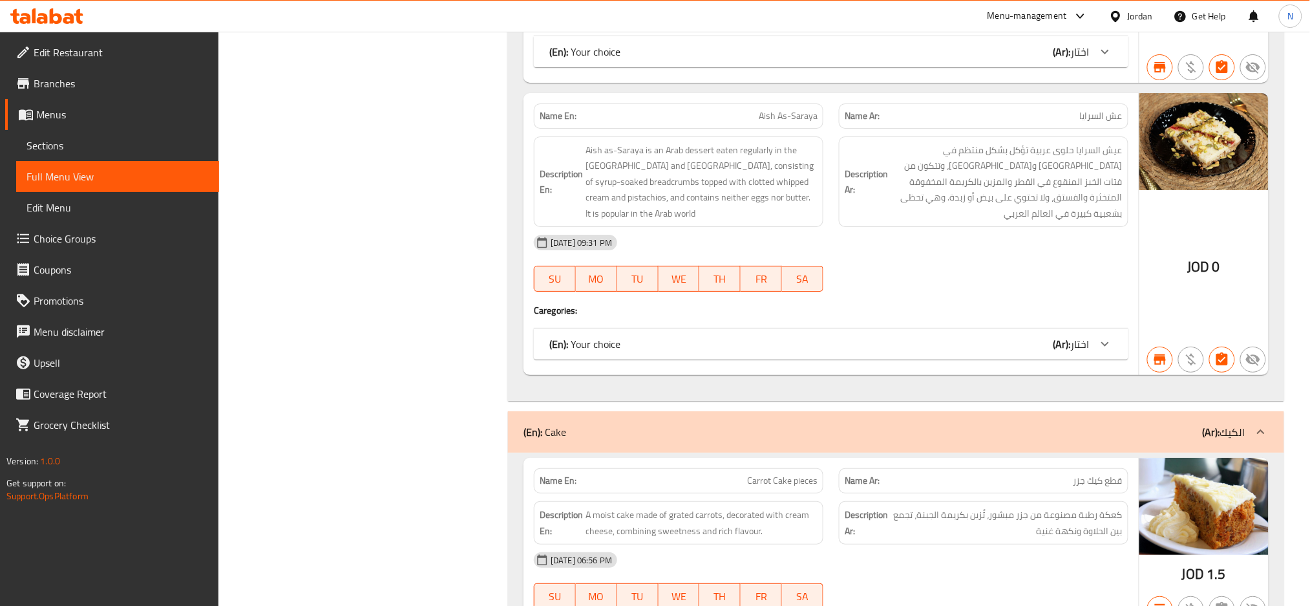
click at [801, 109] on span "Aish As-Saraya" at bounding box center [788, 116] width 59 height 14
copy span "Aish As-Saraya"
click at [761, 474] on span "Carrot Cake pieces" at bounding box center [782, 481] width 70 height 14
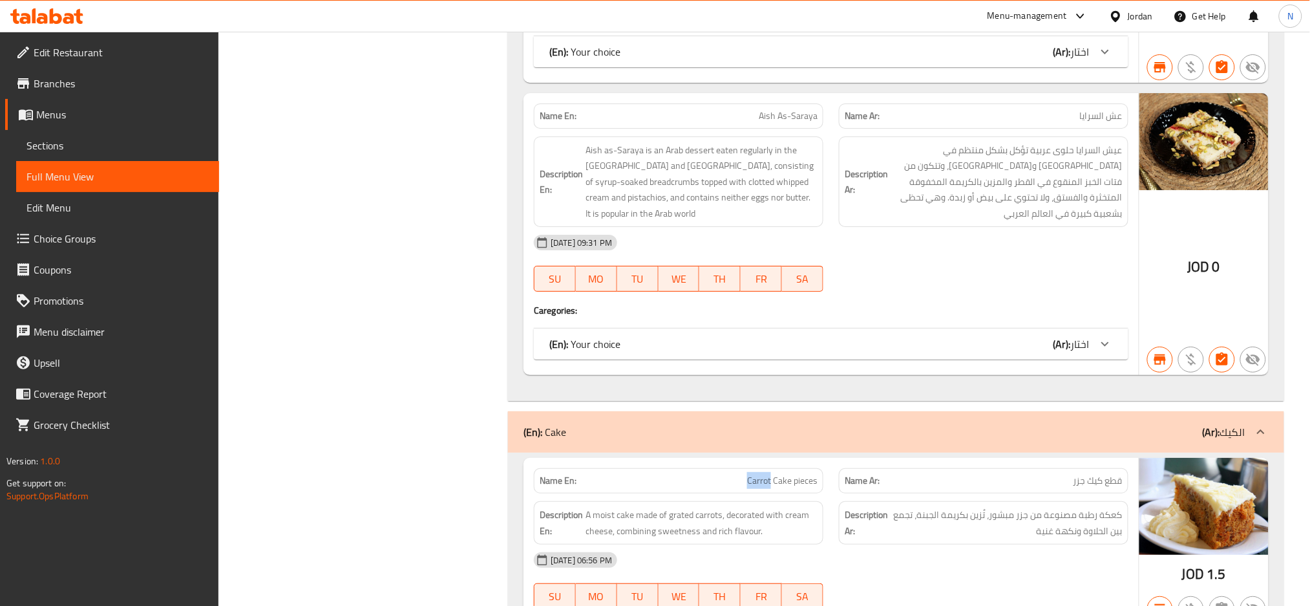
click at [761, 474] on span "Carrot Cake pieces" at bounding box center [782, 481] width 70 height 14
copy span "Carrot Cake pieces"
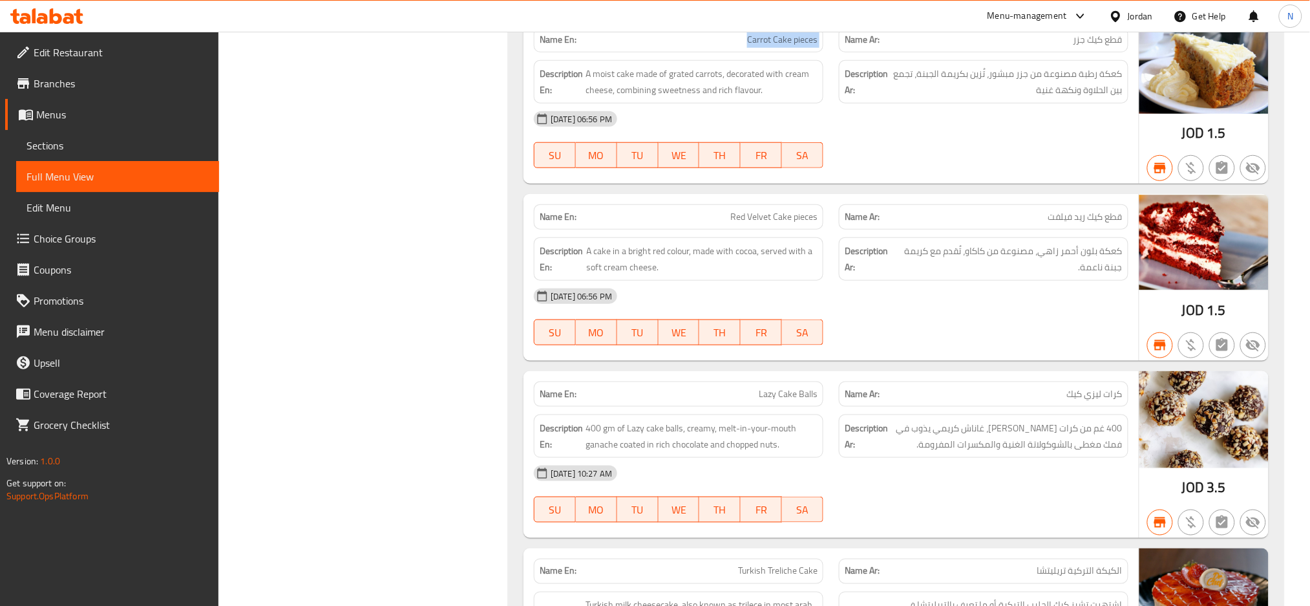
scroll to position [2201, 0]
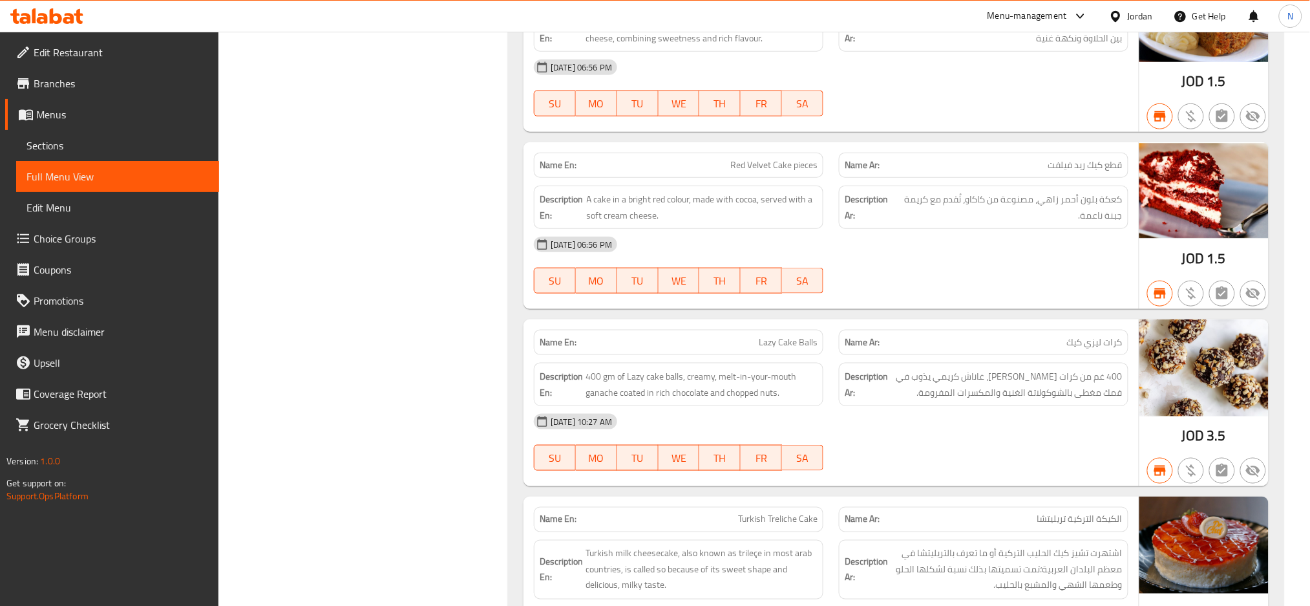
click at [810, 158] on span "Red Velvet Cake pieces" at bounding box center [773, 165] width 87 height 14
copy span "Red Velvet Cake pieces"
click at [783, 335] on span "Lazy Cake Balls" at bounding box center [788, 342] width 59 height 14
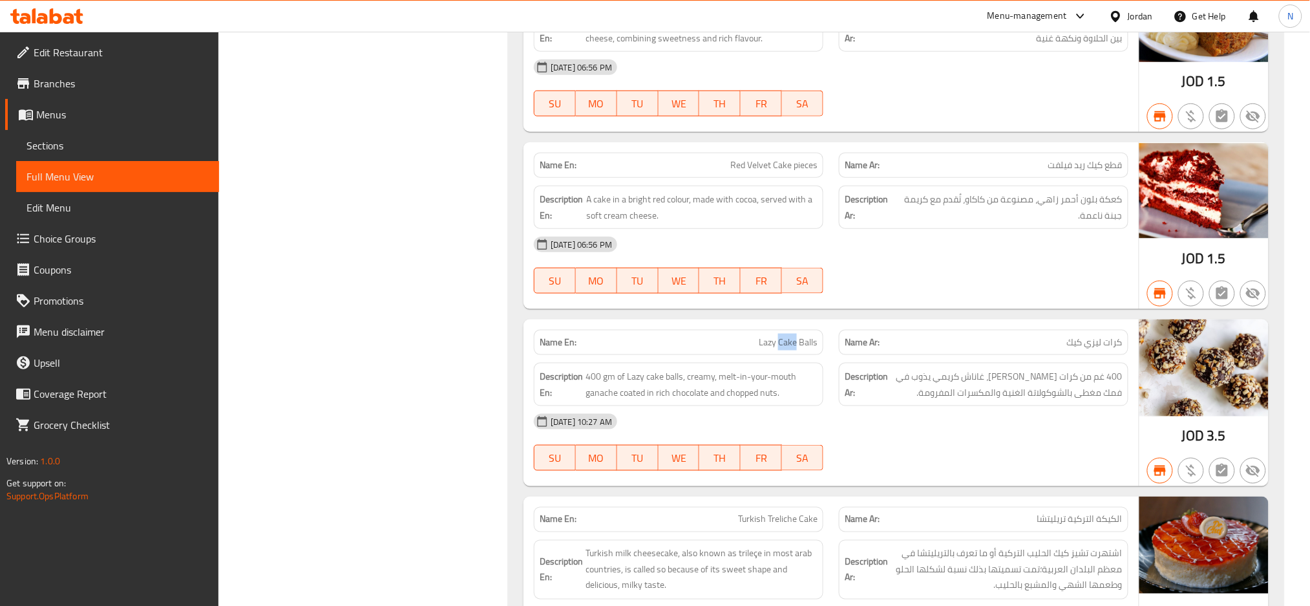
click at [783, 335] on span "Lazy Cake Balls" at bounding box center [788, 342] width 59 height 14
copy span "Lazy Cake Balls"
click at [791, 512] on span "Turkish Treliche Cake" at bounding box center [777, 519] width 79 height 14
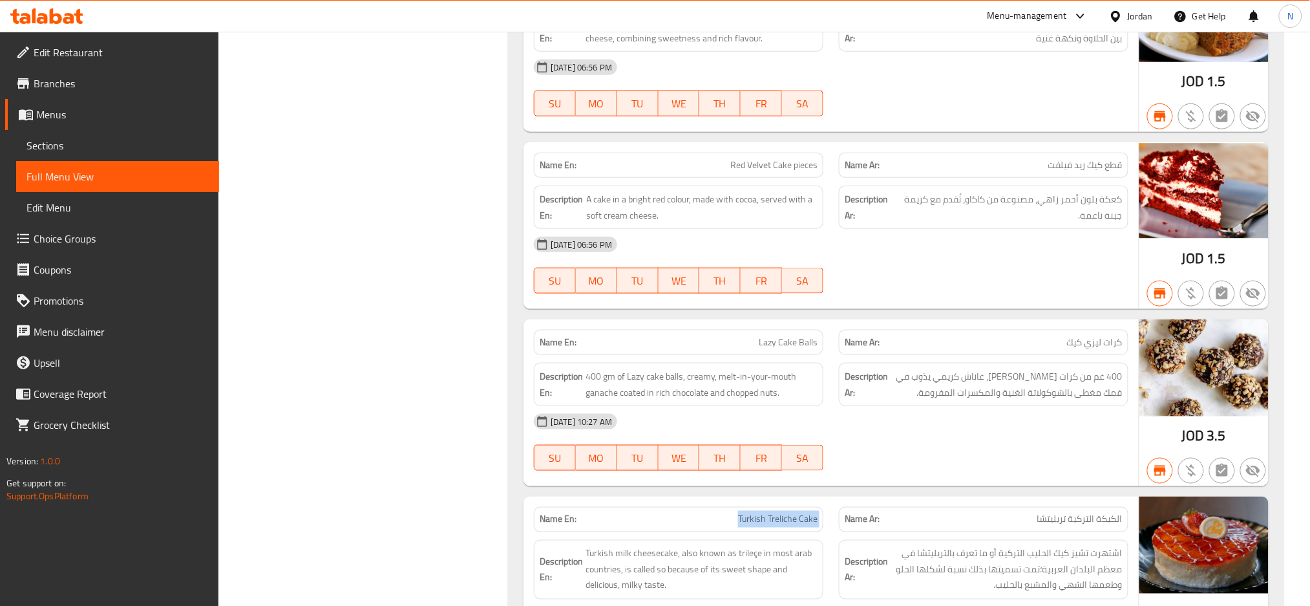
click at [791, 512] on span "Turkish Treliche Cake" at bounding box center [777, 519] width 79 height 14
copy span "Turkish Treliche Cake"
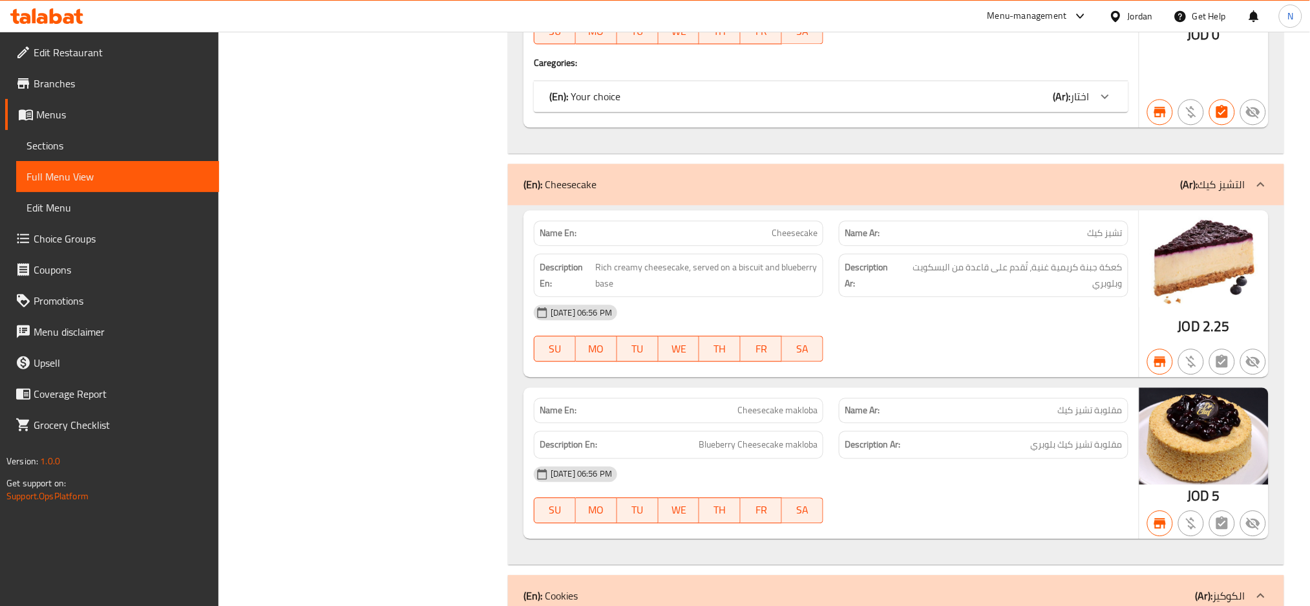
scroll to position [2838, 0]
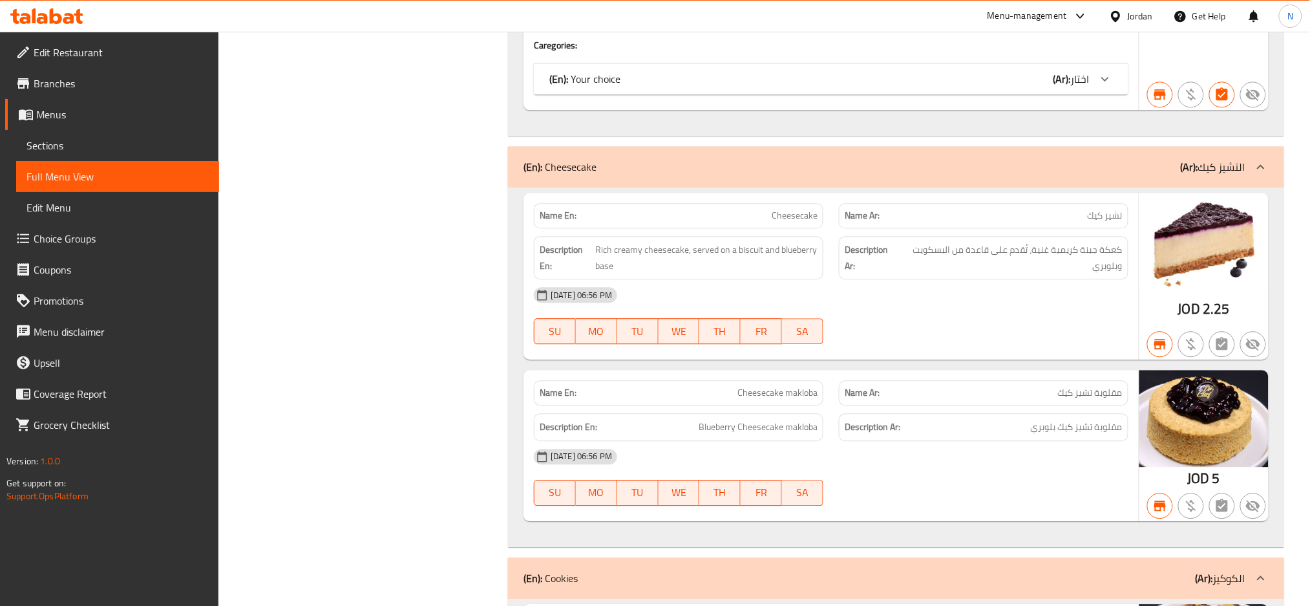
click at [803, 203] on div "Name En: Cheesecake" at bounding box center [679, 215] width 290 height 25
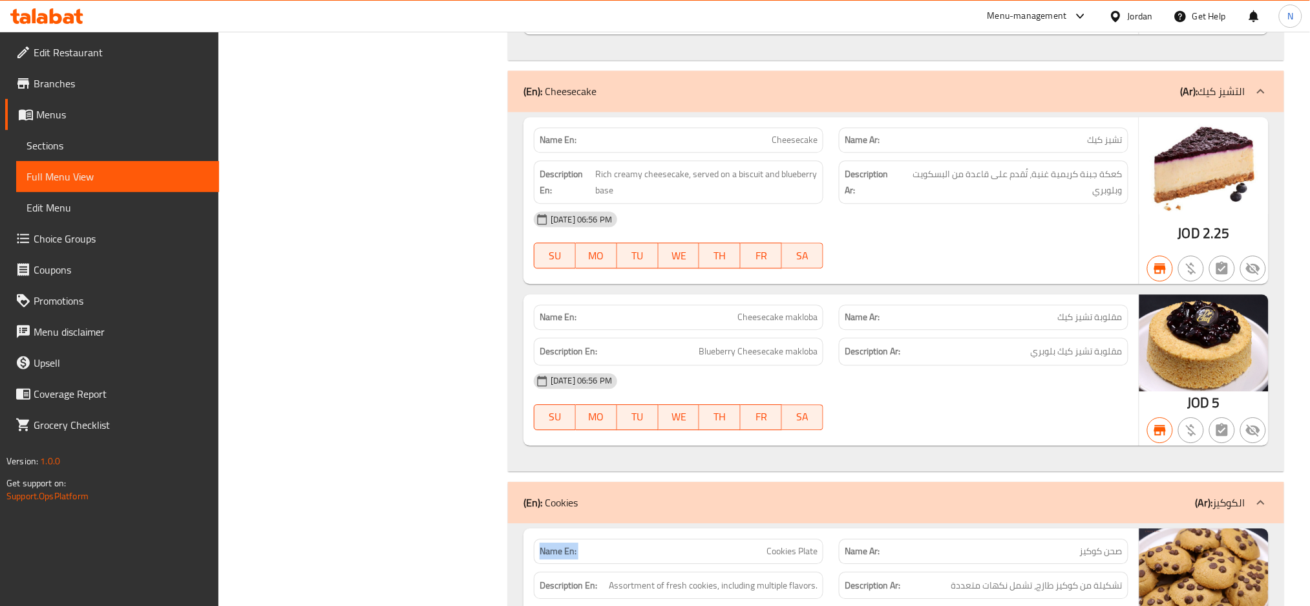
click at [786, 598] on div "Name En: Cookies Plate Name Ar: صحن كوكيز Description En: Assortment of fresh c…" at bounding box center [896, 614] width 776 height 182
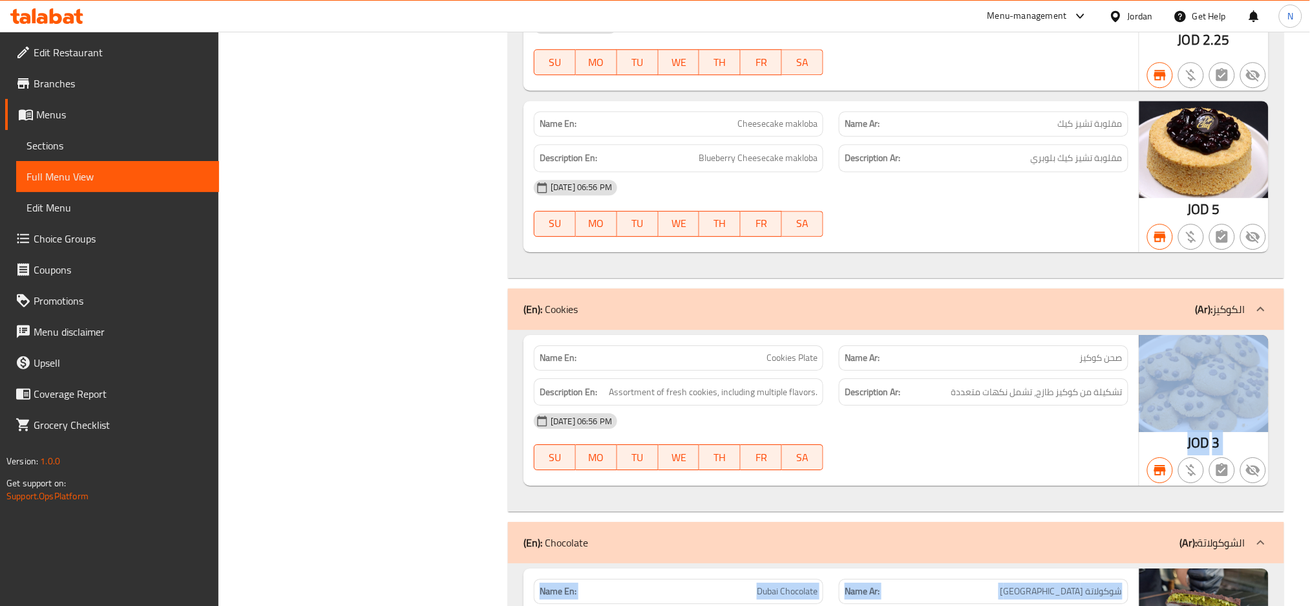
click at [786, 598] on div "(En): Kunafa (Ar): الكنافة Name En: Cream Mabroma Kunafa Name Ar: كنافة مبرومة …" at bounding box center [896, 39] width 776 height 5945
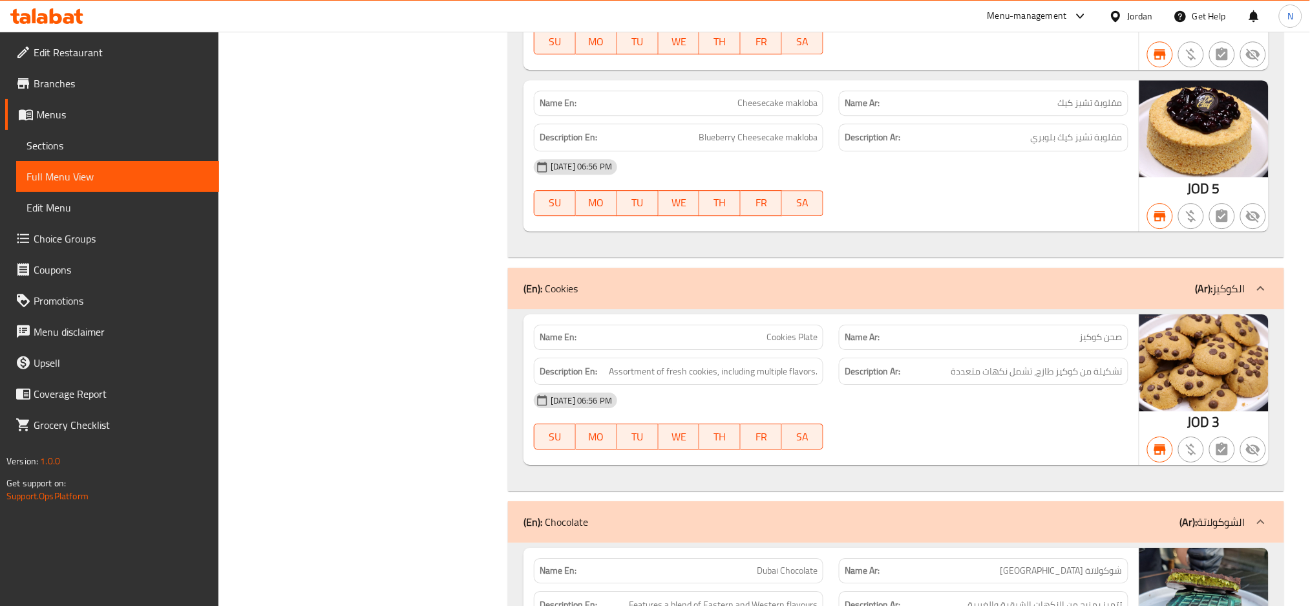
click at [784, 330] on span "Cookies Plate" at bounding box center [791, 337] width 51 height 14
click at [794, 564] on span "Dubai Chocolate" at bounding box center [787, 571] width 61 height 14
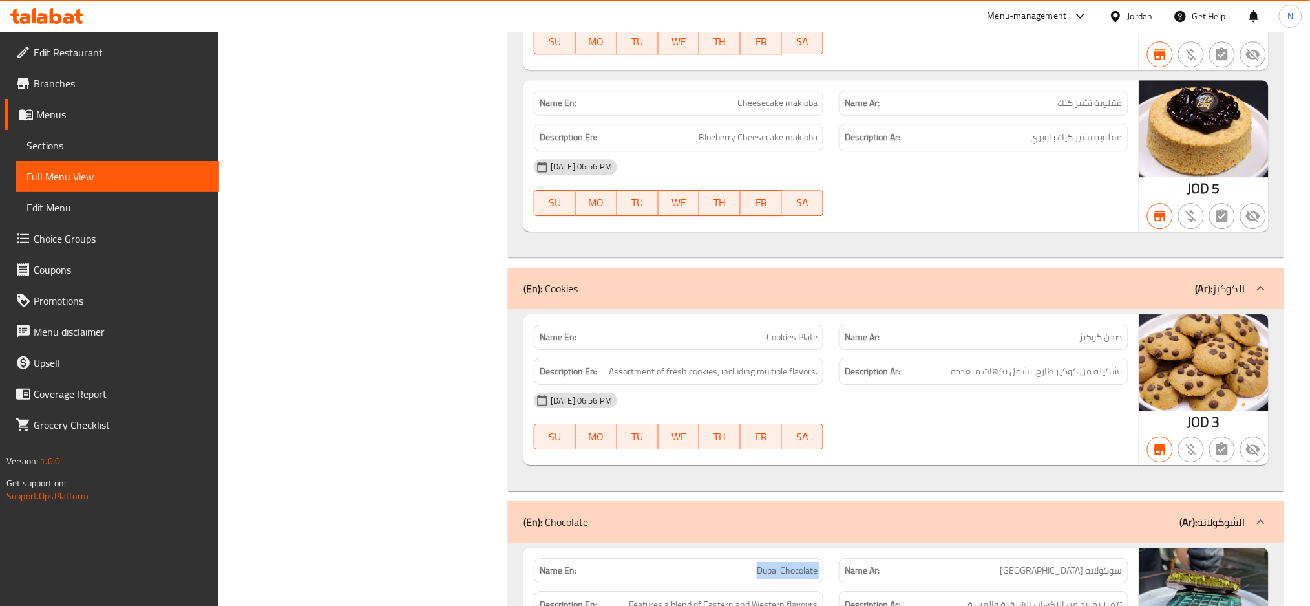
click at [794, 564] on span "Dubai Chocolate" at bounding box center [787, 571] width 61 height 14
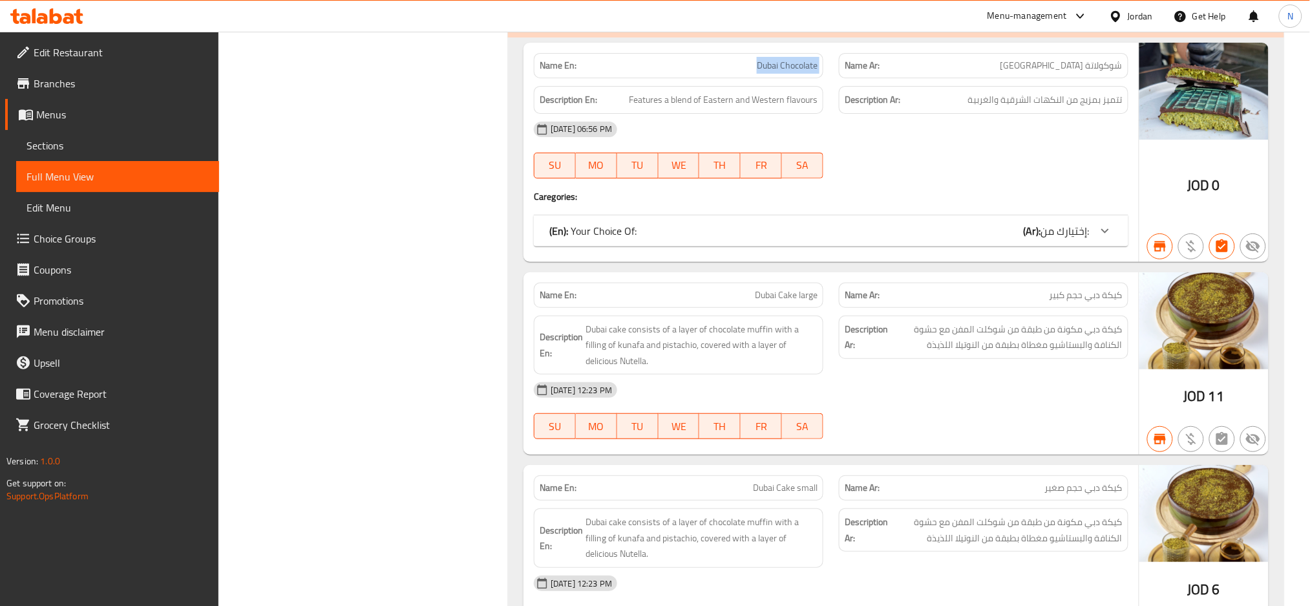
scroll to position [3684, 0]
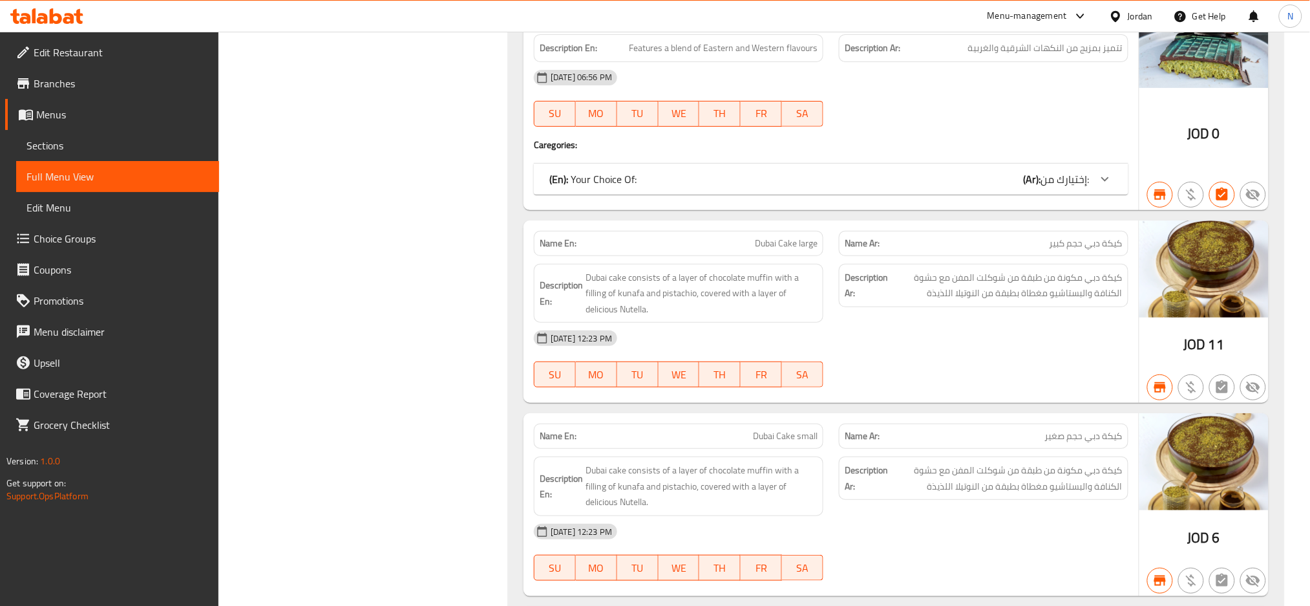
click at [814, 237] on span "Dubai Cake large" at bounding box center [786, 244] width 63 height 14
click at [791, 429] on span "Dubai Cake small" at bounding box center [785, 436] width 65 height 14
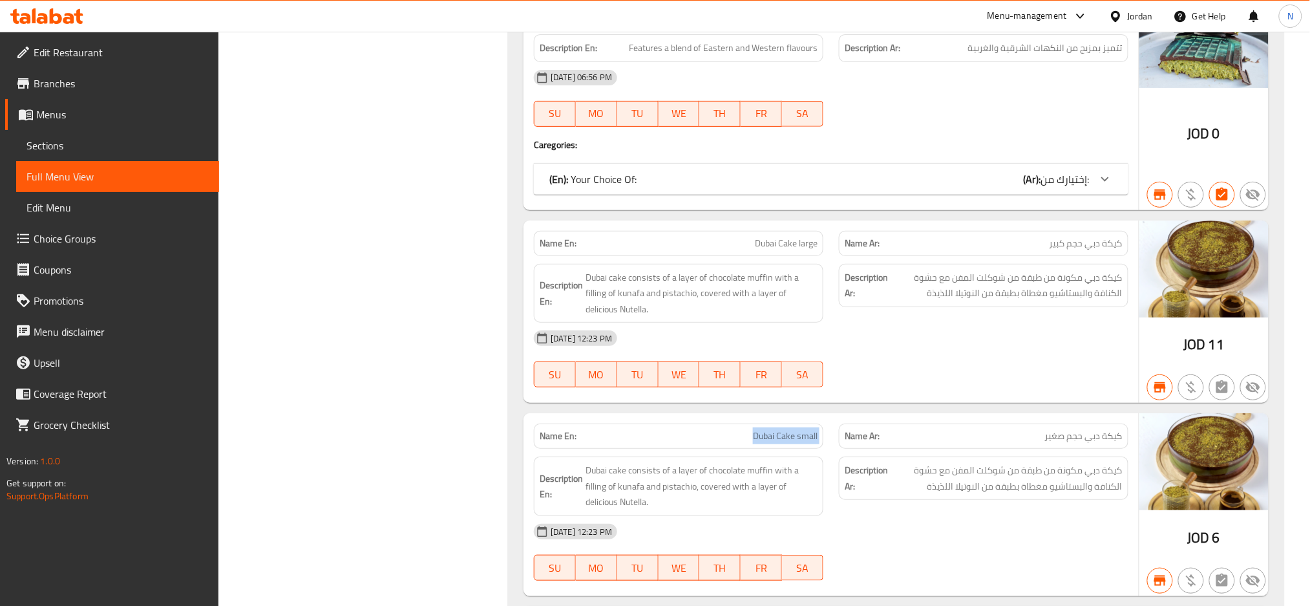
click at [791, 429] on span "Dubai Cake small" at bounding box center [785, 436] width 65 height 14
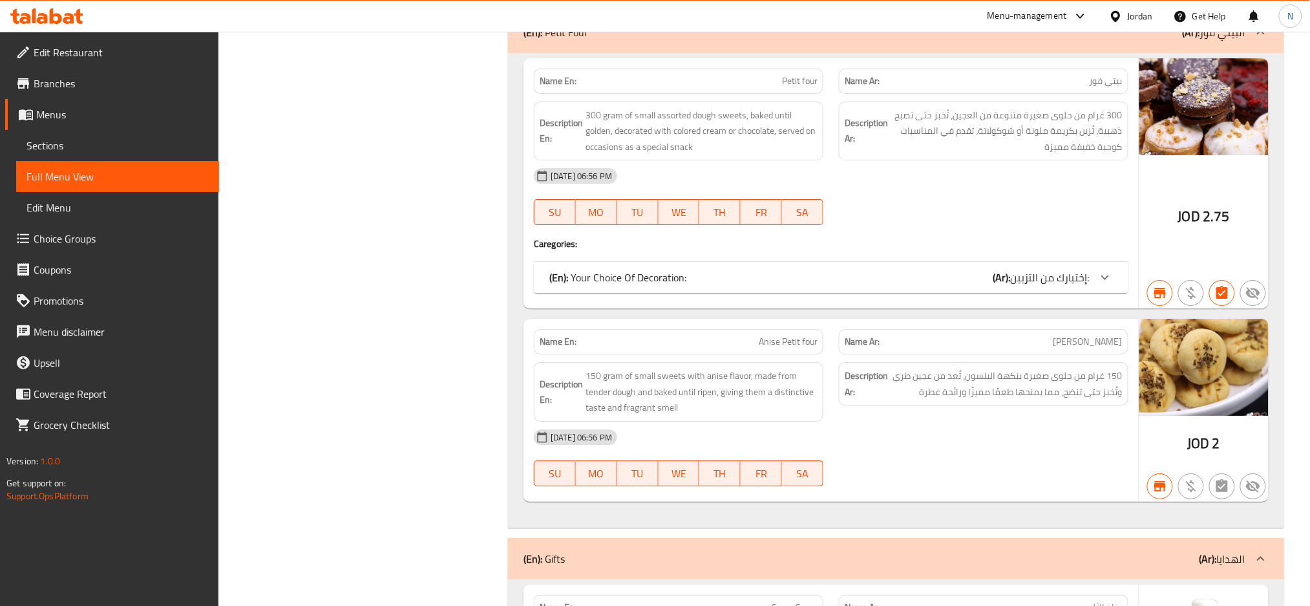
scroll to position [5524, 0]
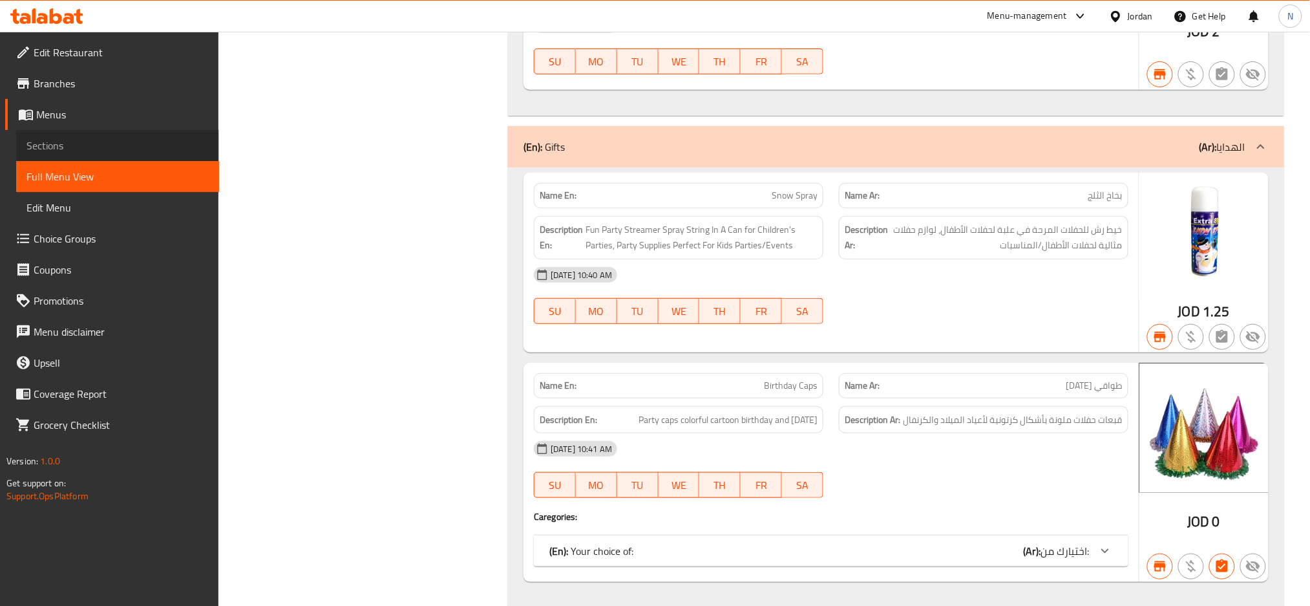
click at [121, 154] on link "Sections" at bounding box center [117, 145] width 203 height 31
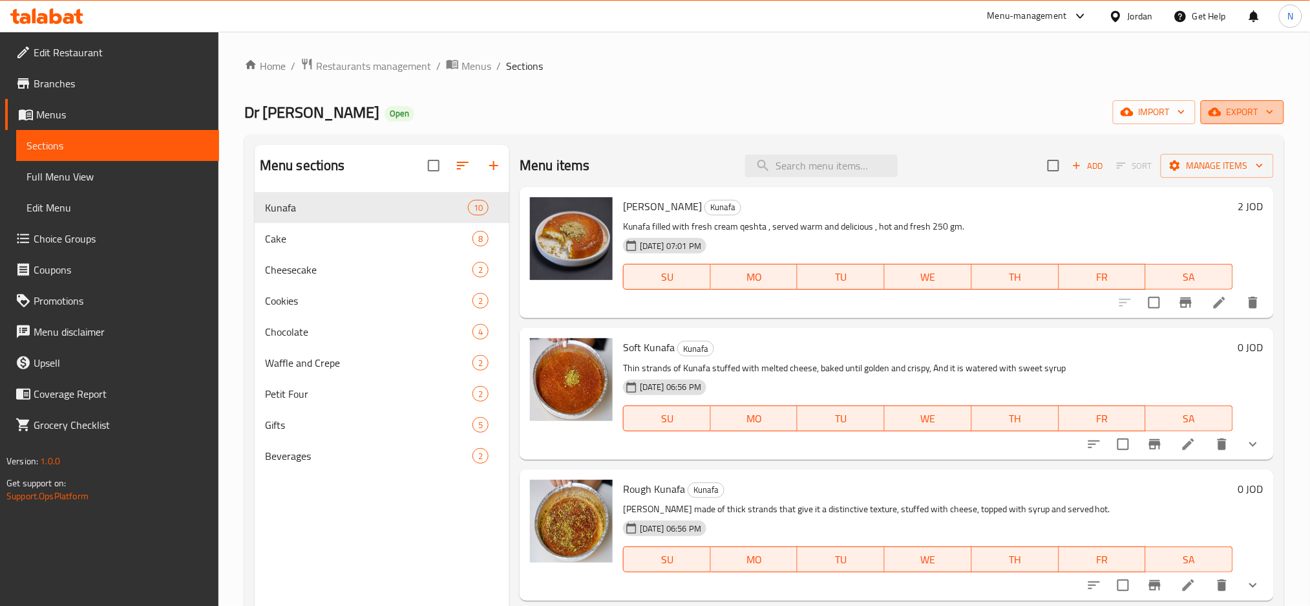
click at [1246, 109] on span "export" at bounding box center [1242, 112] width 63 height 16
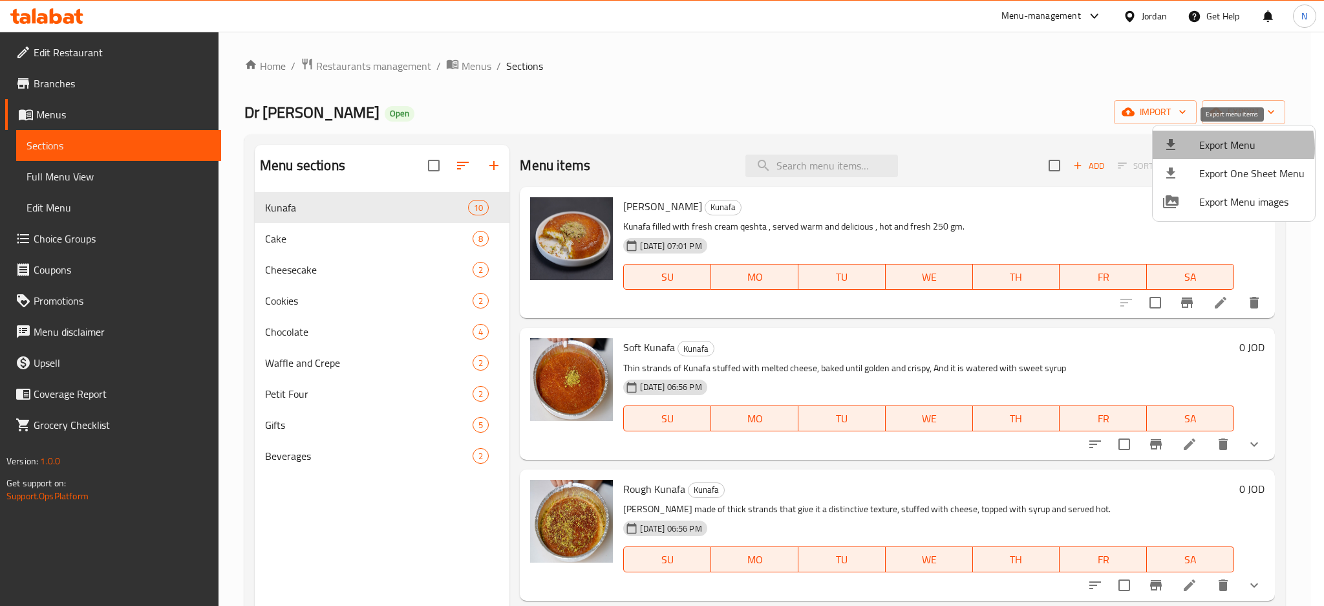
click at [1226, 148] on span "Export Menu" at bounding box center [1251, 145] width 105 height 16
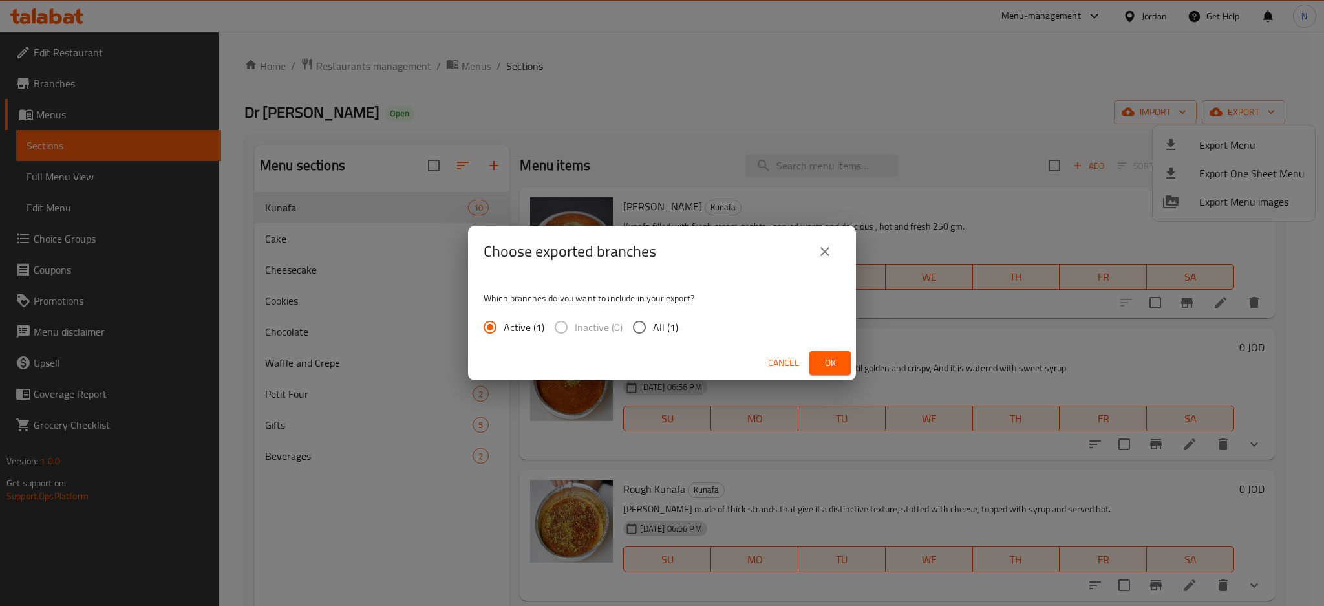
click at [662, 334] on span "All (1)" at bounding box center [665, 327] width 25 height 16
click at [653, 334] on input "All (1)" at bounding box center [639, 326] width 27 height 27
radio input "true"
click at [842, 366] on button "Ok" at bounding box center [829, 363] width 41 height 24
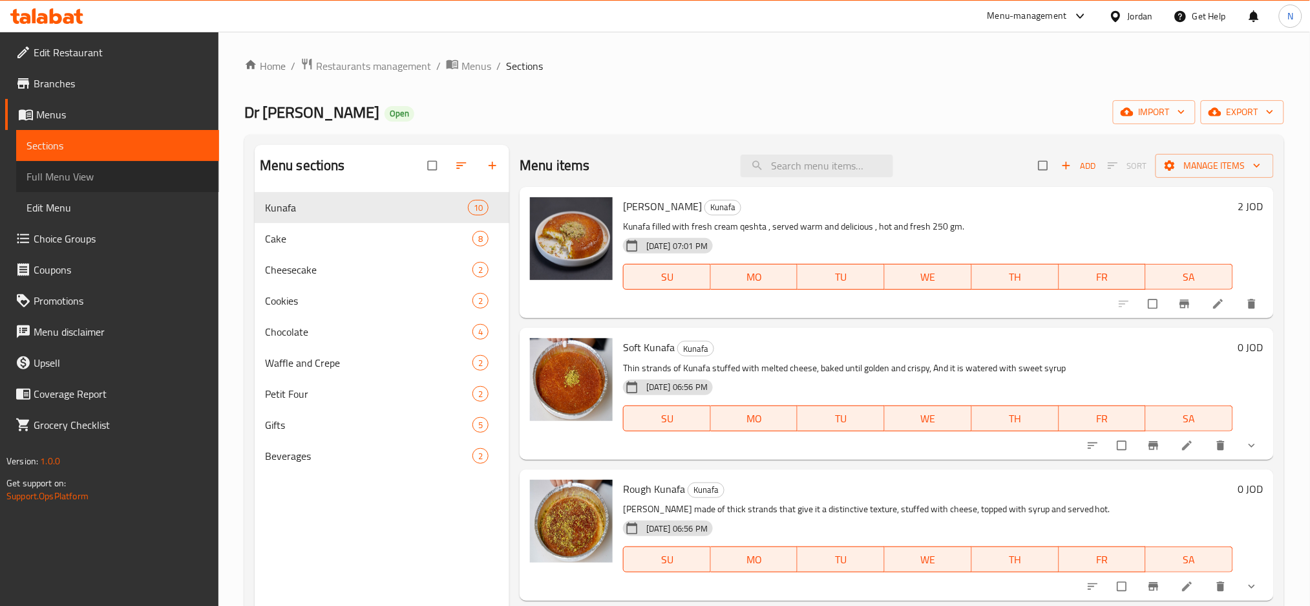
click at [119, 175] on span "Full Menu View" at bounding box center [117, 177] width 182 height 16
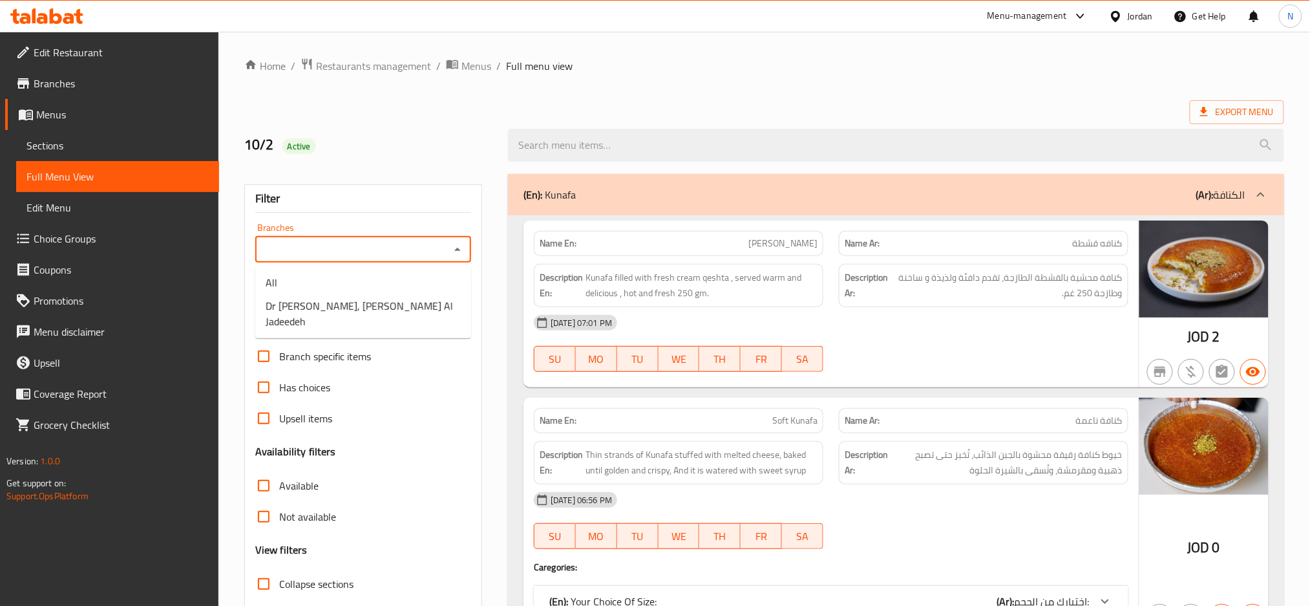
click at [428, 242] on input "Branches" at bounding box center [352, 249] width 187 height 18
click at [408, 313] on li "Dr [PERSON_NAME], [PERSON_NAME] Al Jadeedeh" at bounding box center [363, 313] width 216 height 39
type input "Dr [PERSON_NAME], [PERSON_NAME] Al Jadeedeh"
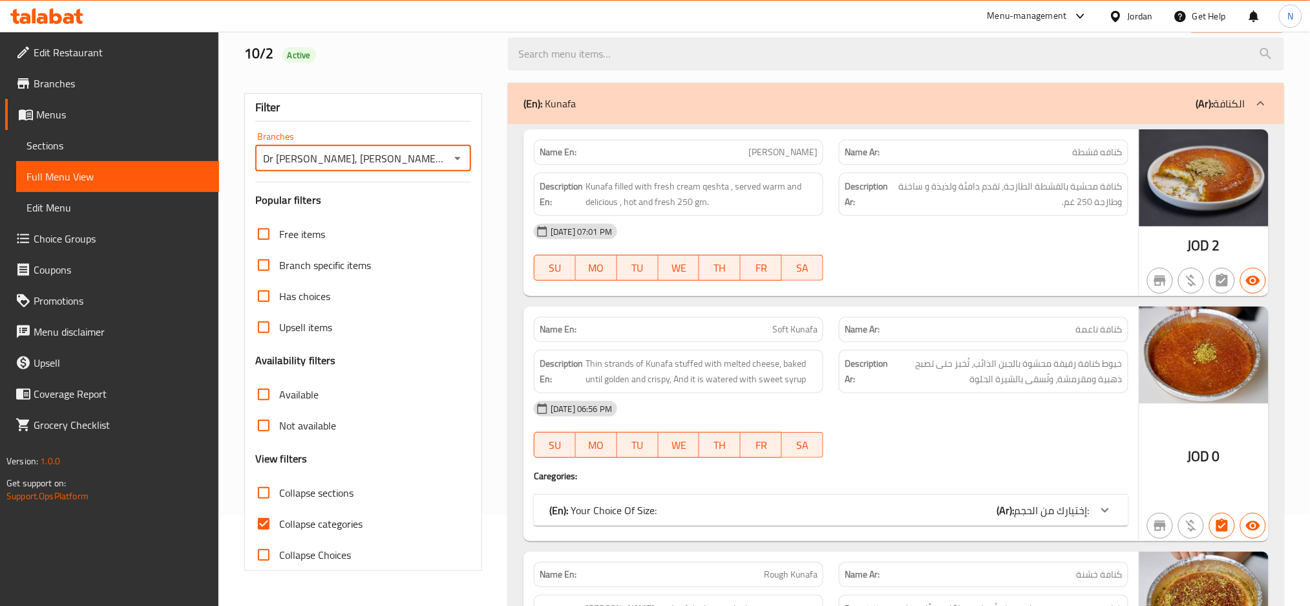
scroll to position [103, 0]
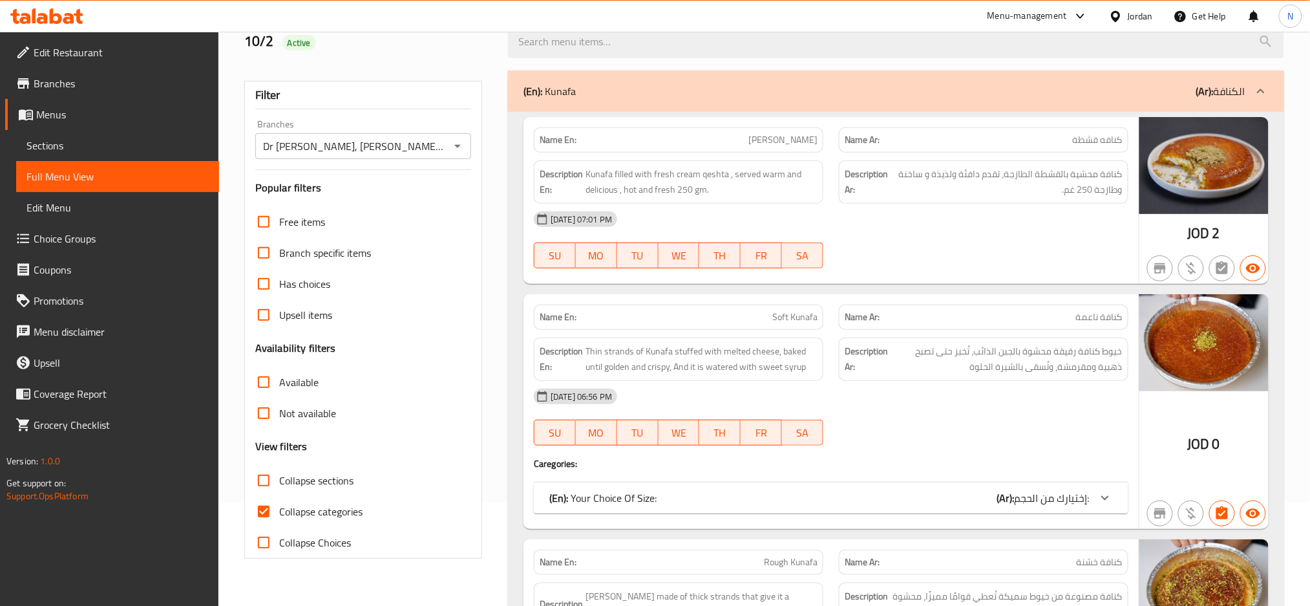
click at [331, 511] on span "Collapse categories" at bounding box center [320, 511] width 83 height 16
click at [279, 511] on input "Collapse categories" at bounding box center [263, 511] width 31 height 31
checkbox input "false"
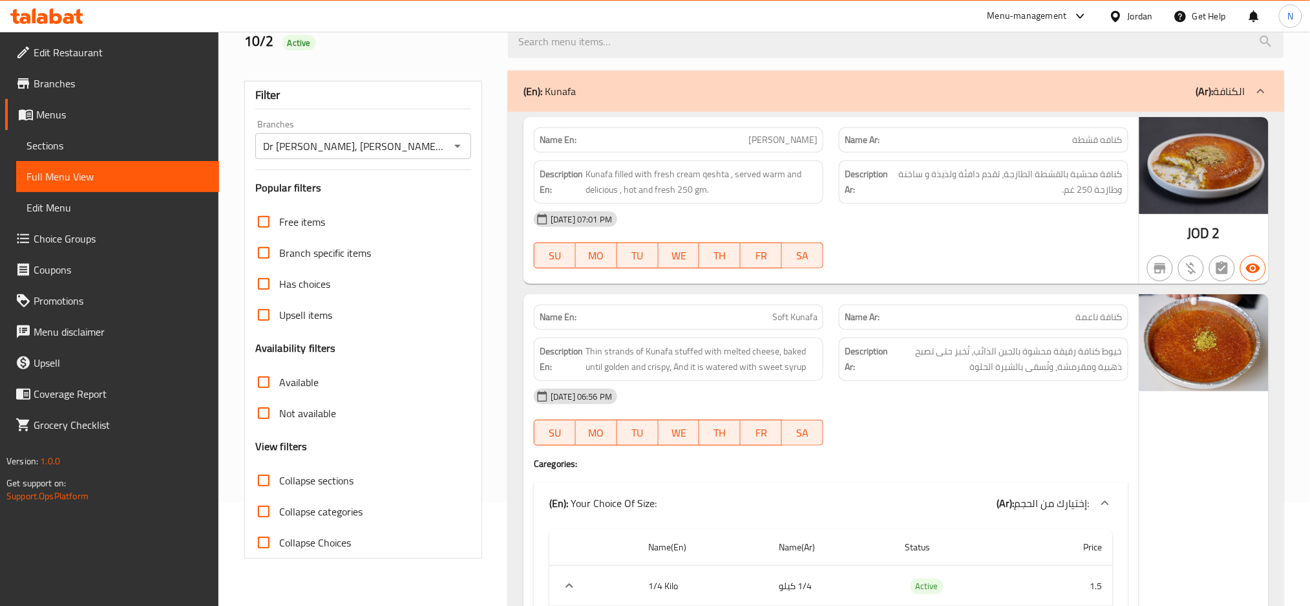
scroll to position [4857, 0]
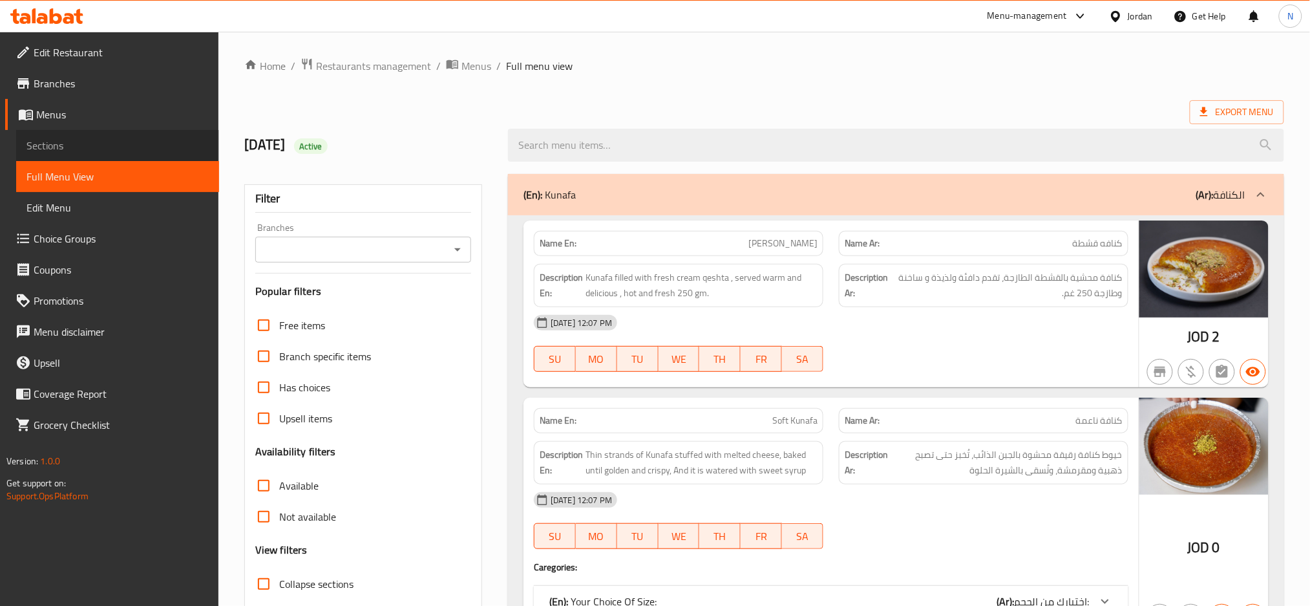
click at [153, 134] on link "Sections" at bounding box center [117, 145] width 203 height 31
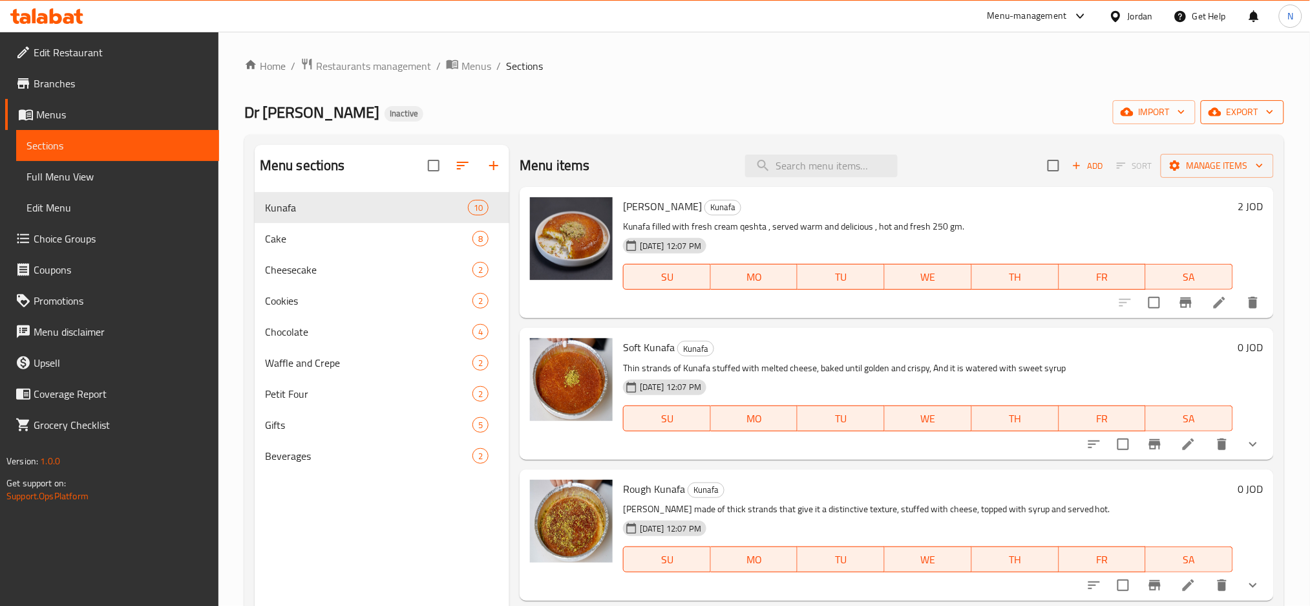
drag, startPoint x: 1236, startPoint y: 100, endPoint x: 1238, endPoint y: 111, distance: 11.8
click at [1238, 111] on div "Home / Restaurants management / Menus / Sections Dr Chef Inactive import export…" at bounding box center [764, 409] width 1040 height 703
click at [1238, 111] on span "export" at bounding box center [1242, 112] width 63 height 16
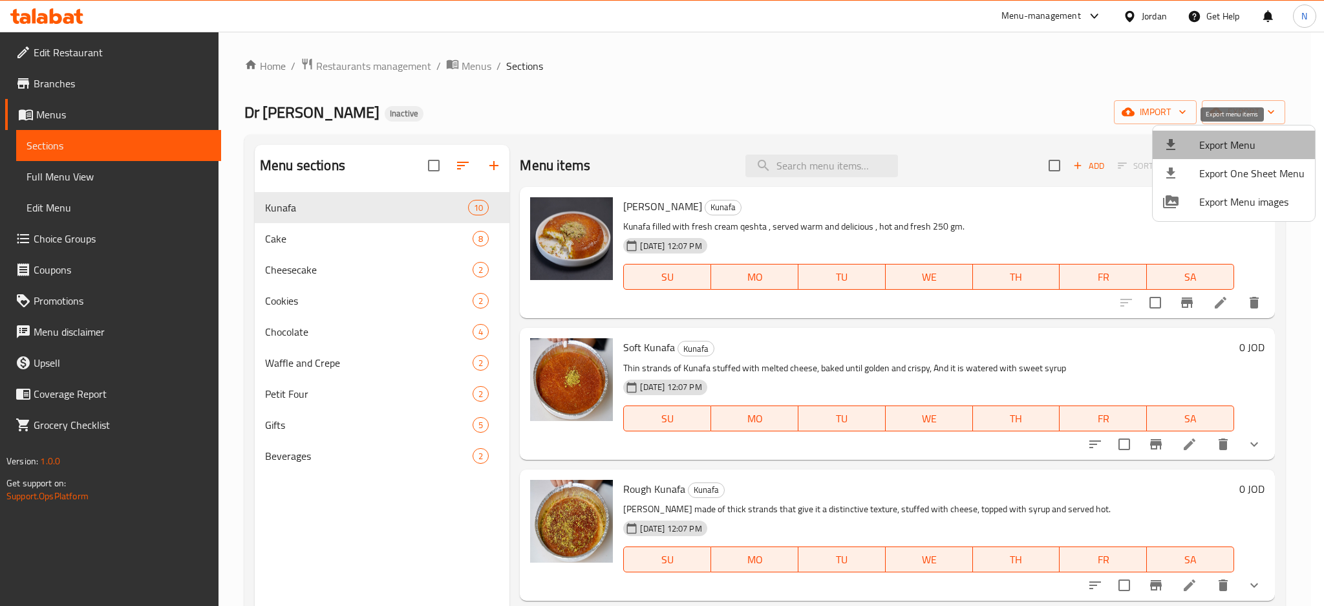
click at [1235, 142] on span "Export Menu" at bounding box center [1251, 145] width 105 height 16
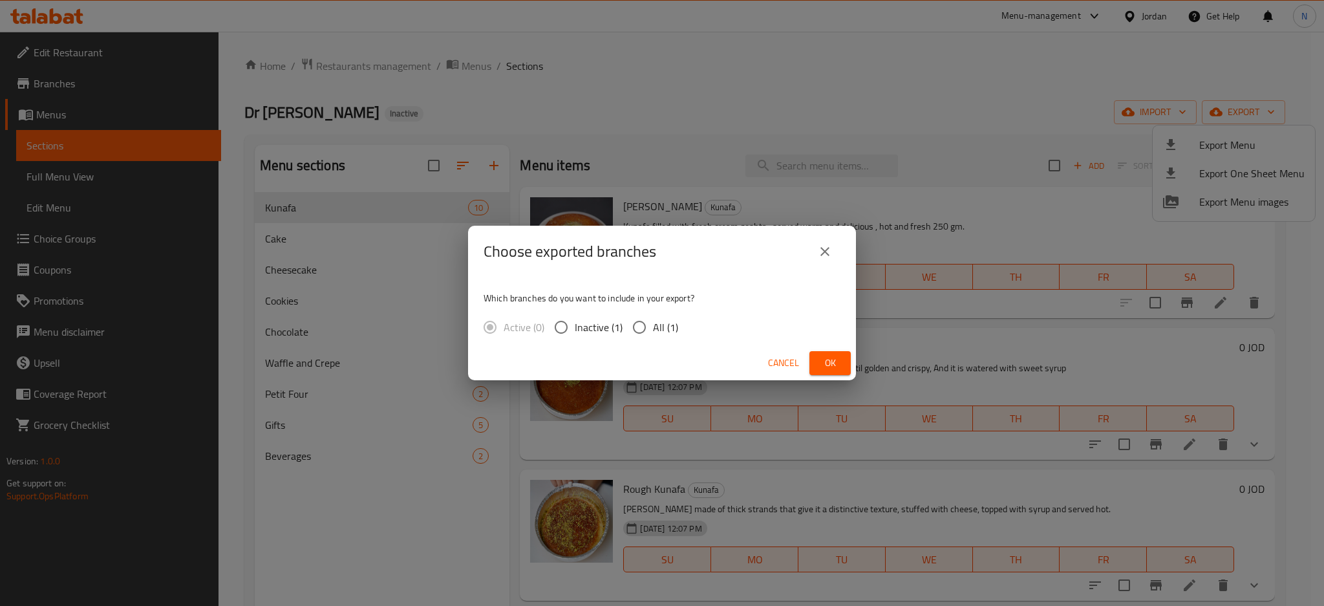
click at [664, 323] on span "All (1)" at bounding box center [665, 327] width 25 height 16
click at [653, 323] on input "All (1)" at bounding box center [639, 326] width 27 height 27
radio input "true"
click at [822, 357] on span "Ok" at bounding box center [829, 363] width 21 height 16
